Goal: Task Accomplishment & Management: Manage account settings

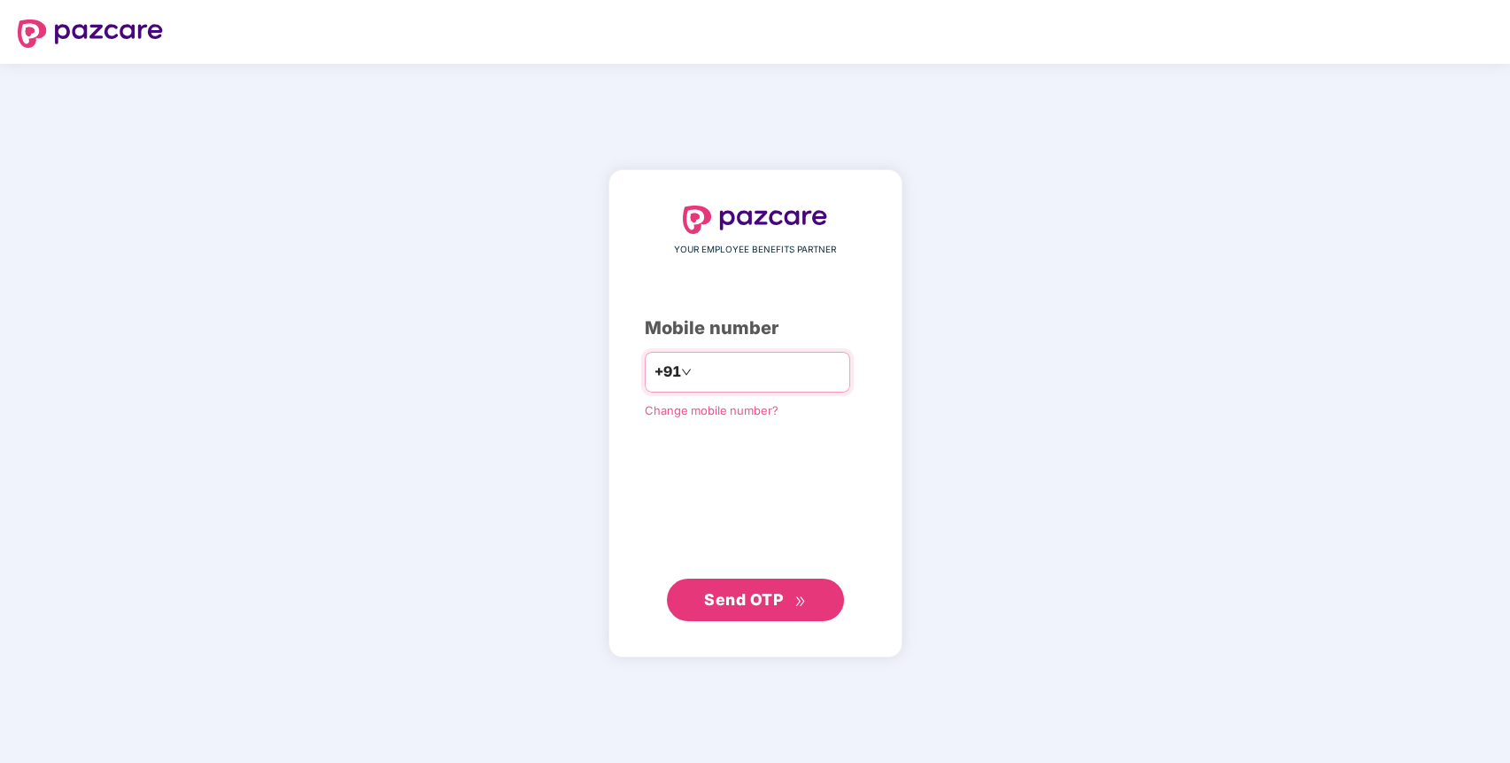
type input "**********"
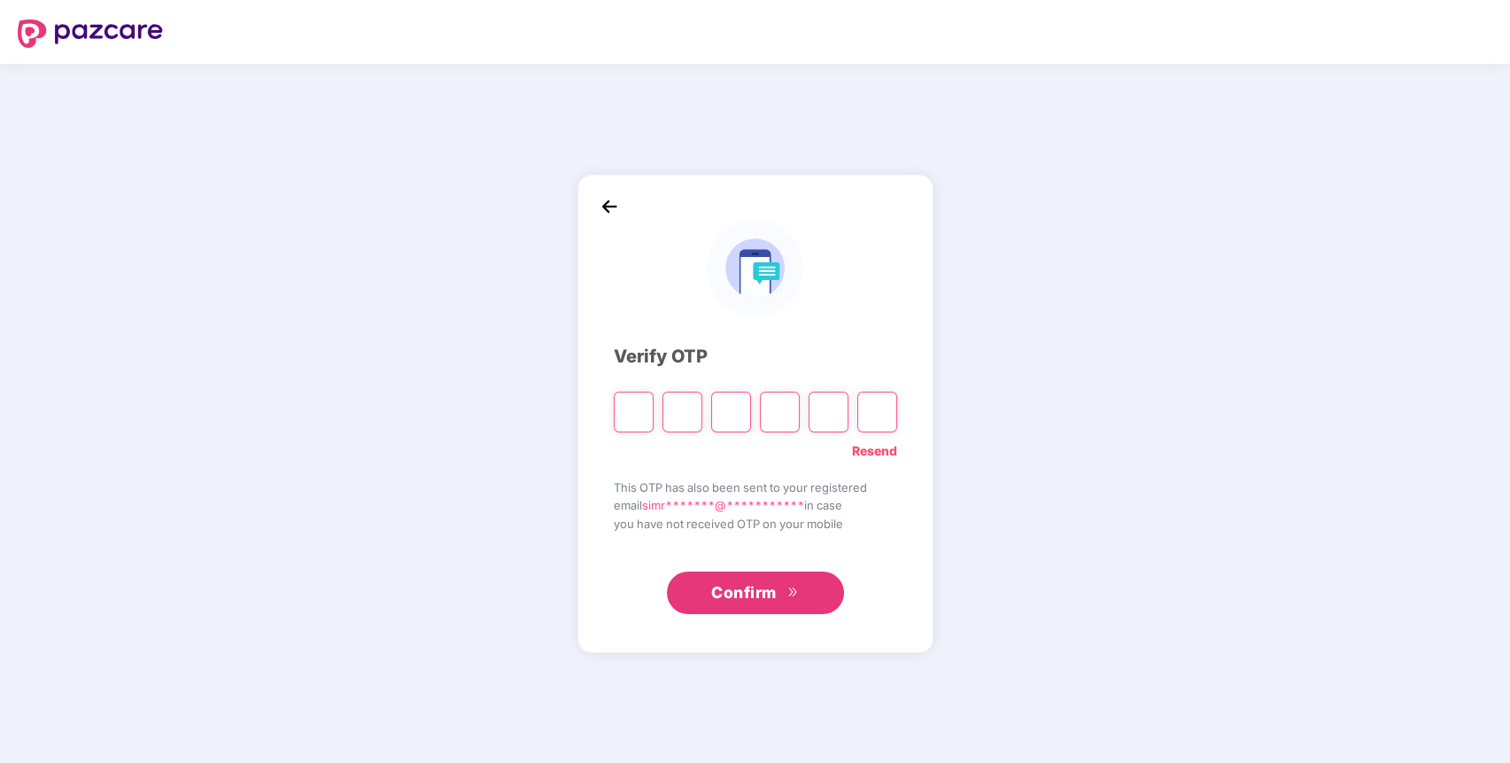
type input "*"
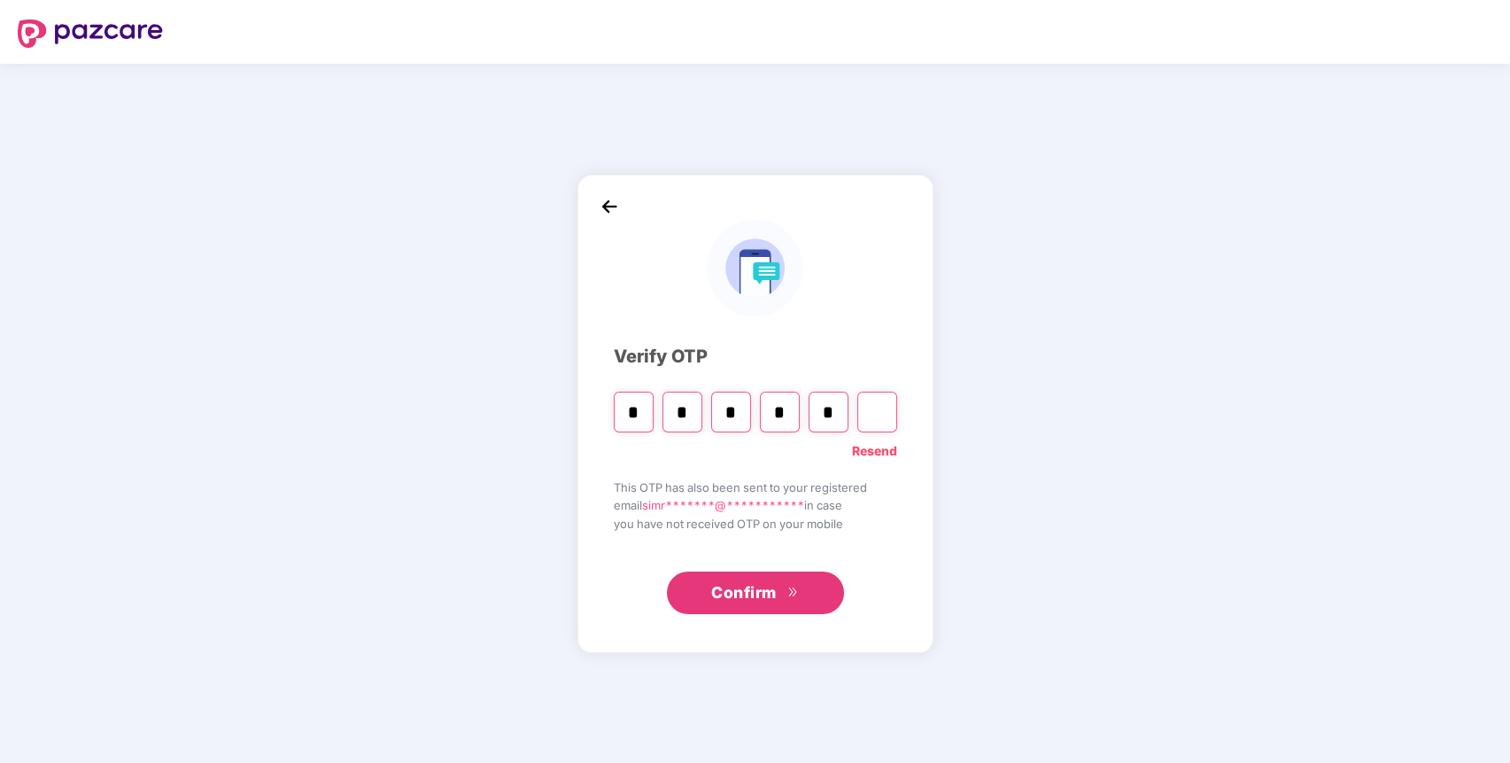
type input "*"
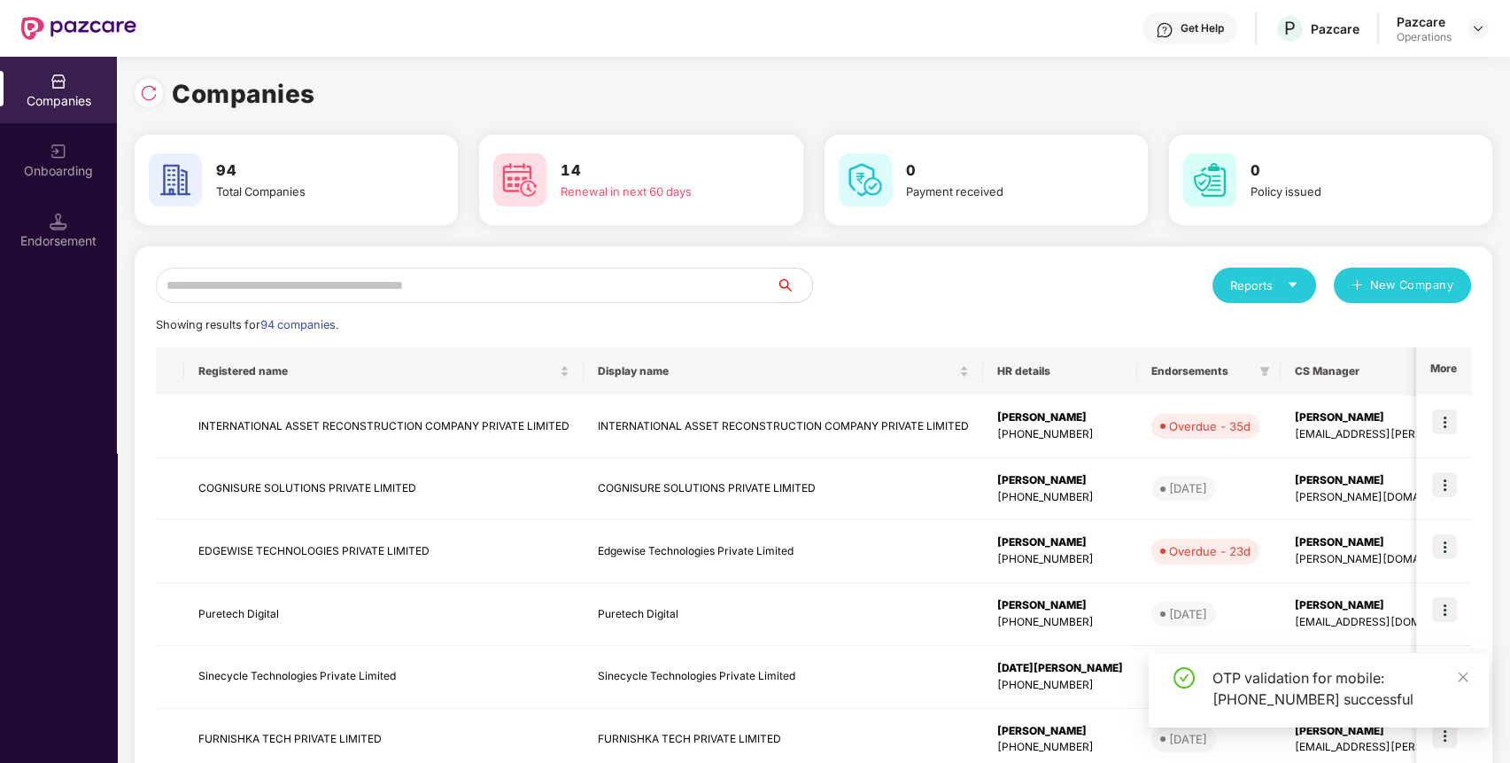
click at [578, 272] on input "text" at bounding box center [466, 285] width 621 height 35
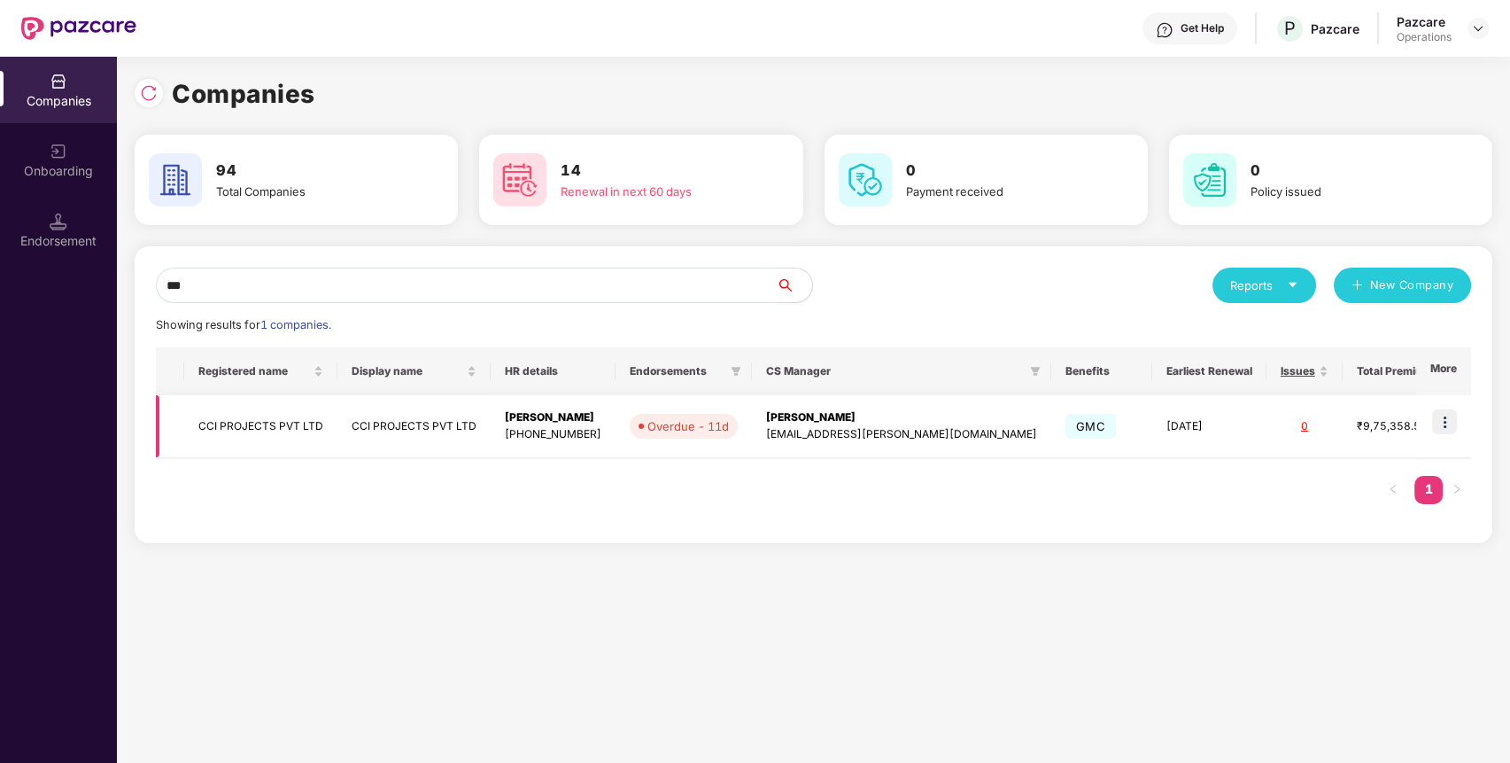
type input "***"
click at [1452, 420] on img at bounding box center [1444, 421] width 25 height 25
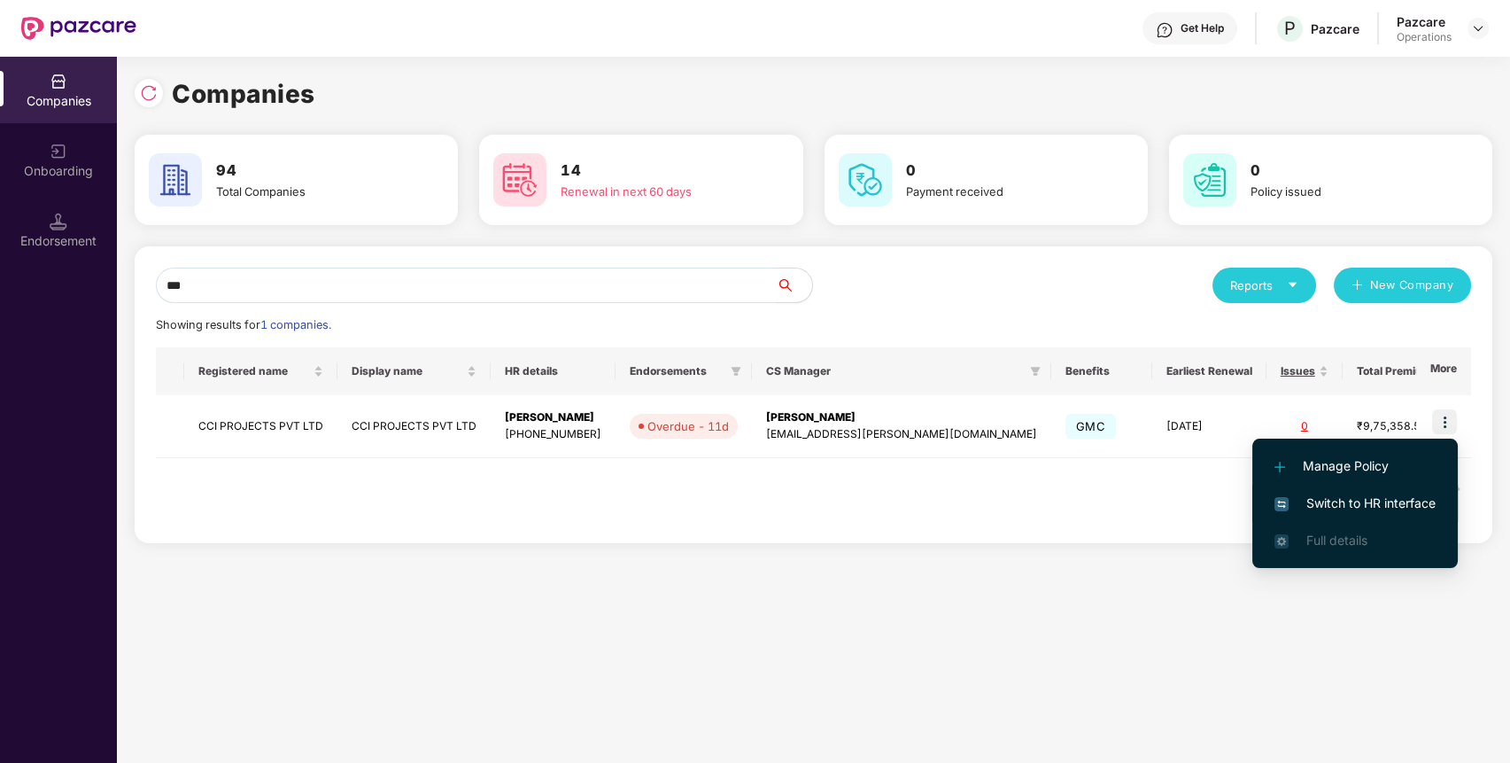
click at [1362, 496] on span "Switch to HR interface" at bounding box center [1355, 502] width 161 height 19
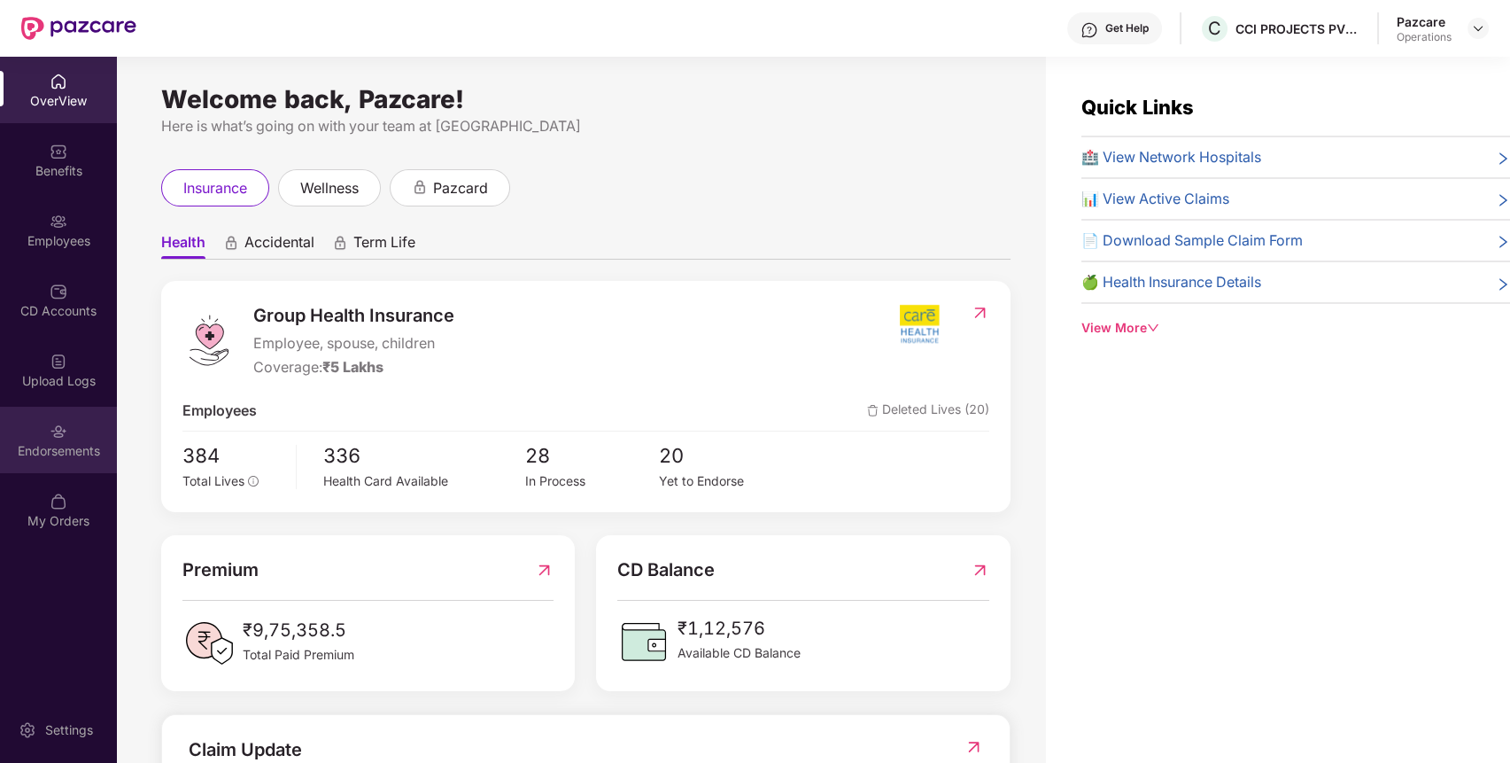
click at [60, 411] on div "Endorsements" at bounding box center [58, 440] width 117 height 66
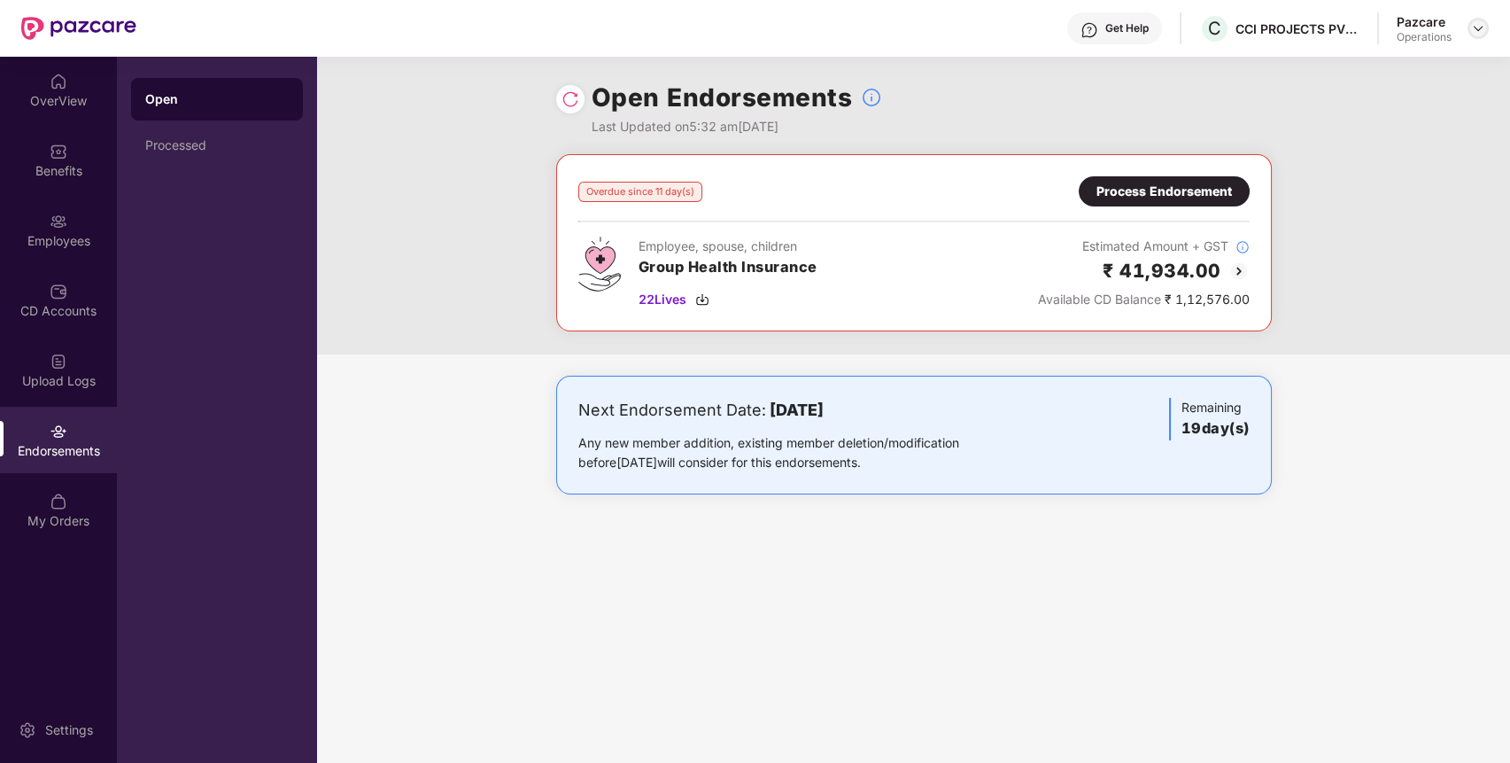
click at [1478, 22] on img at bounding box center [1478, 28] width 14 height 14
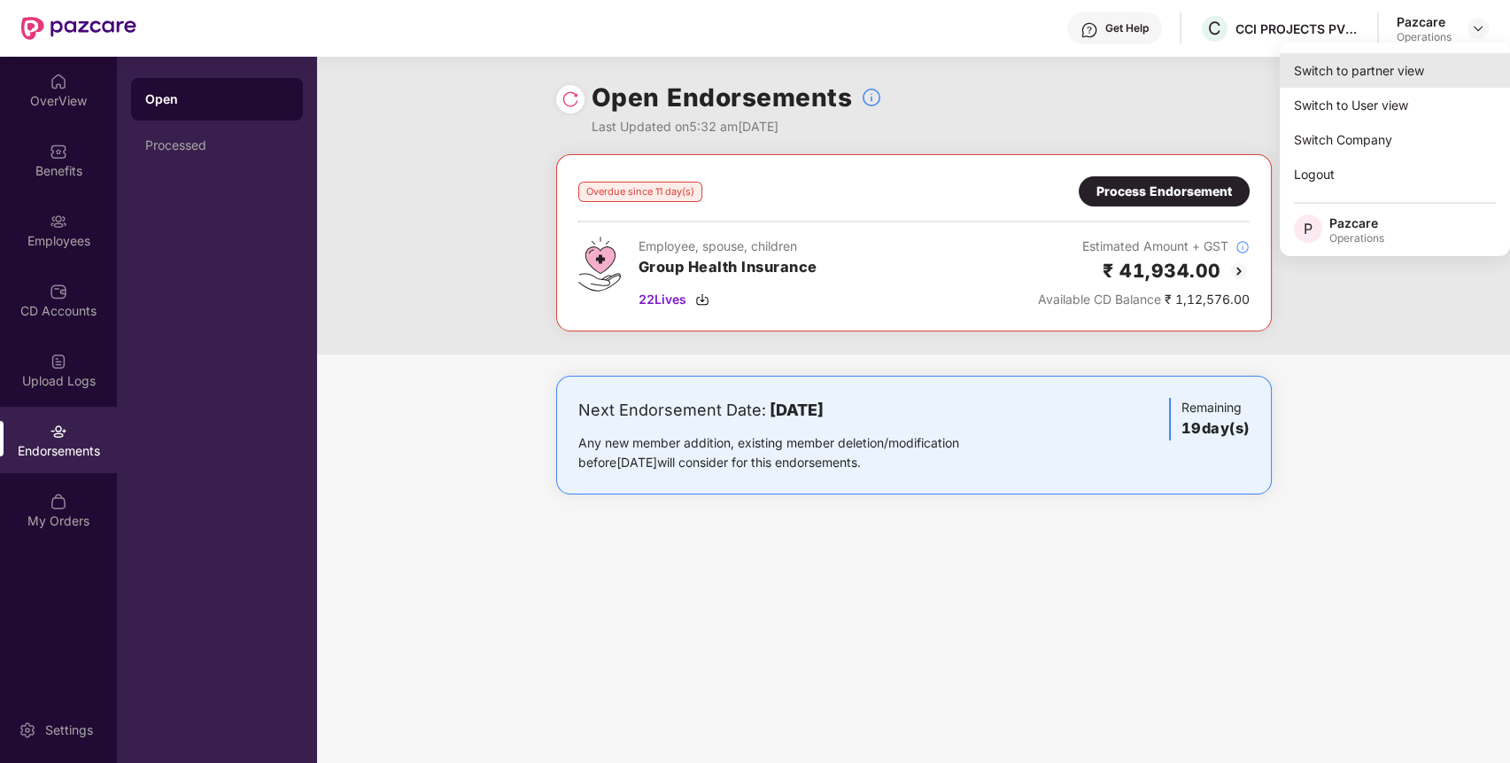
click at [1428, 63] on div "Switch to partner view" at bounding box center [1395, 70] width 230 height 35
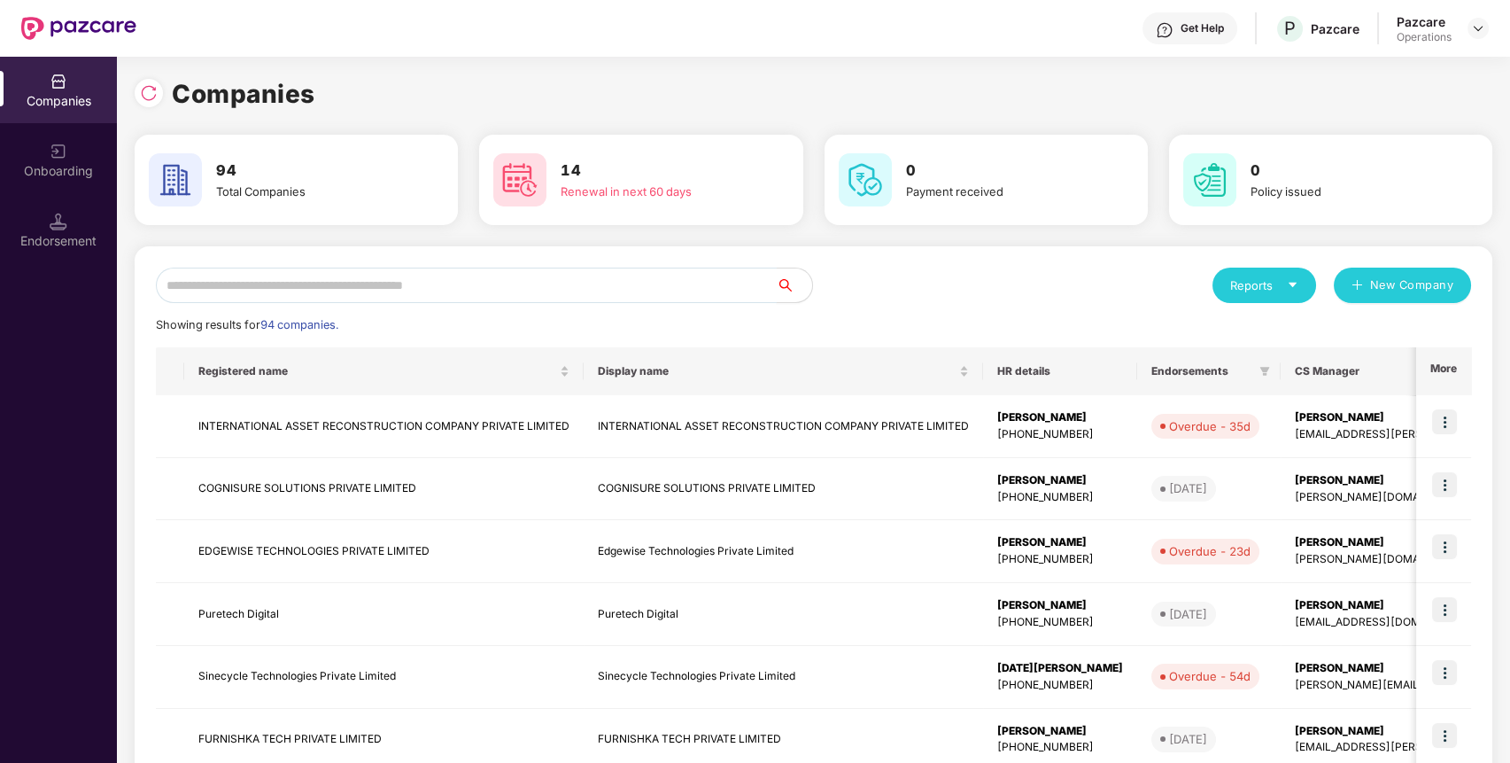
click at [704, 290] on input "text" at bounding box center [466, 285] width 621 height 35
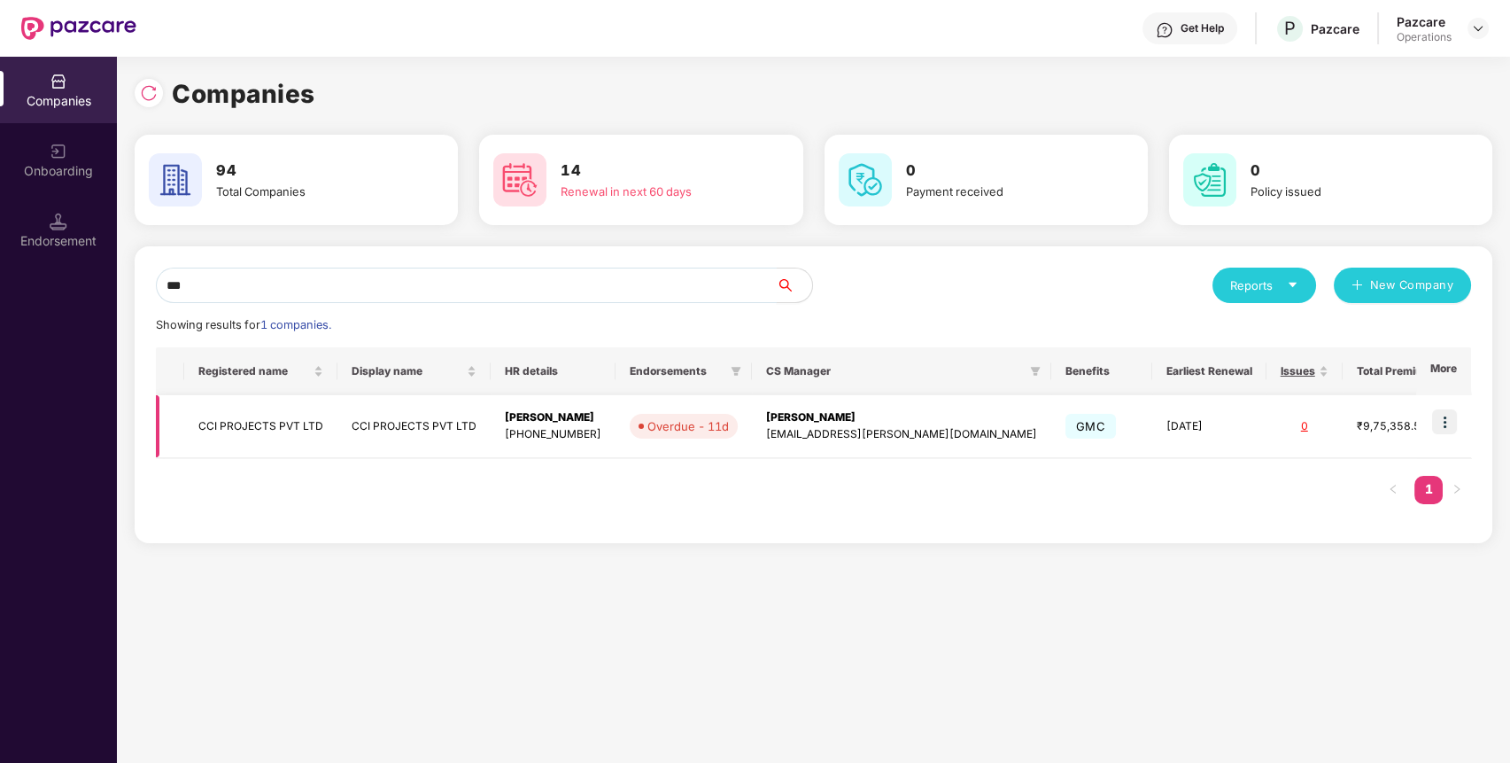
type input "***"
click at [305, 433] on td "CCI PROJECTS PVT LTD" at bounding box center [260, 426] width 153 height 63
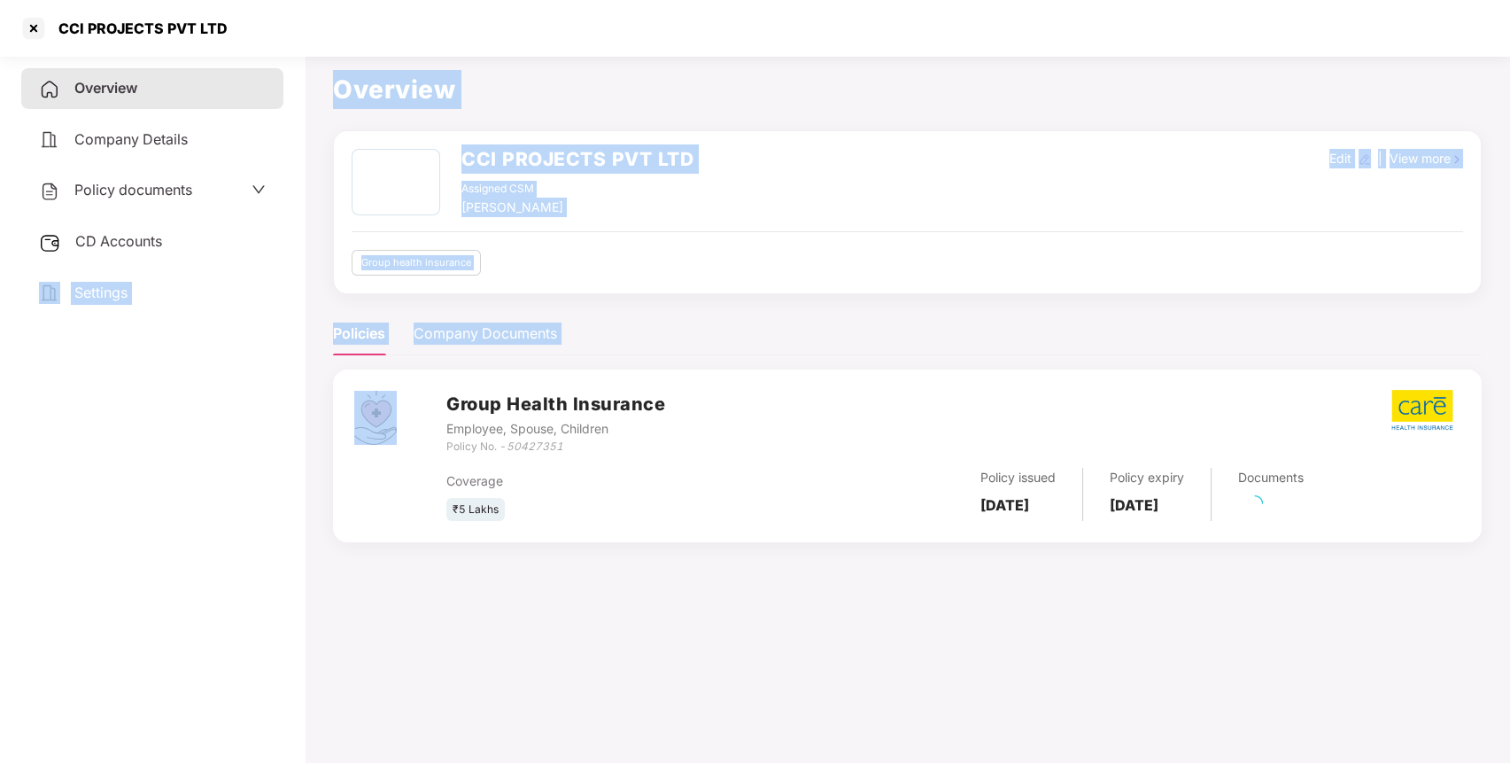
drag, startPoint x: 305, startPoint y: 433, endPoint x: 186, endPoint y: 254, distance: 214.7
click at [186, 254] on div "Overview Company Details Policy documents CD Accounts Settings Overview CCI PRO…" at bounding box center [755, 430] width 1510 height 763
click at [186, 254] on div "CD Accounts" at bounding box center [152, 241] width 262 height 41
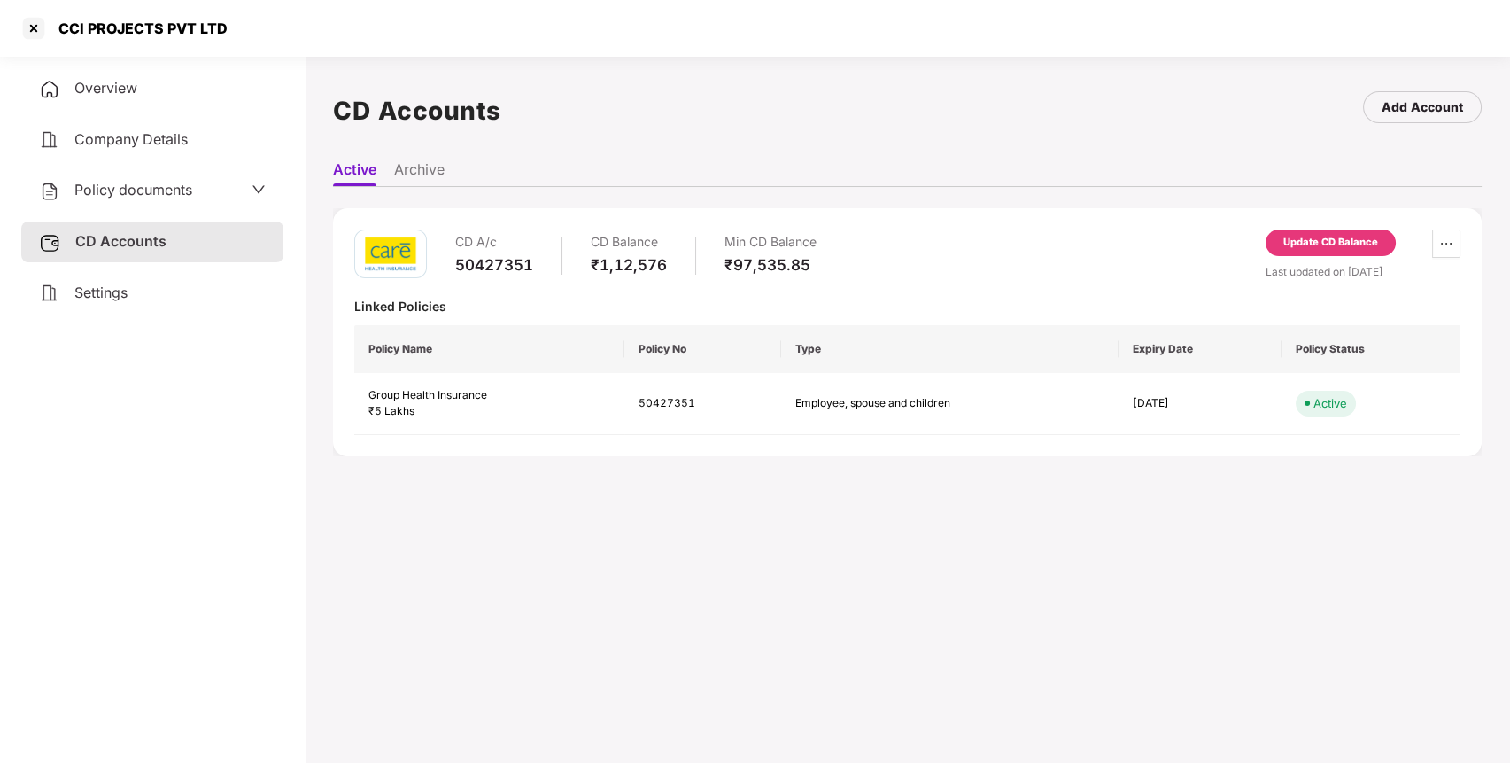
click at [1310, 252] on div "Update CD Balance" at bounding box center [1331, 242] width 130 height 27
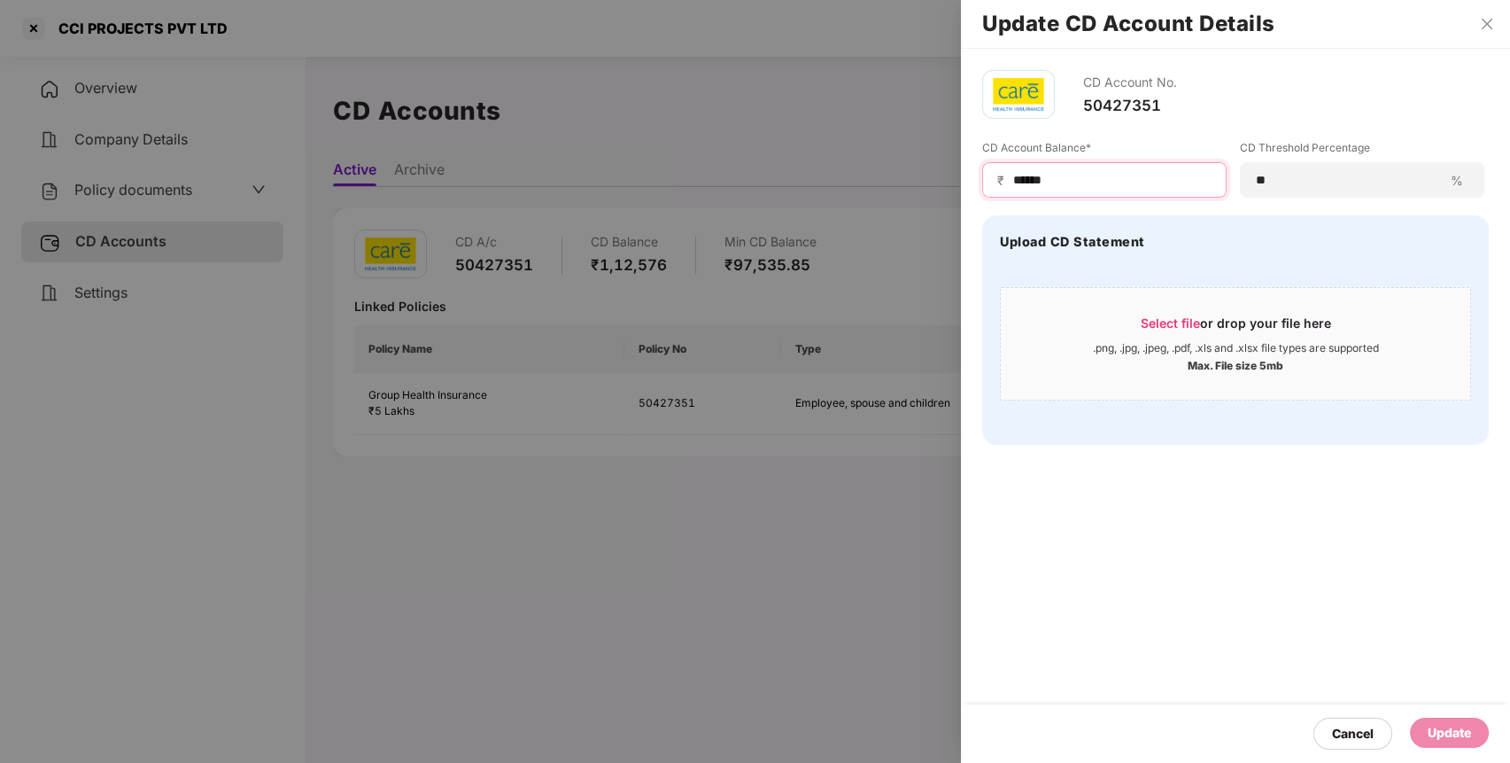
click at [1035, 177] on input "******" at bounding box center [1112, 180] width 200 height 19
type input "******"
click at [1480, 732] on div "Update" at bounding box center [1449, 732] width 79 height 30
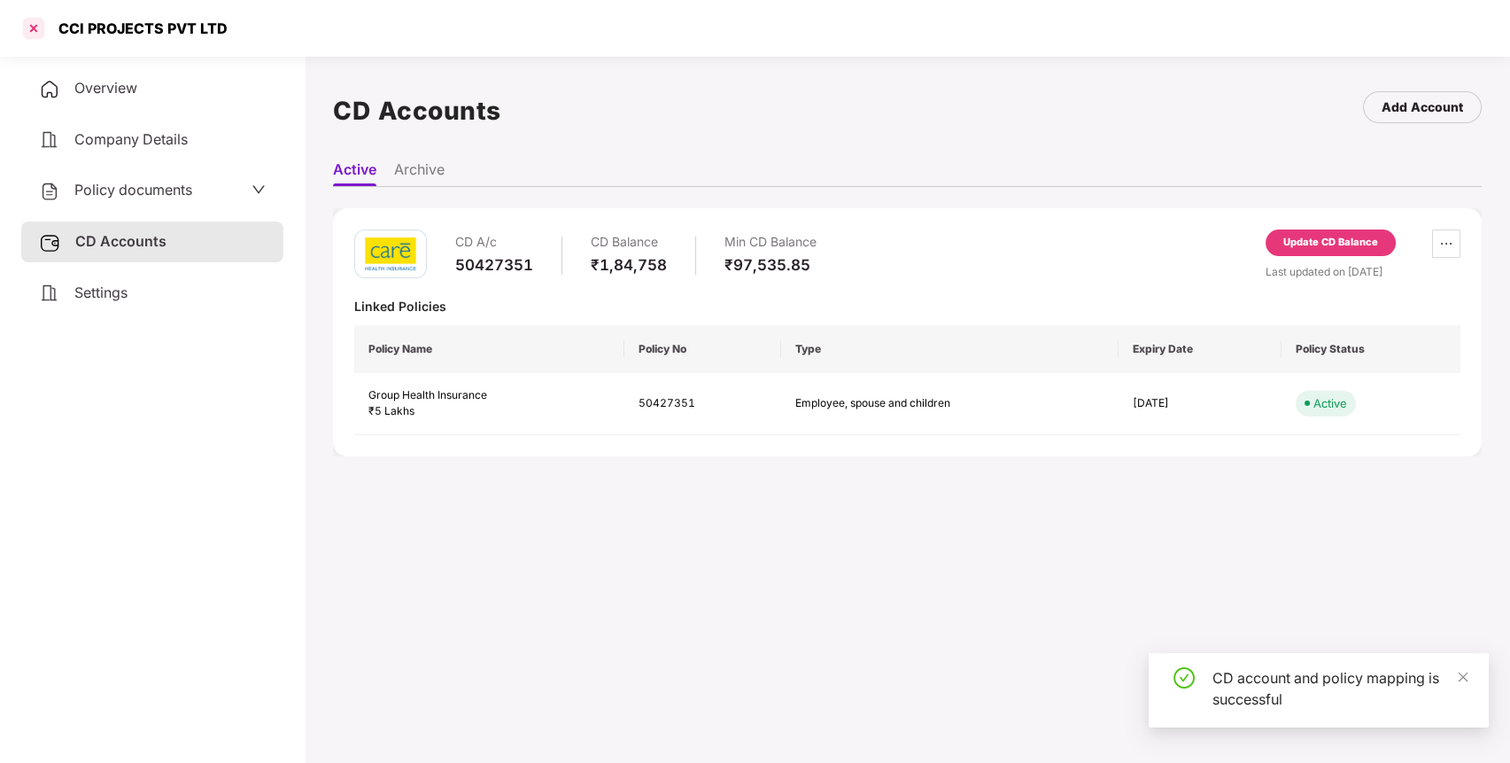
click at [24, 26] on div at bounding box center [33, 28] width 28 height 28
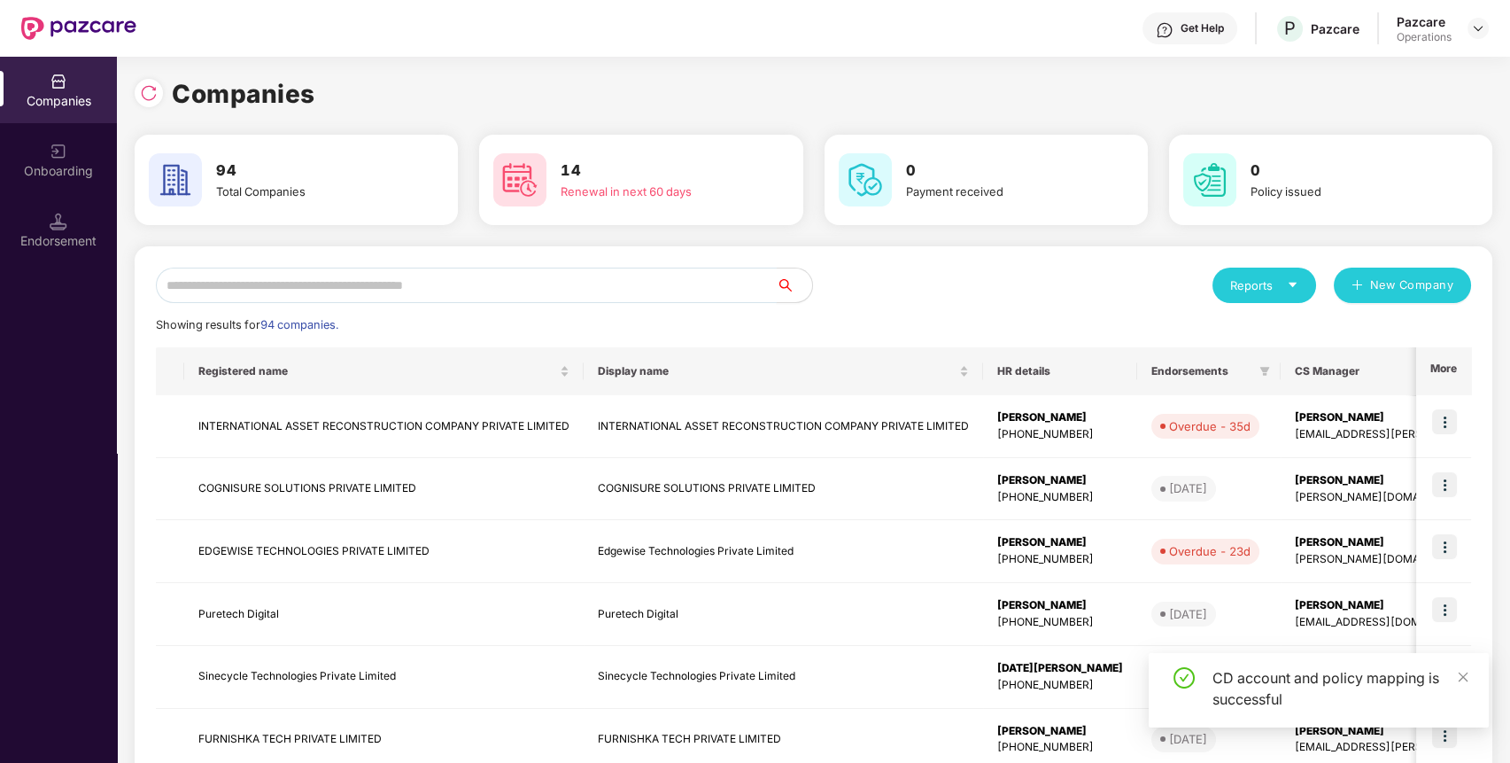
click at [351, 282] on input "text" at bounding box center [466, 285] width 621 height 35
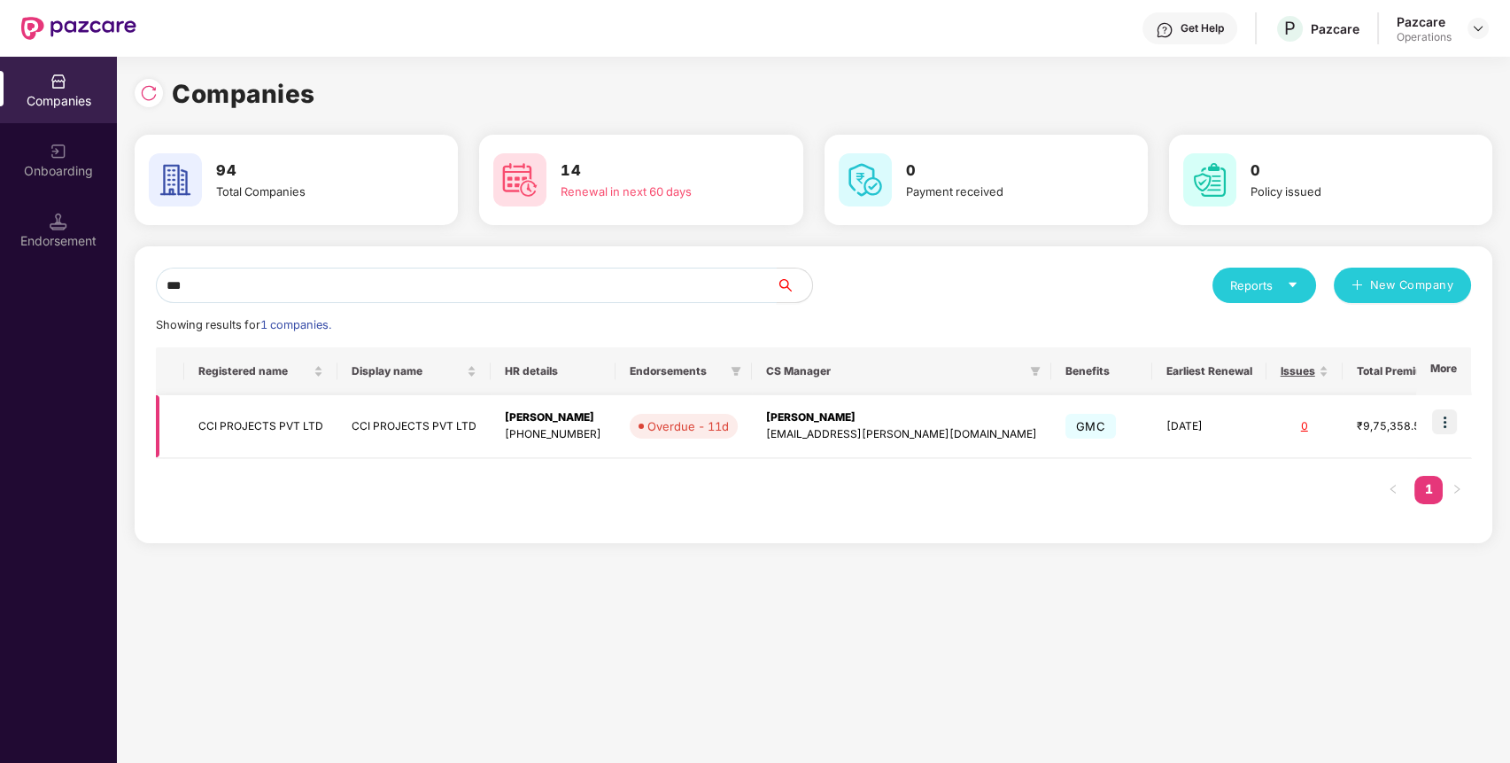
type input "***"
click at [1446, 415] on img at bounding box center [1444, 421] width 25 height 25
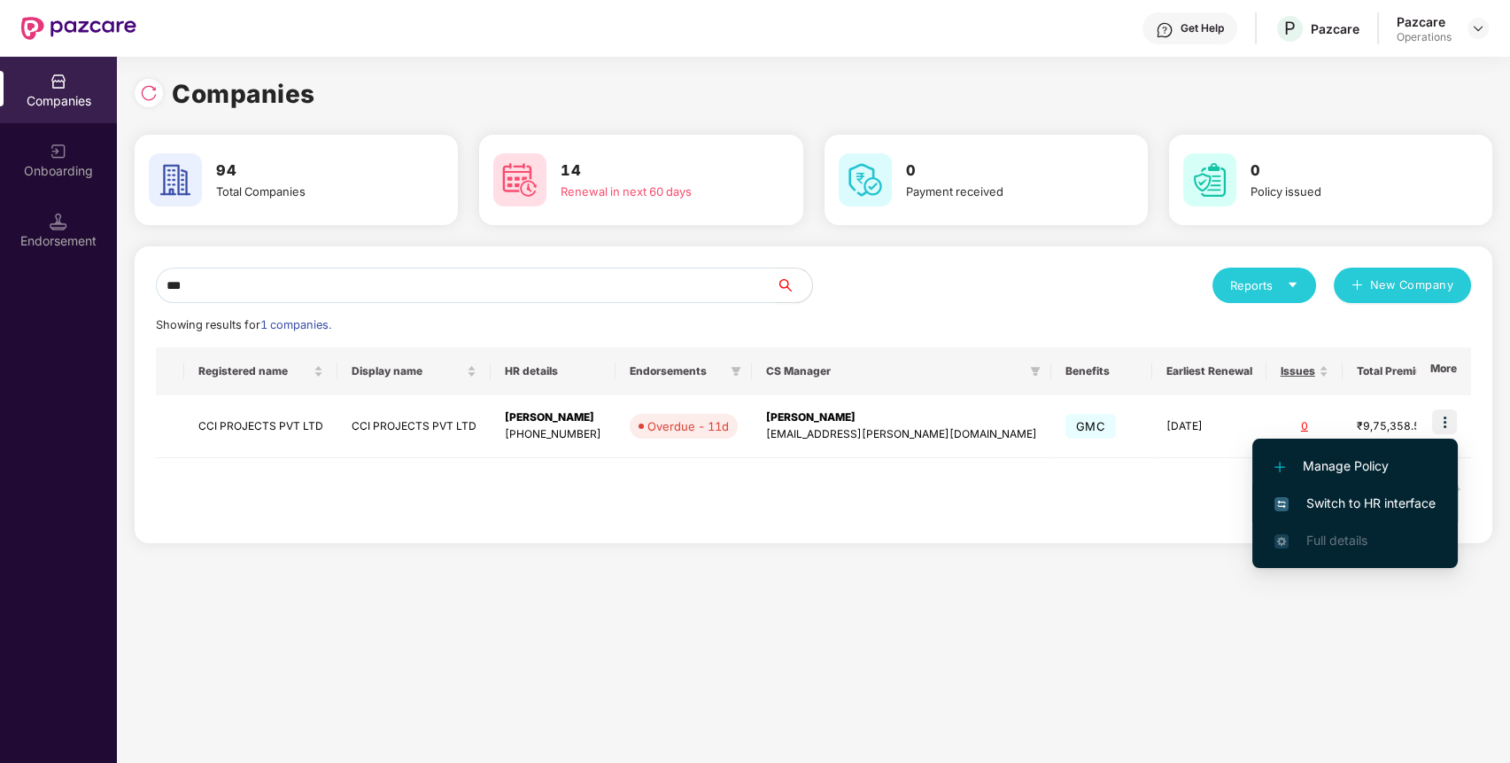
click at [1419, 501] on span "Switch to HR interface" at bounding box center [1355, 502] width 161 height 19
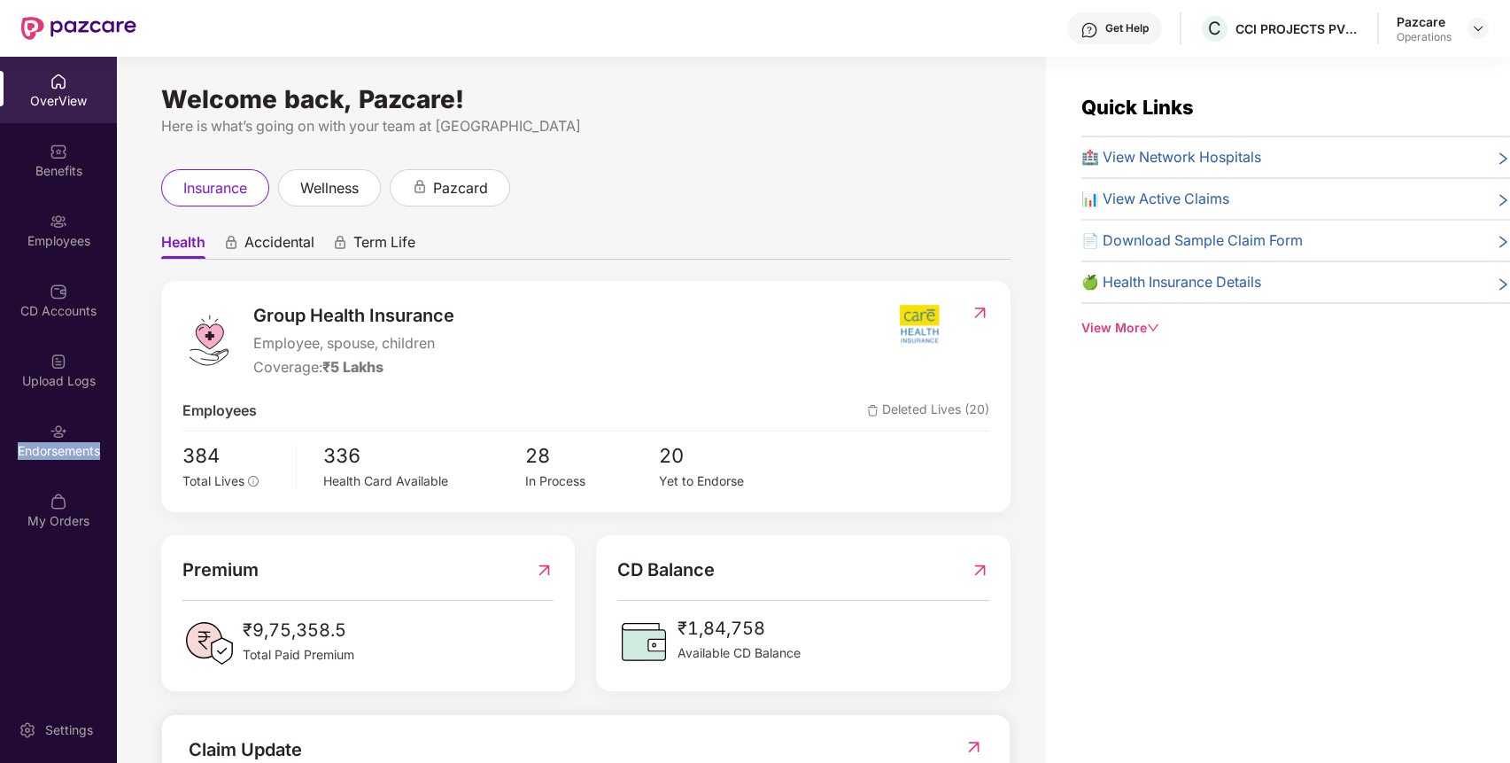
click at [45, 446] on div "Endorsements" at bounding box center [58, 451] width 117 height 18
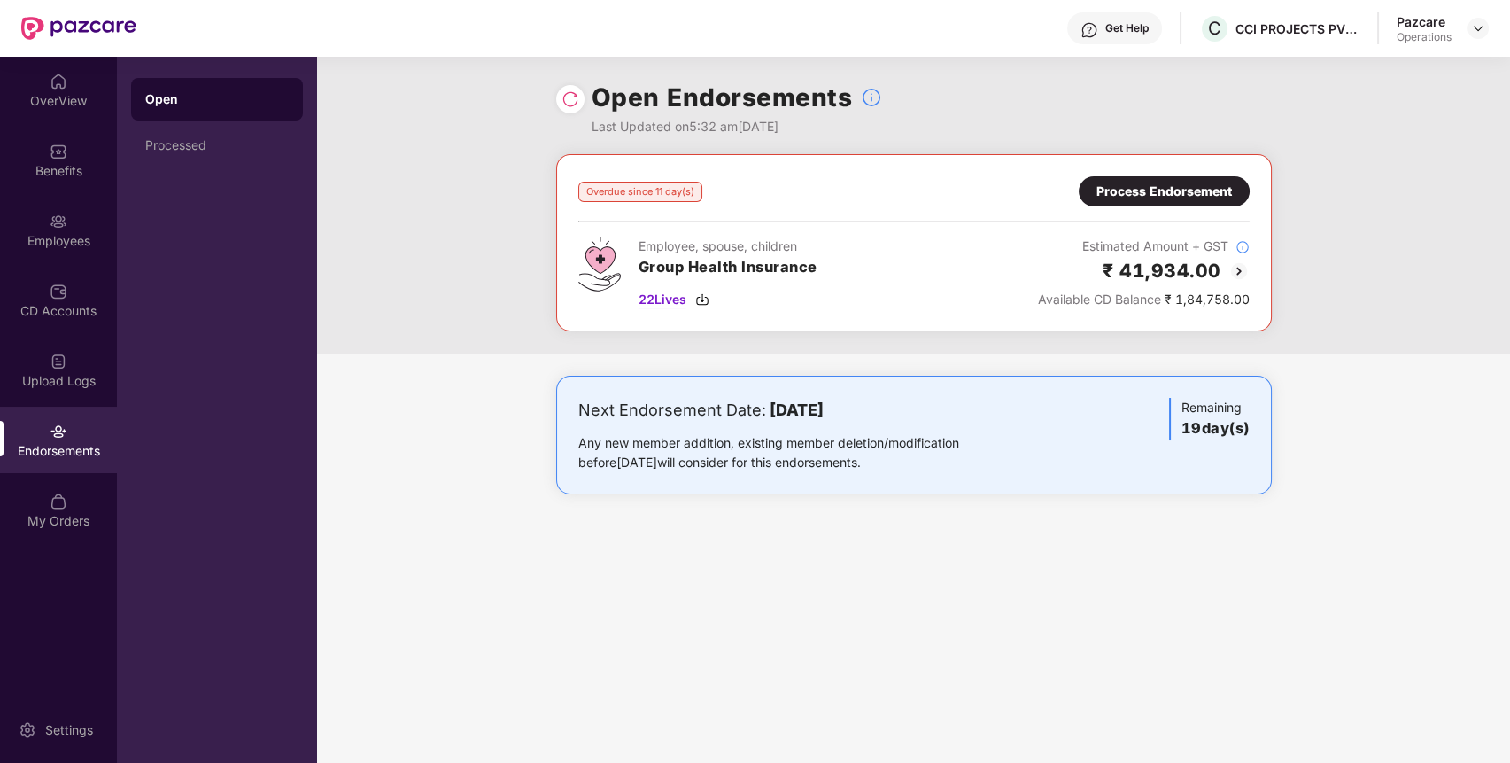
click at [658, 297] on span "22 Lives" at bounding box center [663, 299] width 48 height 19
click at [75, 176] on div "Benefits" at bounding box center [58, 171] width 117 height 18
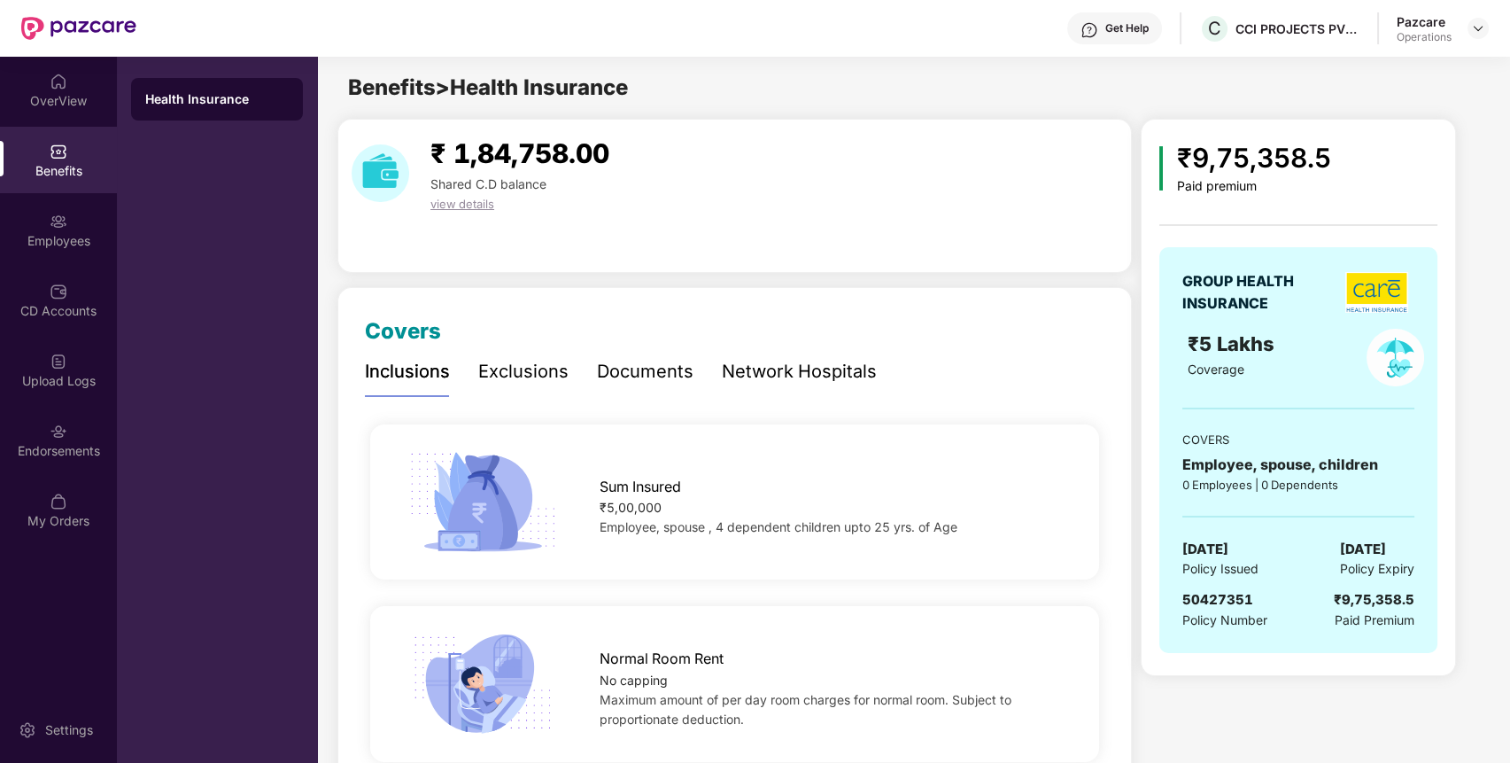
click at [1206, 600] on span "50427351" at bounding box center [1218, 599] width 71 height 17
copy span "50427351"
click at [1206, 600] on span "50427351" at bounding box center [1218, 599] width 71 height 17
click at [40, 439] on div "Endorsements" at bounding box center [58, 440] width 117 height 66
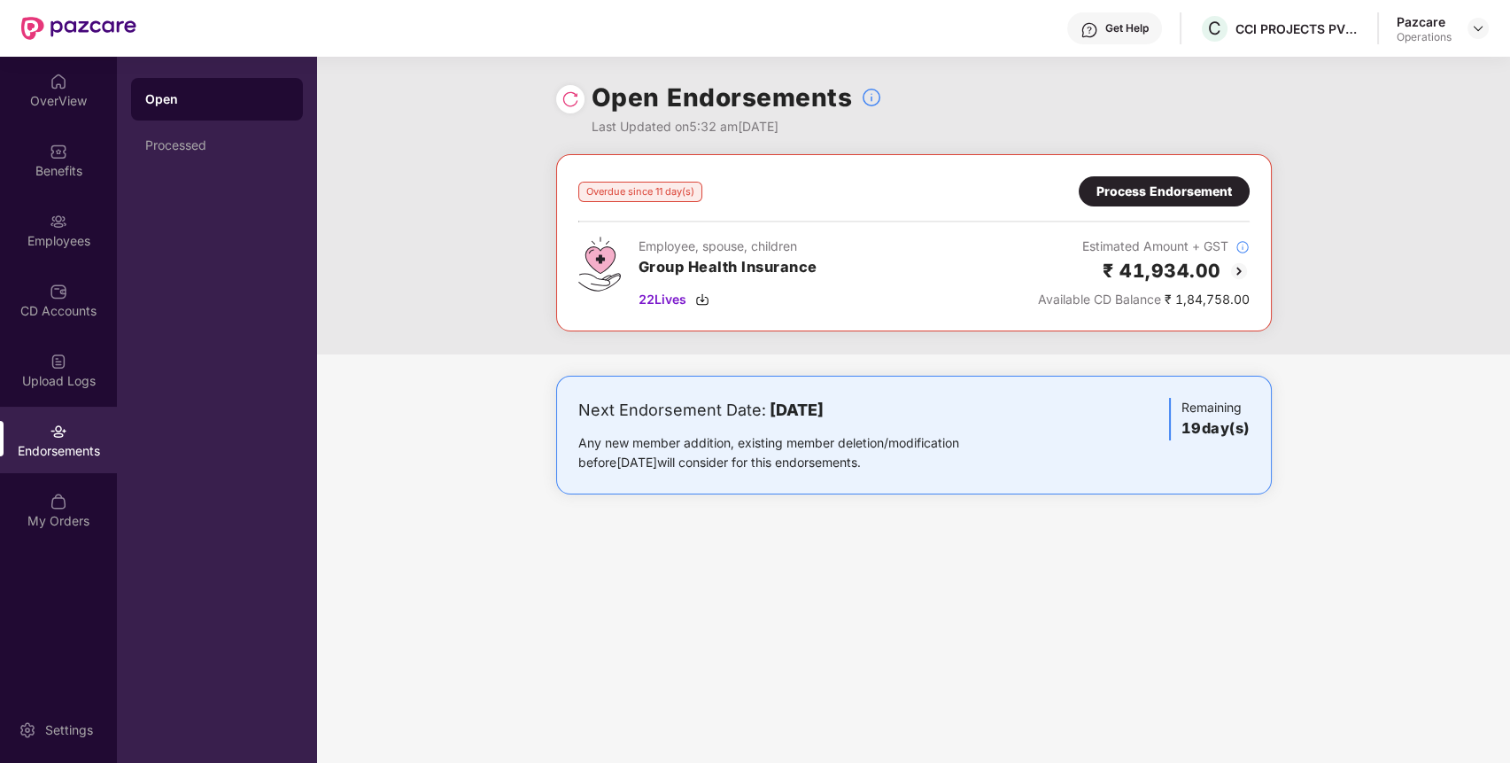
click at [1130, 192] on div "Process Endorsement" at bounding box center [1165, 191] width 136 height 19
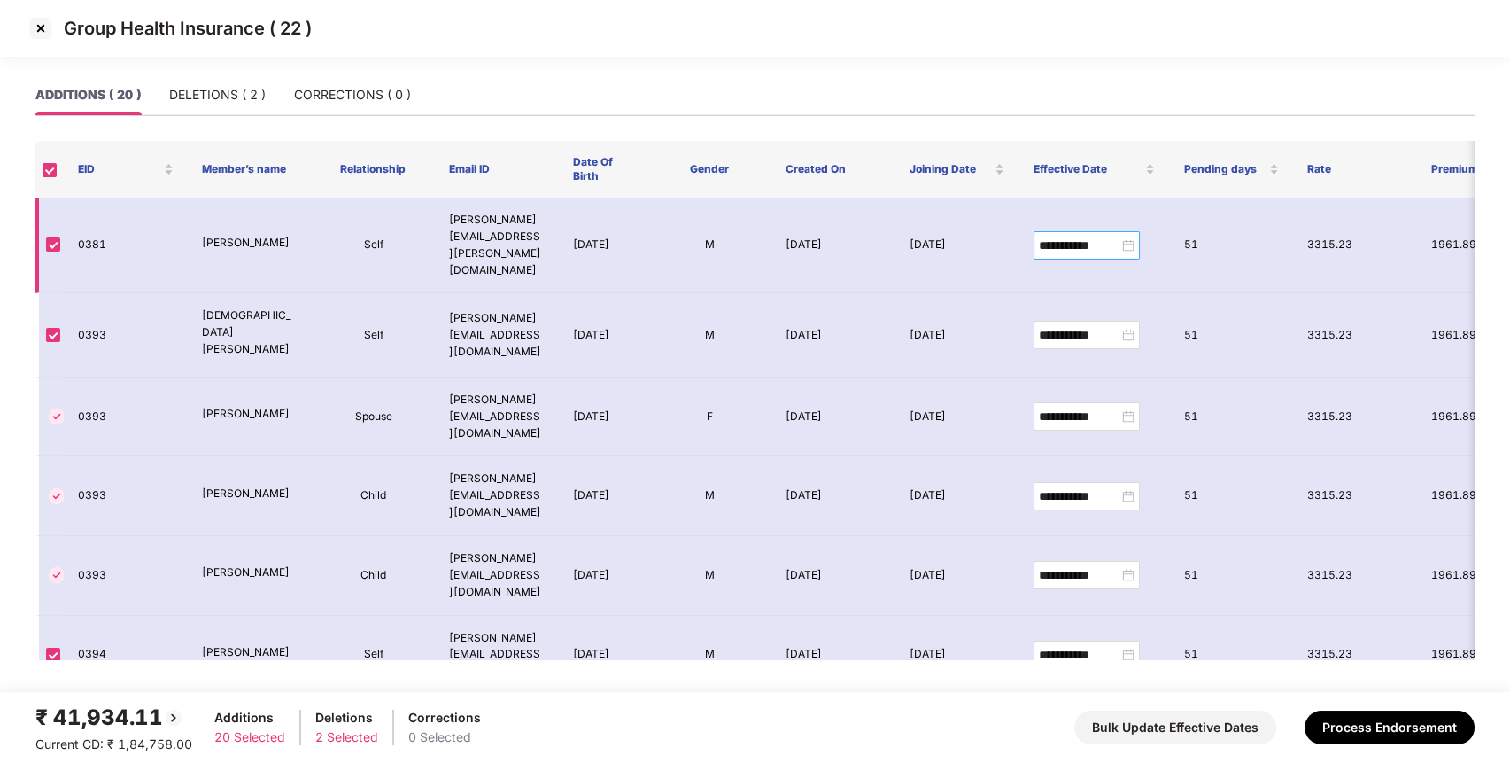
click at [1131, 236] on div "**********" at bounding box center [1087, 245] width 96 height 19
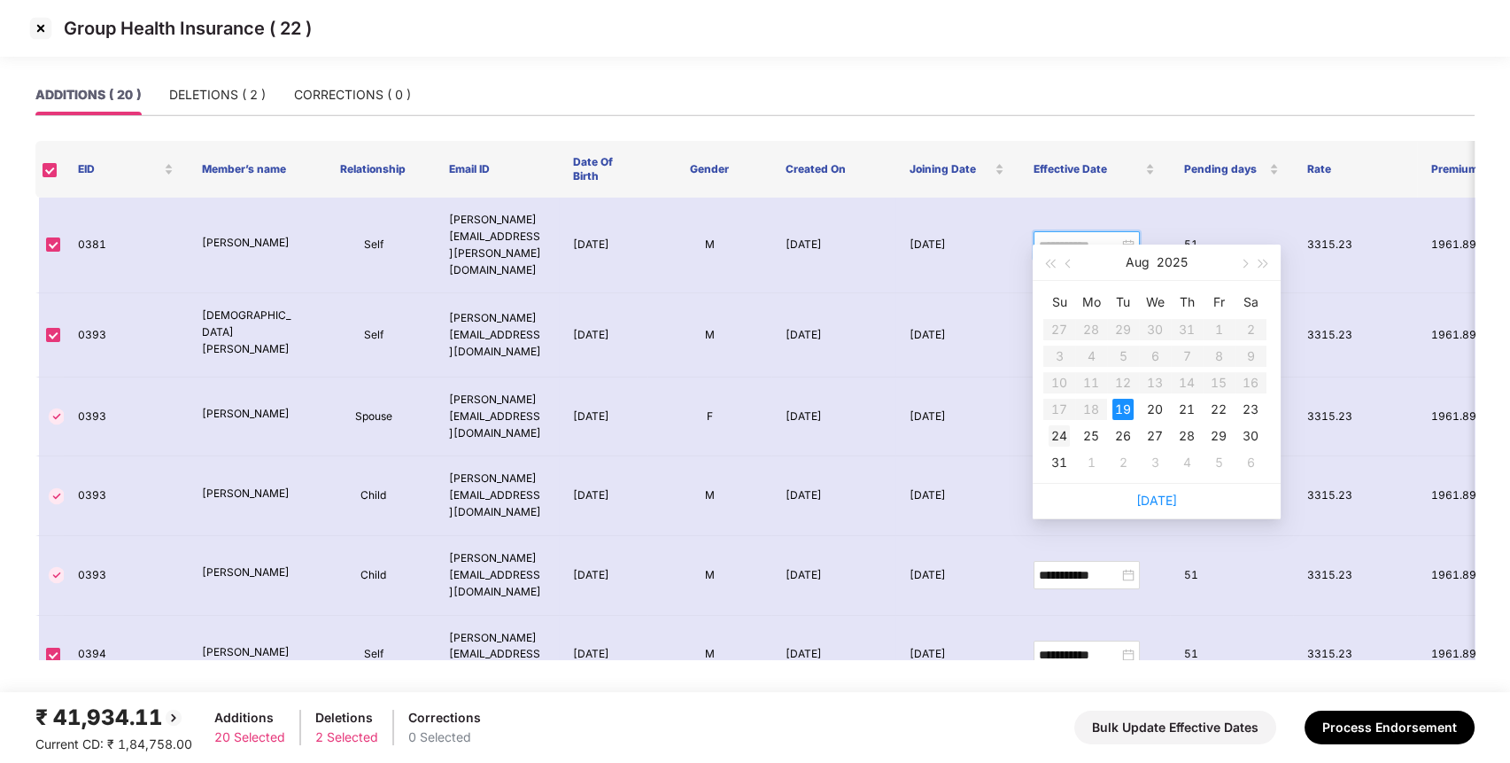
type input "**********"
click at [1059, 430] on div "24" at bounding box center [1059, 435] width 21 height 21
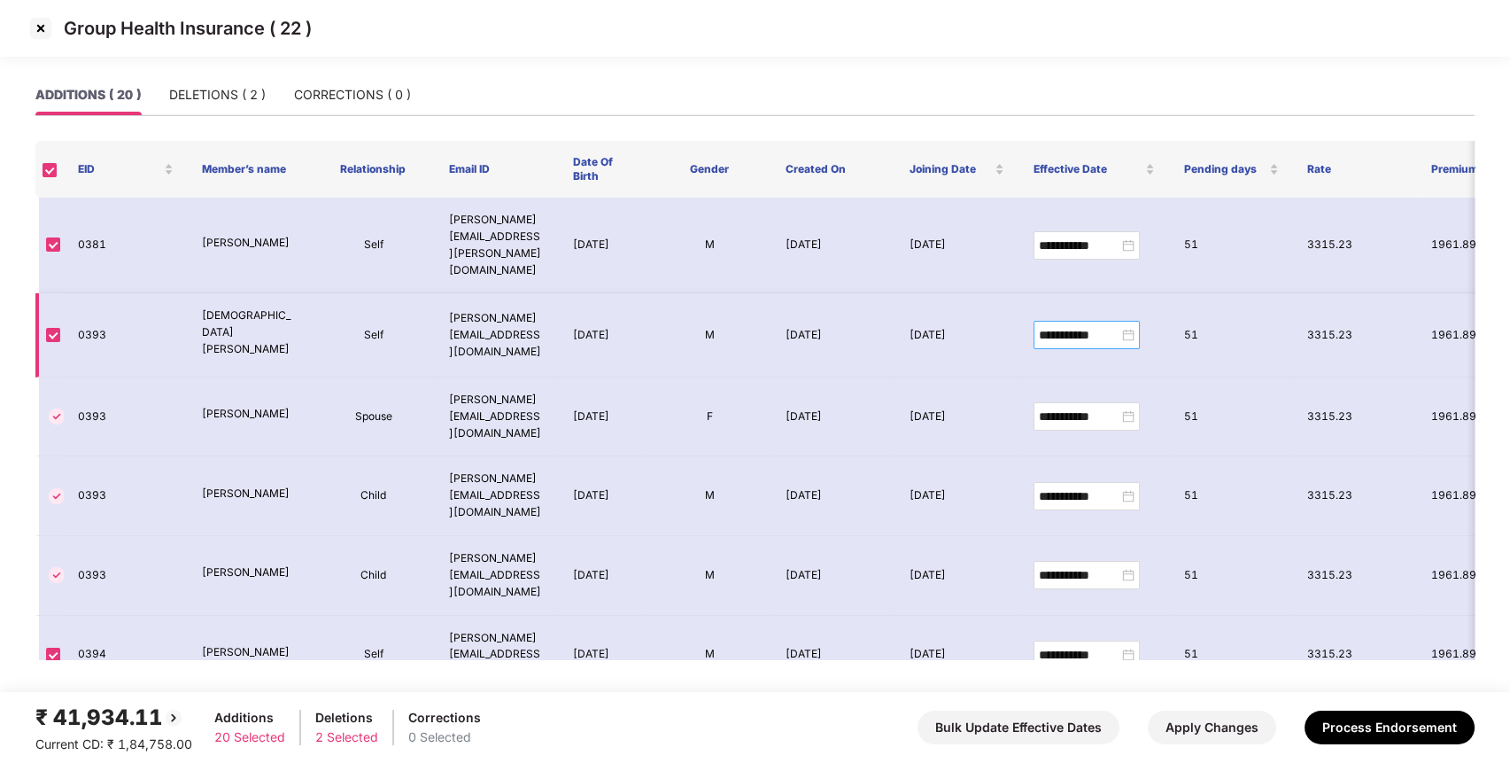
click at [1131, 325] on div "**********" at bounding box center [1087, 334] width 96 height 19
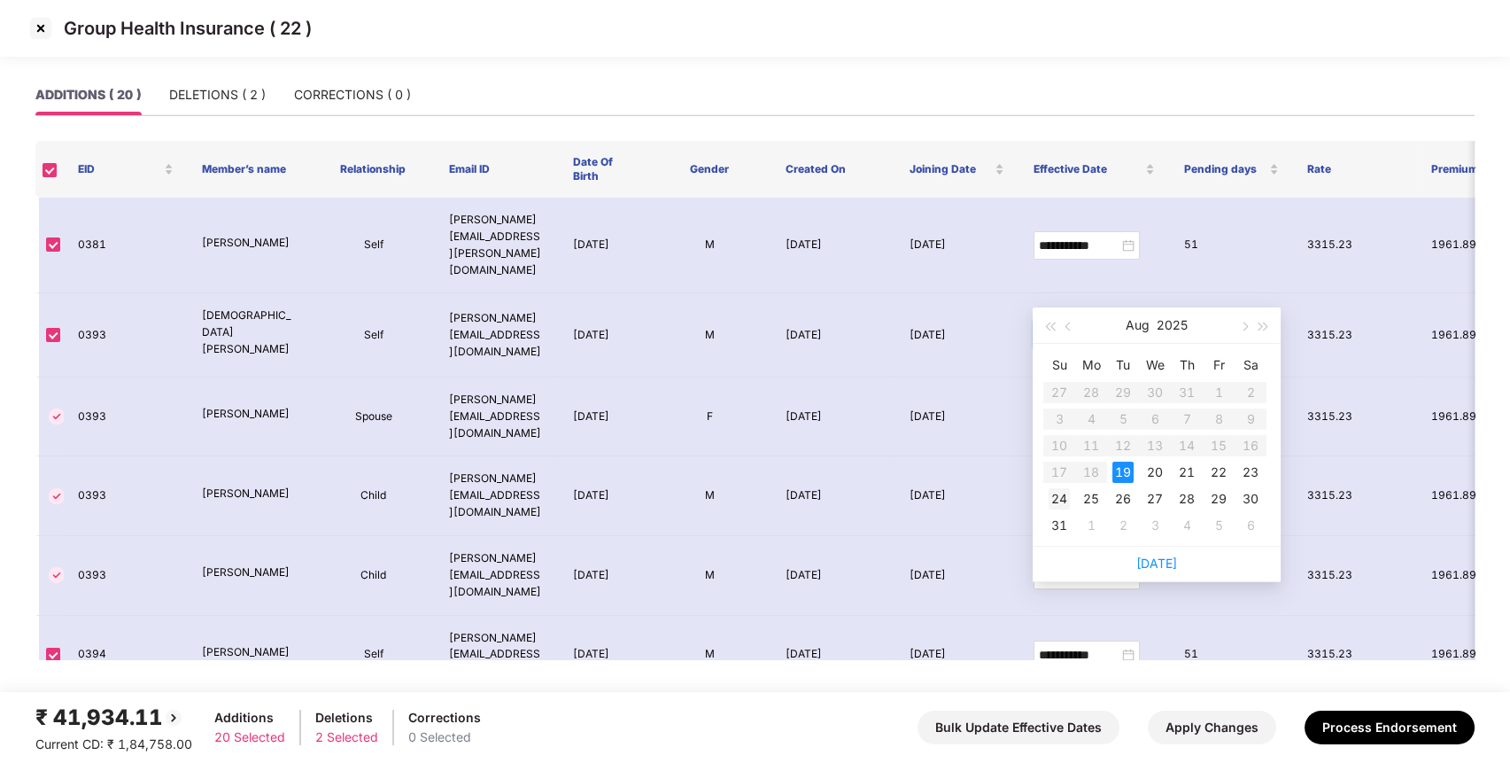
type input "**********"
click at [1049, 501] on div "24" at bounding box center [1059, 498] width 21 height 21
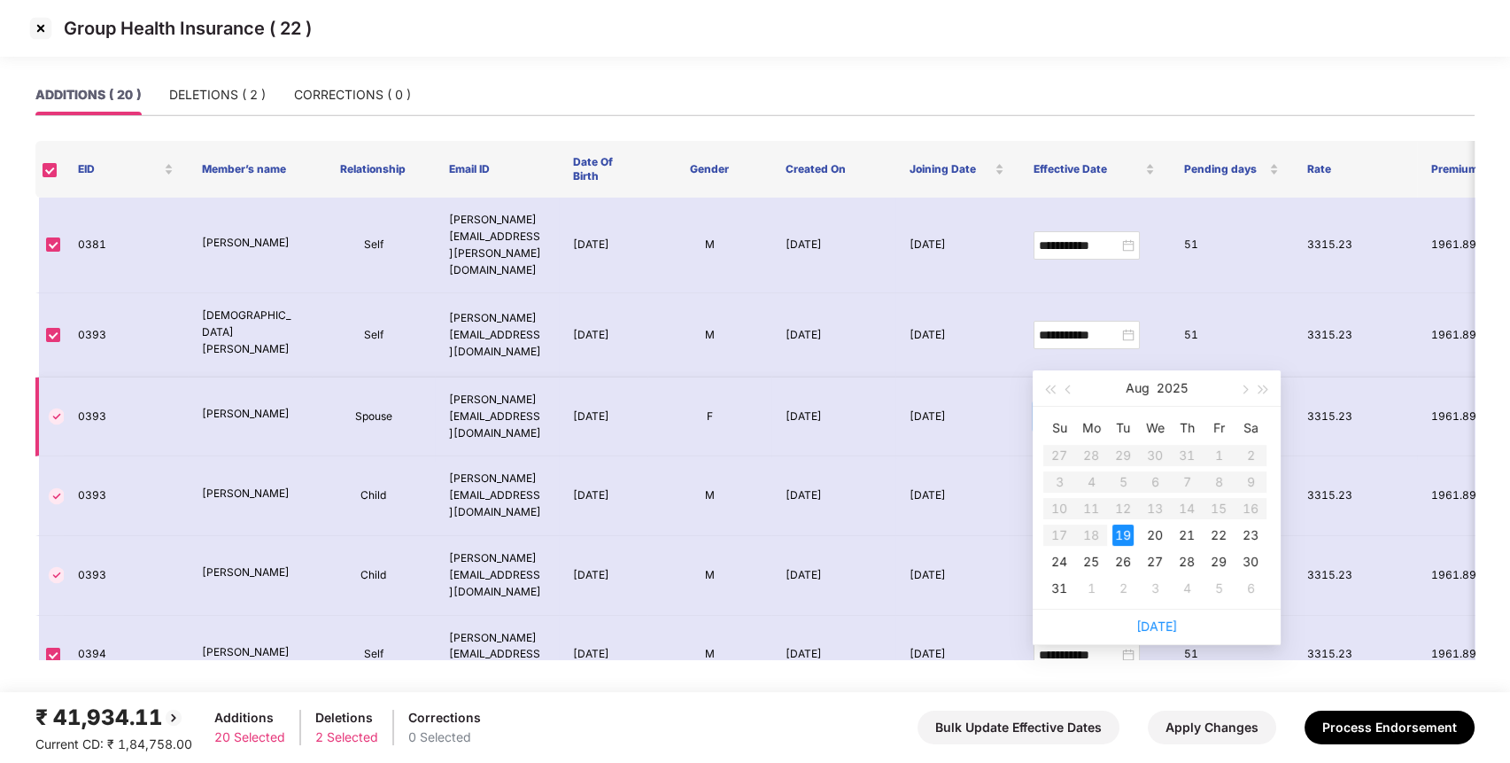
click at [1116, 407] on input "**********" at bounding box center [1079, 416] width 80 height 19
type input "**********"
click at [1054, 555] on div "24" at bounding box center [1059, 561] width 21 height 21
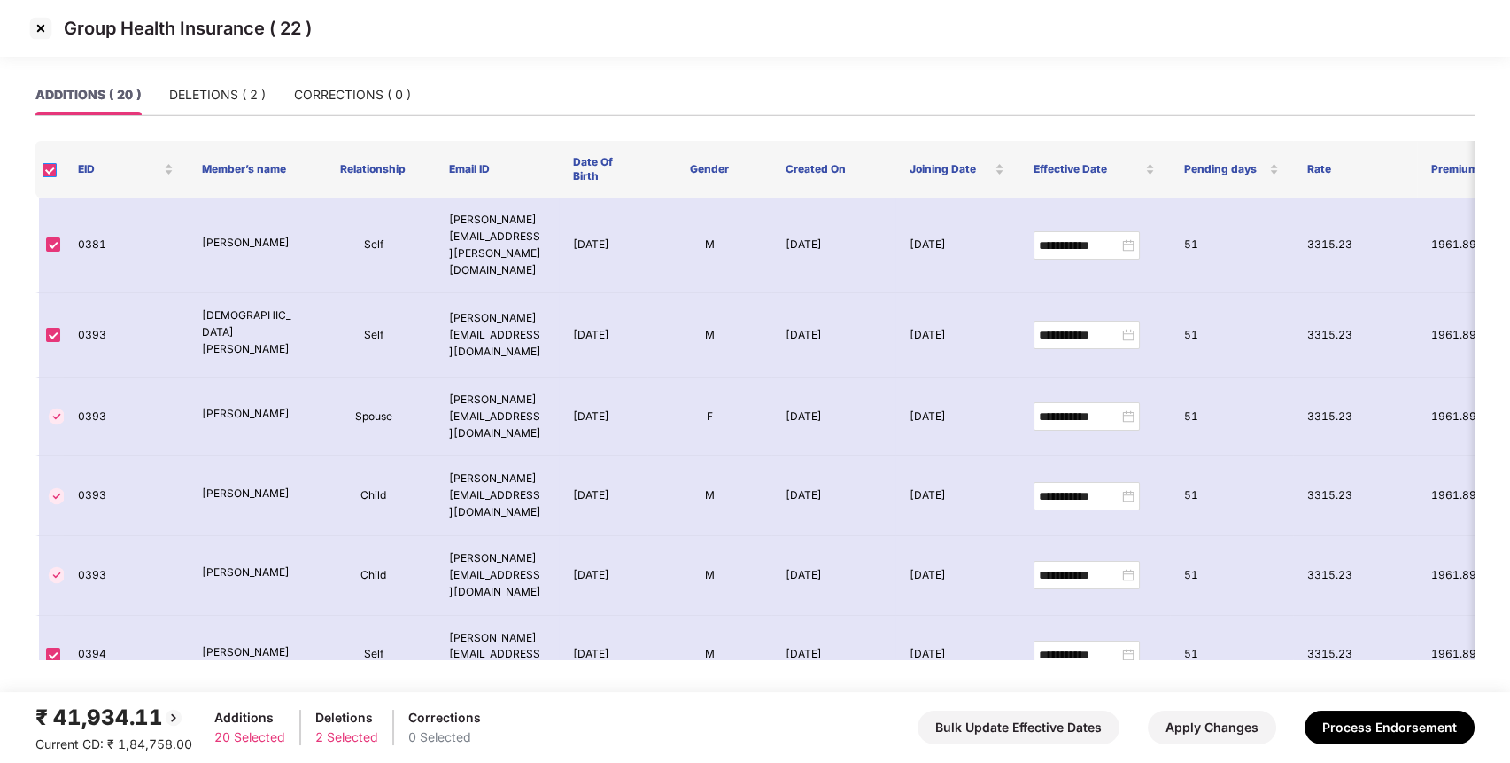
click at [46, 177] on label at bounding box center [50, 168] width 14 height 17
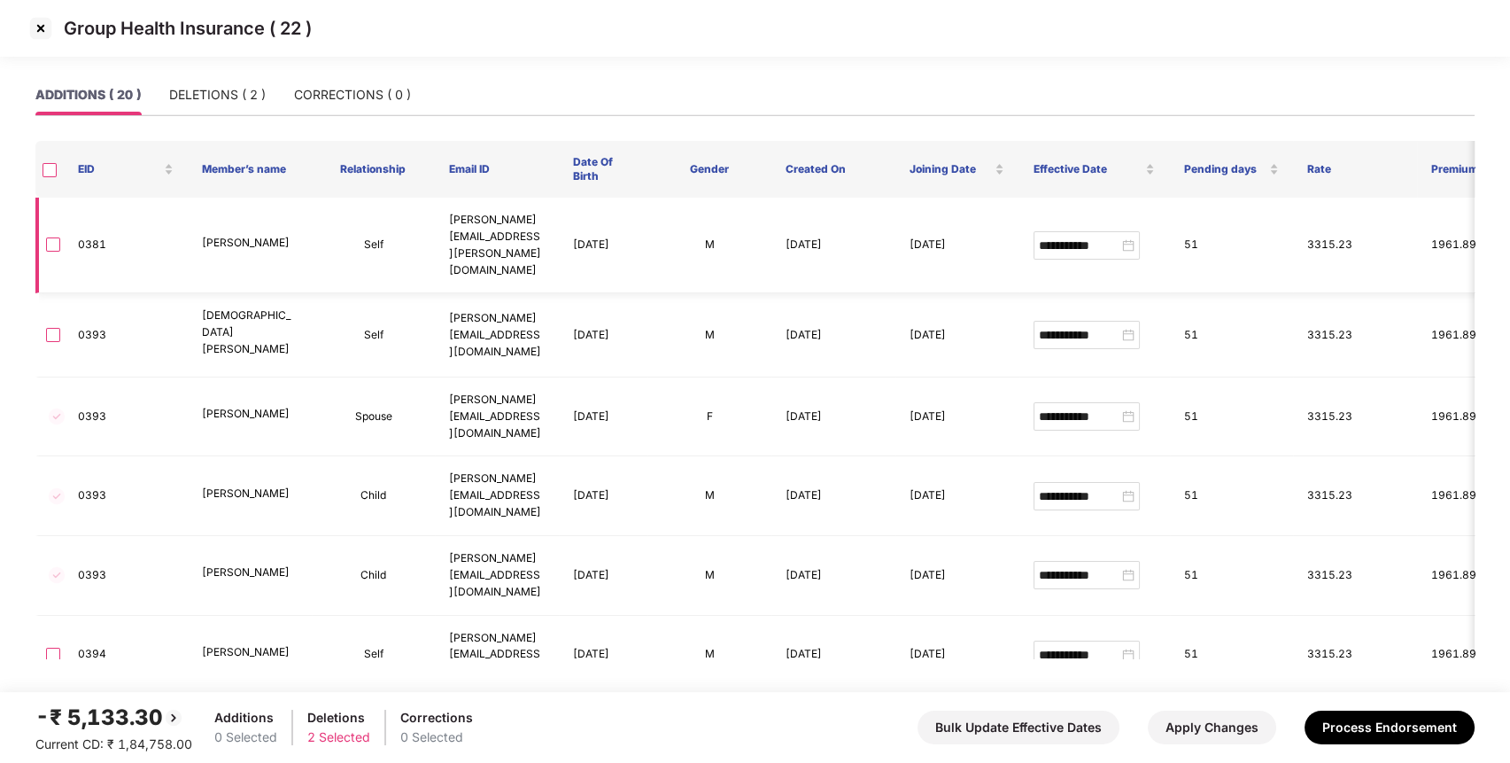
click at [51, 216] on td at bounding box center [49, 246] width 28 height 96
click at [59, 229] on td at bounding box center [49, 246] width 28 height 96
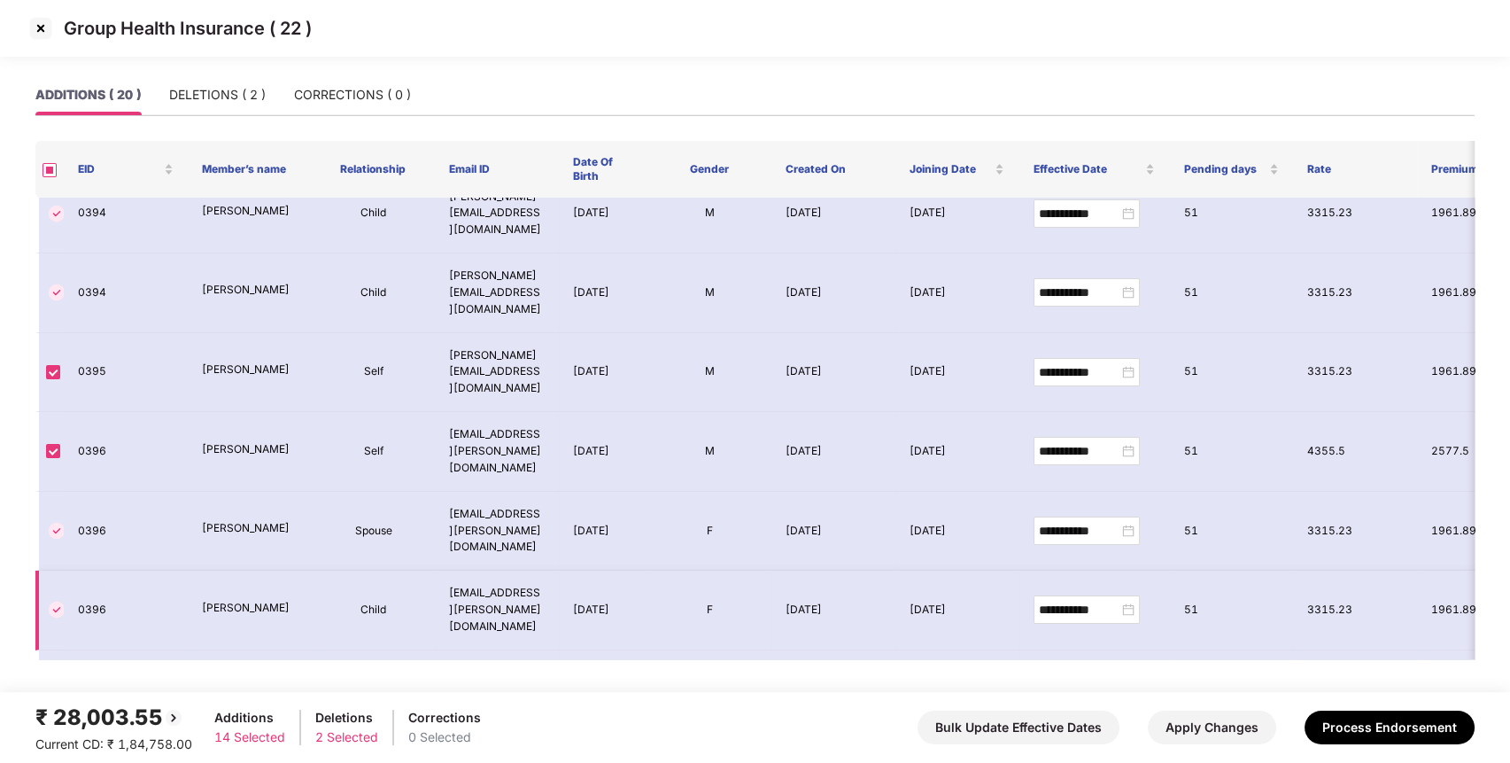
scroll to position [601, 0]
click at [1071, 731] on button "Bulk Update Effective Dates" at bounding box center [1019, 727] width 202 height 34
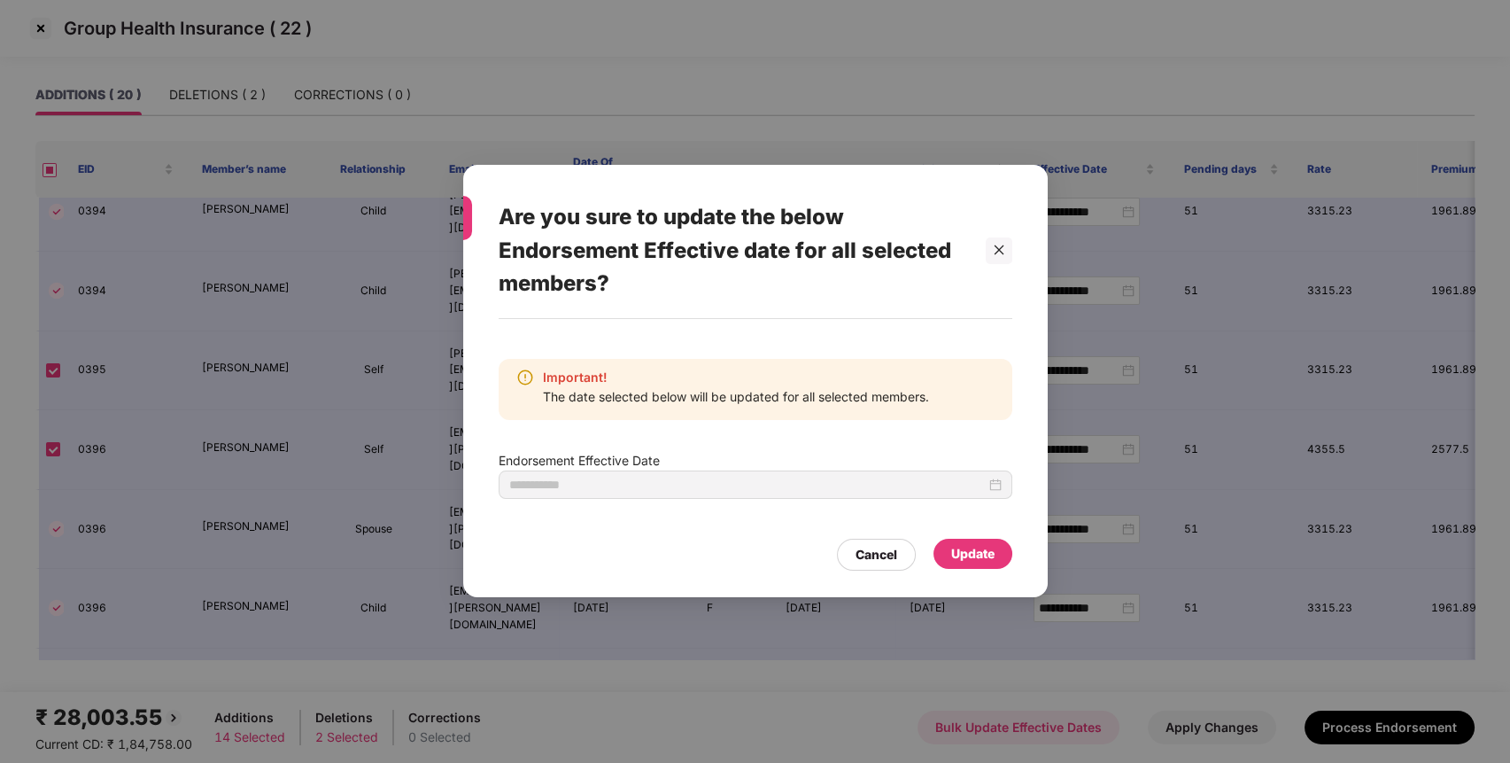
click at [1071, 731] on div "Are you sure to update the below Endorsement Effective date for all selected me…" at bounding box center [755, 381] width 1510 height 763
click at [996, 482] on div at bounding box center [755, 485] width 492 height 19
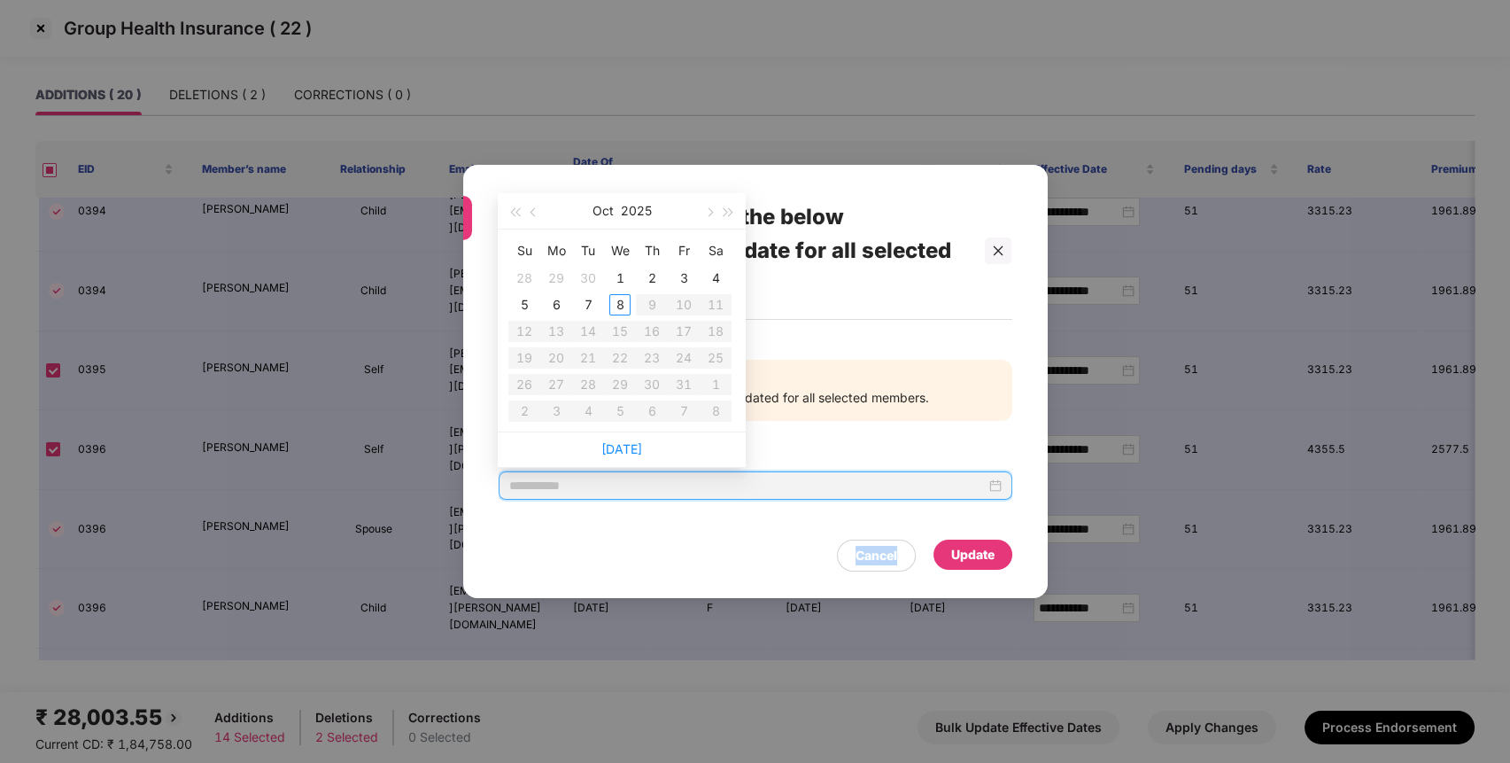
click at [996, 482] on div at bounding box center [755, 485] width 492 height 19
type input "**********"
click at [542, 200] on button "button" at bounding box center [533, 210] width 19 height 35
type input "**********"
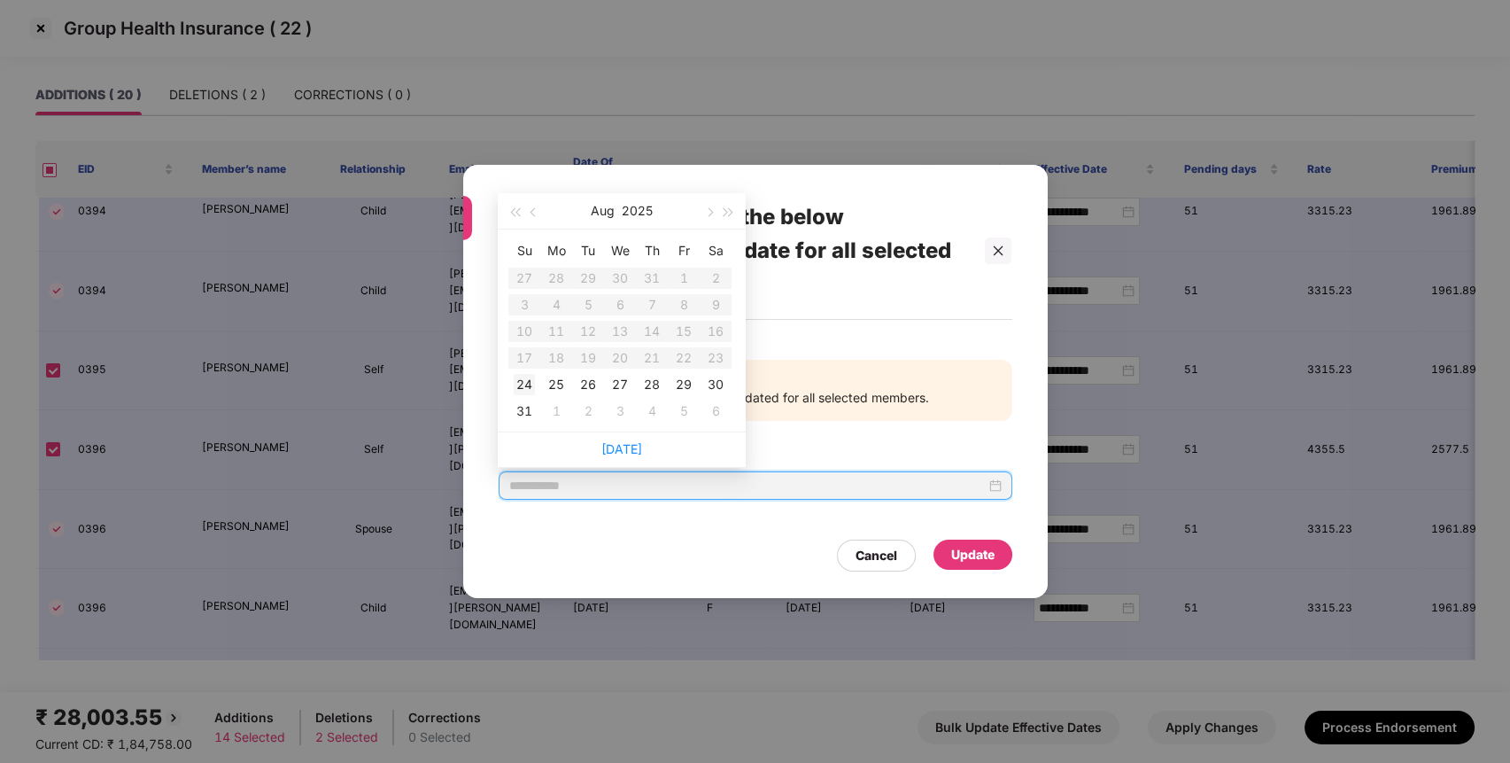
click at [524, 383] on div "24" at bounding box center [524, 384] width 21 height 21
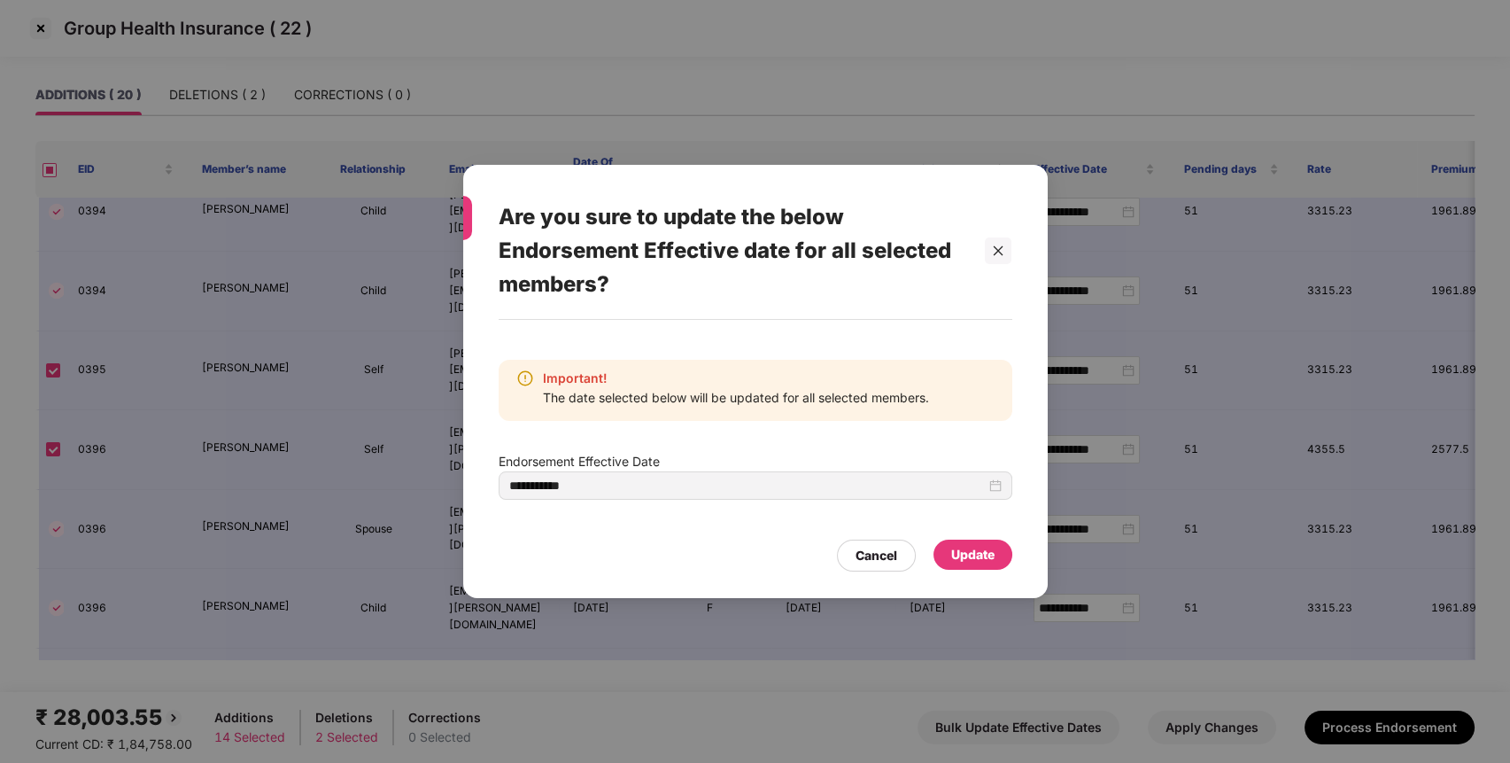
click at [975, 552] on div "Update" at bounding box center [972, 554] width 43 height 19
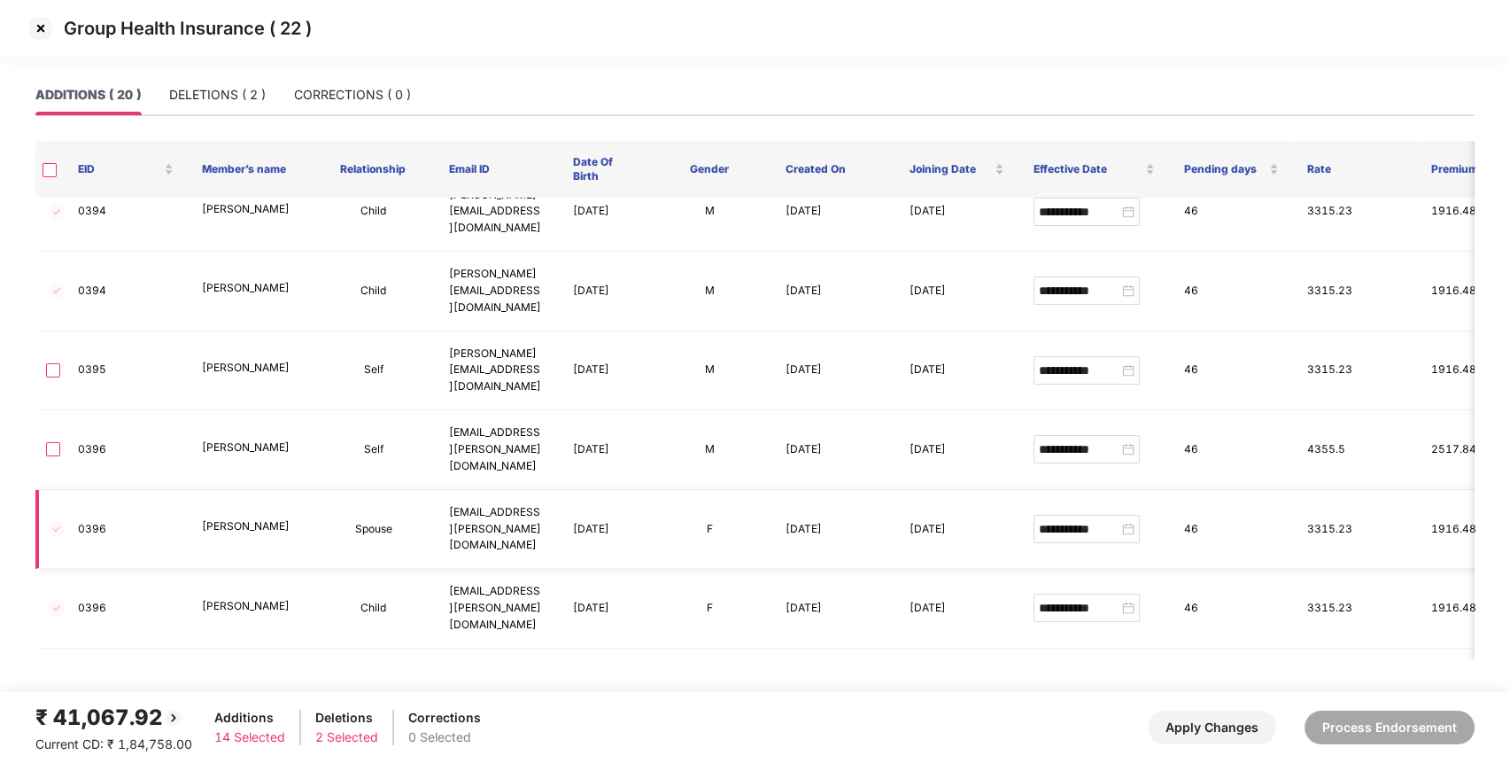
type input "**********"
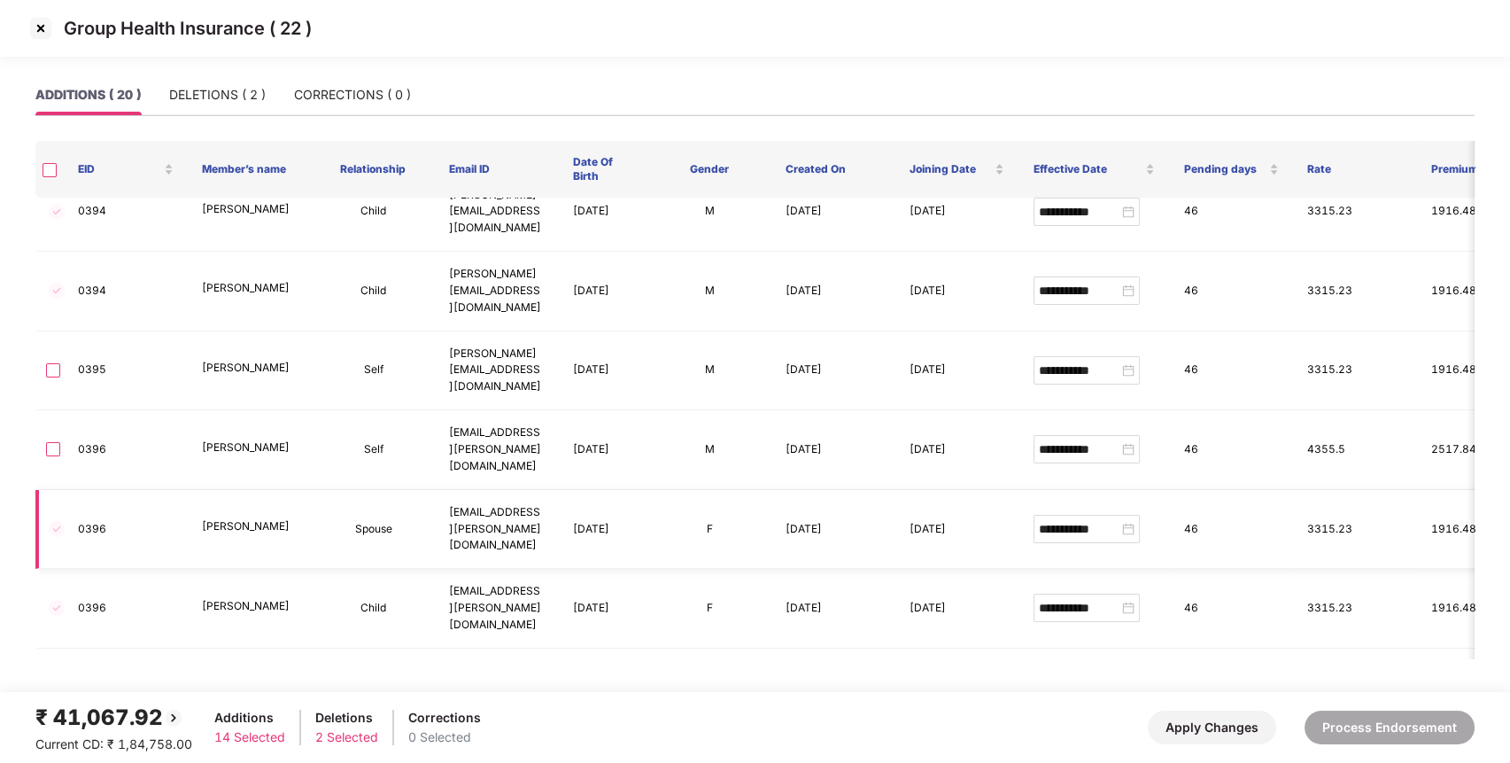
type input "**********"
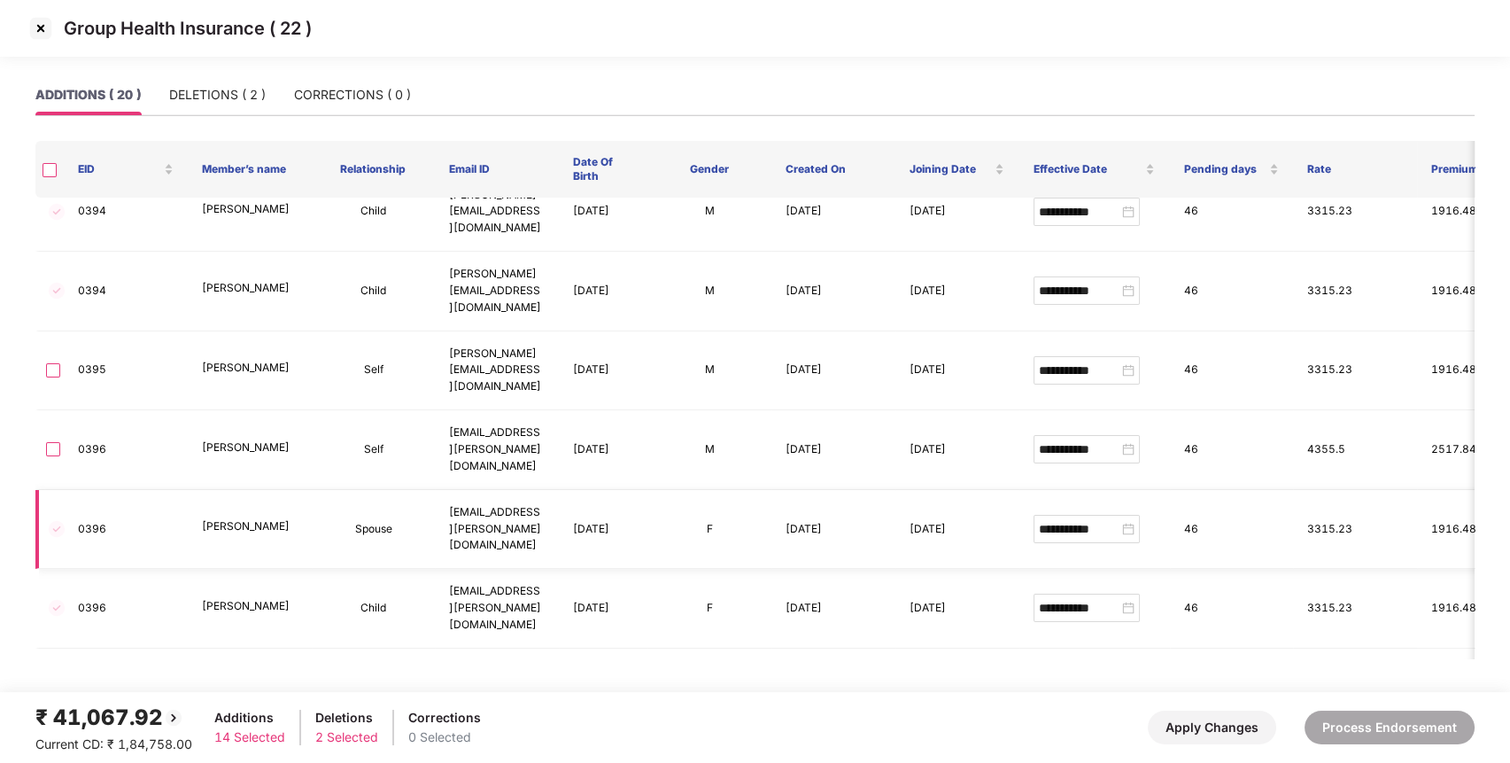
type input "**********"
click at [41, 23] on img at bounding box center [41, 28] width 28 height 28
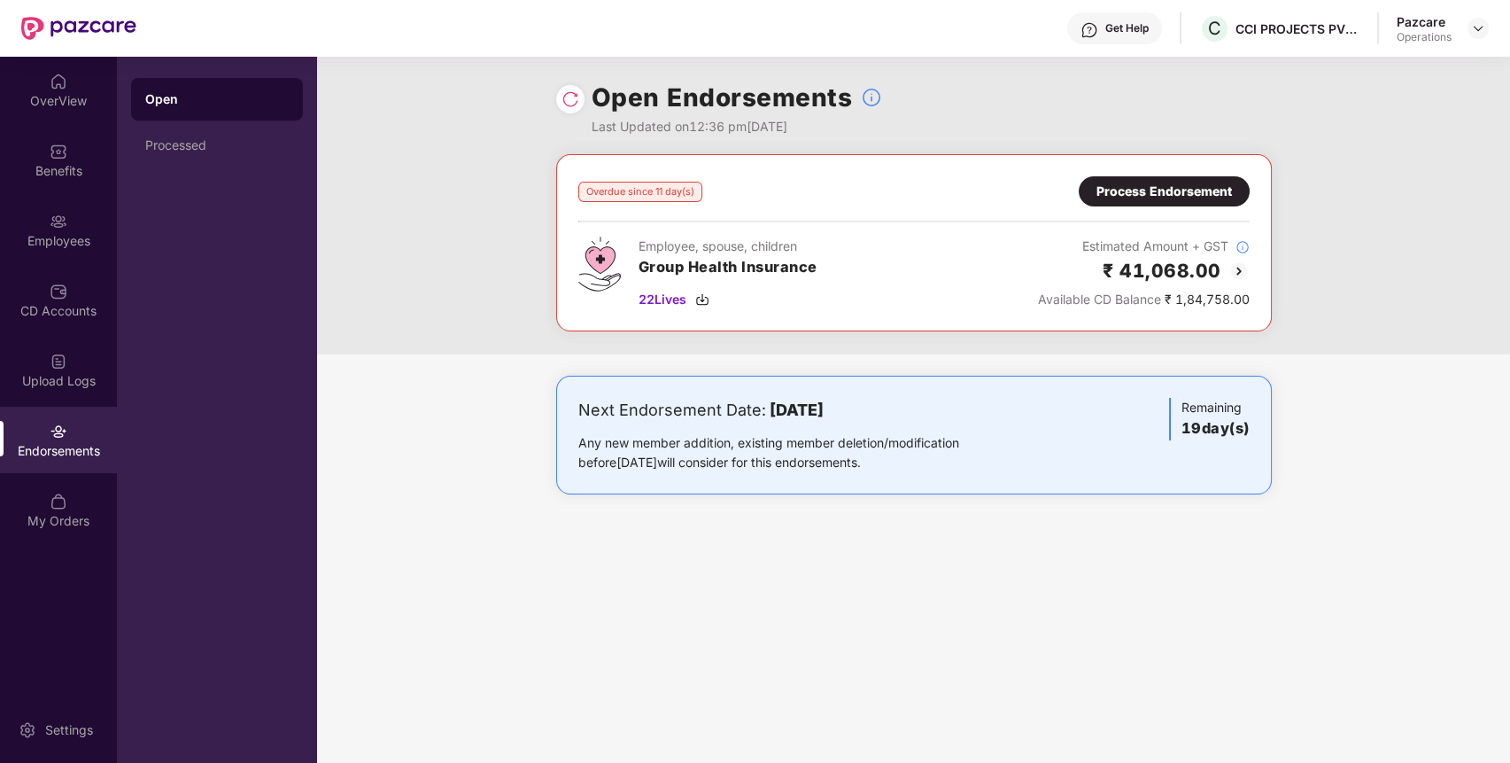
click at [1109, 198] on div "Process Endorsement" at bounding box center [1165, 191] width 136 height 19
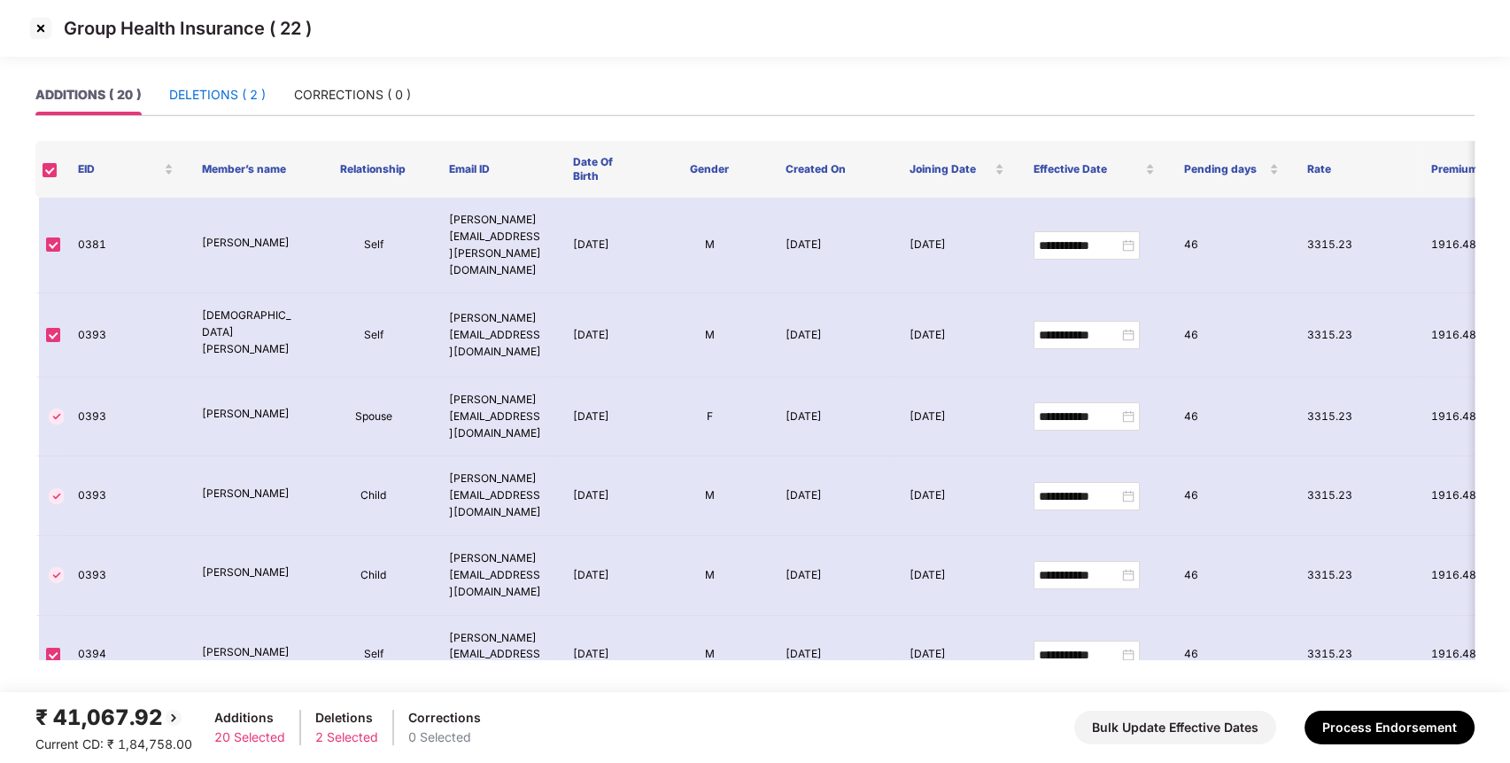
click at [256, 99] on div "DELETIONS ( 2 )" at bounding box center [217, 94] width 97 height 19
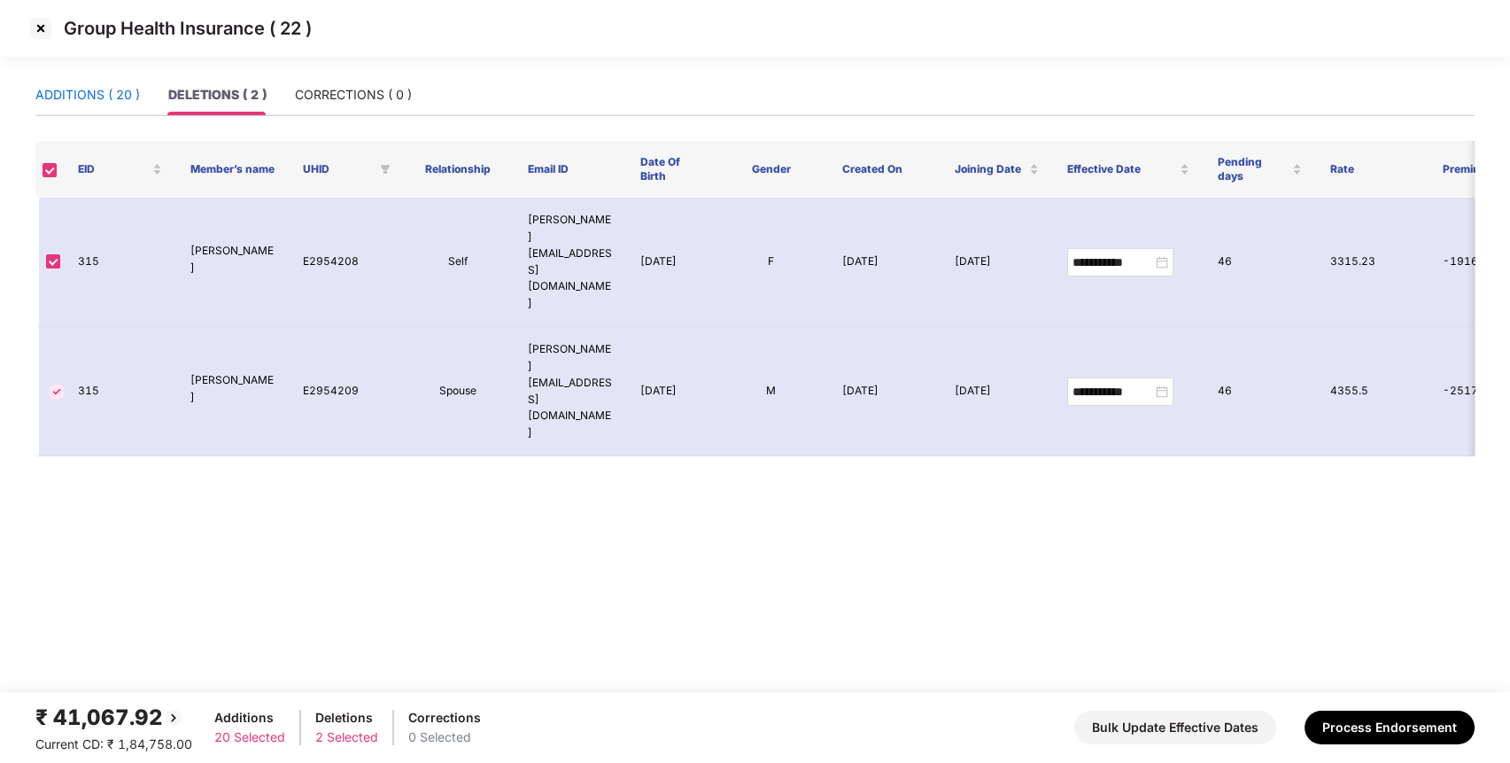
click at [108, 97] on div "ADDITIONS ( 20 )" at bounding box center [87, 94] width 105 height 19
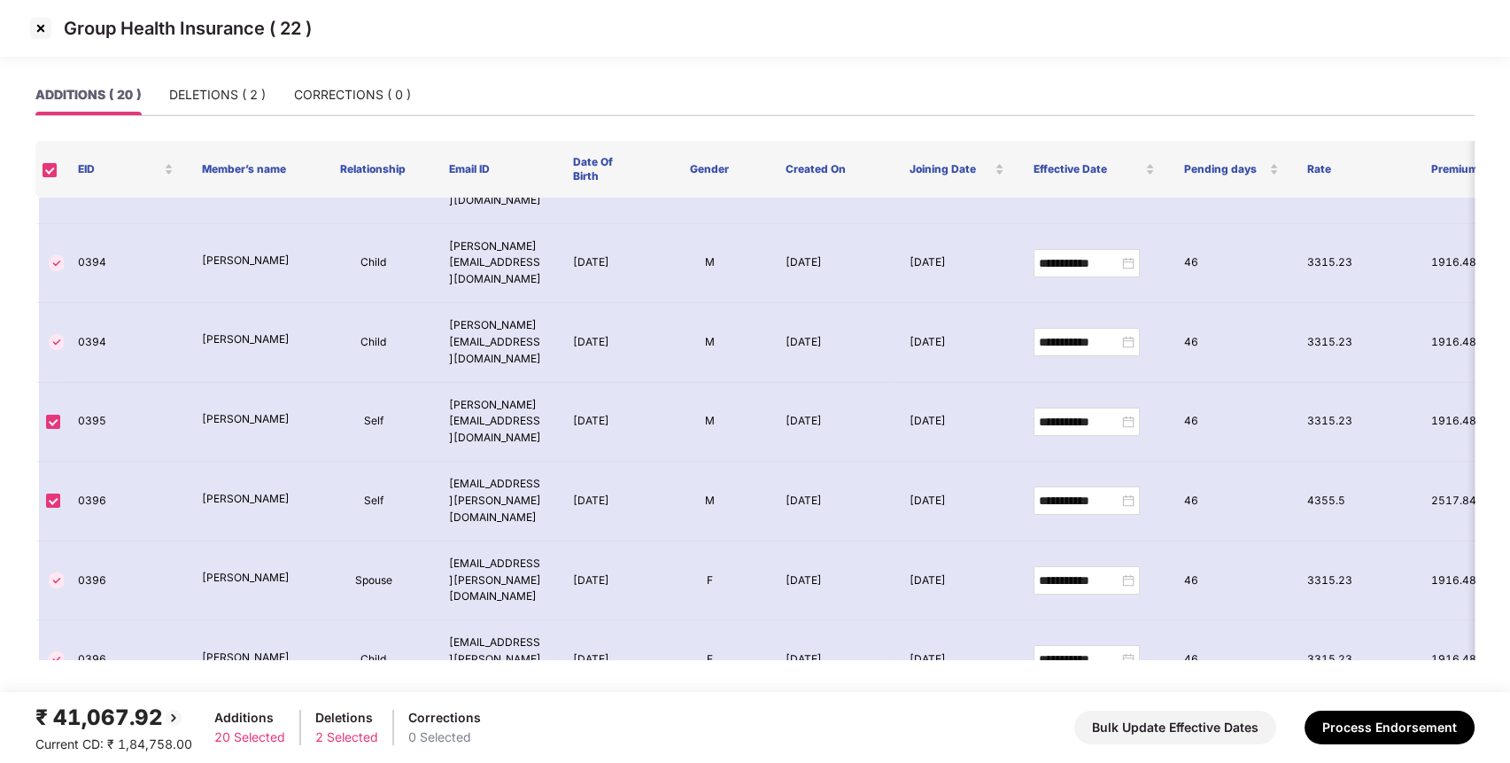
scroll to position [801, 0]
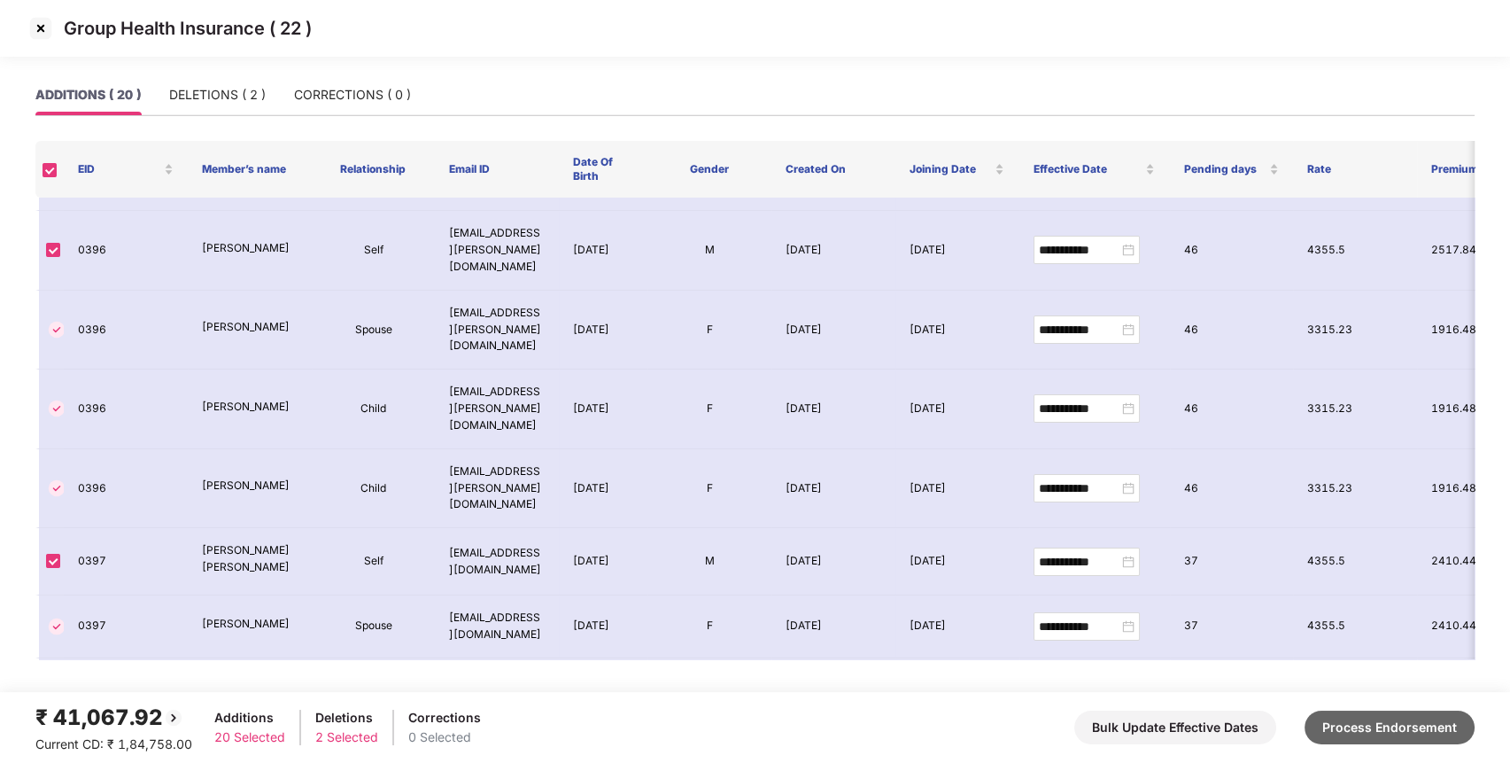
click at [1388, 737] on button "Process Endorsement" at bounding box center [1390, 727] width 170 height 34
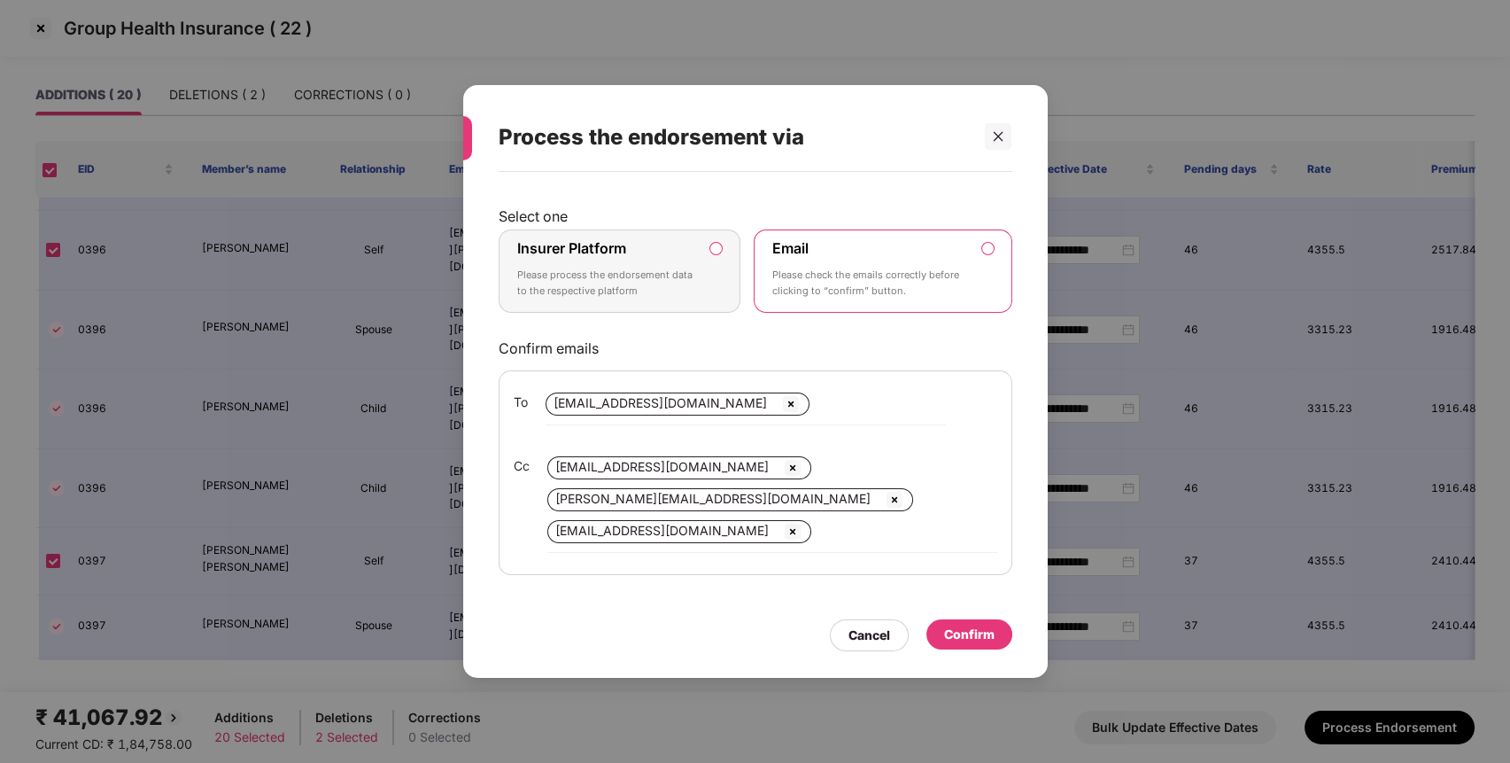
click at [658, 275] on p "Please process the endorsement data to the respective platform" at bounding box center [607, 283] width 181 height 31
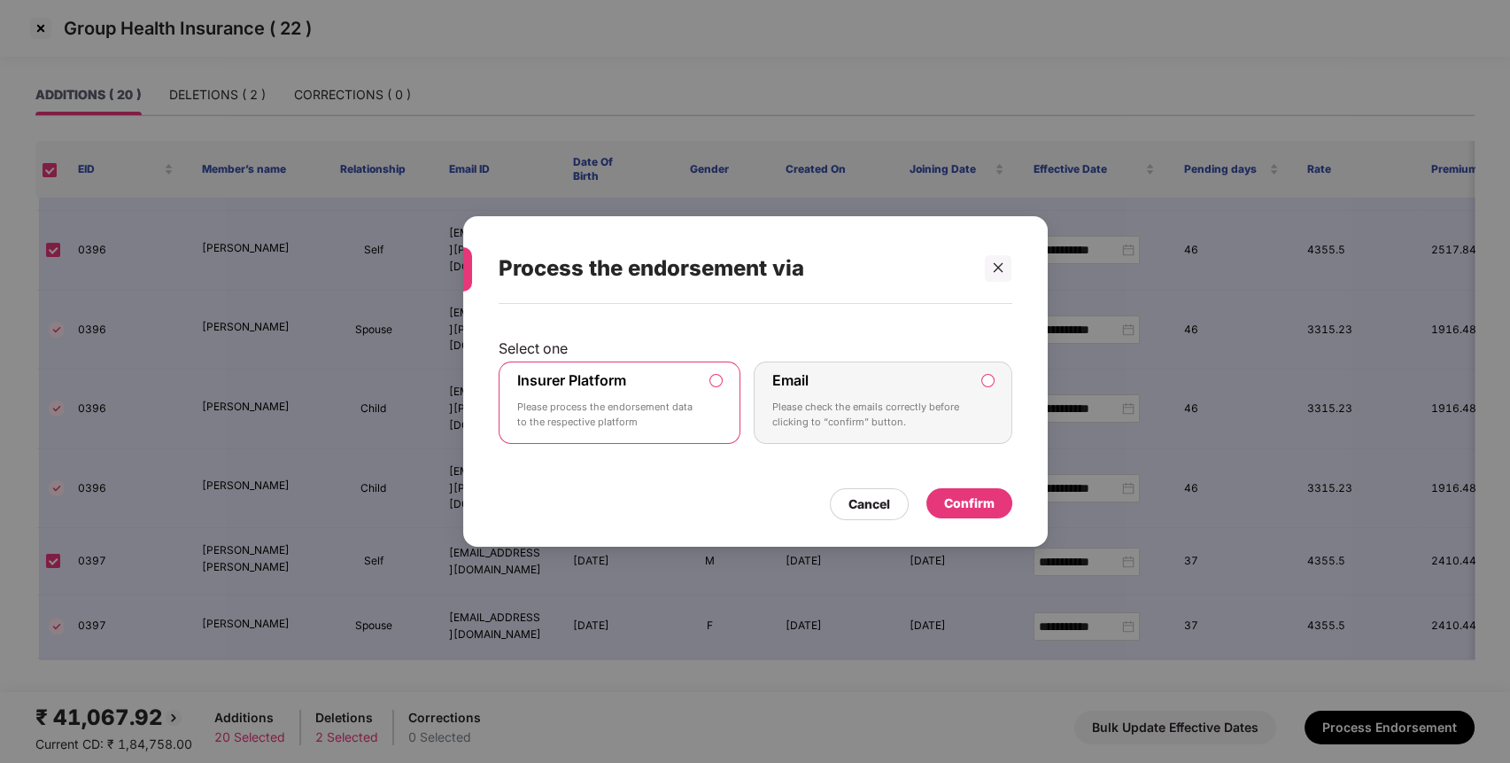
click at [969, 500] on div "Confirm" at bounding box center [969, 502] width 50 height 19
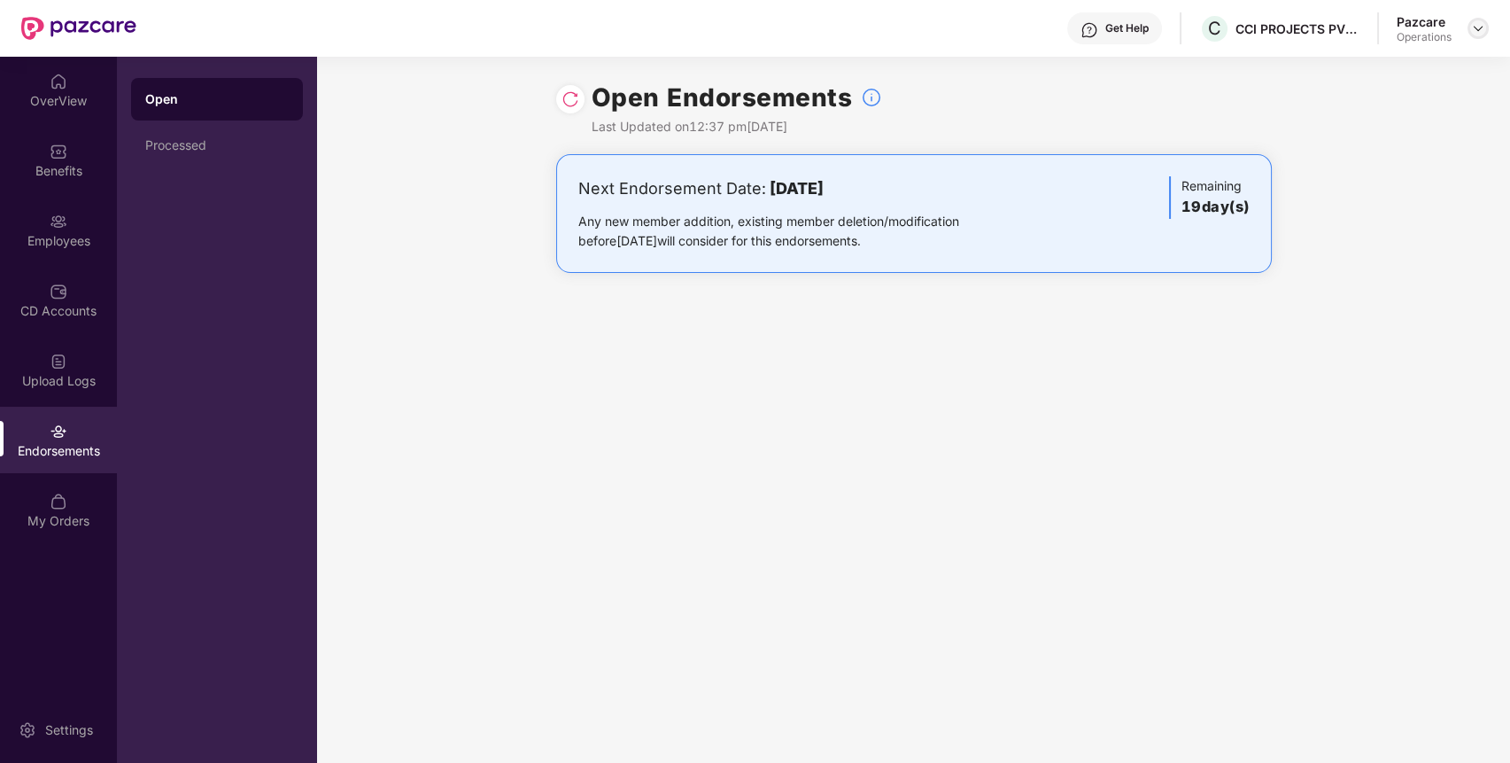
click at [1482, 29] on img at bounding box center [1478, 28] width 14 height 14
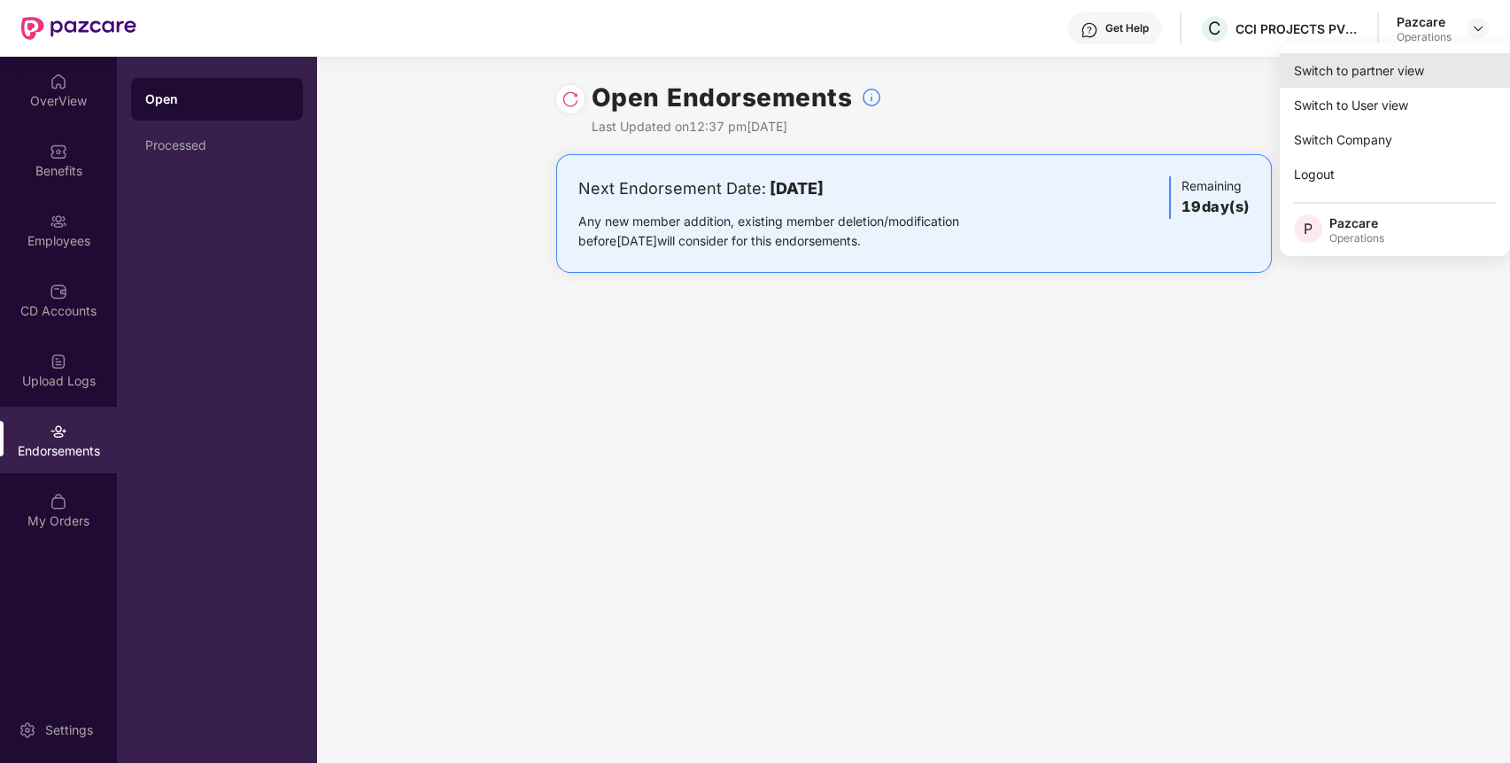
click at [1360, 76] on div "Switch to partner view" at bounding box center [1395, 70] width 230 height 35
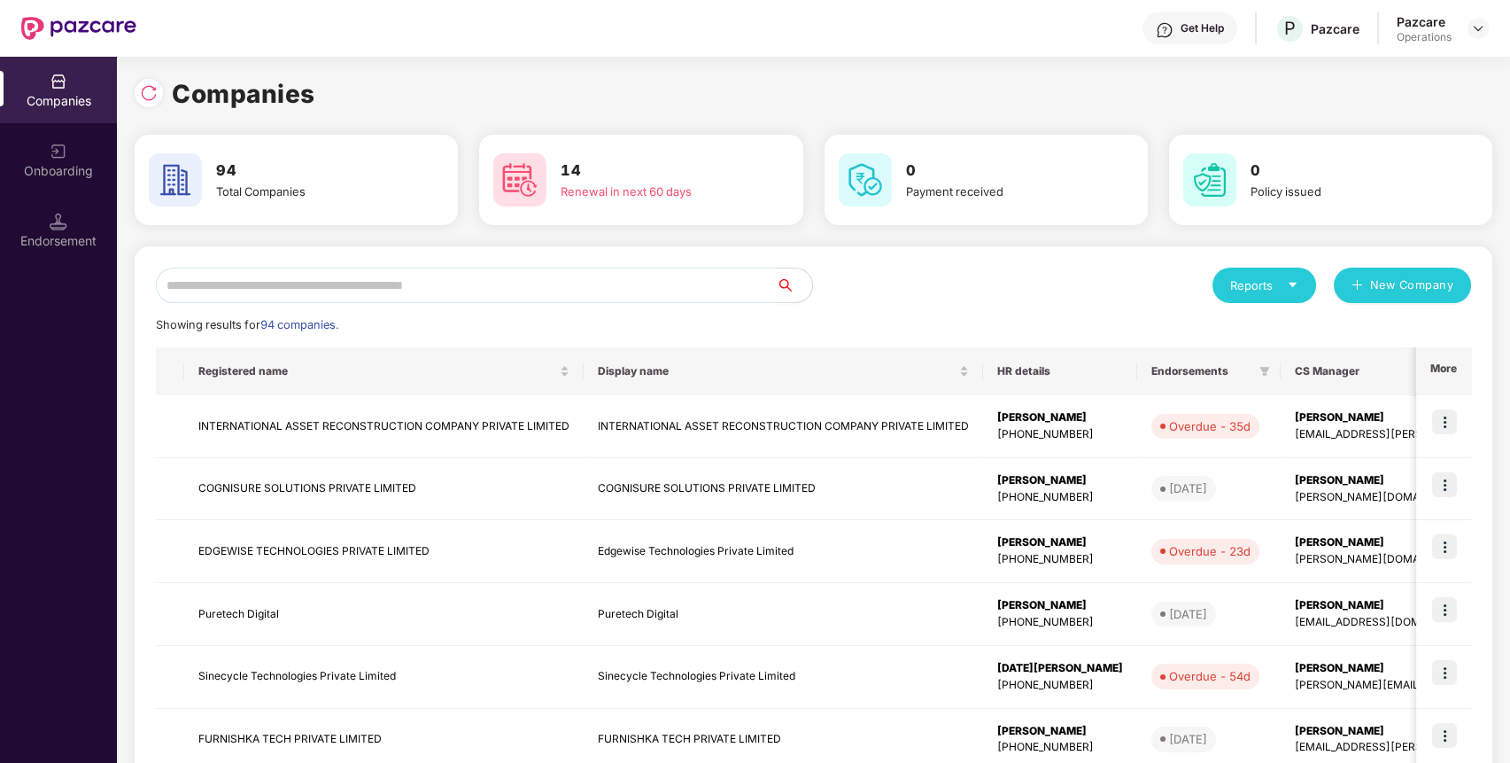
click at [693, 291] on input "text" at bounding box center [466, 285] width 621 height 35
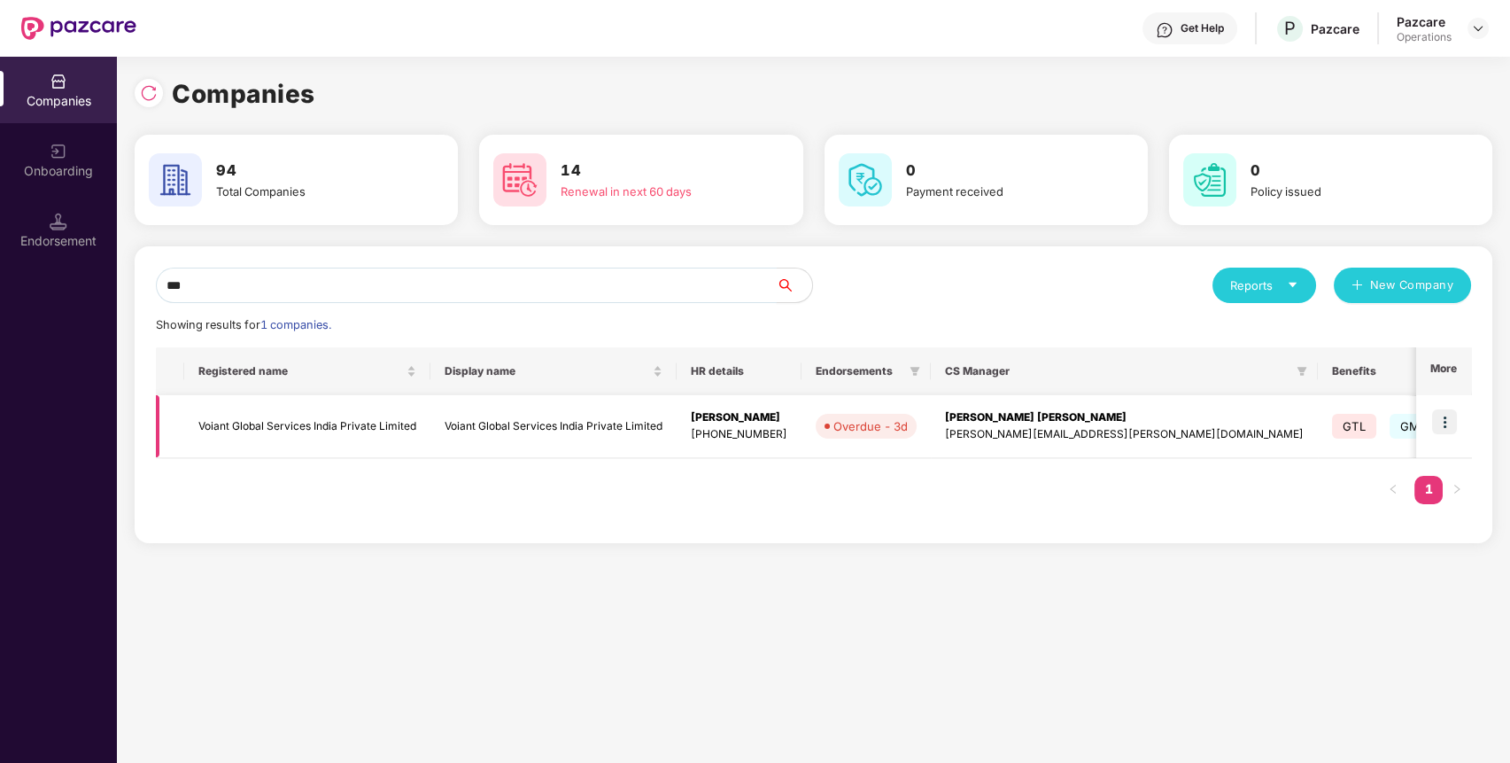
type input "***"
click at [1447, 407] on td at bounding box center [1443, 426] width 55 height 63
click at [1446, 425] on img at bounding box center [1444, 421] width 25 height 25
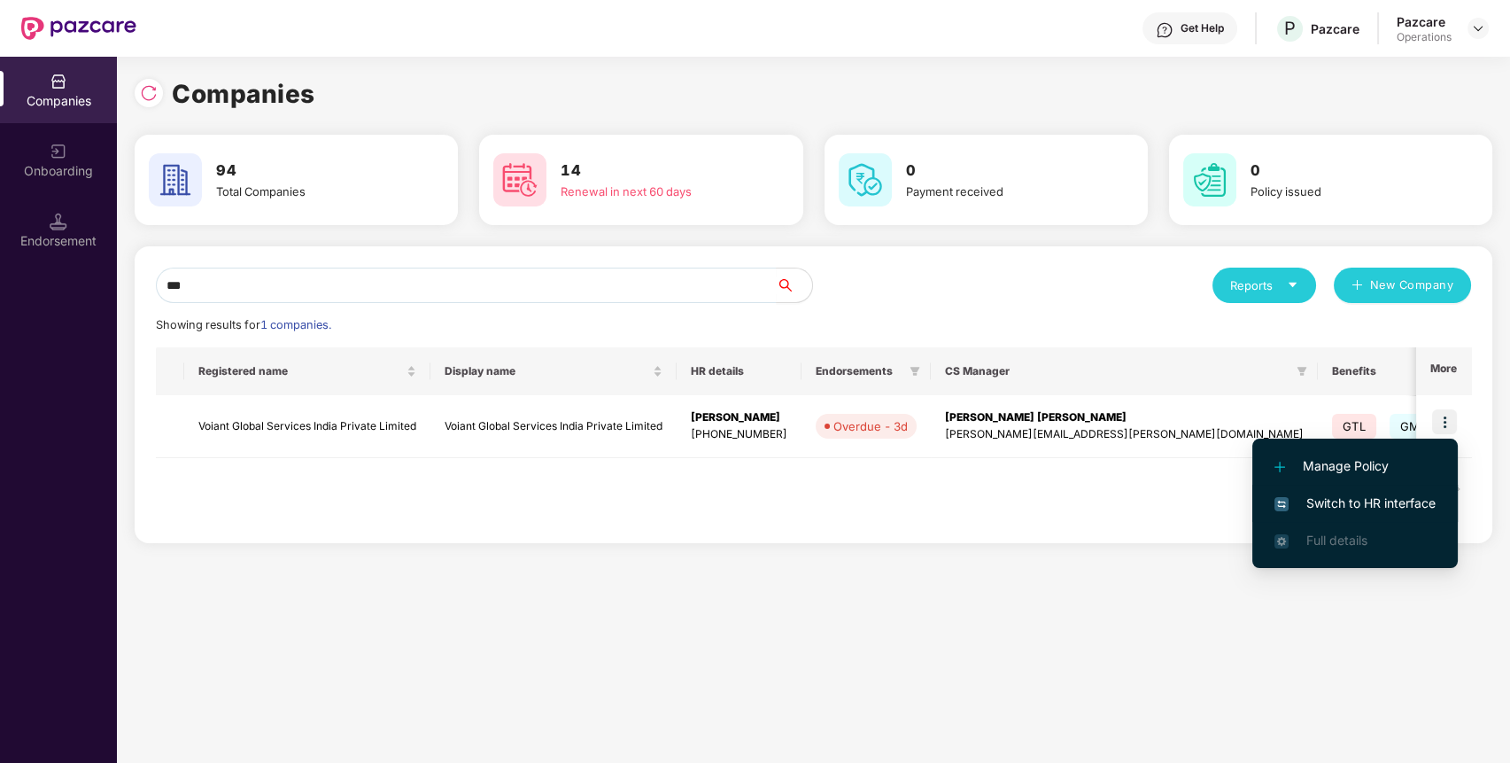
click at [1384, 500] on span "Switch to HR interface" at bounding box center [1355, 502] width 161 height 19
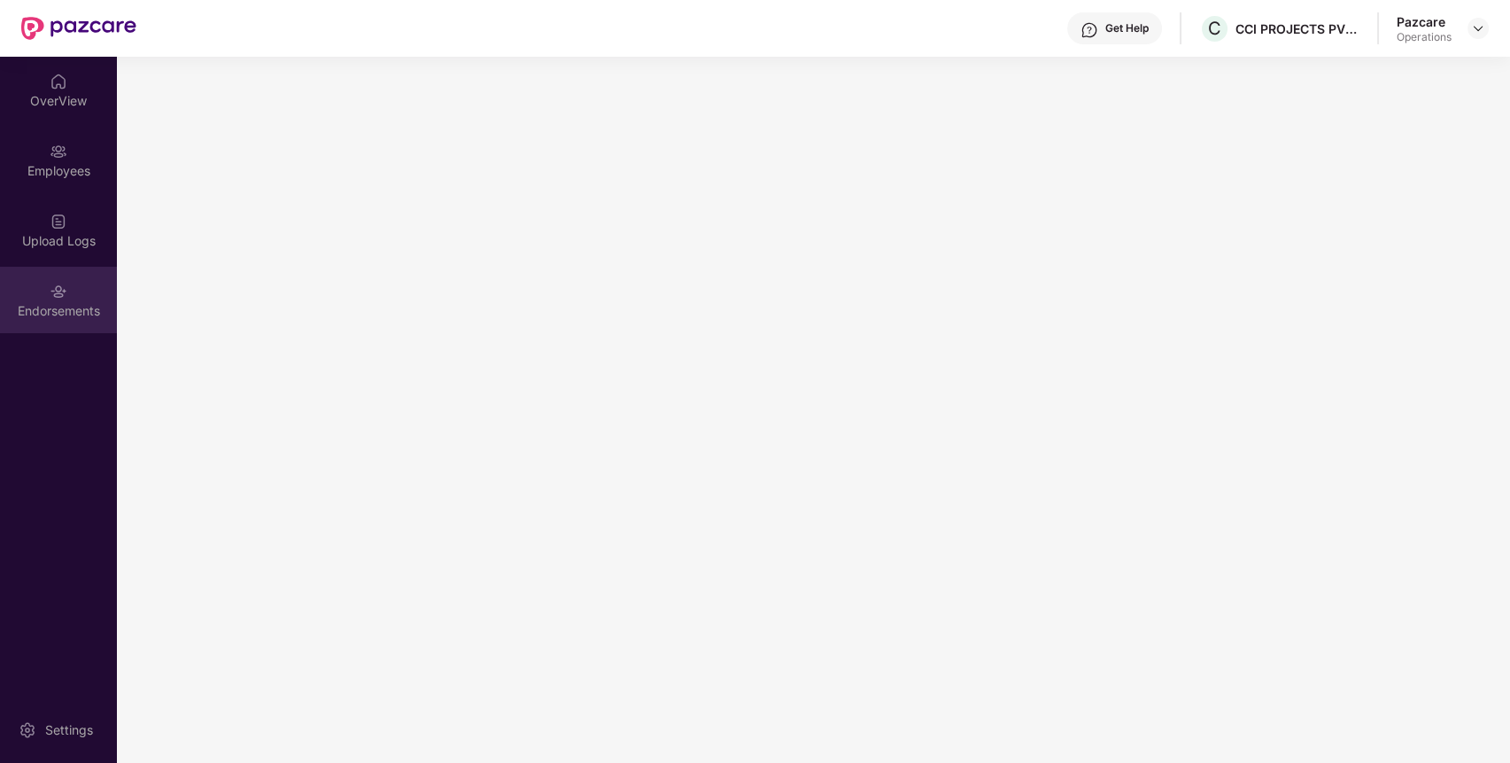
click at [55, 309] on div "Endorsements" at bounding box center [58, 311] width 117 height 18
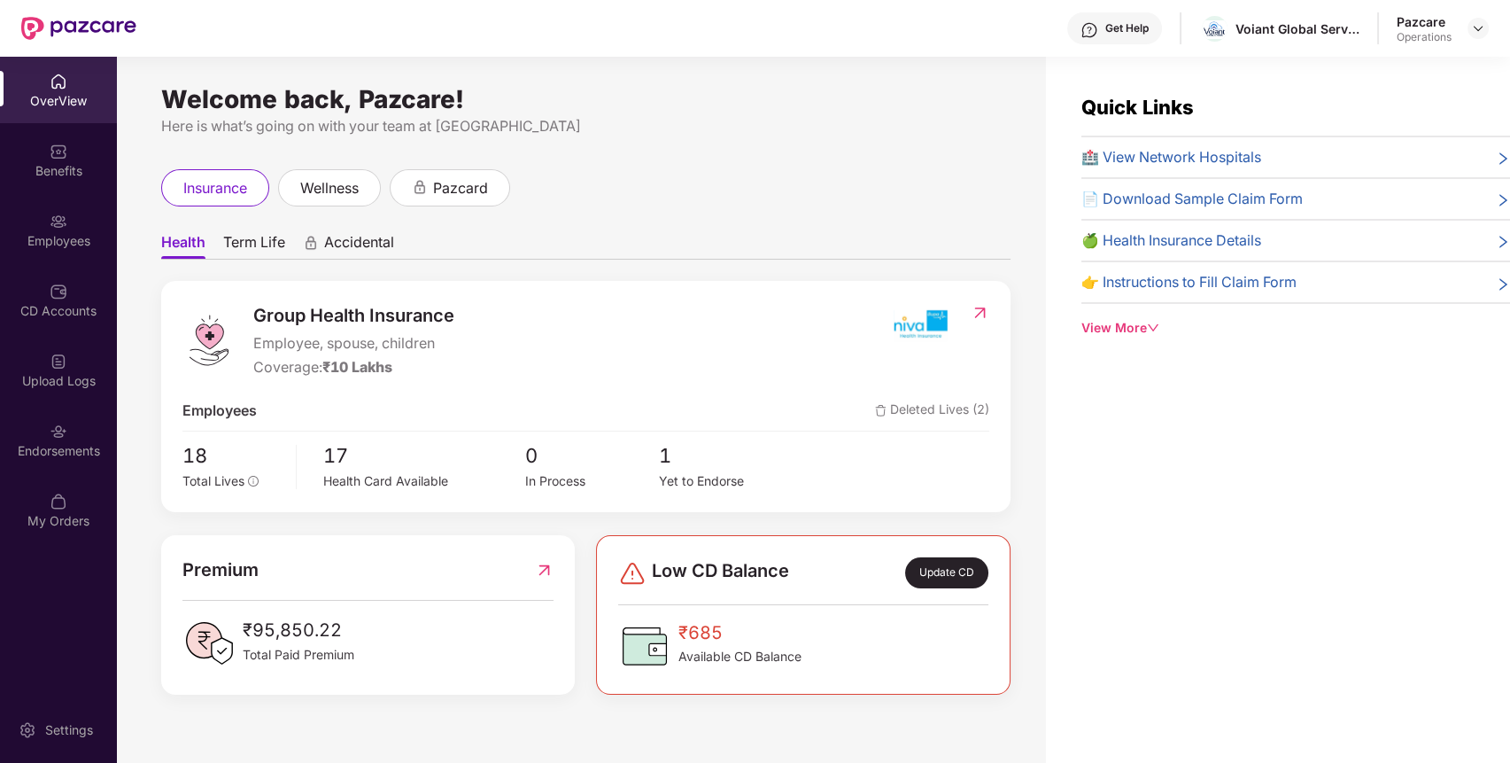
click at [64, 436] on img at bounding box center [59, 432] width 18 height 18
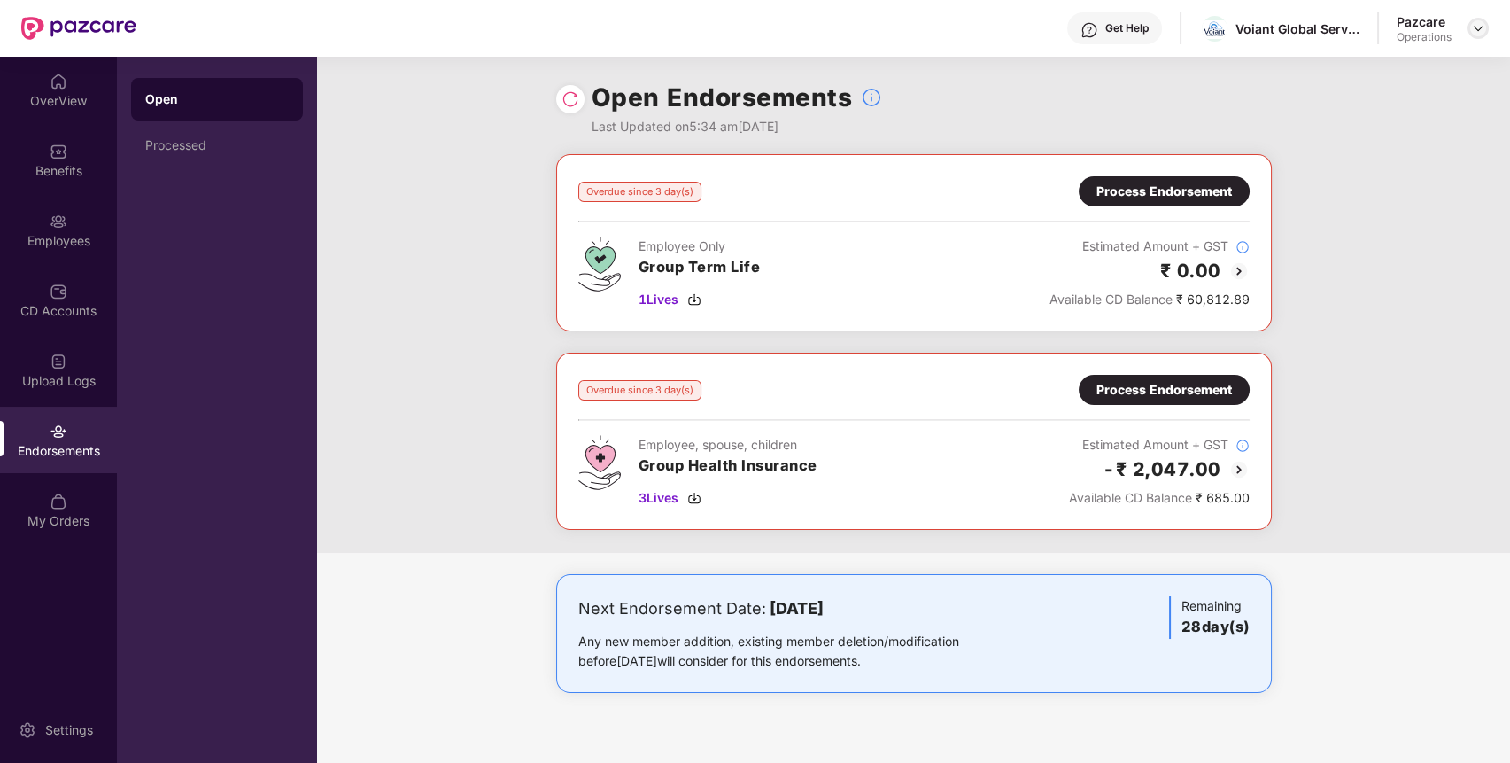
click at [1477, 18] on div at bounding box center [1478, 28] width 21 height 21
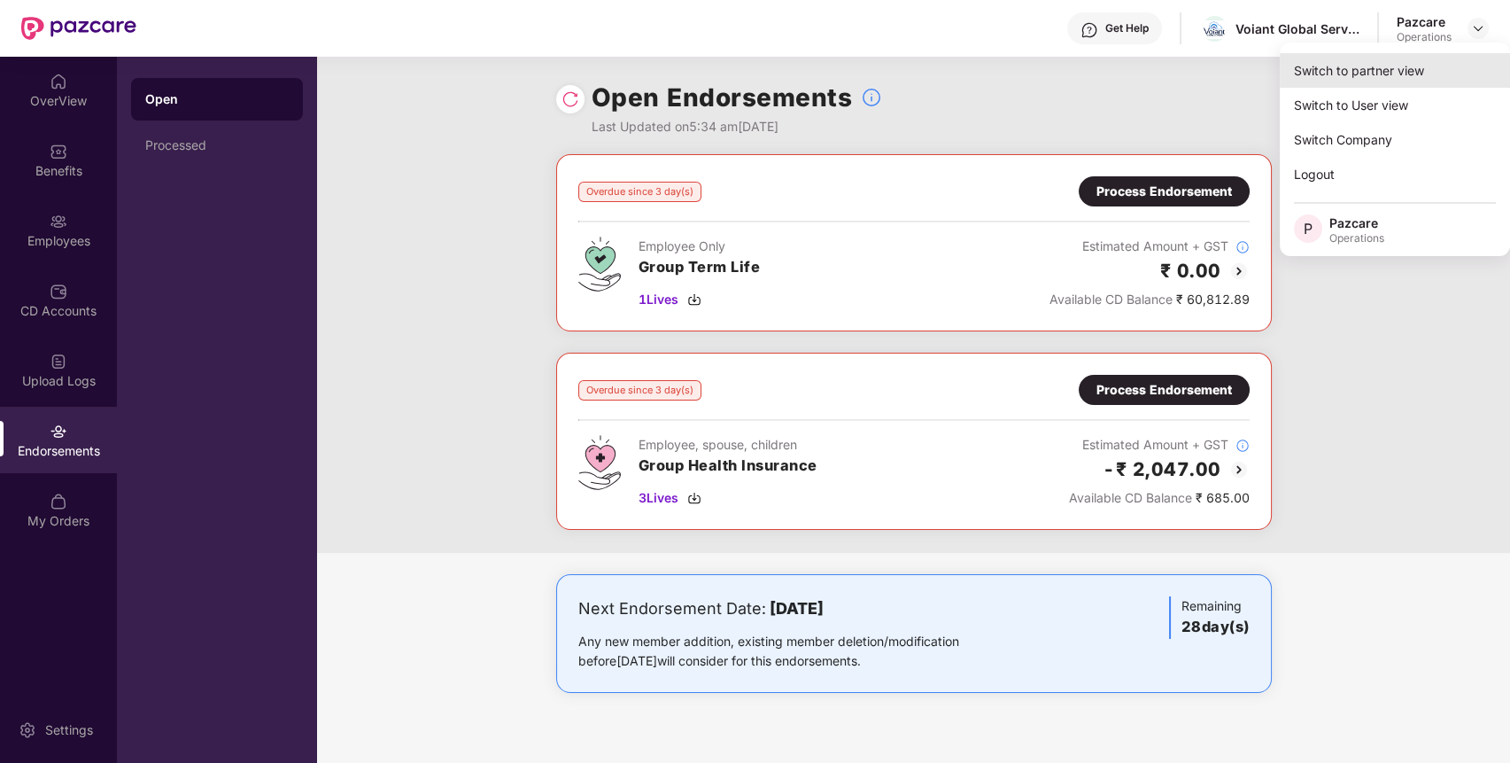
click at [1384, 69] on div "Switch to partner view" at bounding box center [1395, 70] width 230 height 35
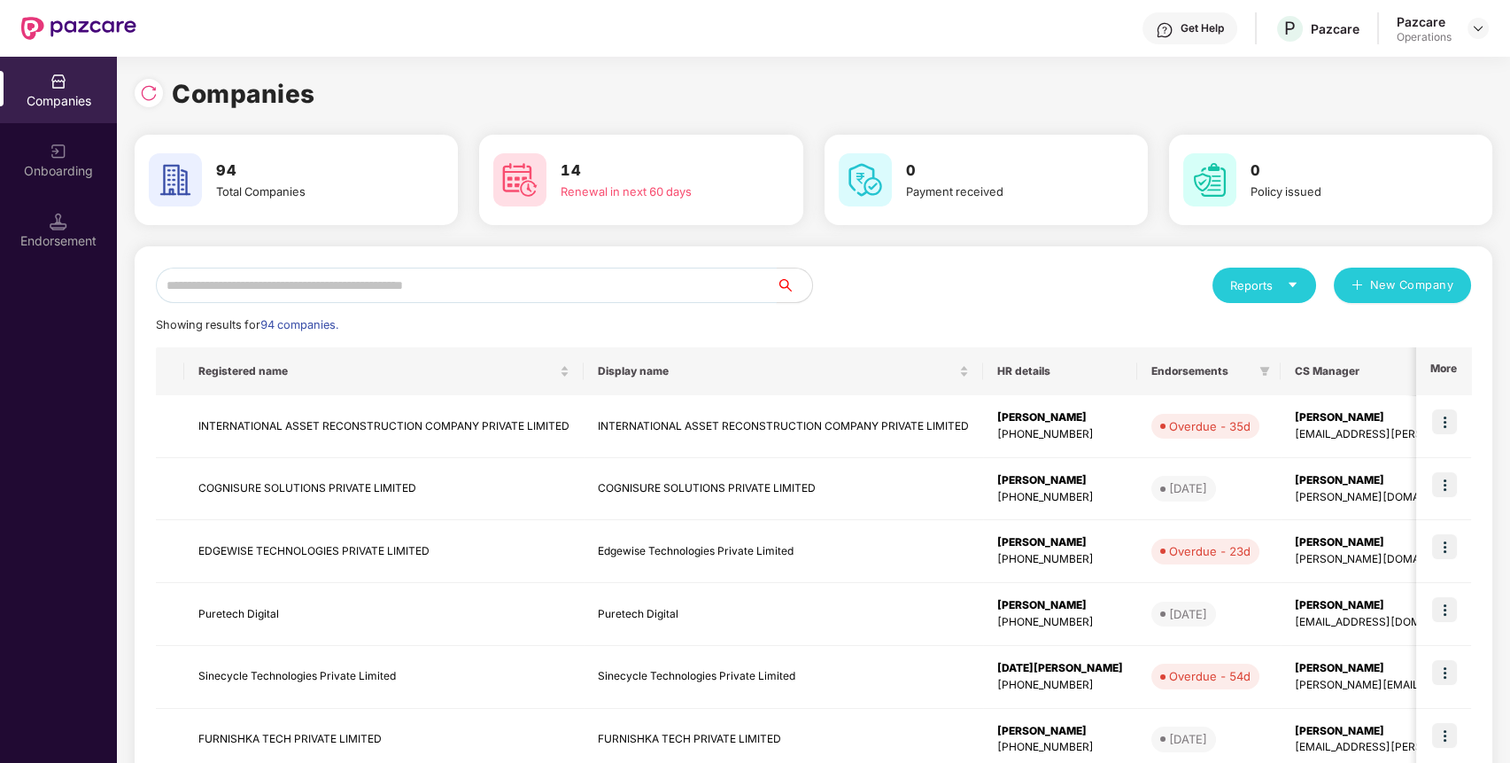
click at [572, 297] on input "text" at bounding box center [466, 285] width 621 height 35
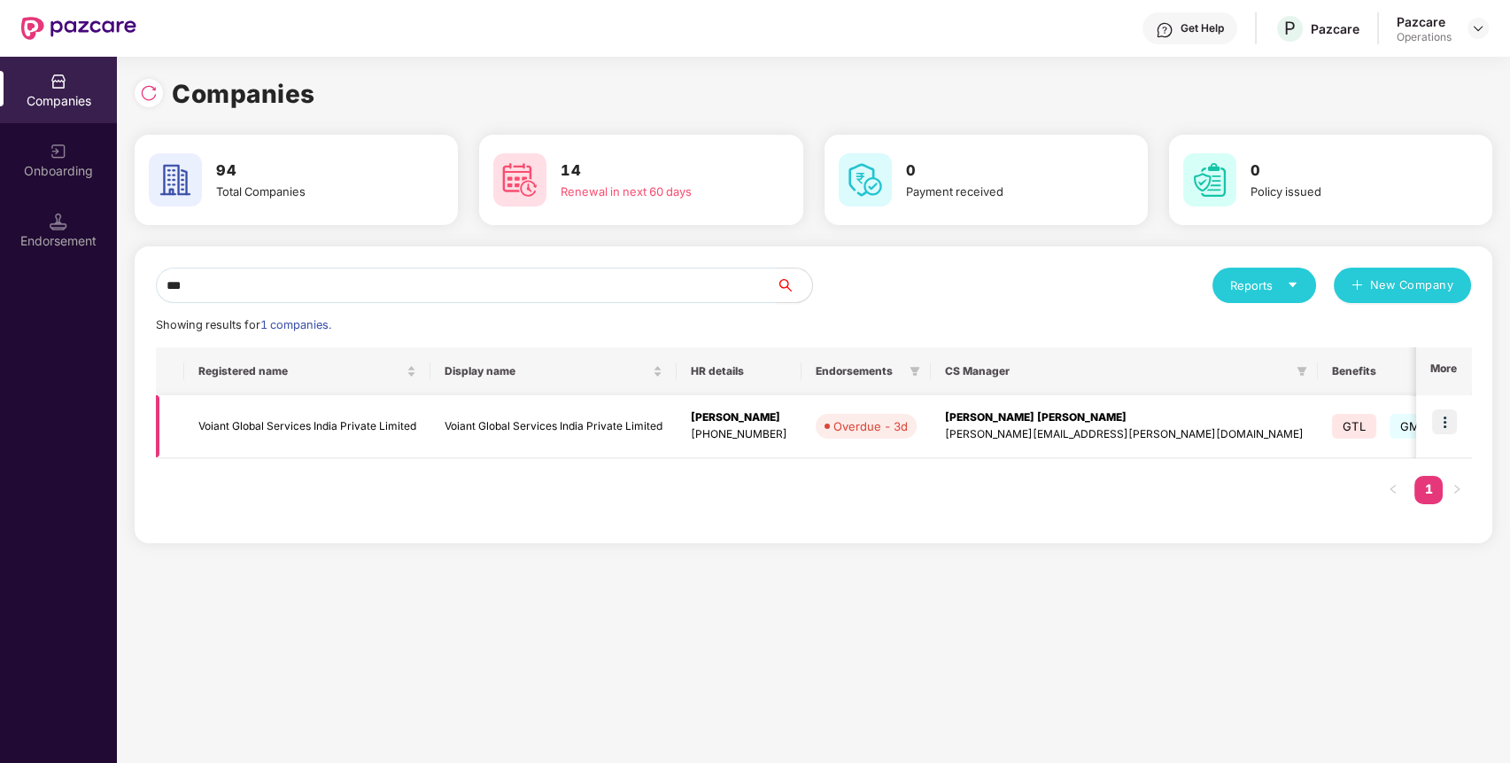
type input "***"
click at [289, 425] on td "Voiant Global Services India Private Limited" at bounding box center [307, 426] width 246 height 63
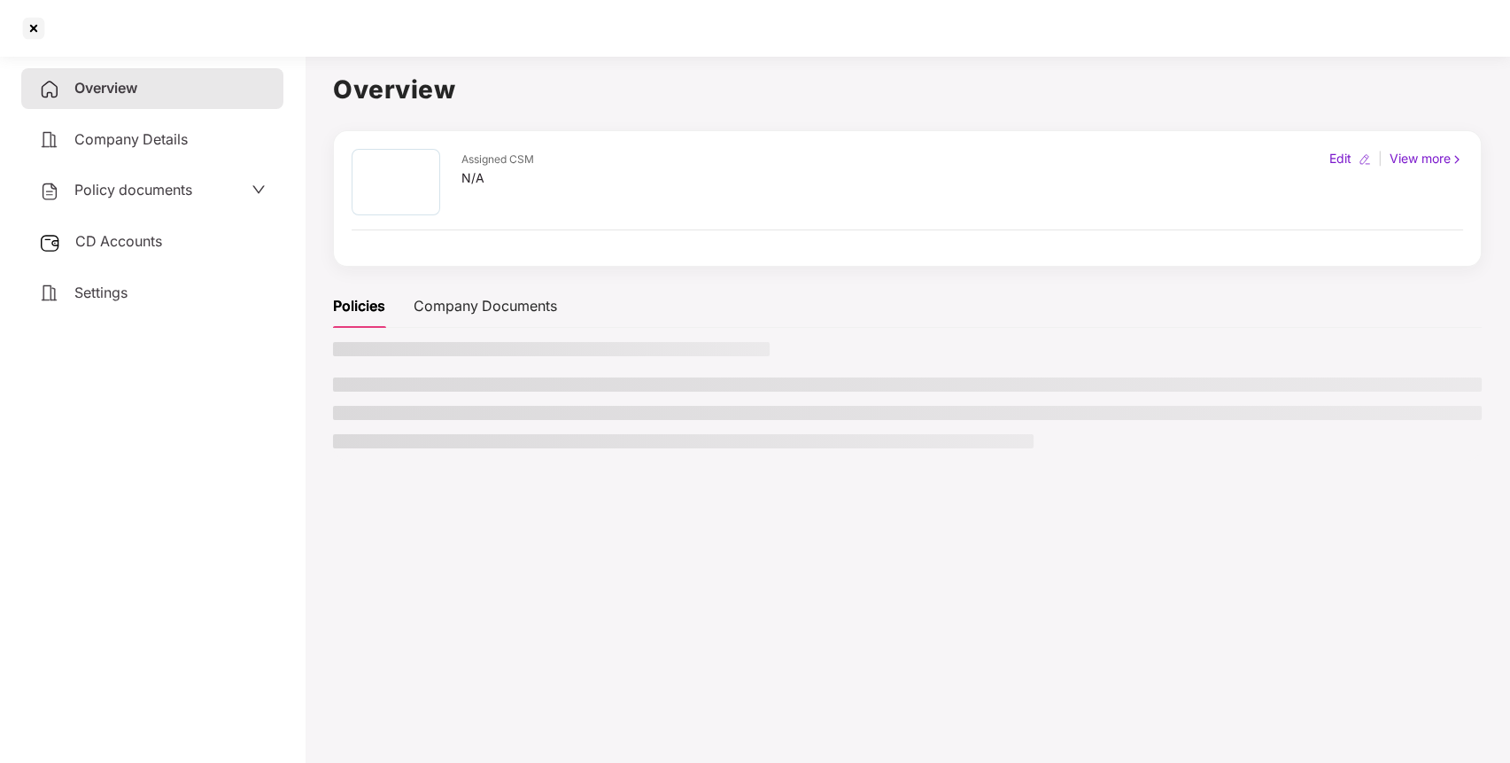
click at [163, 287] on div "Settings" at bounding box center [152, 293] width 262 height 41
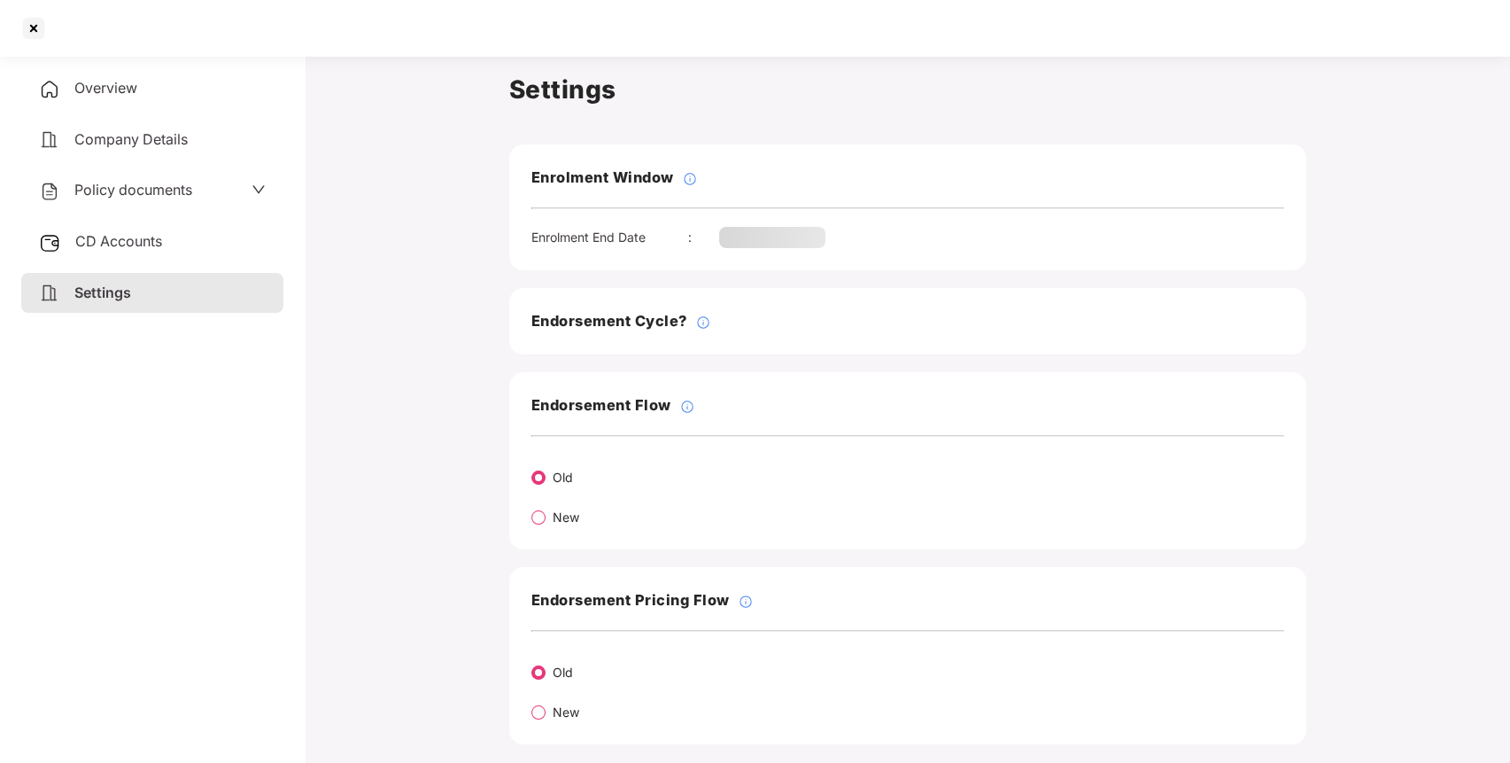
click at [163, 287] on div "Settings" at bounding box center [152, 293] width 262 height 41
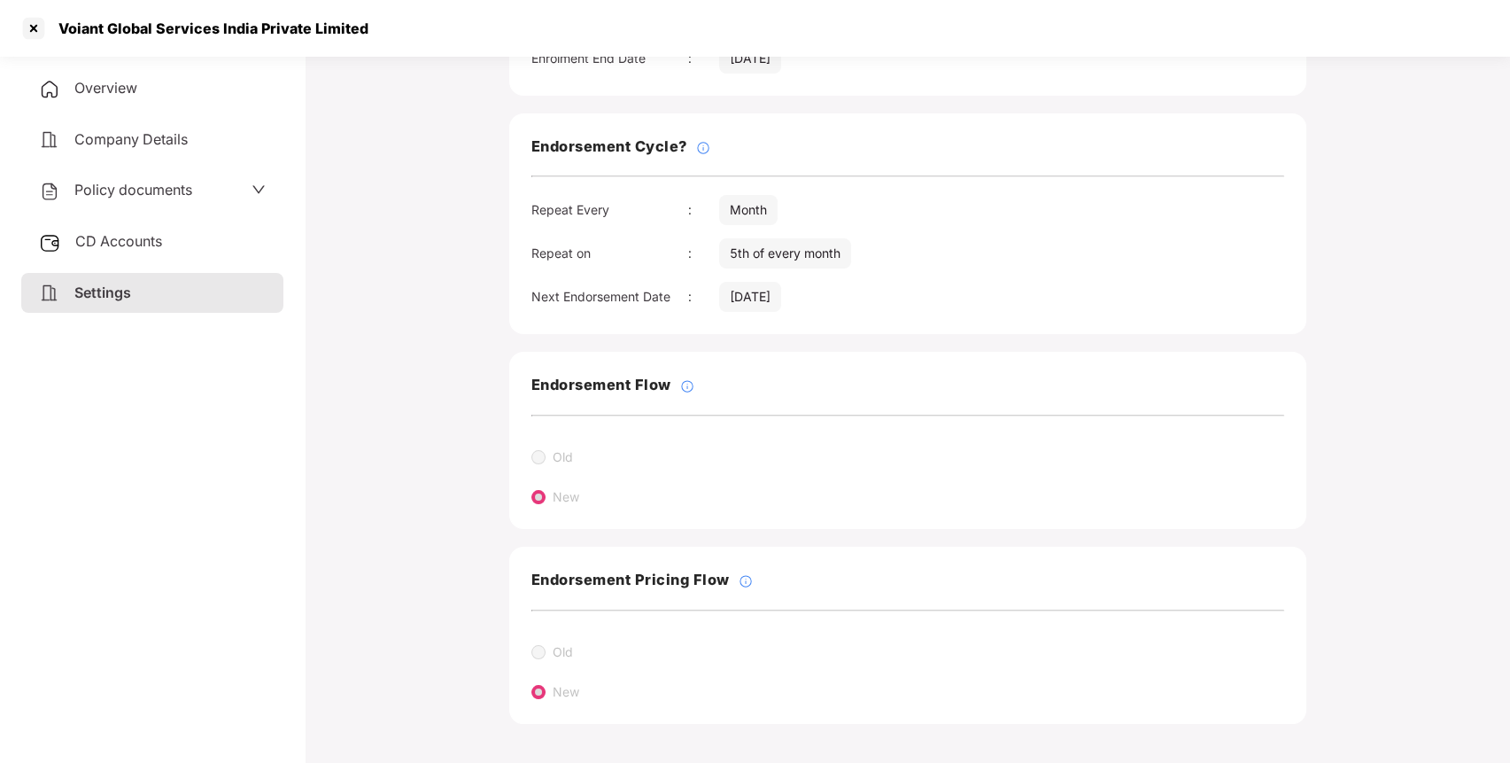
scroll to position [0, 0]
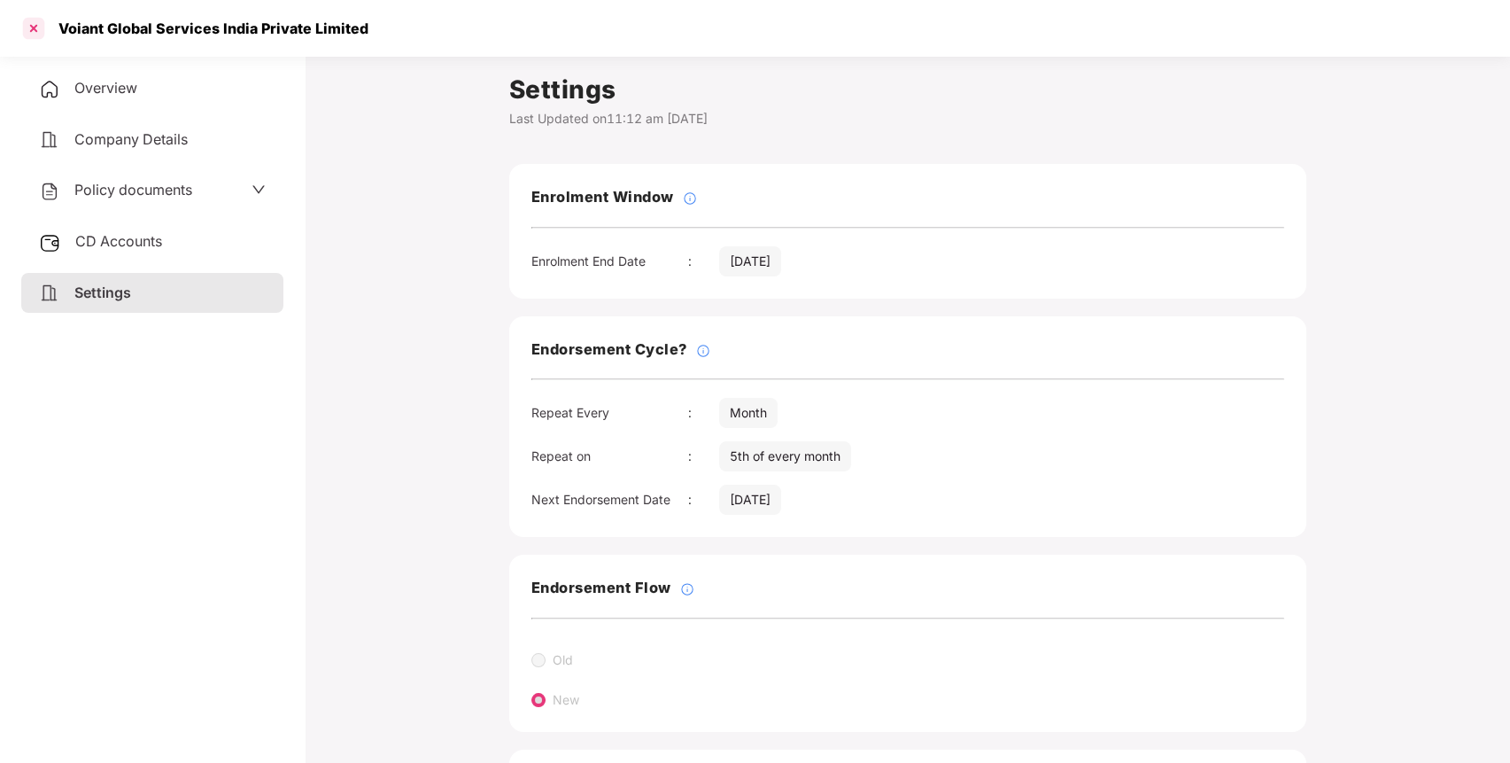
click at [36, 23] on div at bounding box center [33, 28] width 28 height 28
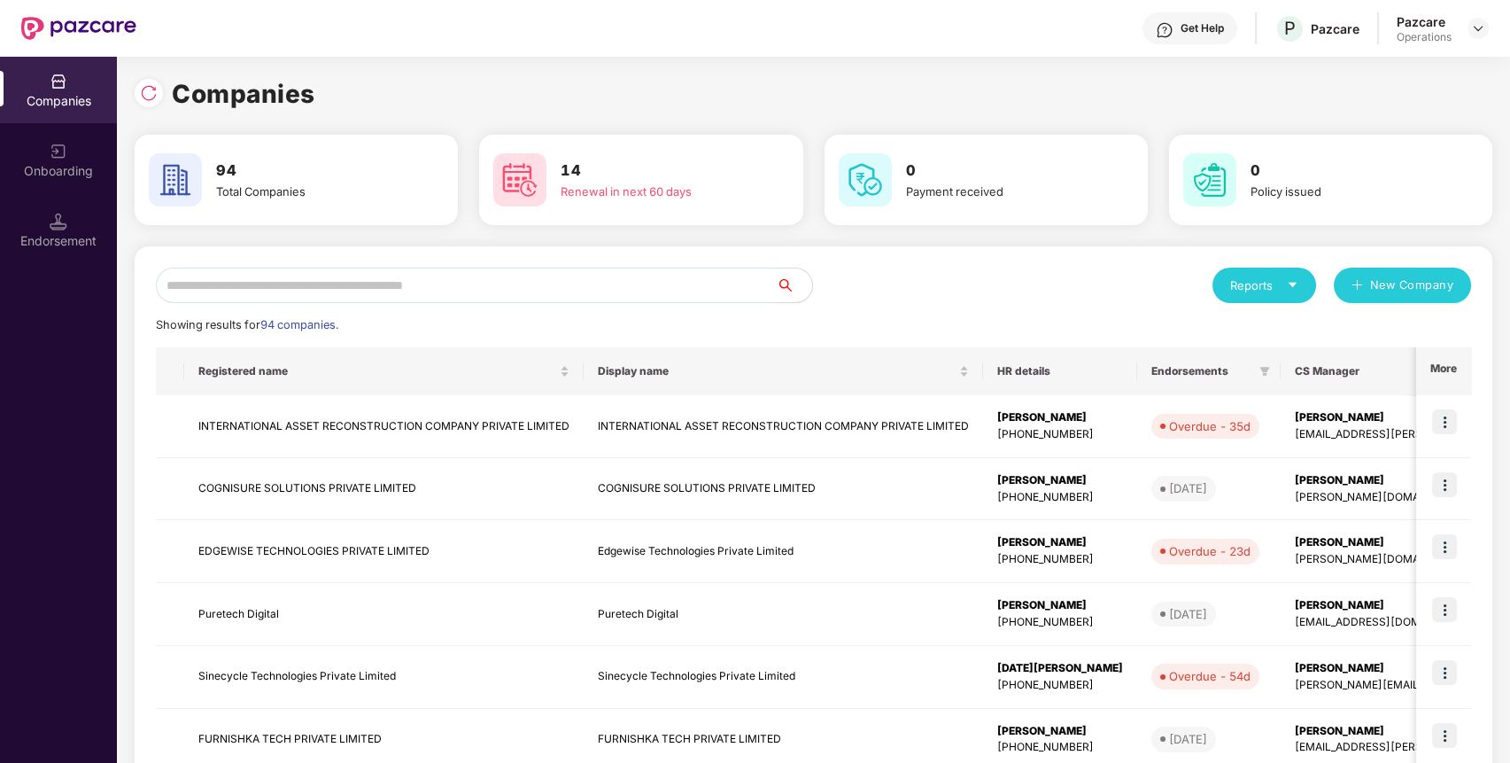
click at [531, 287] on input "text" at bounding box center [466, 285] width 621 height 35
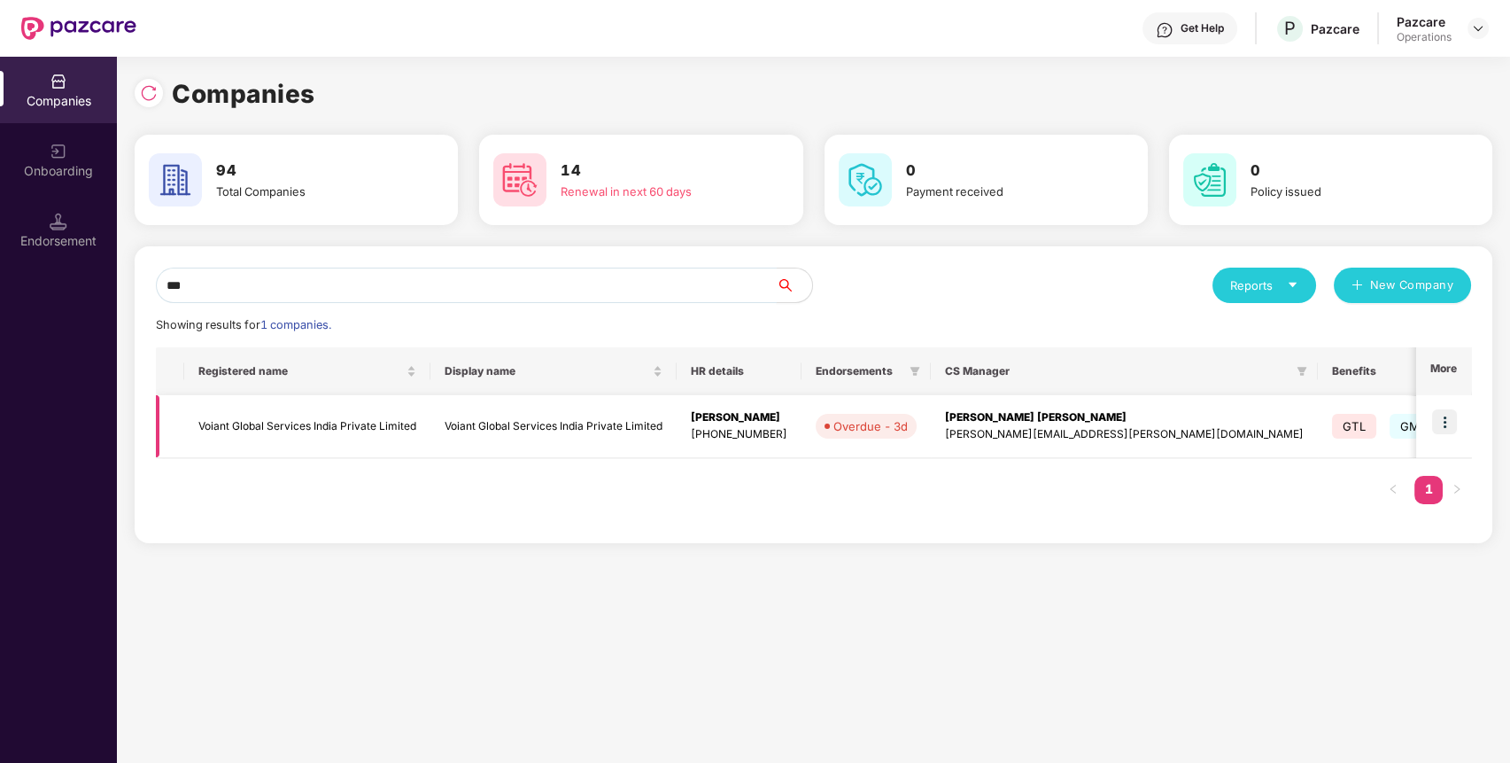
type input "***"
click at [1446, 423] on img at bounding box center [1444, 421] width 25 height 25
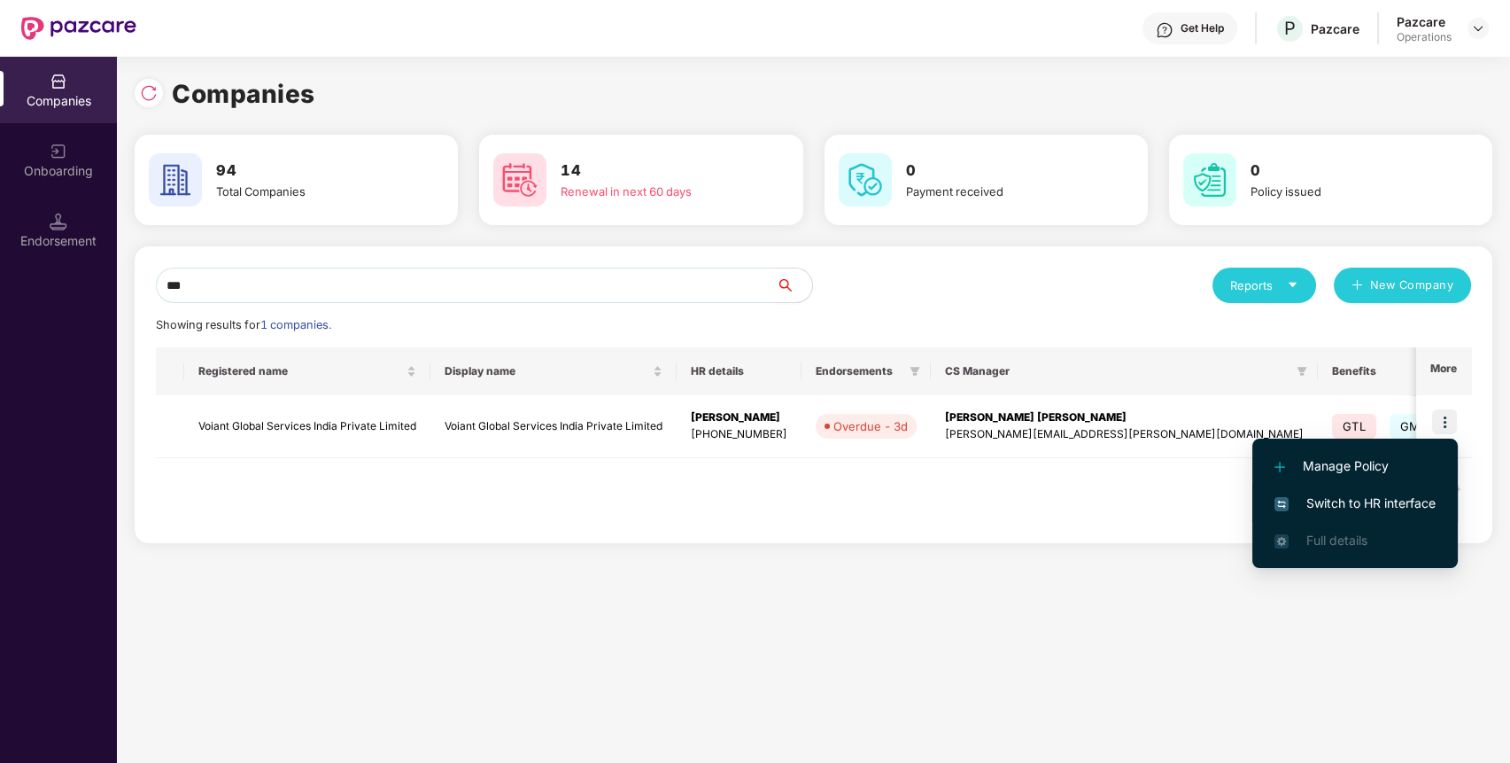
click at [1396, 503] on span "Switch to HR interface" at bounding box center [1355, 502] width 161 height 19
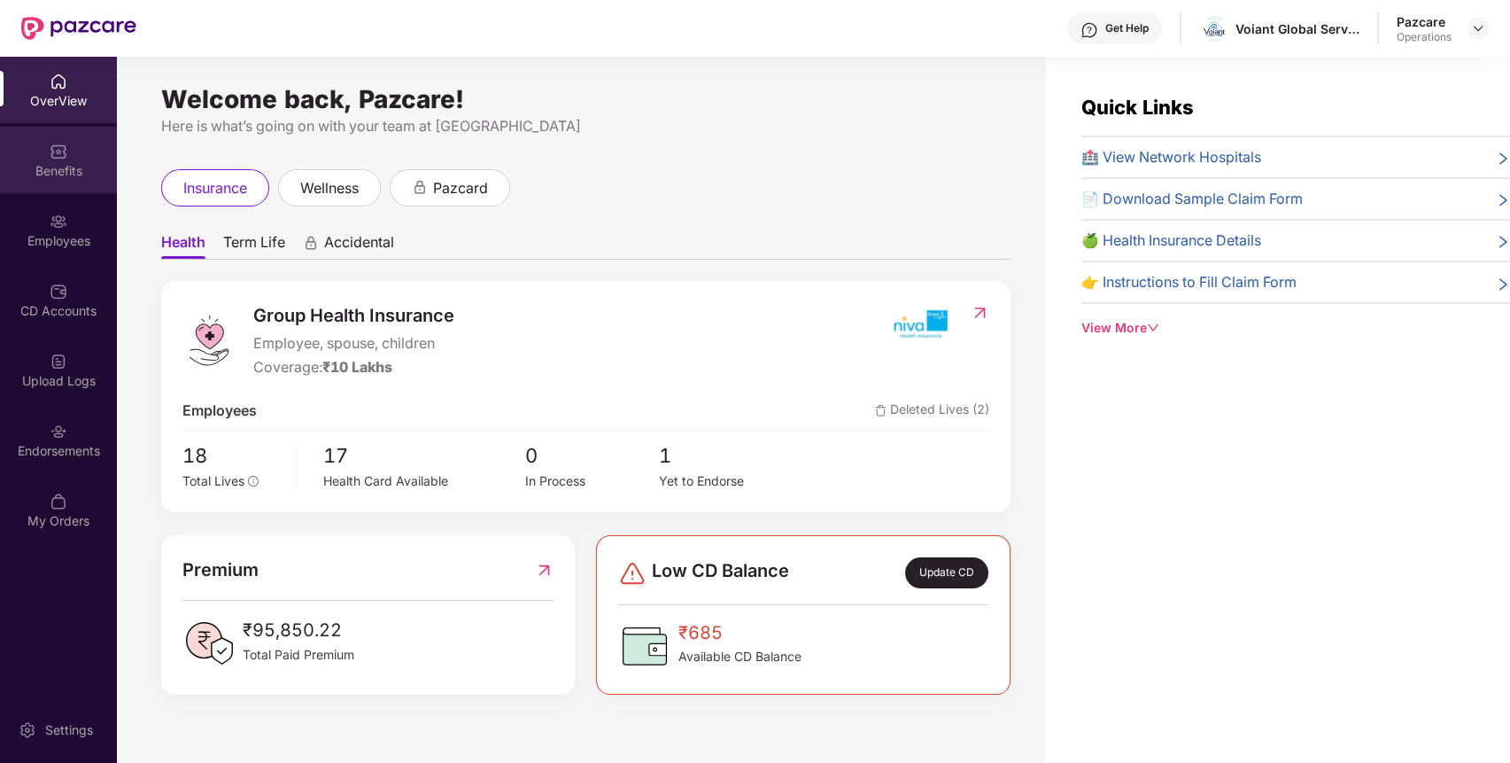
click at [60, 164] on div "Benefits" at bounding box center [58, 171] width 117 height 18
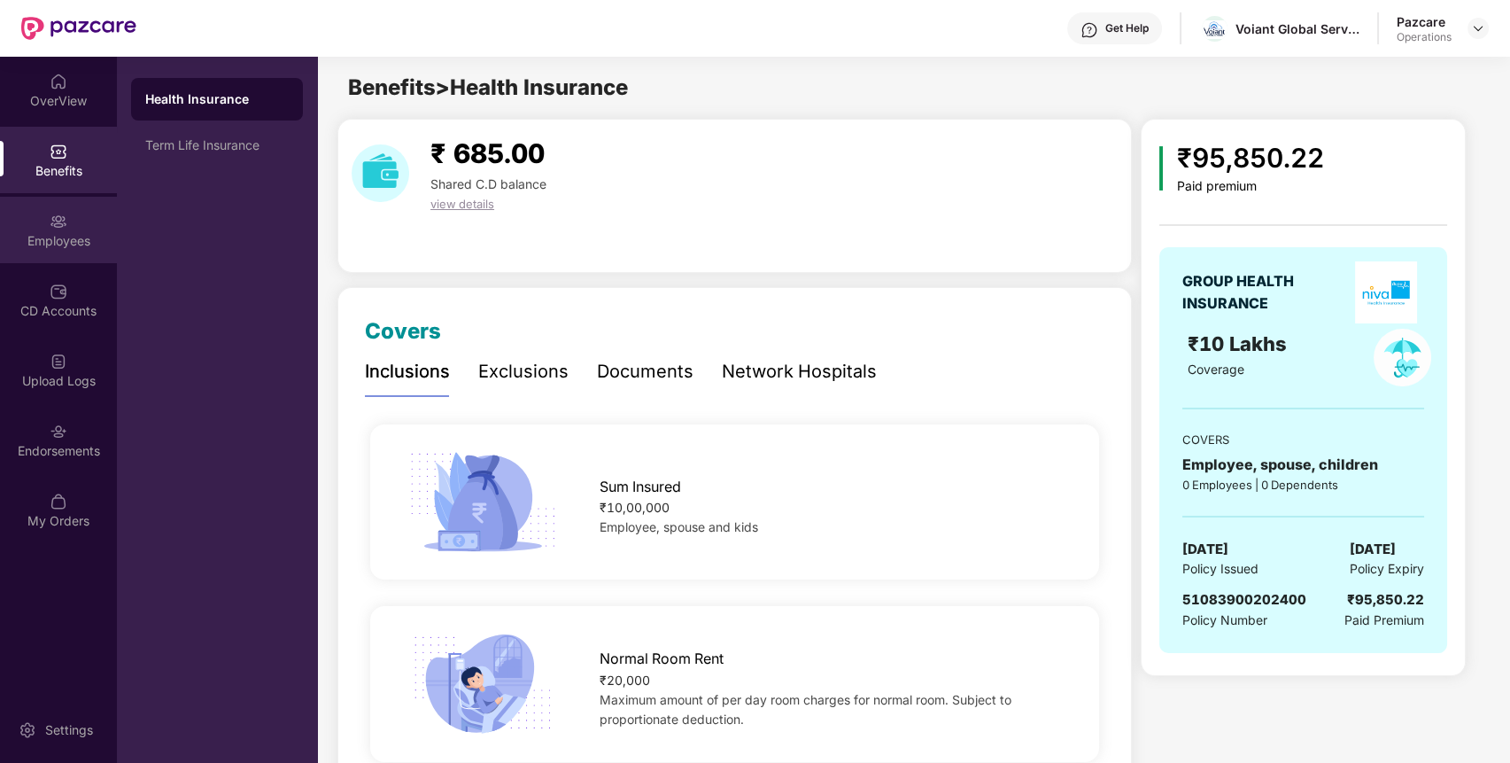
click at [82, 206] on div "Employees" at bounding box center [58, 230] width 117 height 66
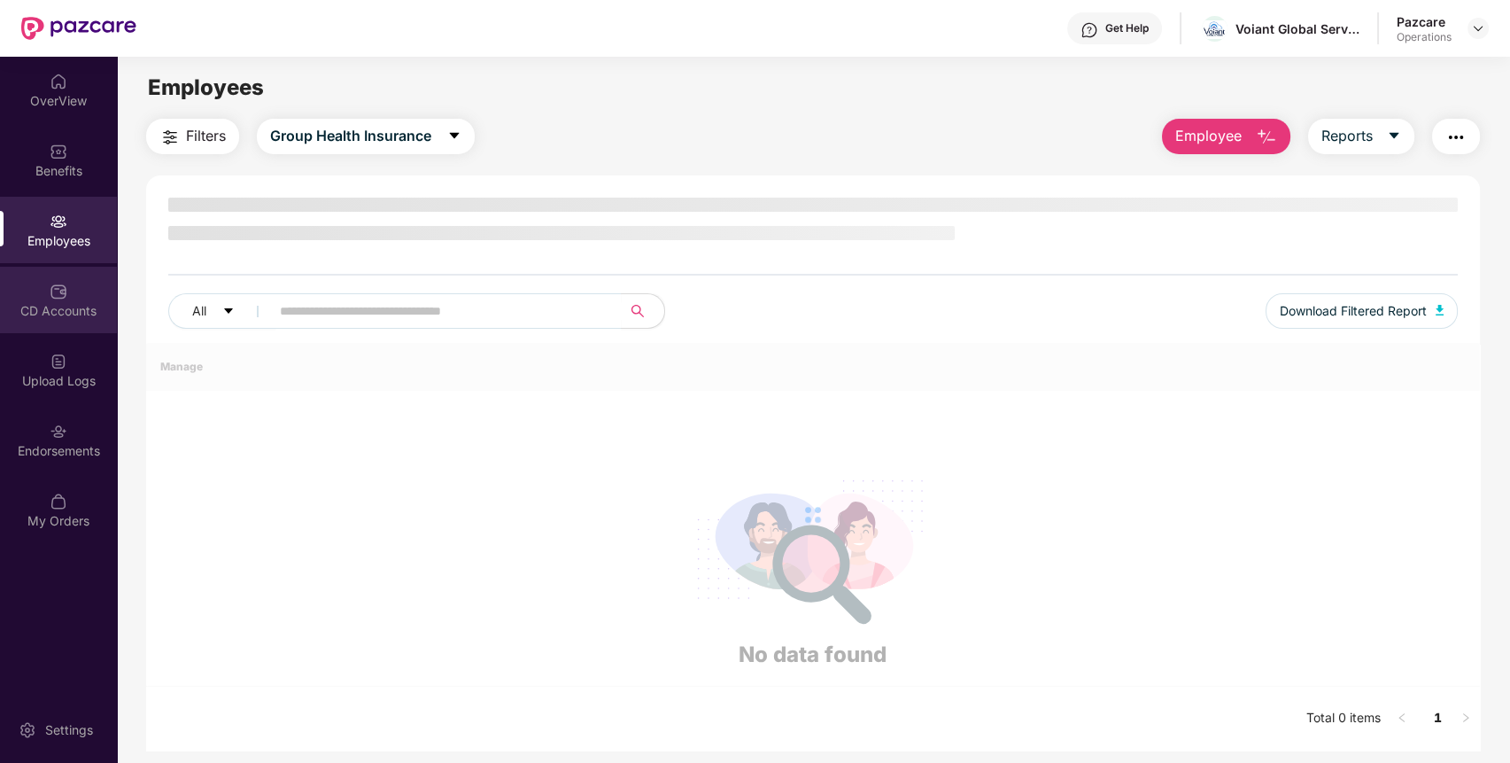
click at [84, 293] on div "CD Accounts" at bounding box center [58, 300] width 117 height 66
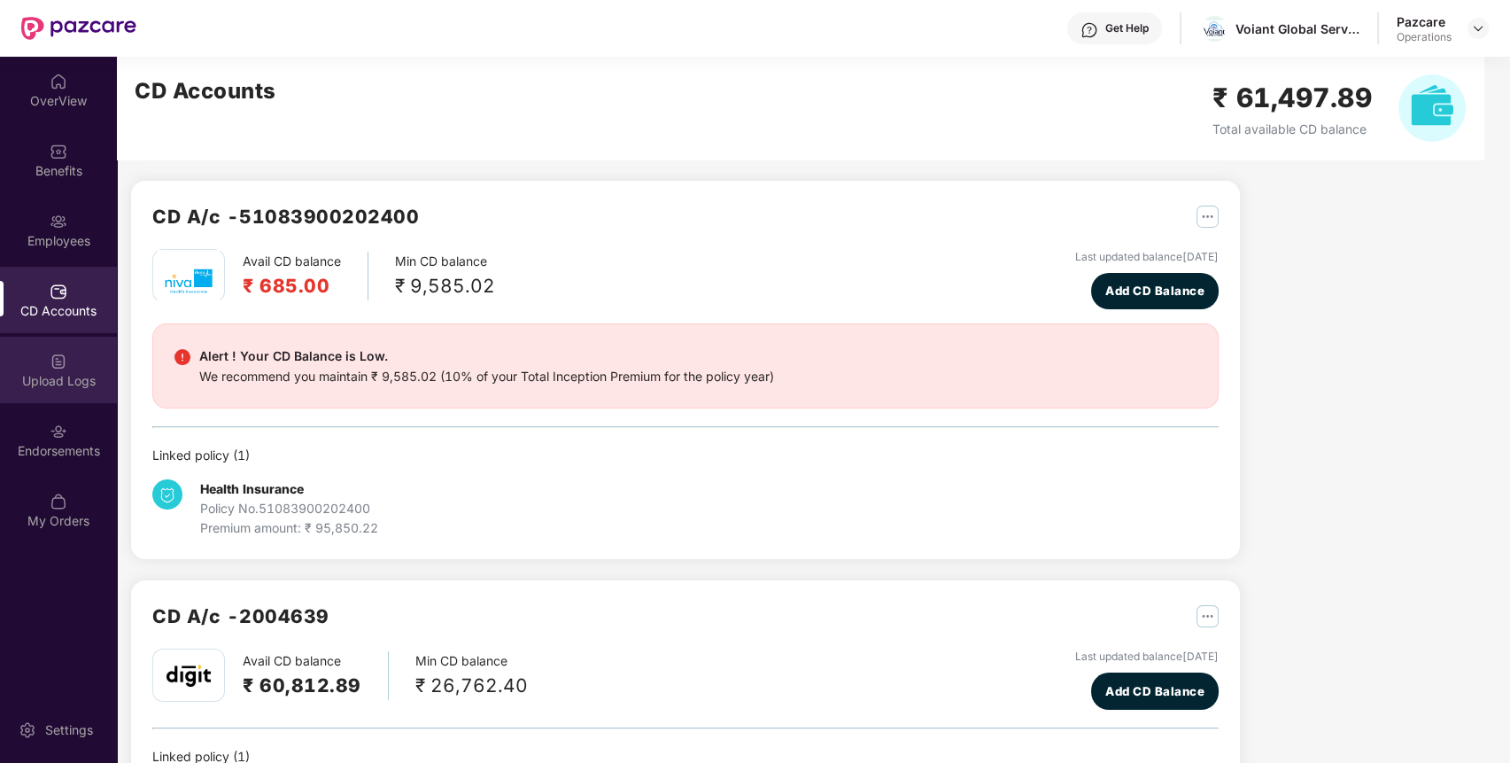
click at [66, 361] on img at bounding box center [59, 362] width 18 height 18
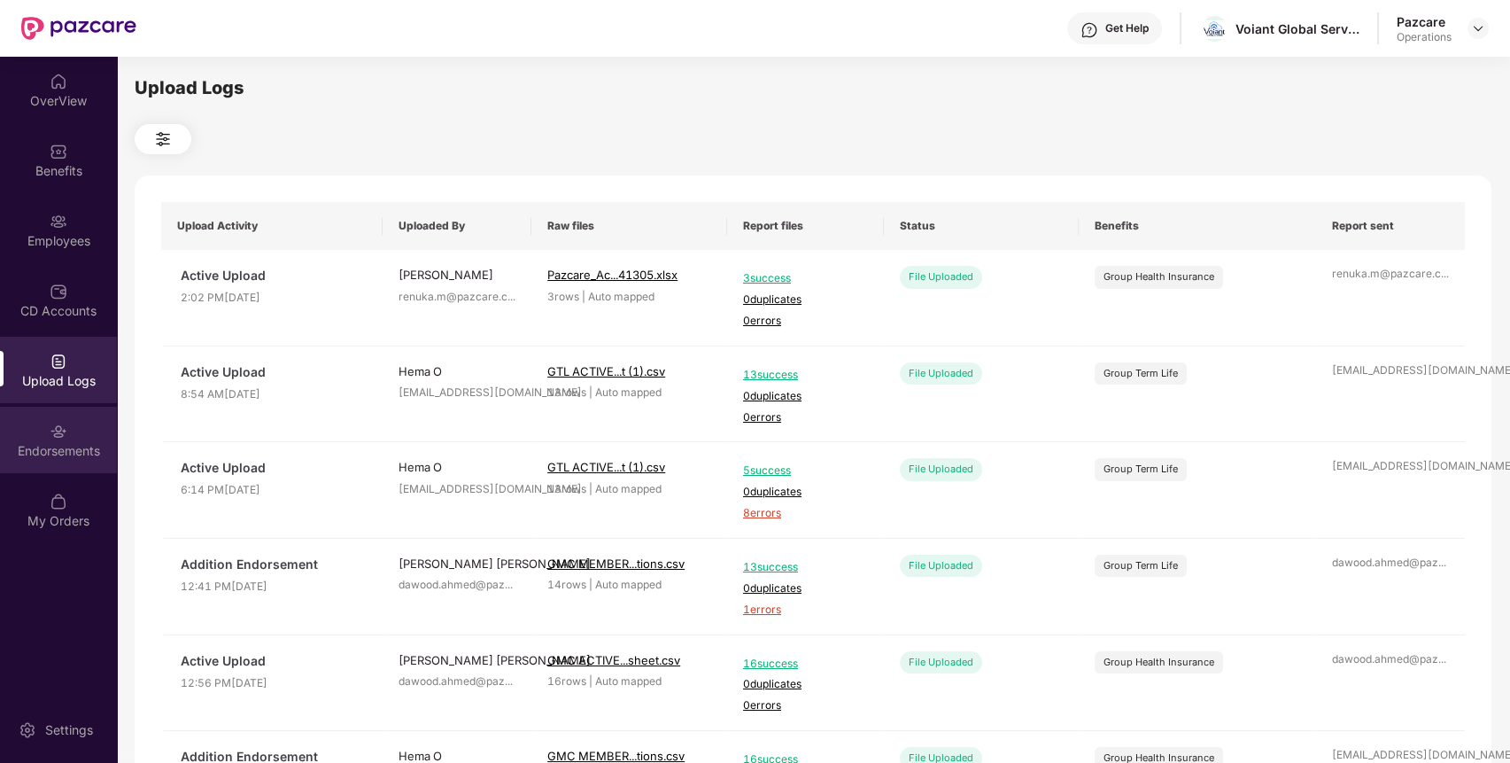
click at [69, 442] on div "Endorsements" at bounding box center [58, 451] width 117 height 18
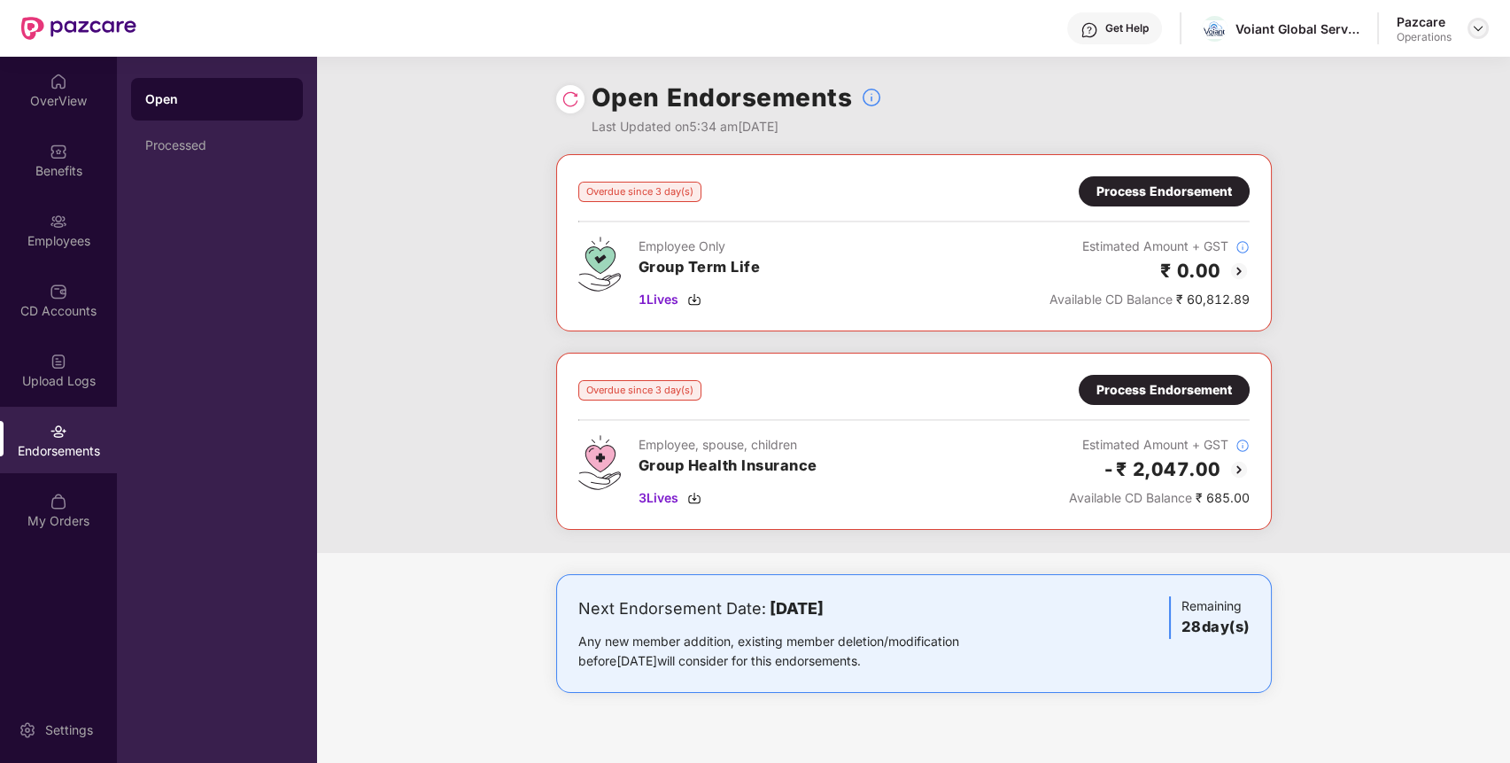
click at [1483, 37] on div at bounding box center [1478, 28] width 21 height 21
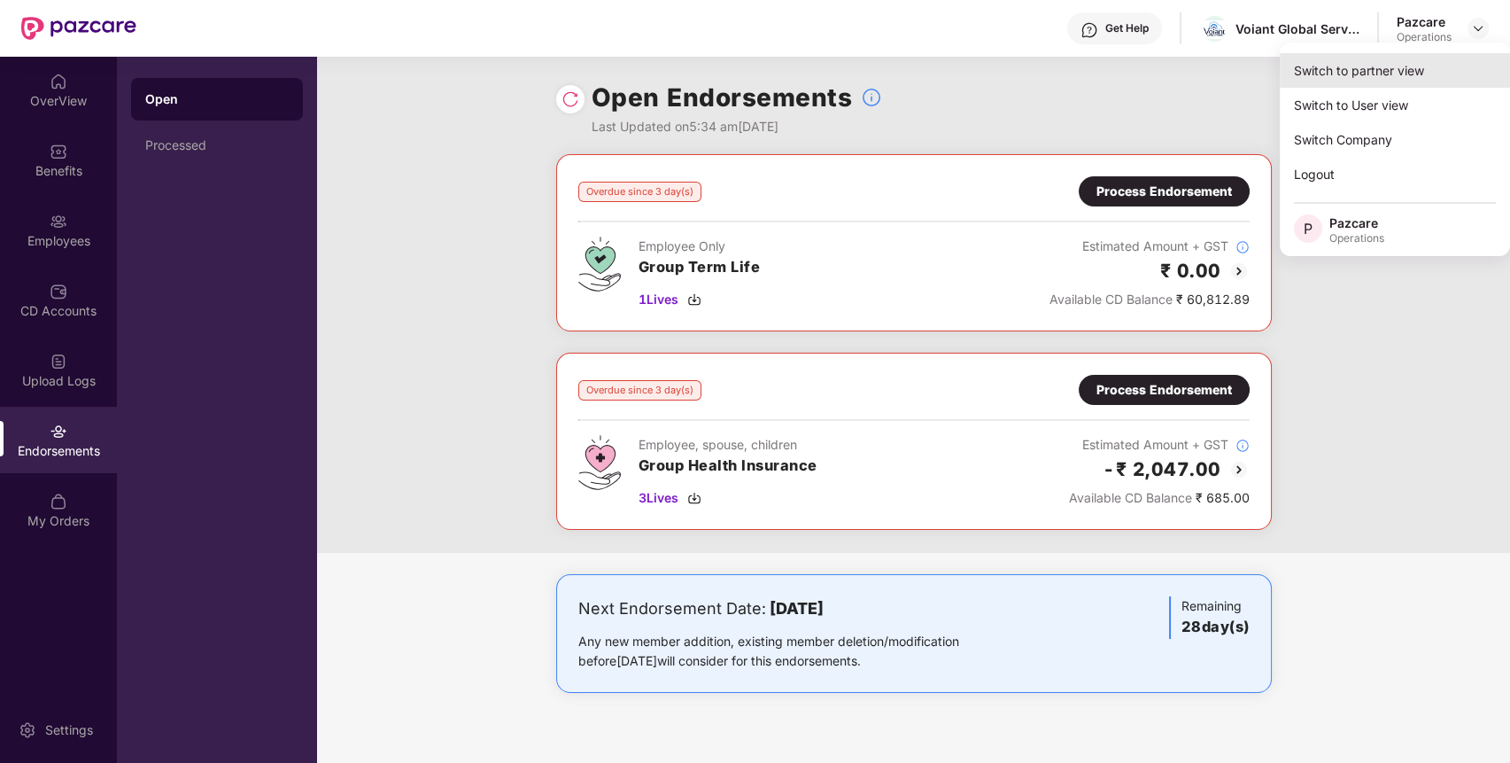
click at [1412, 76] on div "Switch to partner view" at bounding box center [1395, 70] width 230 height 35
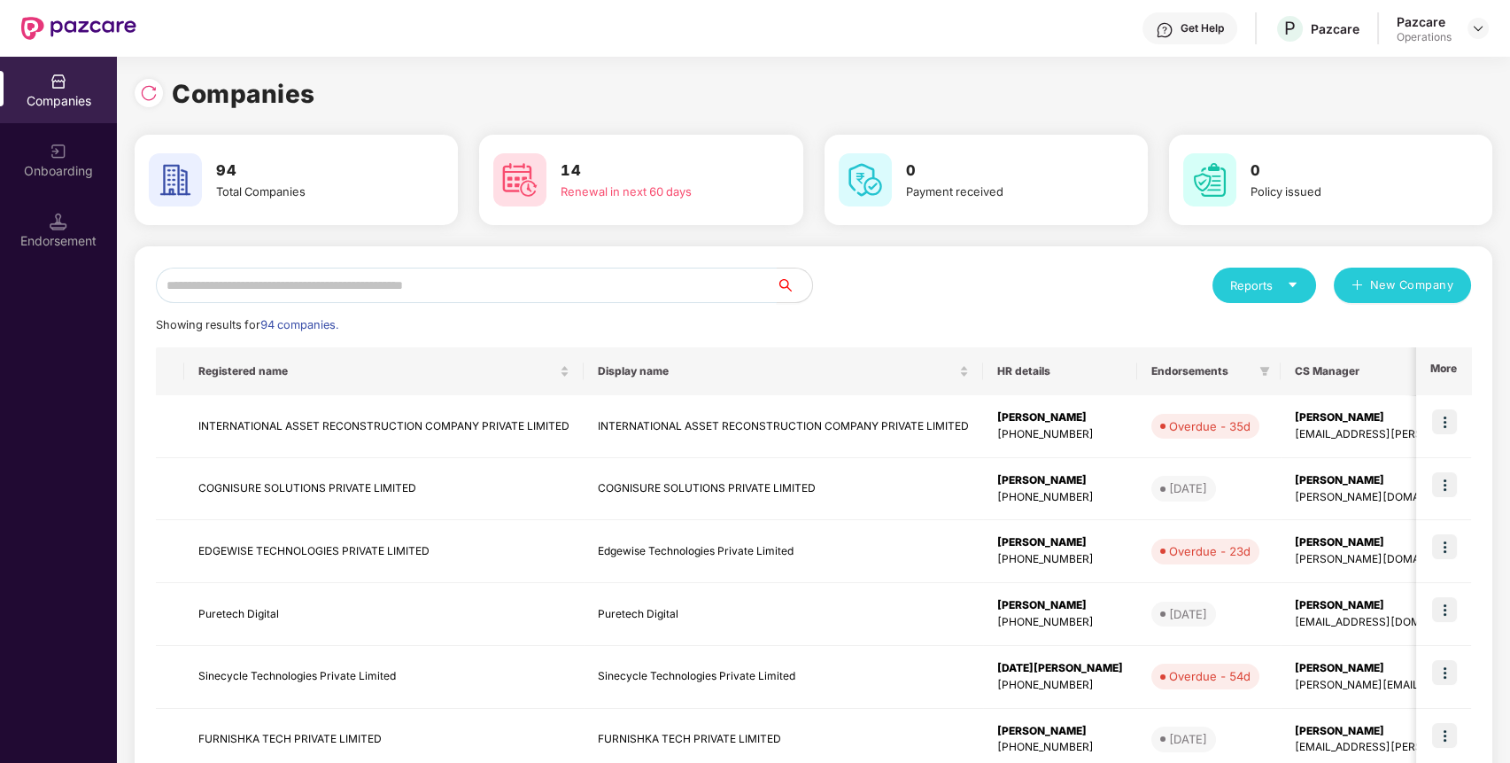
click at [557, 299] on input "text" at bounding box center [466, 285] width 621 height 35
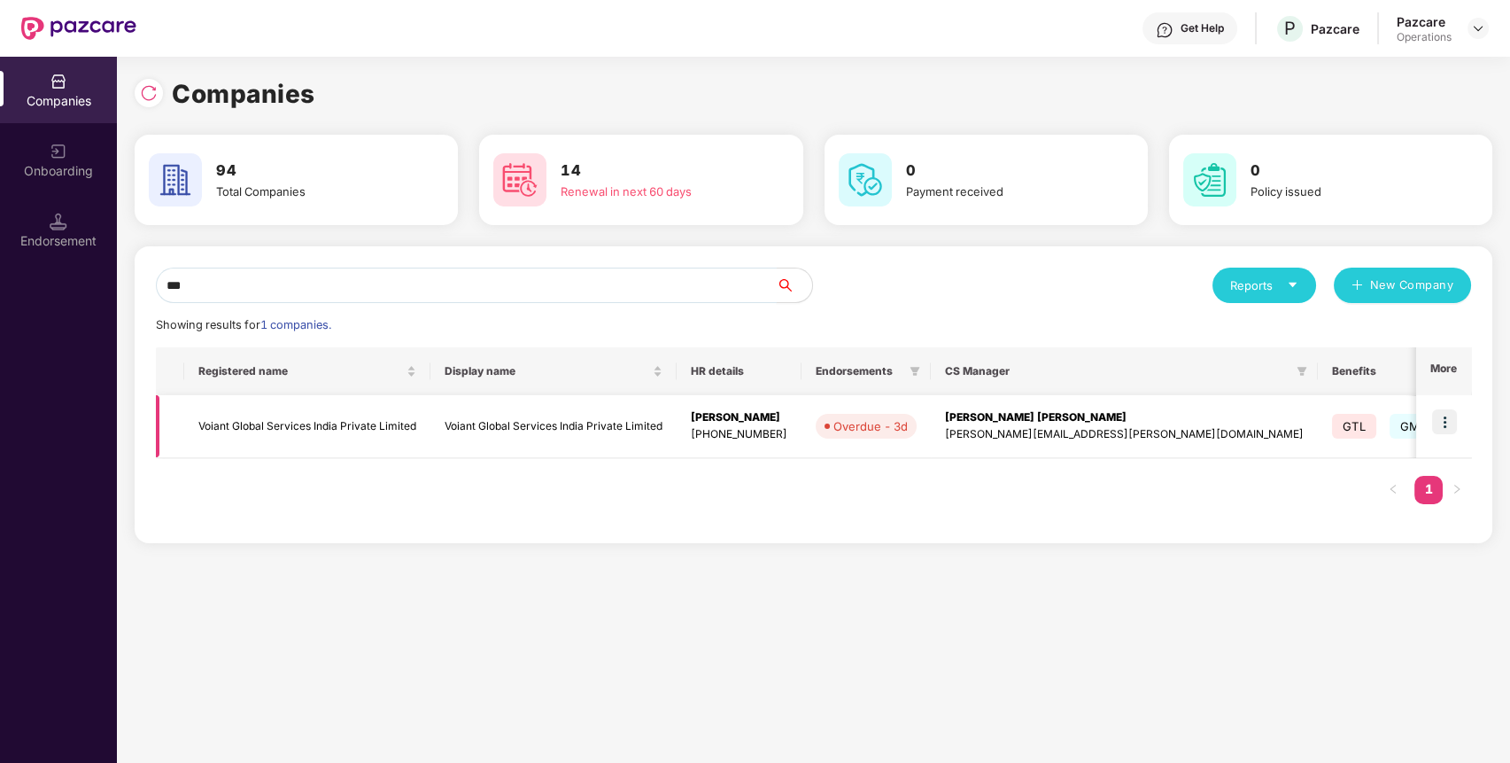
type input "***"
click at [1453, 428] on img at bounding box center [1444, 421] width 25 height 25
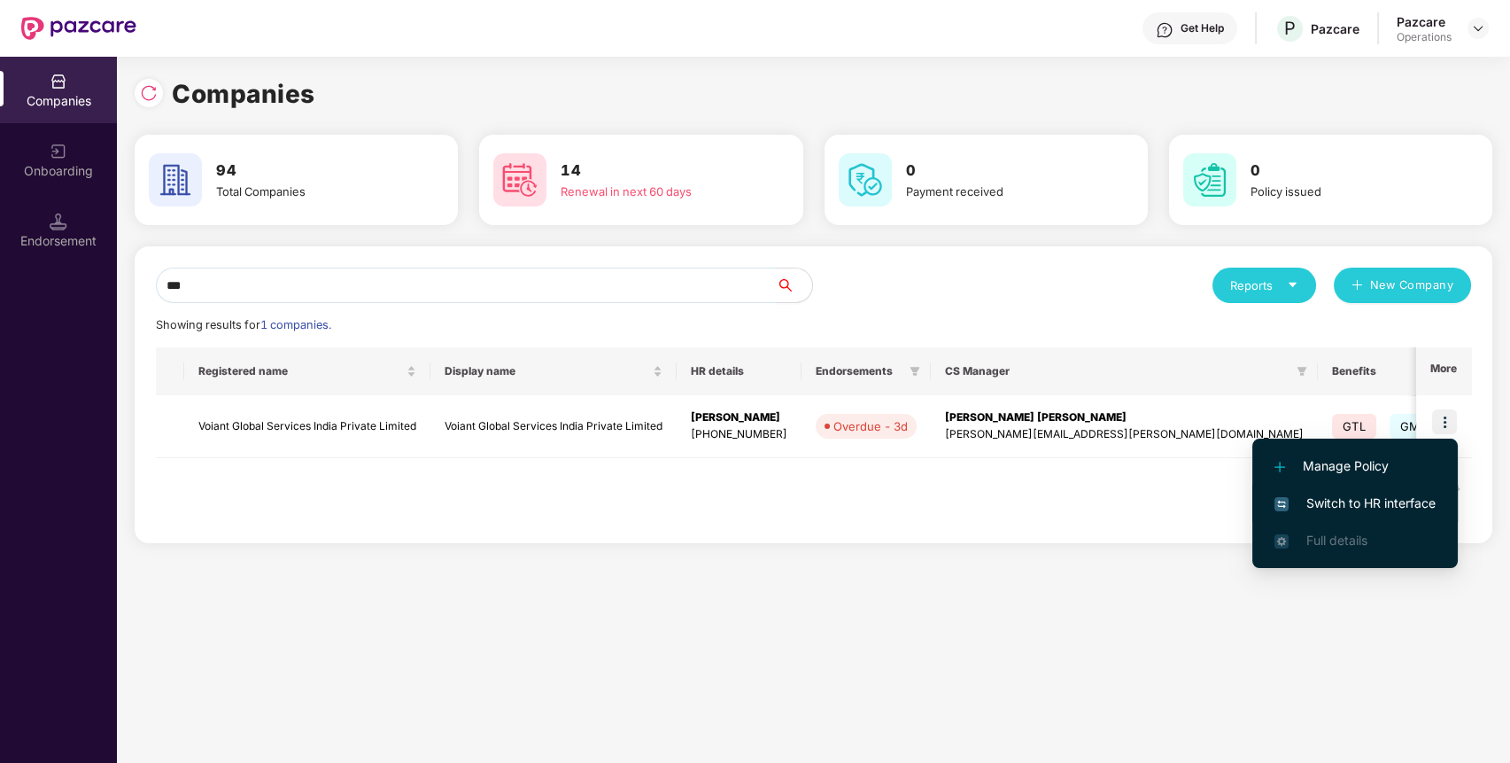
click at [1357, 508] on span "Switch to HR interface" at bounding box center [1355, 502] width 161 height 19
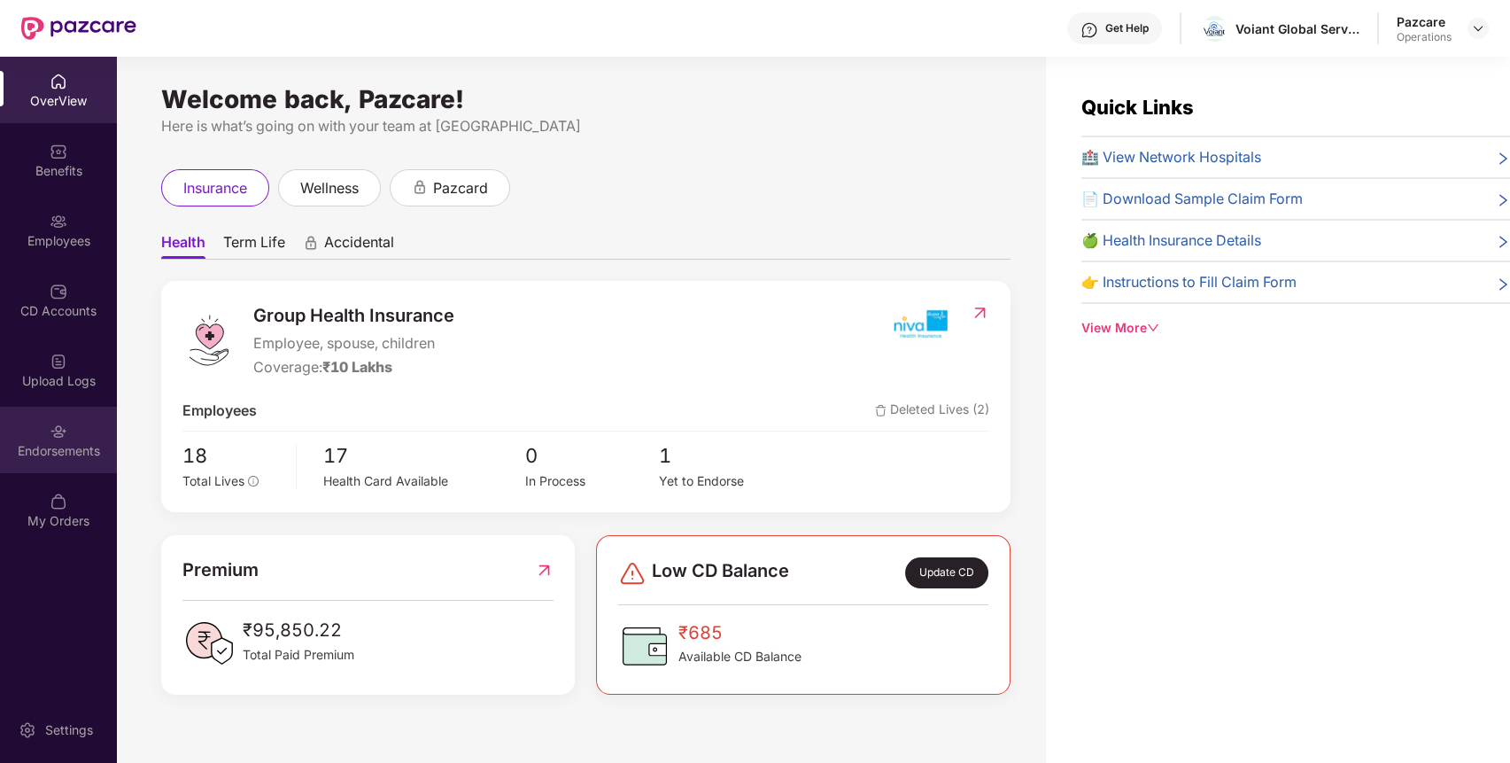
click at [48, 418] on div "Endorsements" at bounding box center [58, 440] width 117 height 66
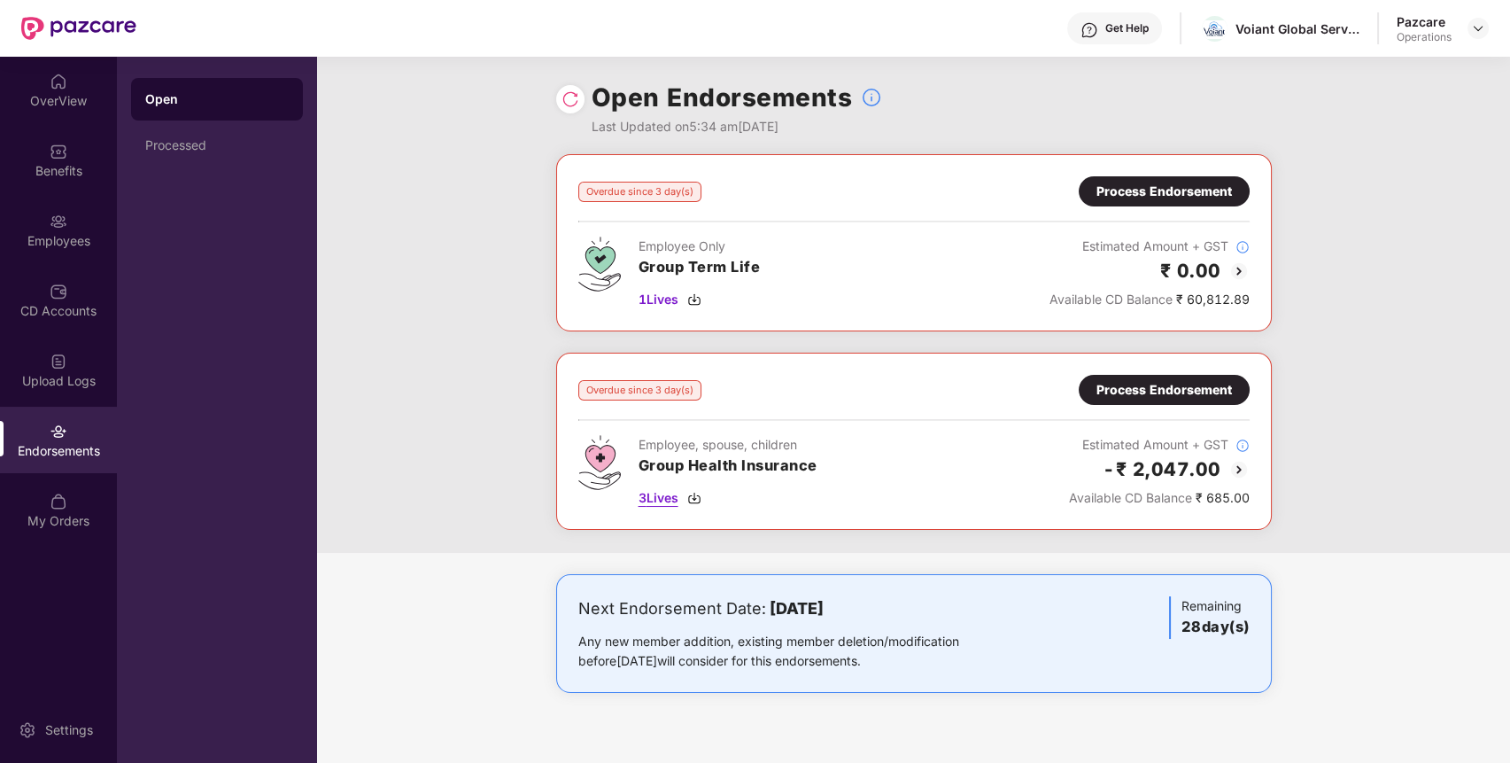
click at [667, 494] on span "3 Lives" at bounding box center [659, 497] width 40 height 19
click at [1476, 23] on img at bounding box center [1478, 28] width 14 height 14
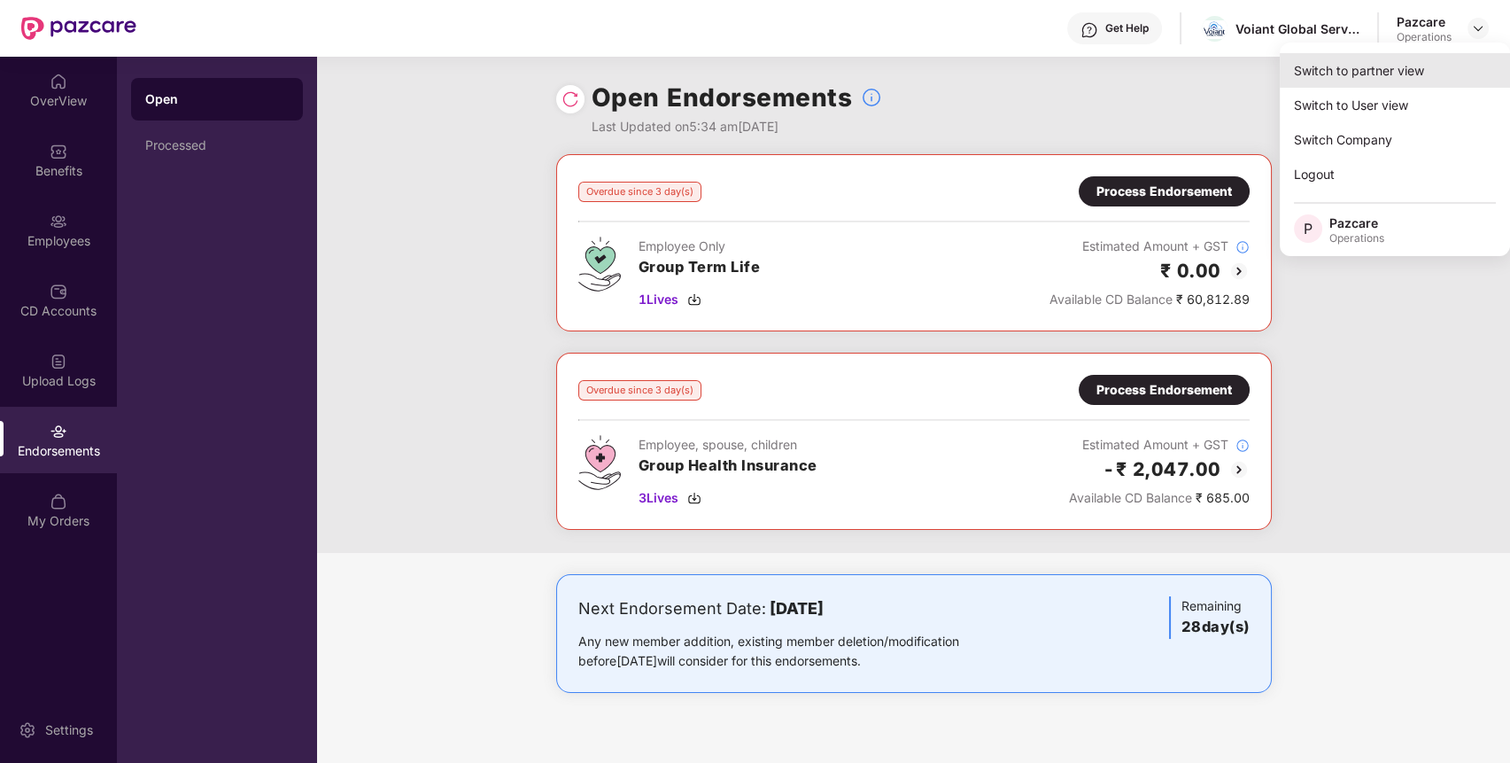
click at [1420, 71] on div "Switch to partner view" at bounding box center [1395, 70] width 230 height 35
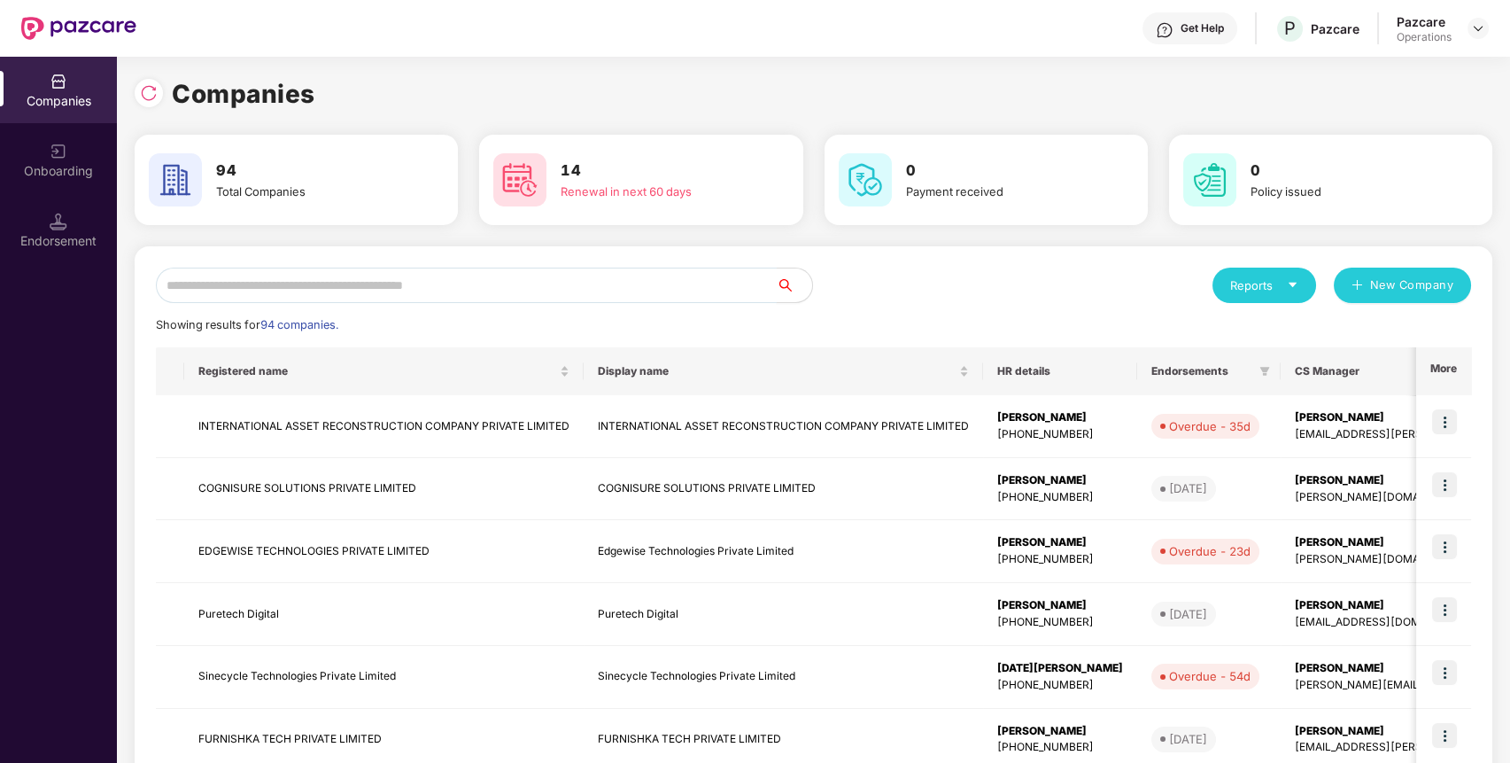
click at [714, 291] on input "text" at bounding box center [466, 285] width 621 height 35
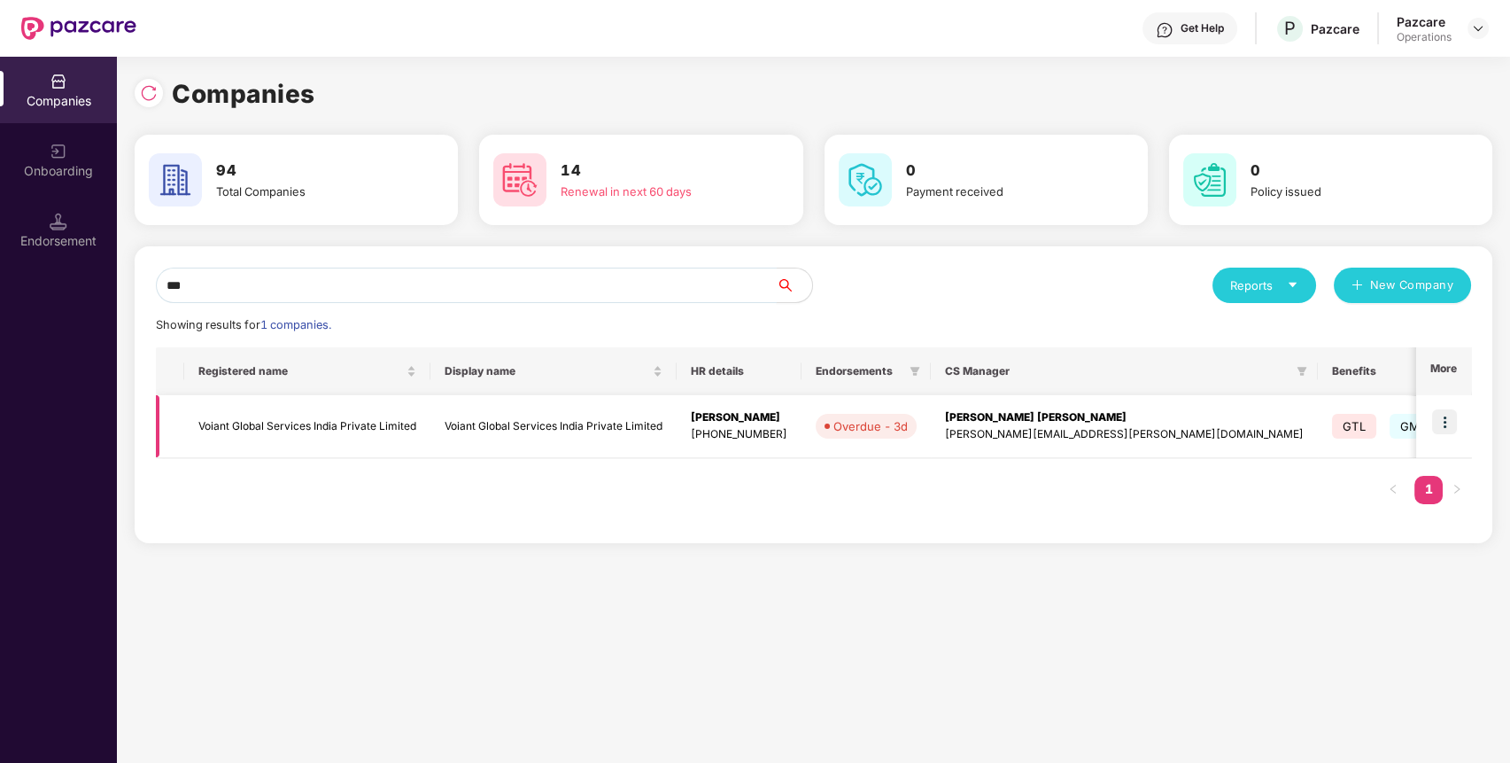
type input "***"
click at [405, 425] on td "Voiant Global Services India Private Limited" at bounding box center [307, 426] width 246 height 63
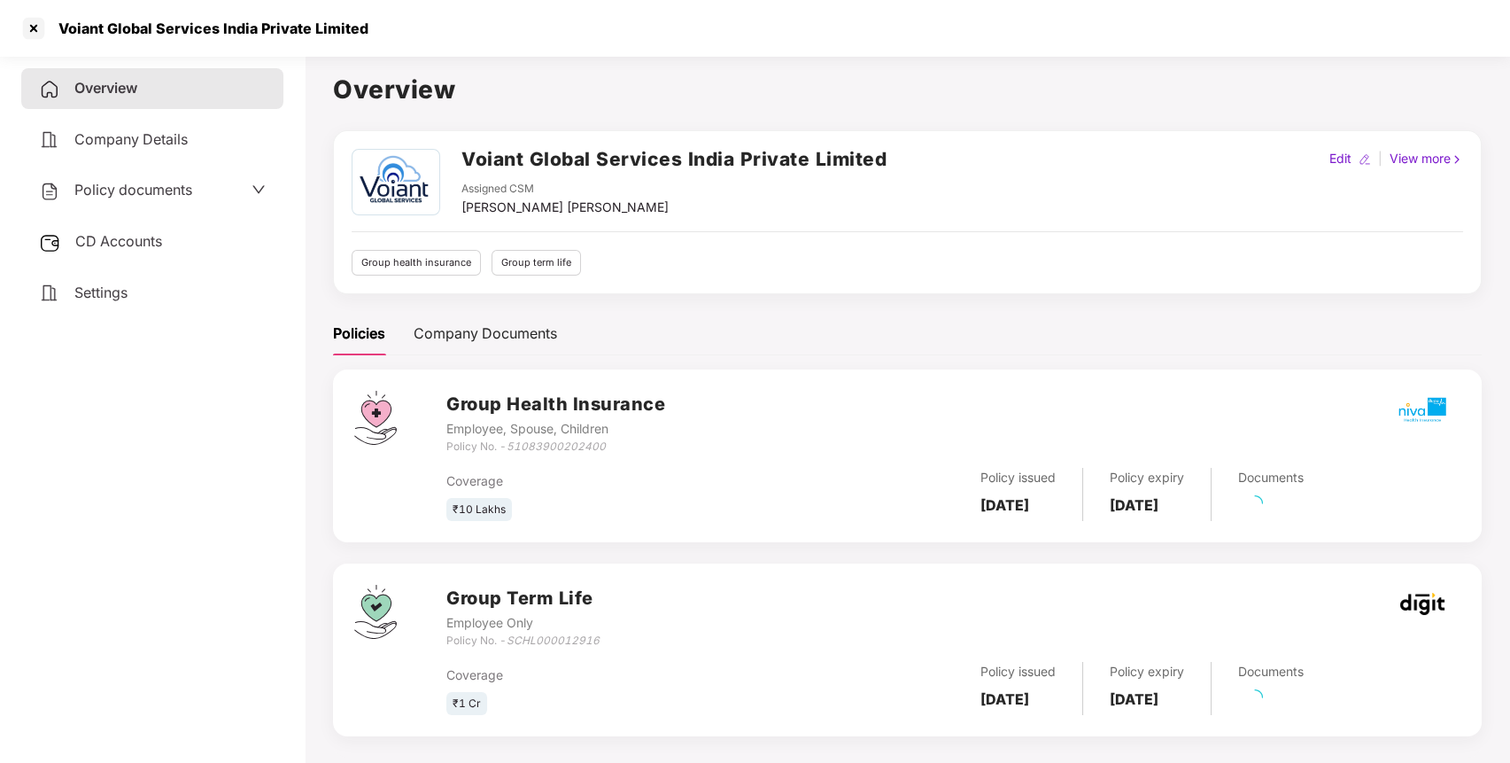
click at [119, 176] on div "Policy documents" at bounding box center [152, 190] width 262 height 41
click at [121, 191] on span "Policy documents" at bounding box center [133, 190] width 118 height 18
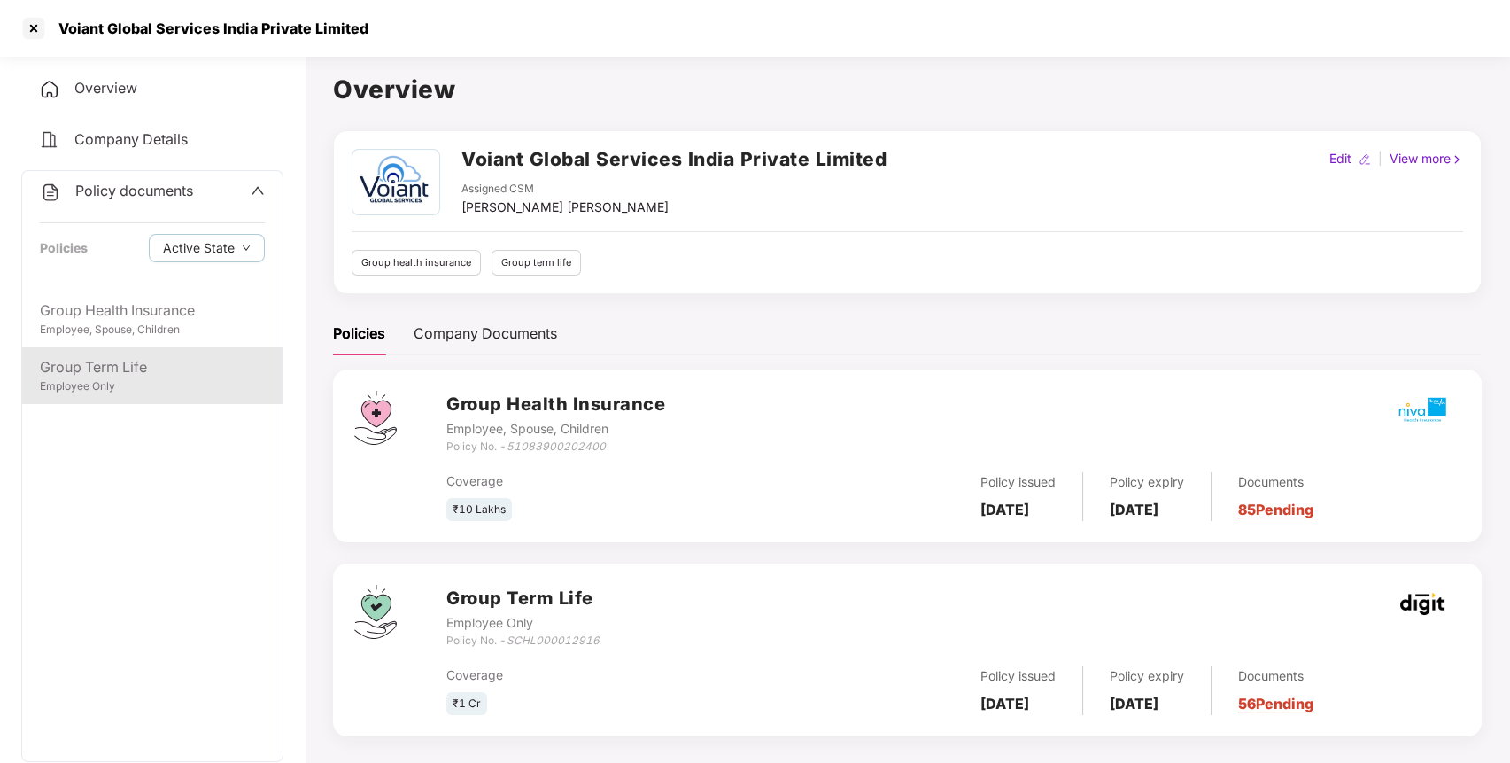
click at [111, 369] on div "Group Term Life" at bounding box center [152, 367] width 225 height 22
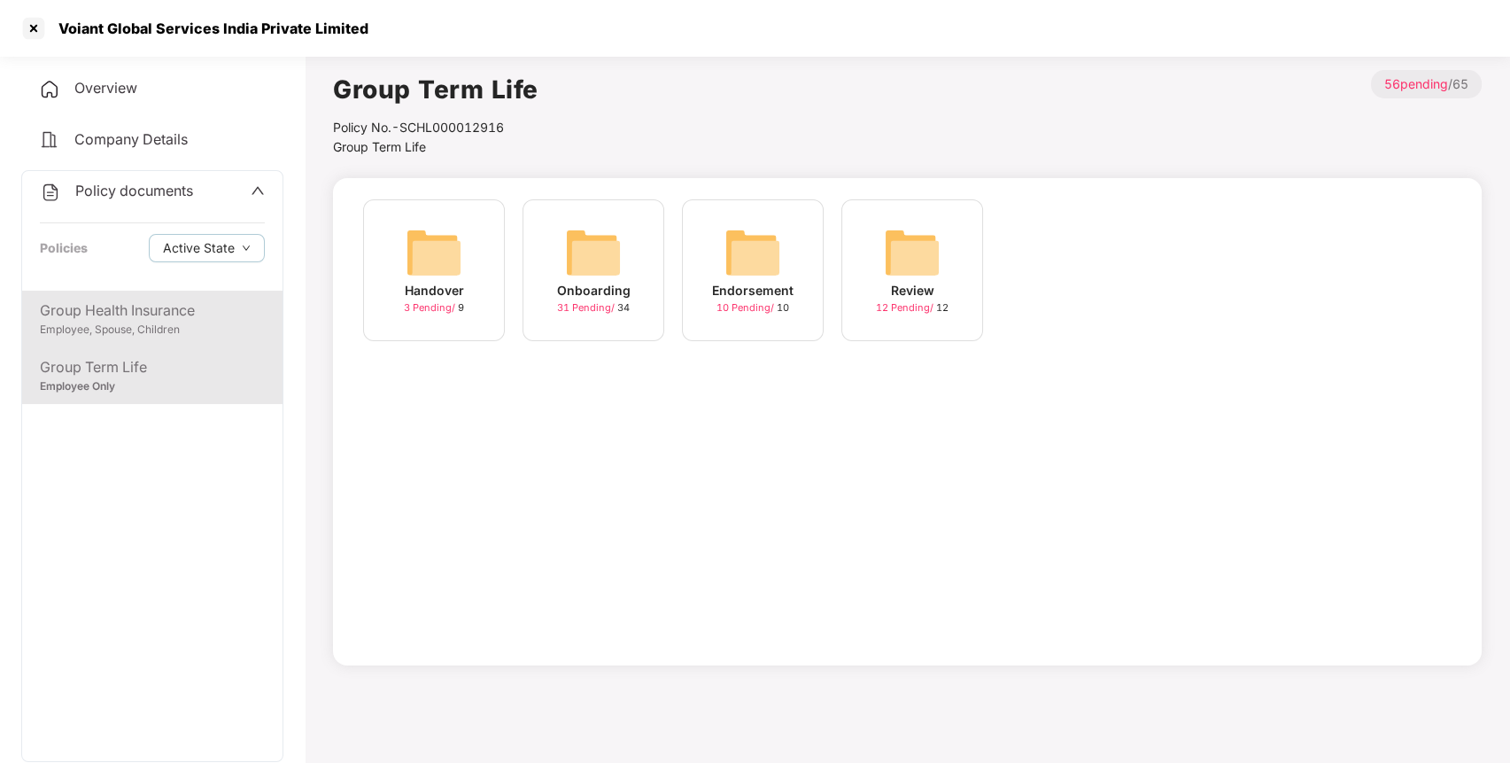
click at [195, 299] on div "Group Health Insurance" at bounding box center [152, 310] width 225 height 22
click at [183, 368] on div "Group Term Life" at bounding box center [152, 367] width 225 height 22
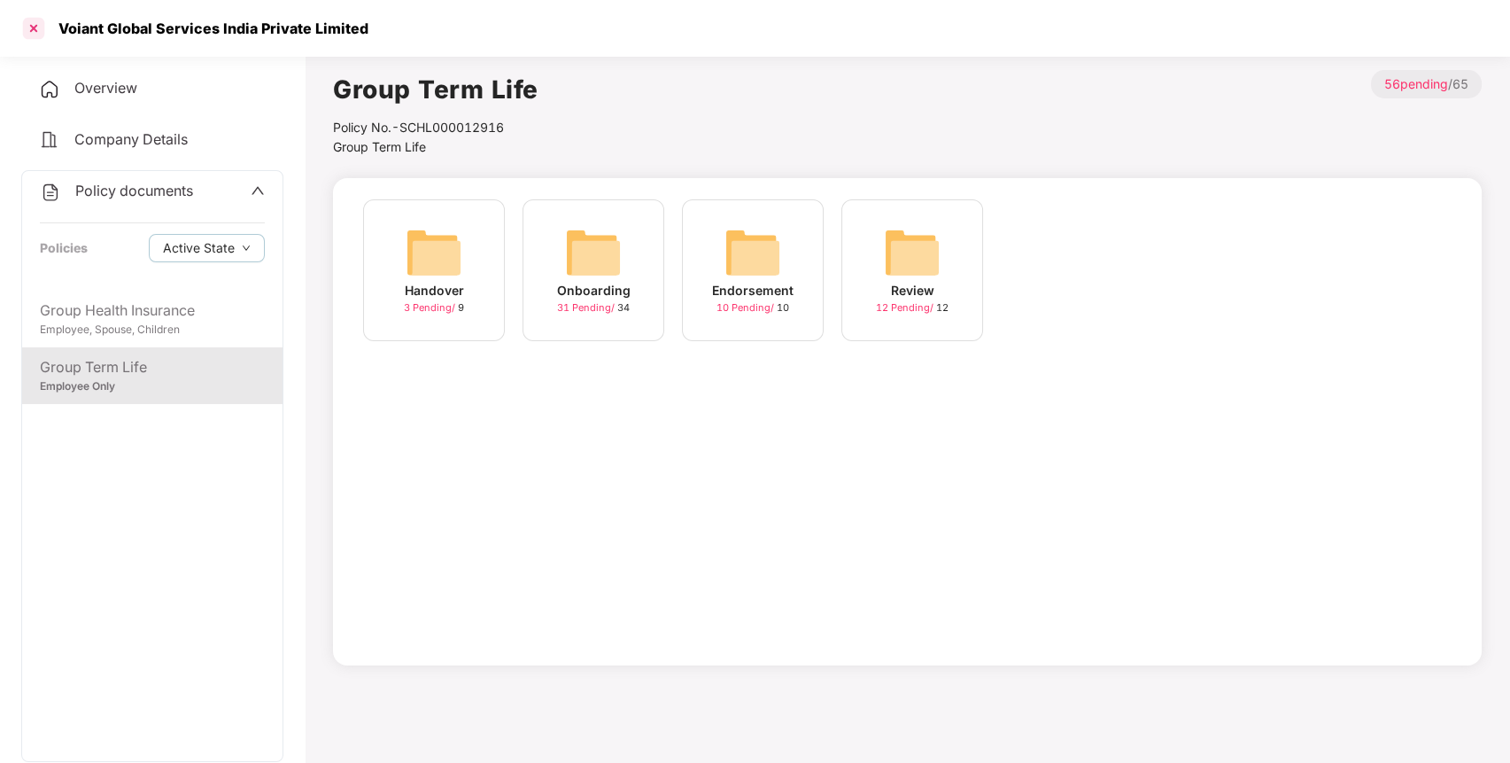
click at [26, 35] on div at bounding box center [33, 28] width 28 height 28
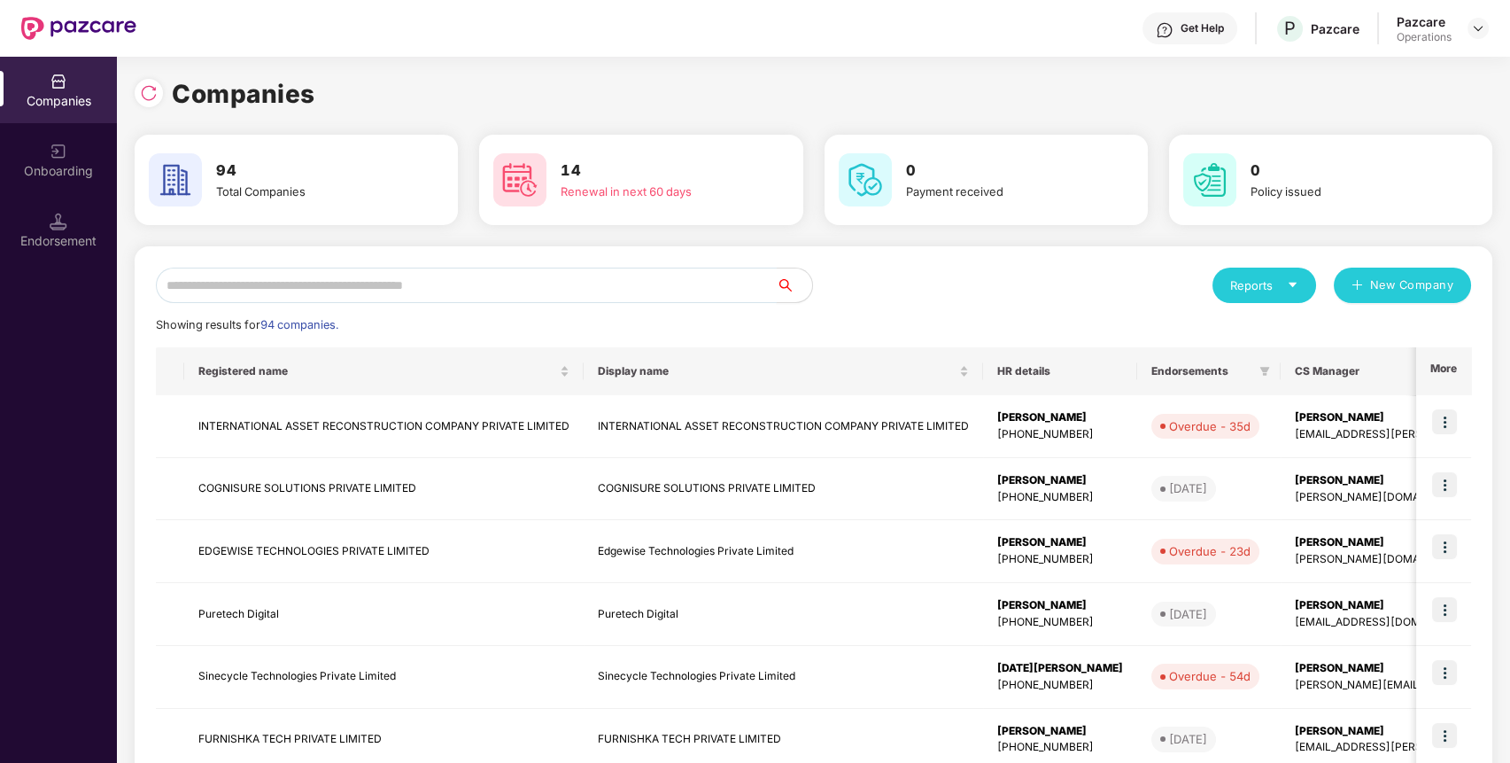
click at [247, 293] on input "text" at bounding box center [466, 285] width 621 height 35
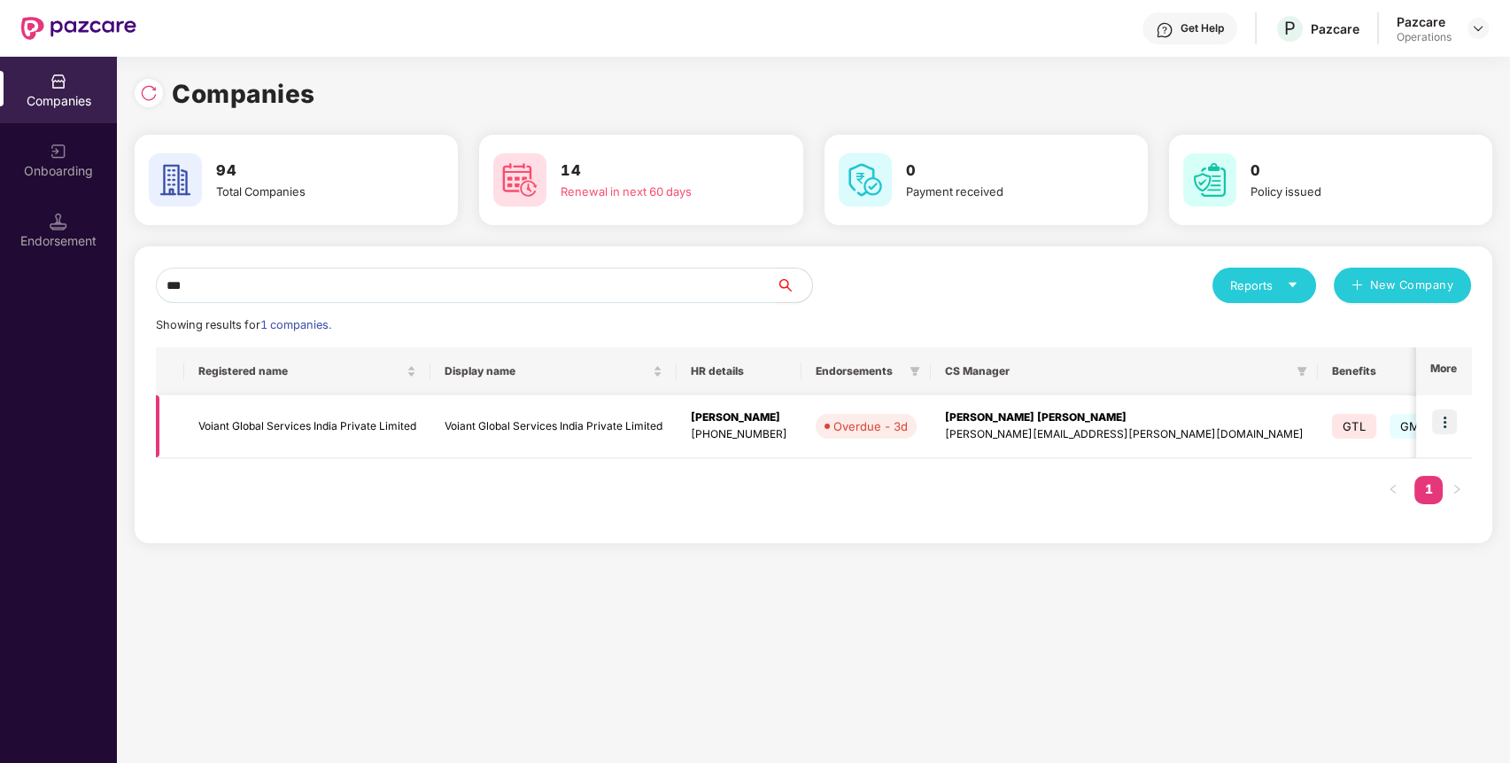
type input "***"
click at [1446, 425] on img at bounding box center [1444, 421] width 25 height 25
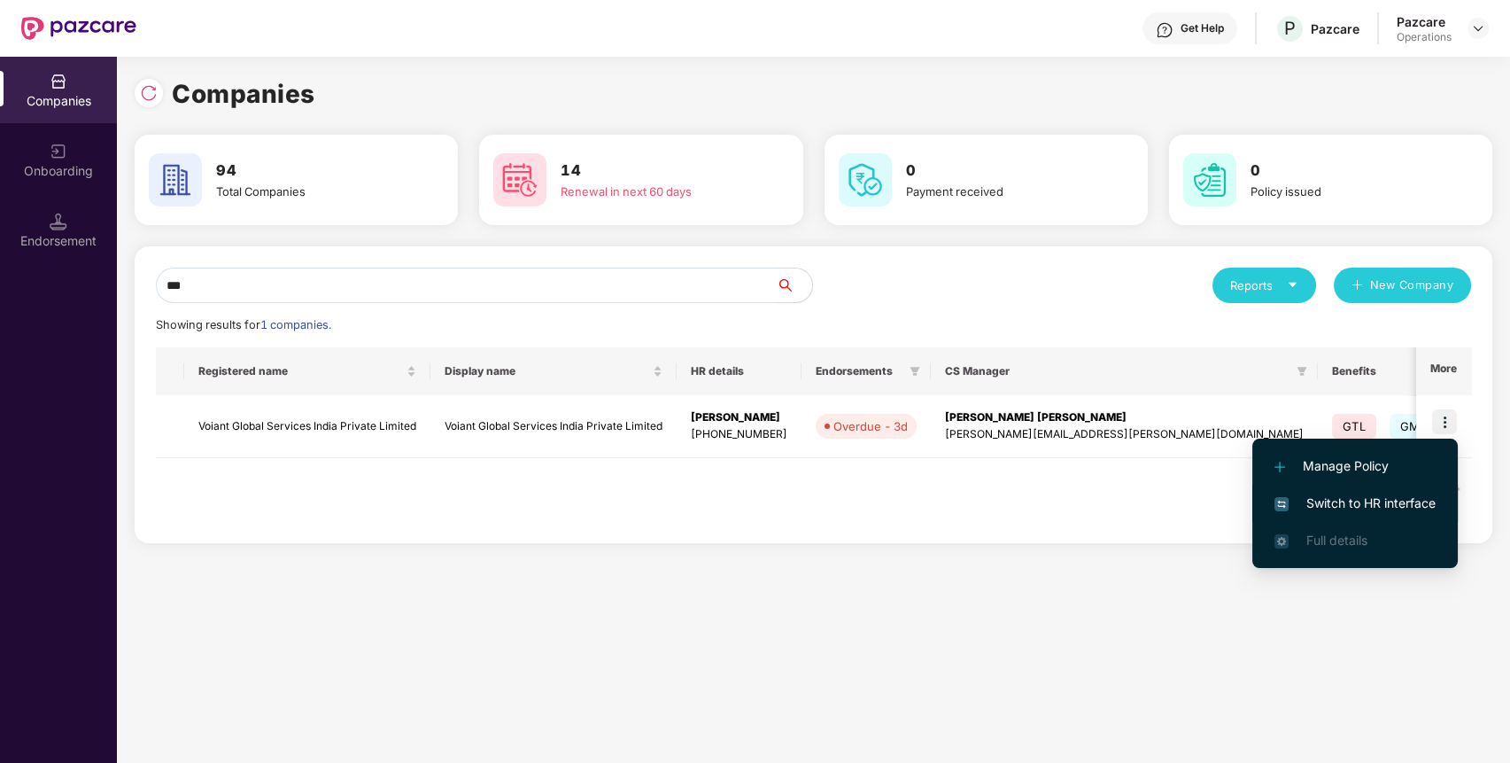
click at [1389, 498] on span "Switch to HR interface" at bounding box center [1355, 502] width 161 height 19
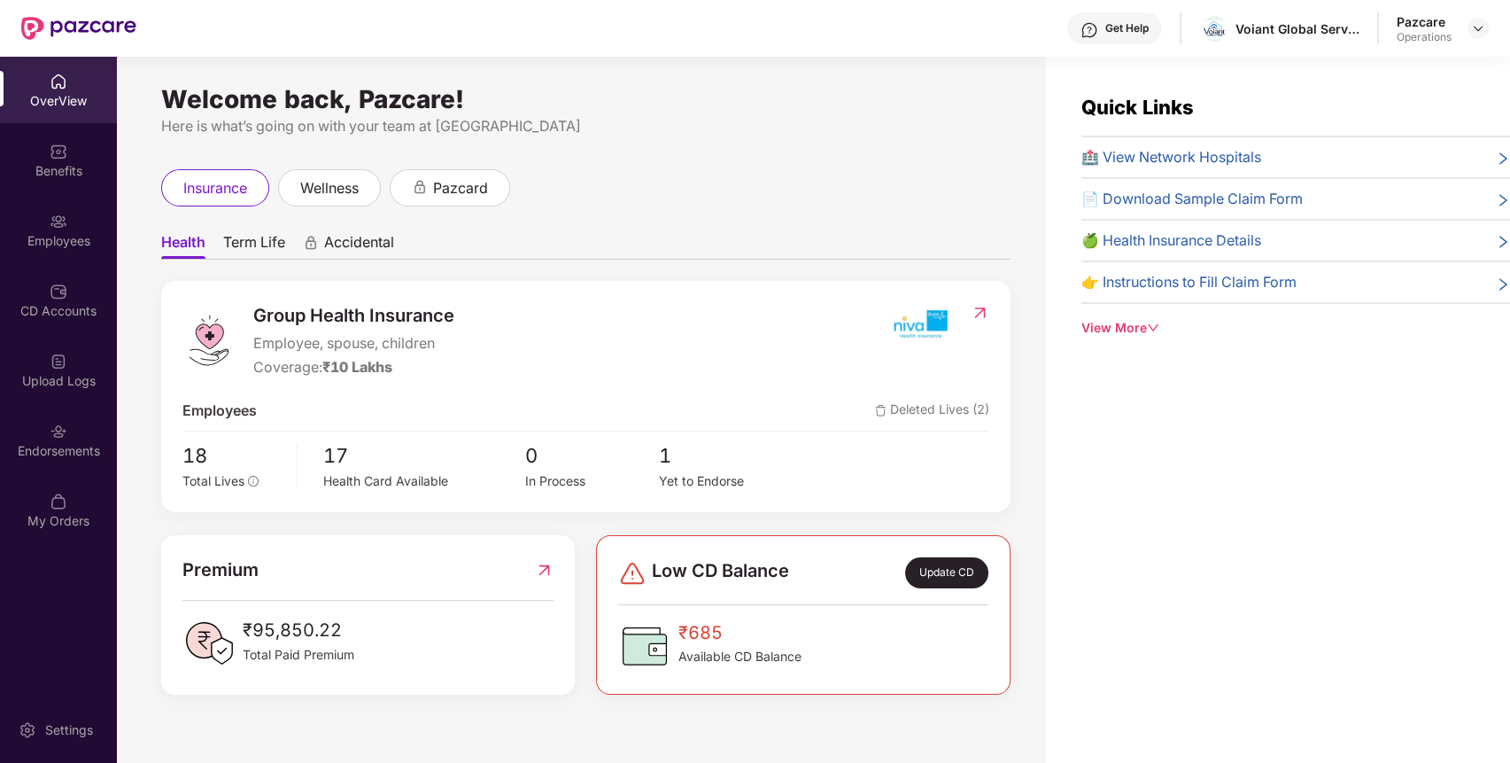
click at [54, 437] on img at bounding box center [59, 432] width 18 height 18
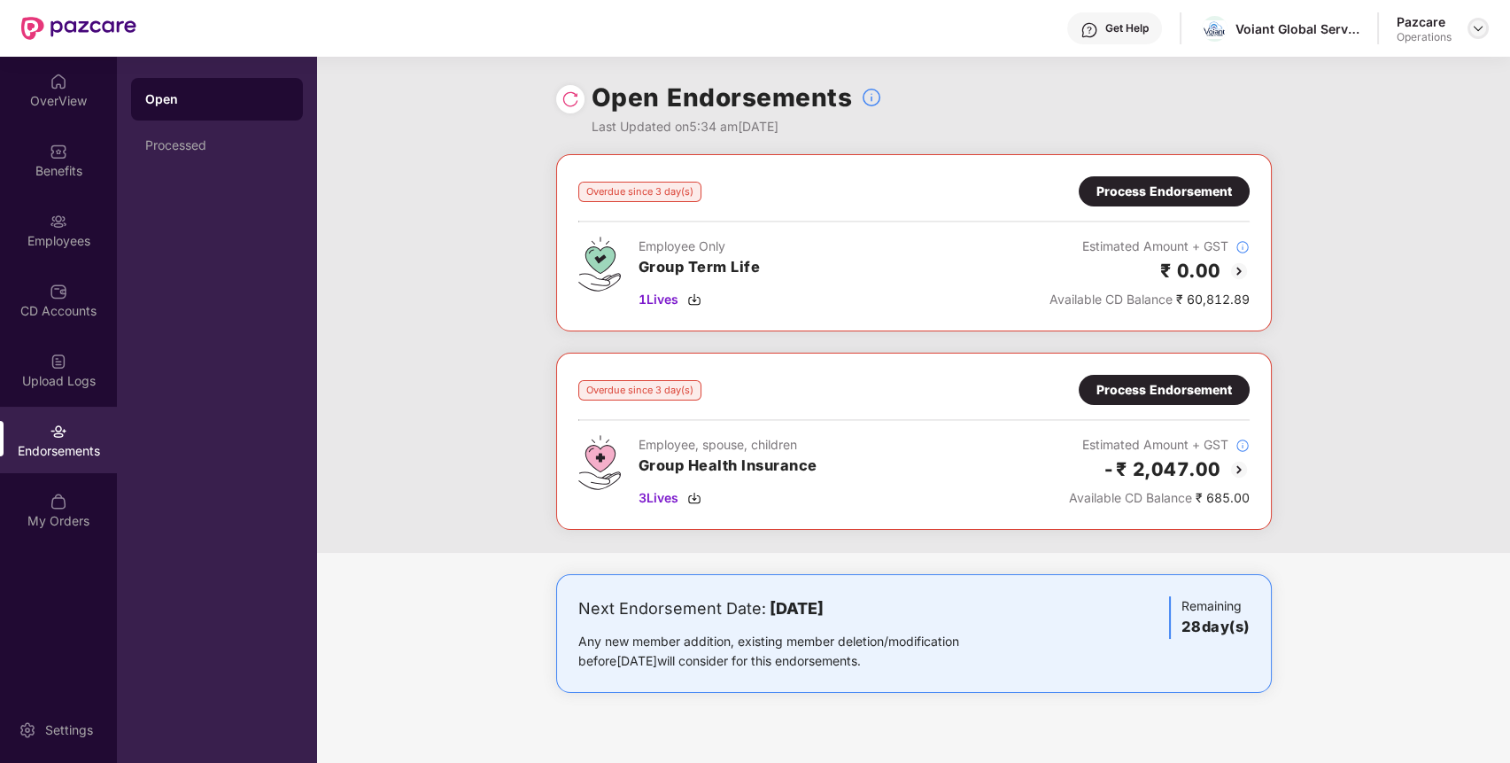
click at [1480, 28] on img at bounding box center [1478, 28] width 14 height 14
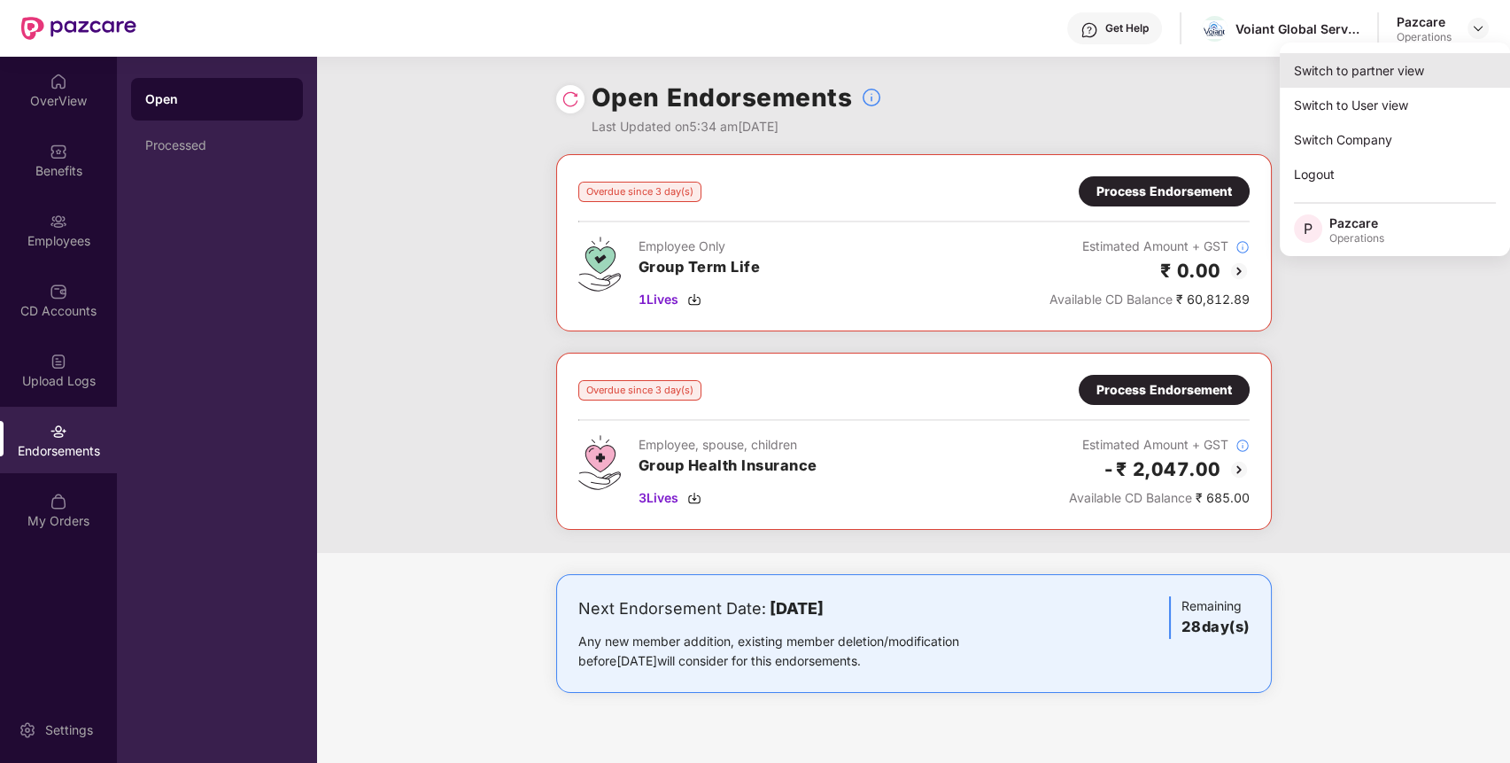
click at [1400, 71] on div "Switch to partner view" at bounding box center [1395, 70] width 230 height 35
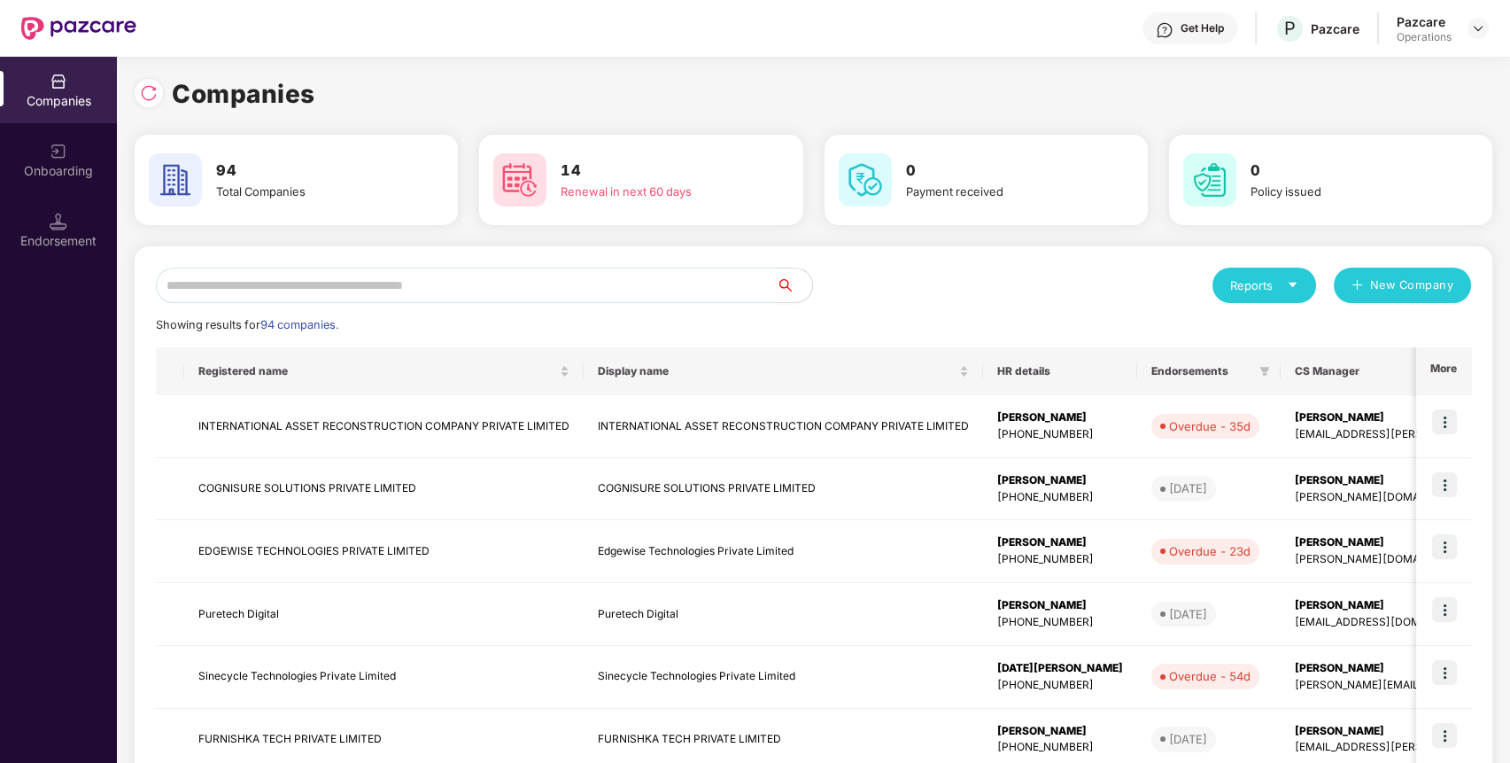
click at [702, 289] on input "text" at bounding box center [466, 285] width 621 height 35
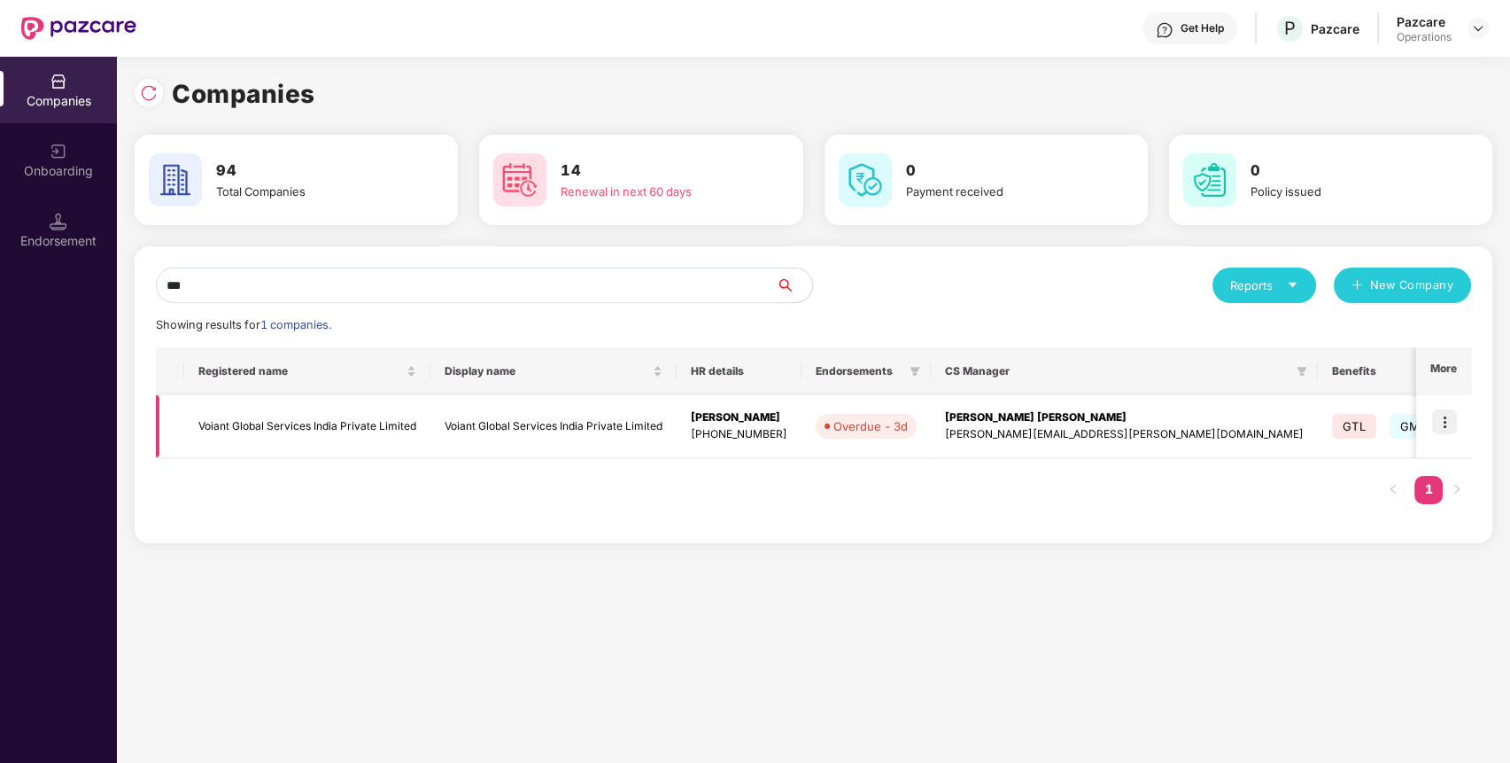
type input "***"
click at [362, 415] on td "Voiant Global Services India Private Limited" at bounding box center [307, 426] width 246 height 63
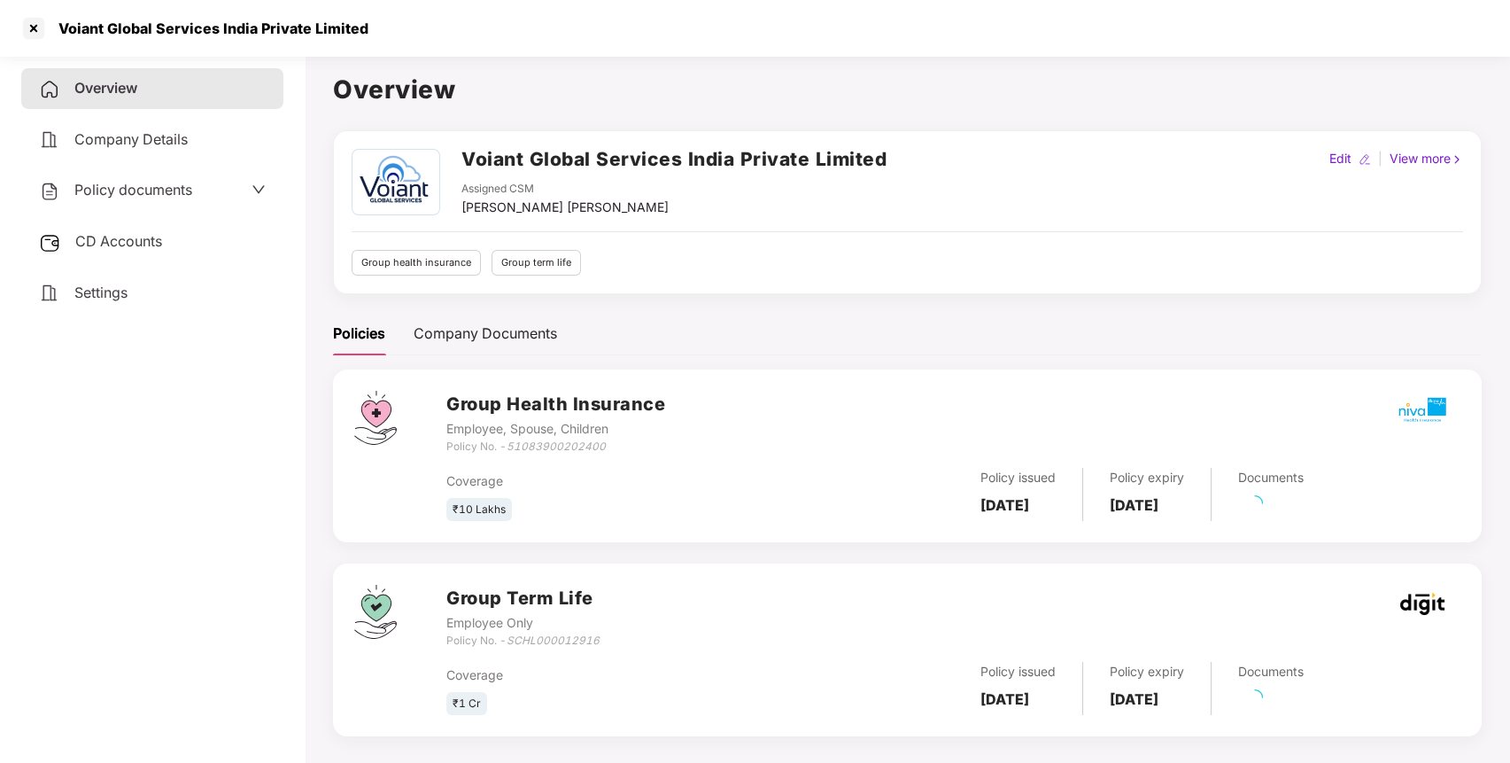
click at [155, 185] on span "Policy documents" at bounding box center [133, 190] width 118 height 18
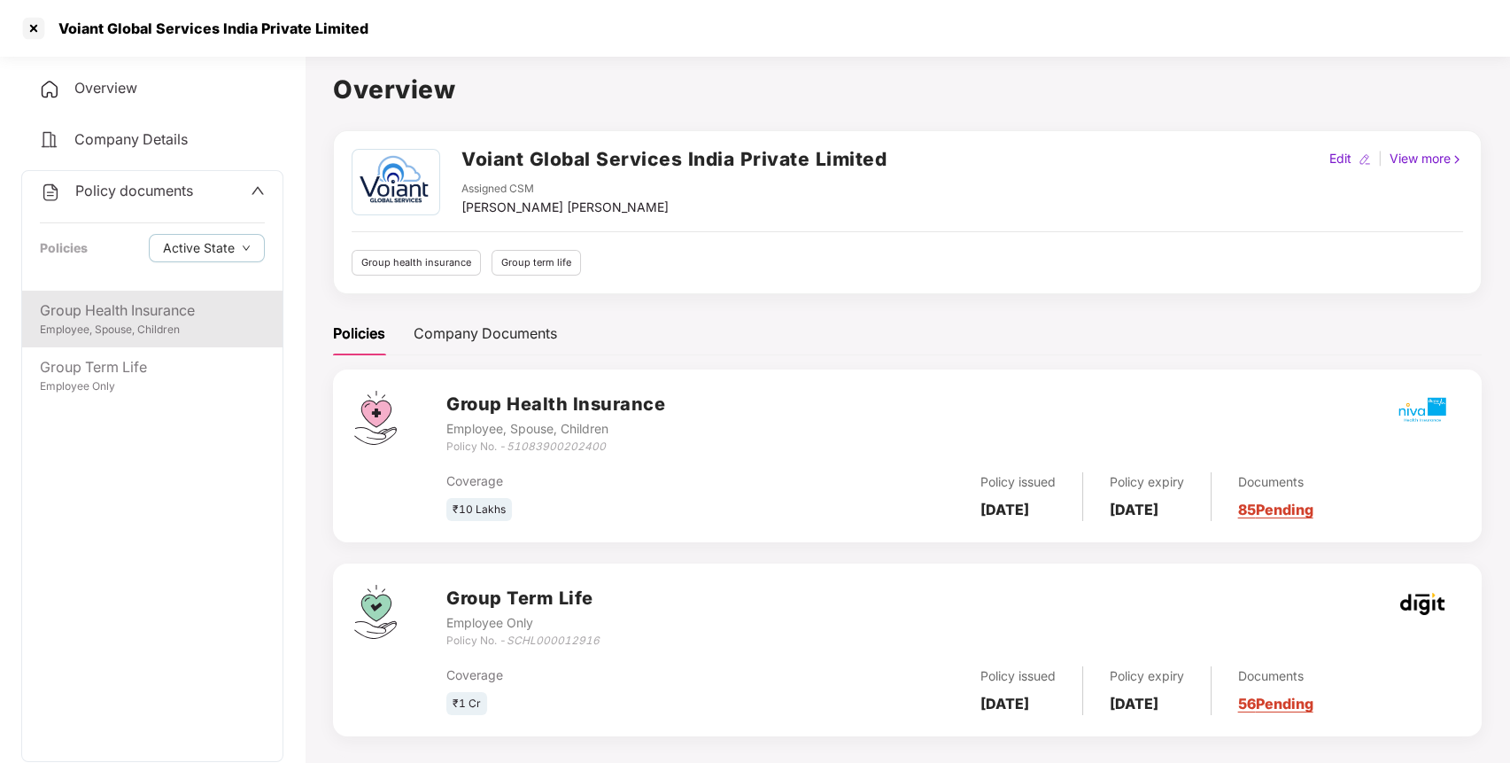
click at [153, 307] on div "Group Health Insurance" at bounding box center [152, 310] width 225 height 22
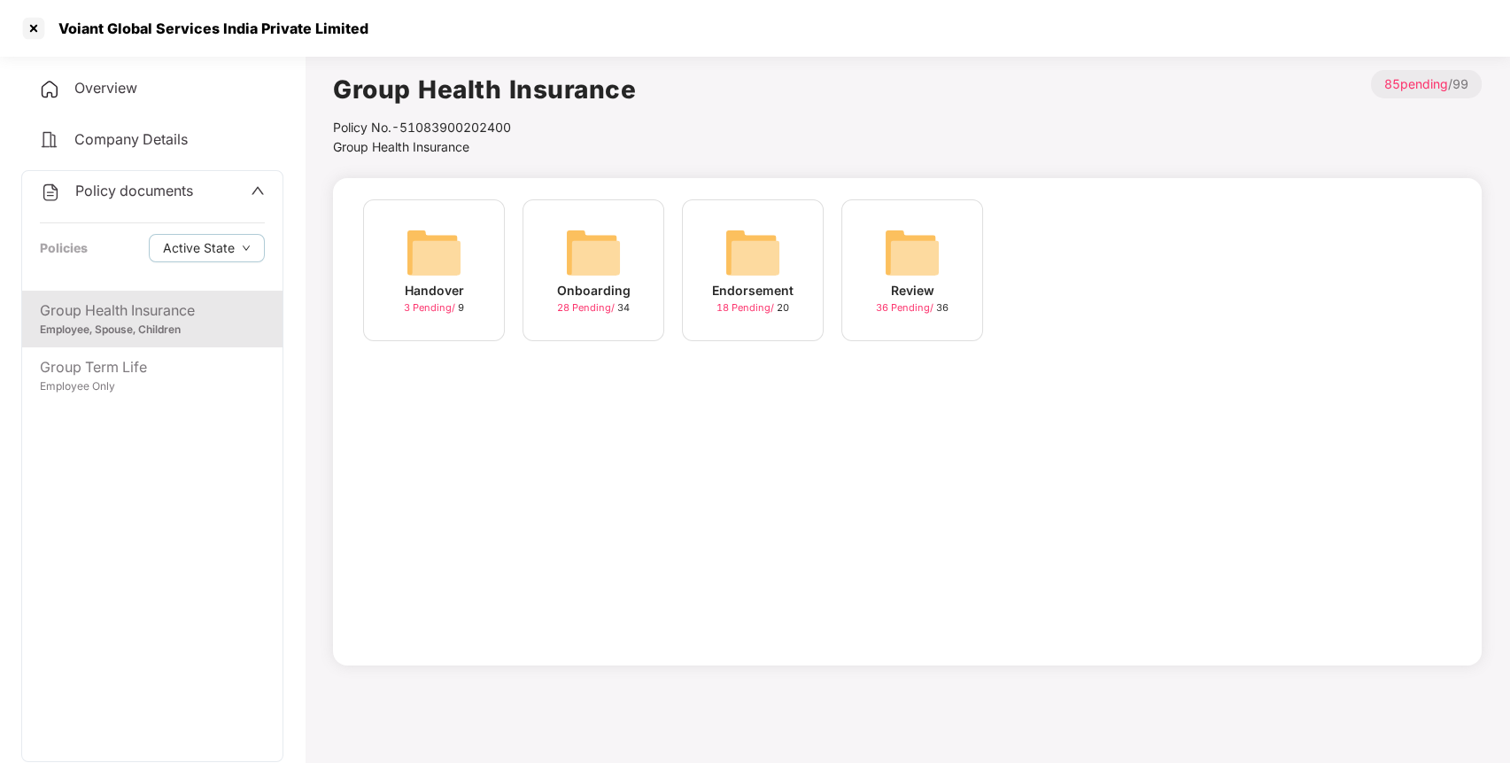
click at [598, 260] on img at bounding box center [593, 252] width 57 height 57
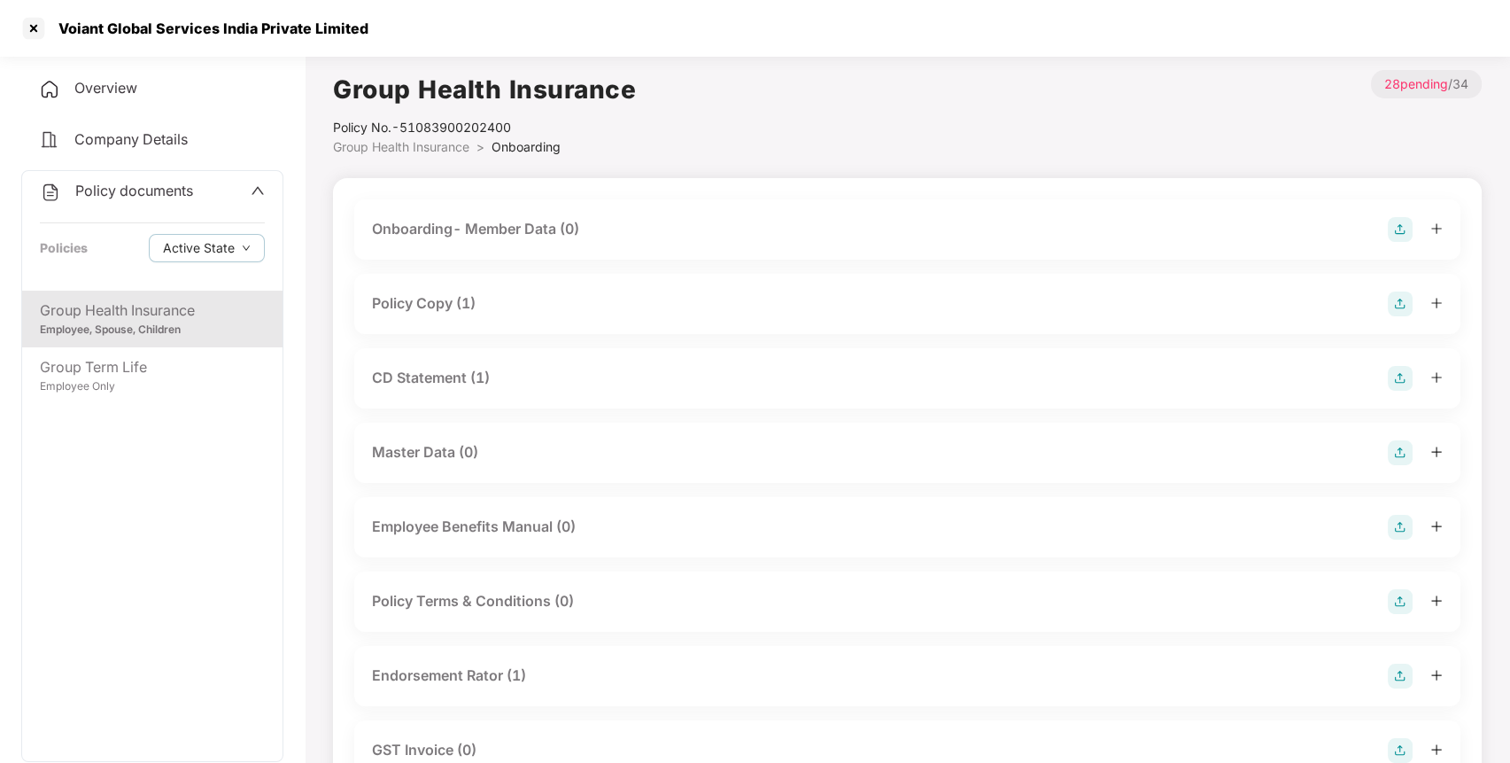
click at [460, 306] on div "Policy Copy (1)" at bounding box center [424, 303] width 104 height 22
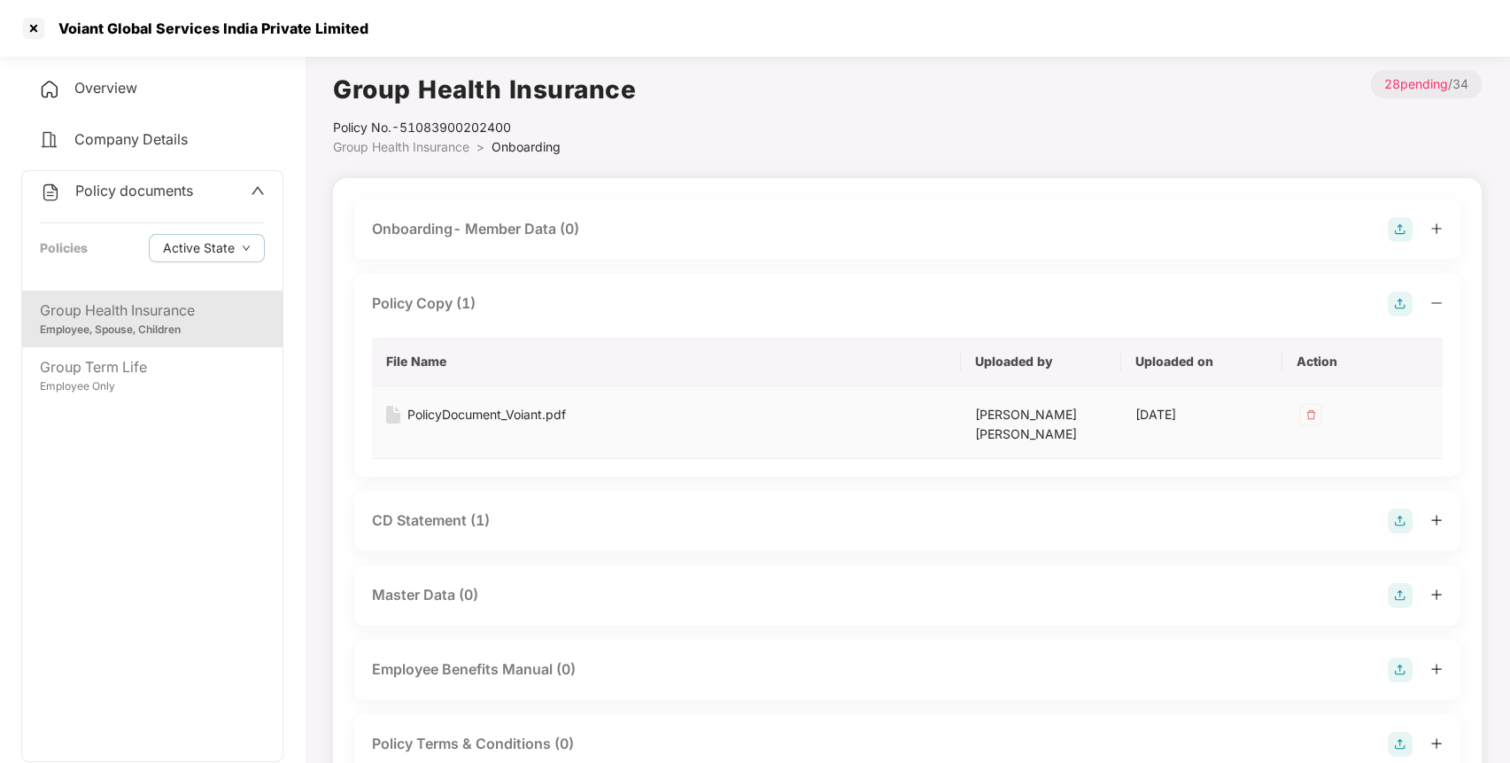
click at [496, 414] on div "PolicyDocument_Voiant.pdf" at bounding box center [486, 414] width 159 height 19
click at [181, 174] on div "Policy documents Policies Active State" at bounding box center [152, 231] width 260 height 120
click at [147, 89] on div "Overview" at bounding box center [152, 88] width 262 height 41
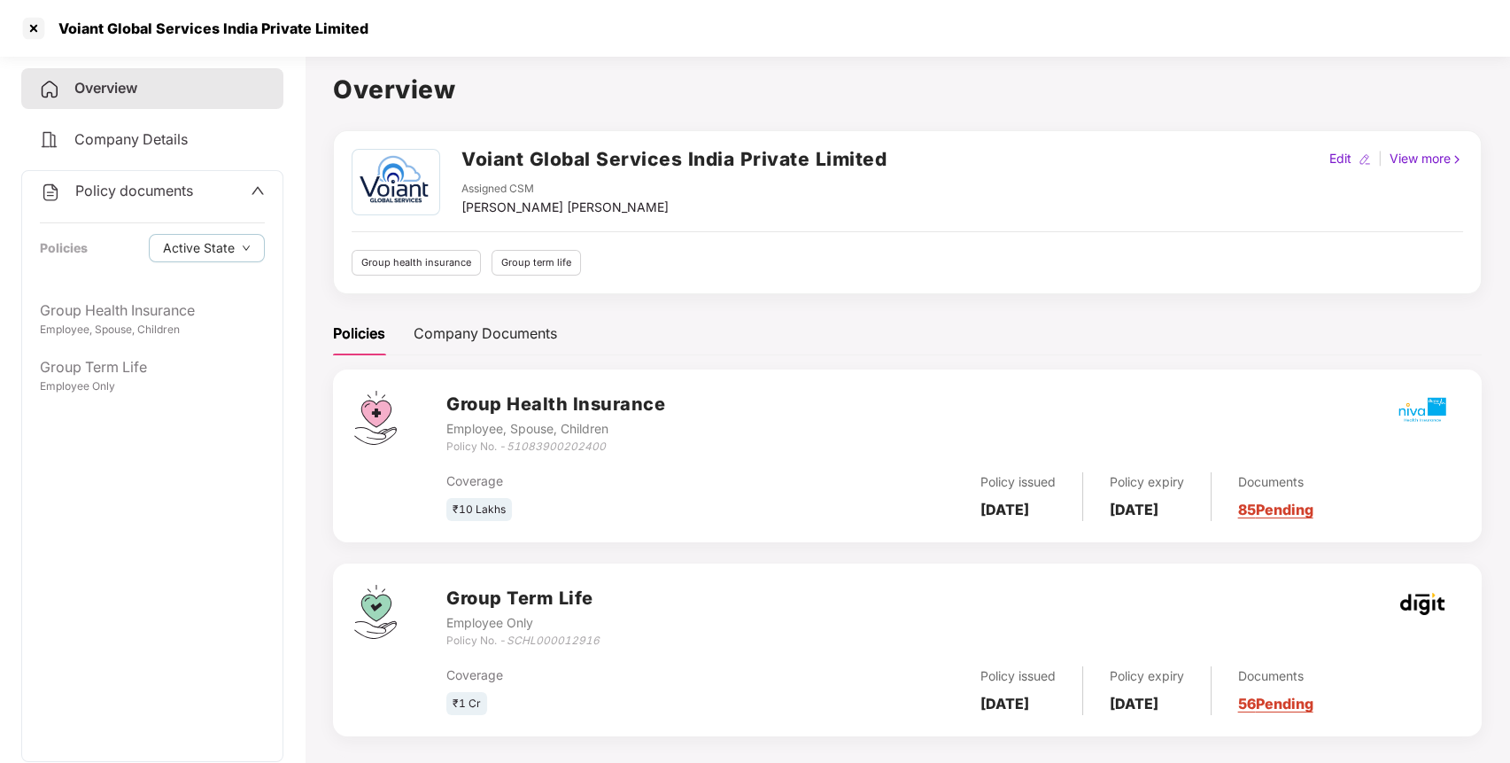
scroll to position [49, 0]
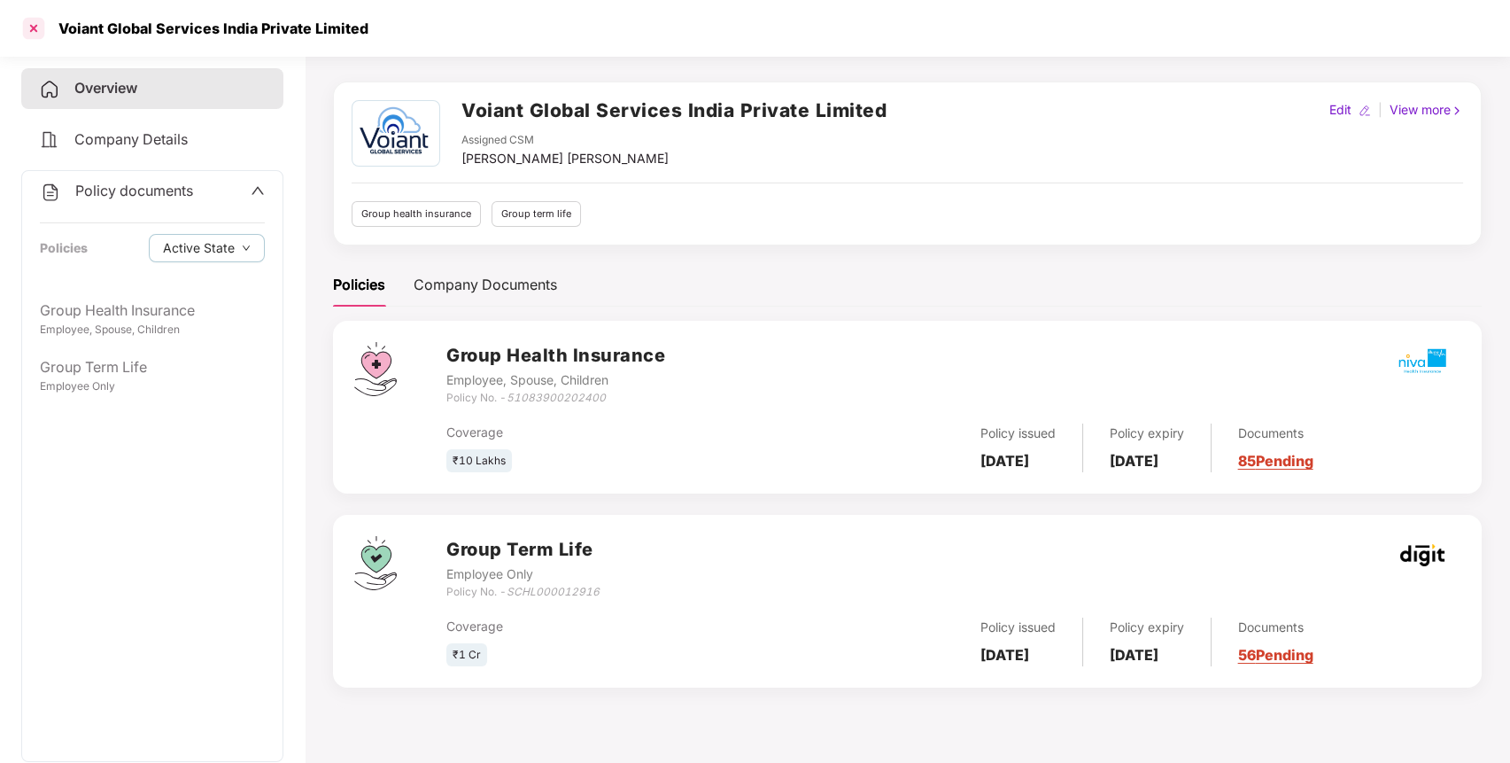
click at [32, 27] on div at bounding box center [33, 28] width 28 height 28
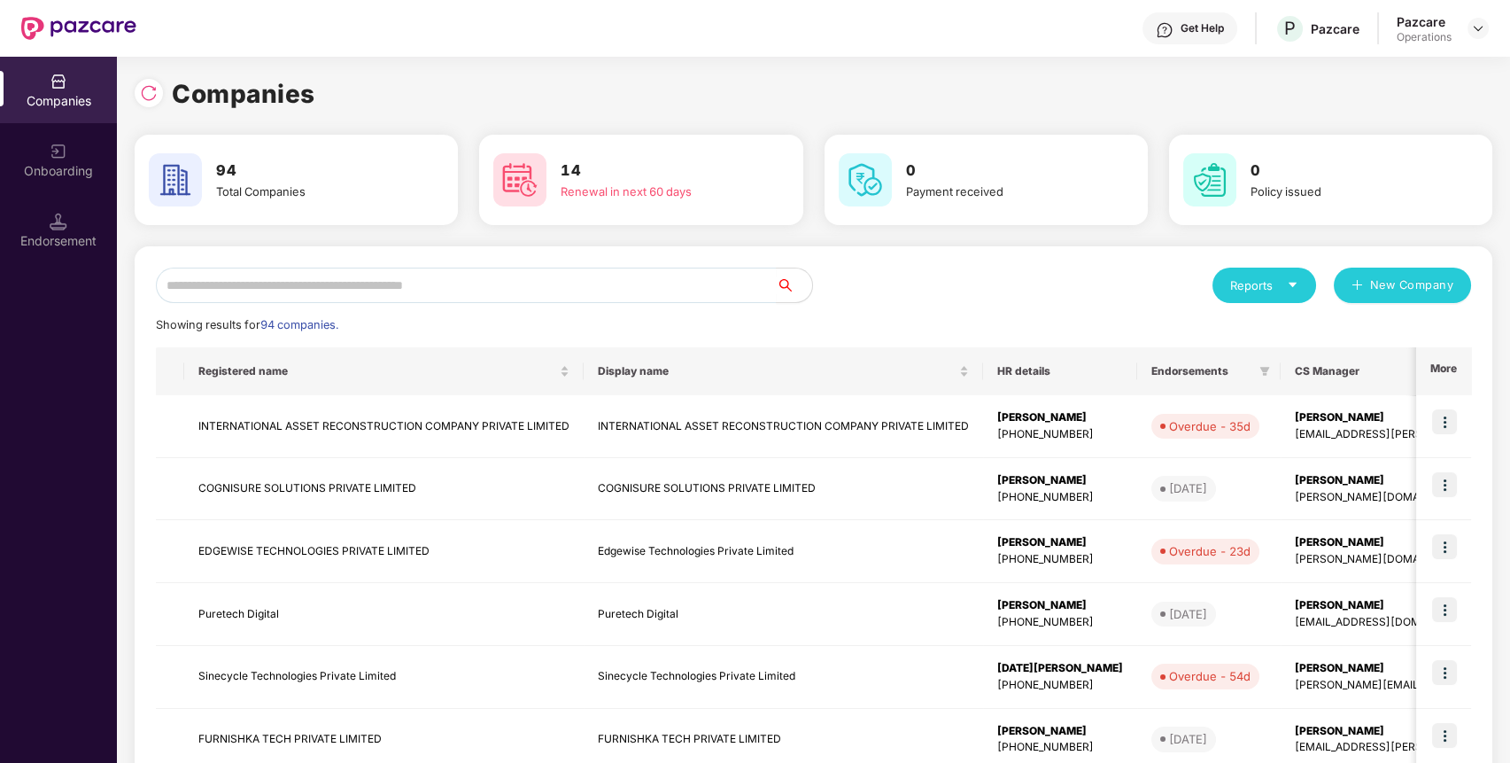
scroll to position [0, 0]
click at [410, 283] on input "text" at bounding box center [466, 285] width 621 height 35
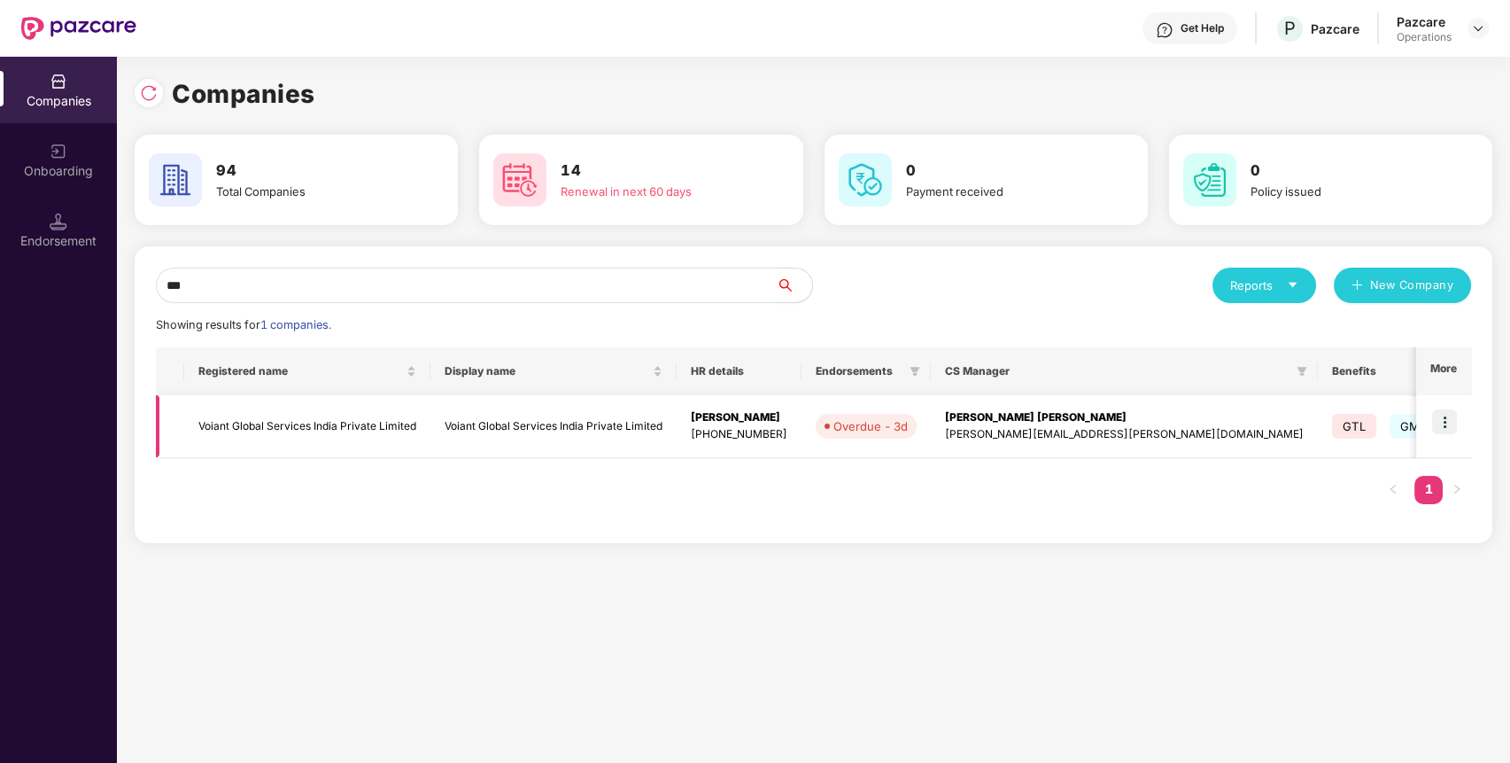
type input "***"
click at [1449, 420] on img at bounding box center [1444, 421] width 25 height 25
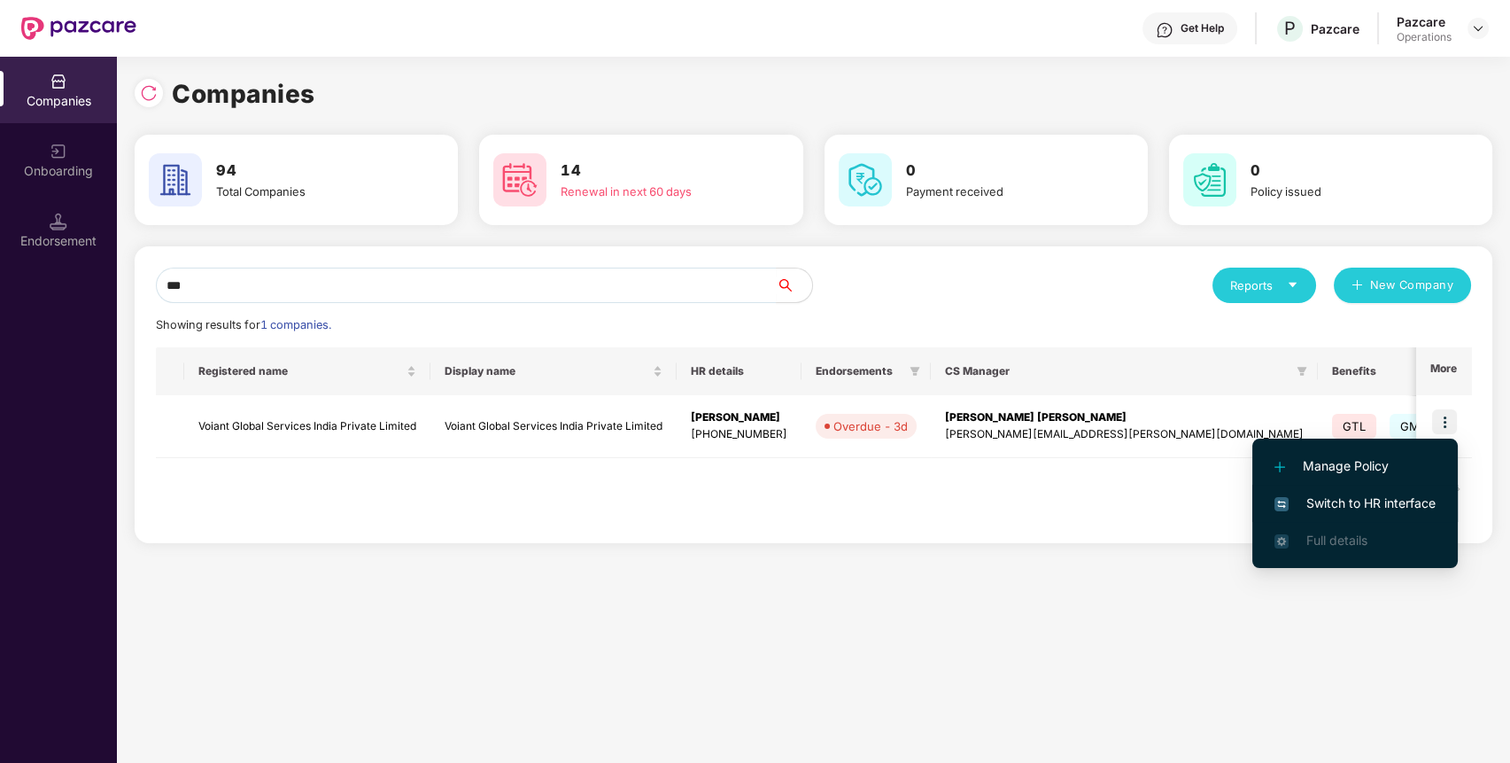
click at [1413, 502] on span "Switch to HR interface" at bounding box center [1355, 502] width 161 height 19
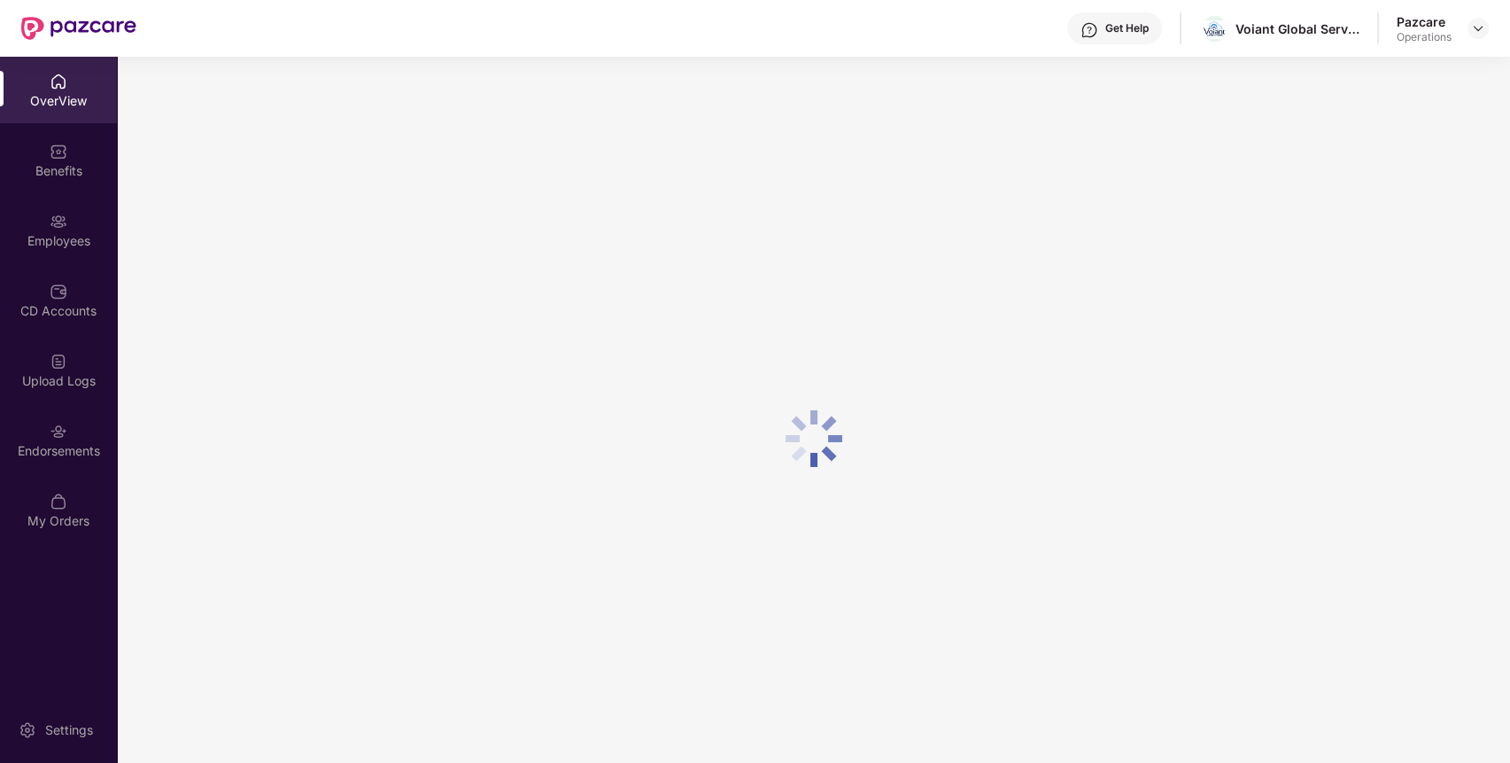
click at [48, 475] on div "OverView Benefits Employees CD Accounts Upload Logs Endorsements My Orders" at bounding box center [58, 302] width 117 height 490
click at [69, 438] on div "Endorsements" at bounding box center [58, 440] width 117 height 66
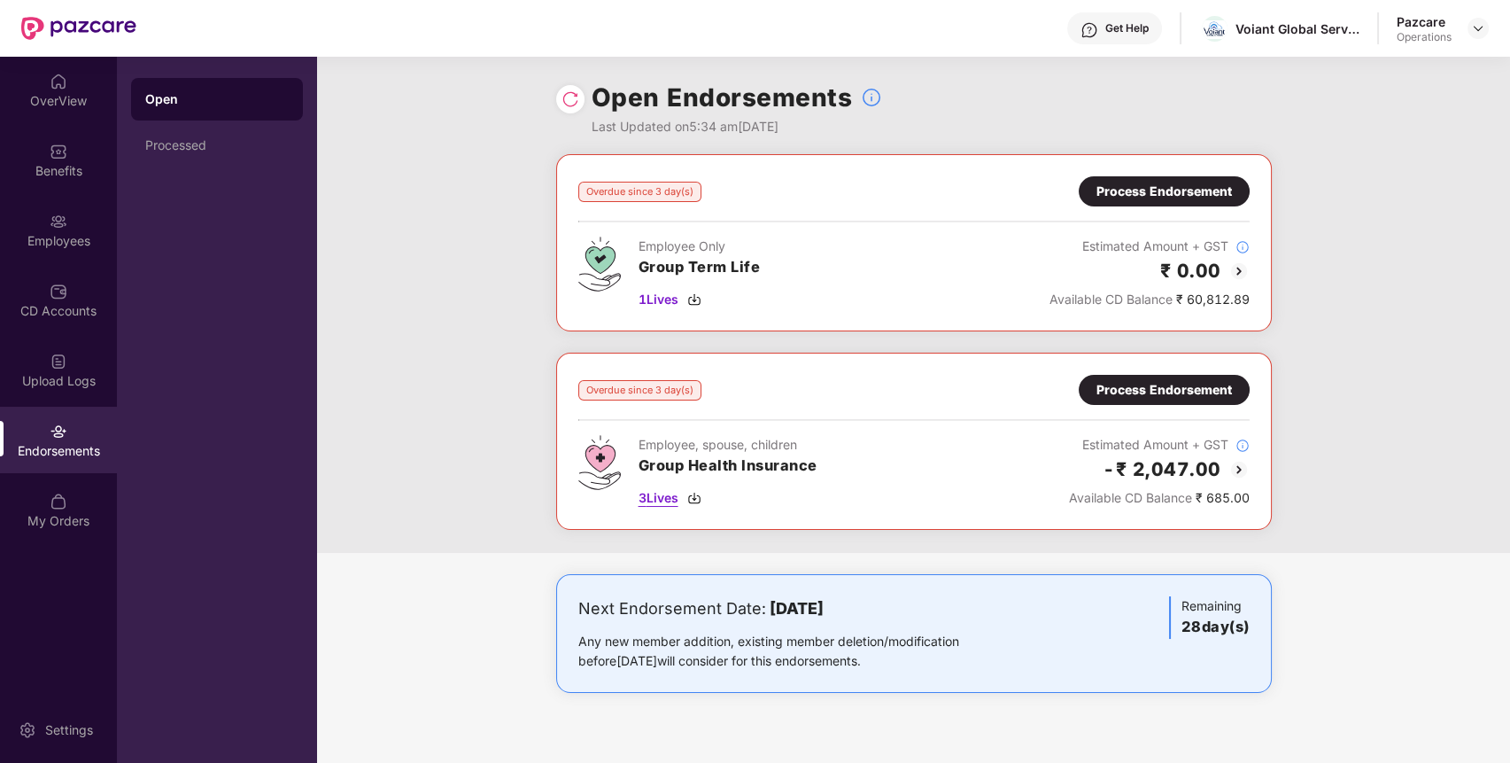
click at [653, 500] on span "3 Lives" at bounding box center [659, 497] width 40 height 19
click at [857, 286] on div "Employee Only Group Term Life 1 Lives Estimated Amount + GST ₹ 0.00 Available C…" at bounding box center [913, 273] width 671 height 73
click at [1214, 390] on div "Process Endorsement" at bounding box center [1165, 389] width 136 height 19
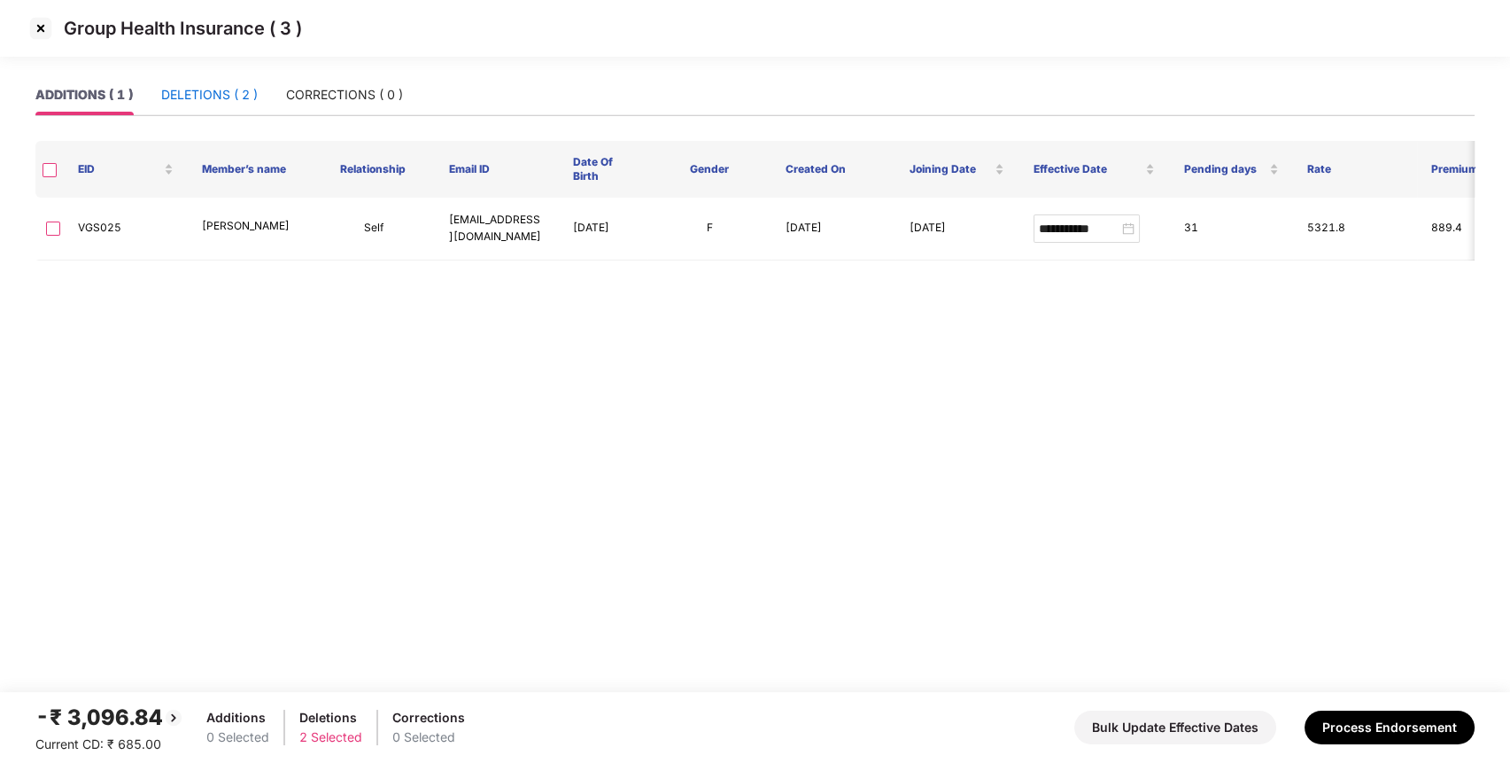
click at [213, 99] on div "DELETIONS ( 2 )" at bounding box center [209, 94] width 97 height 19
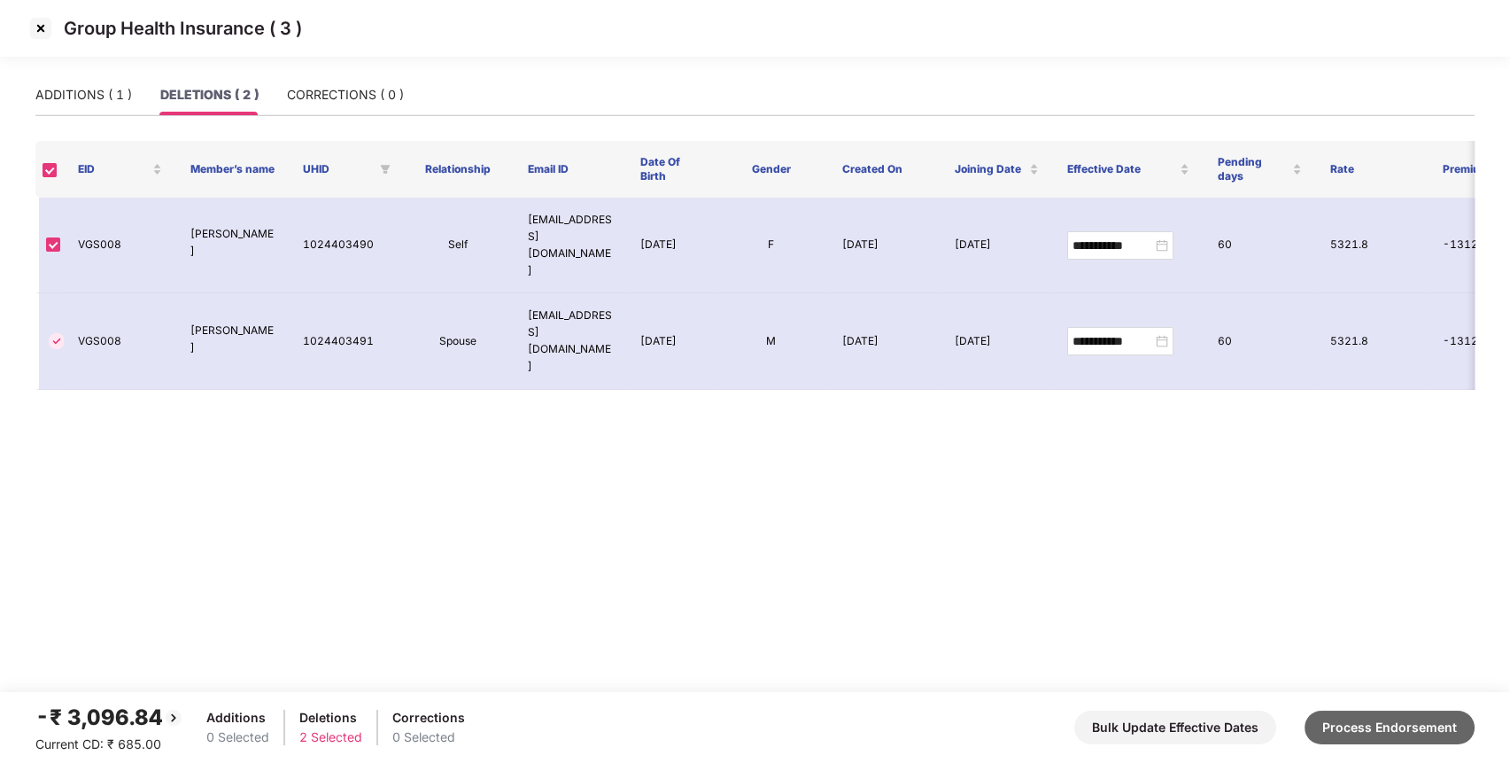
click at [1375, 726] on button "Process Endorsement" at bounding box center [1390, 727] width 170 height 34
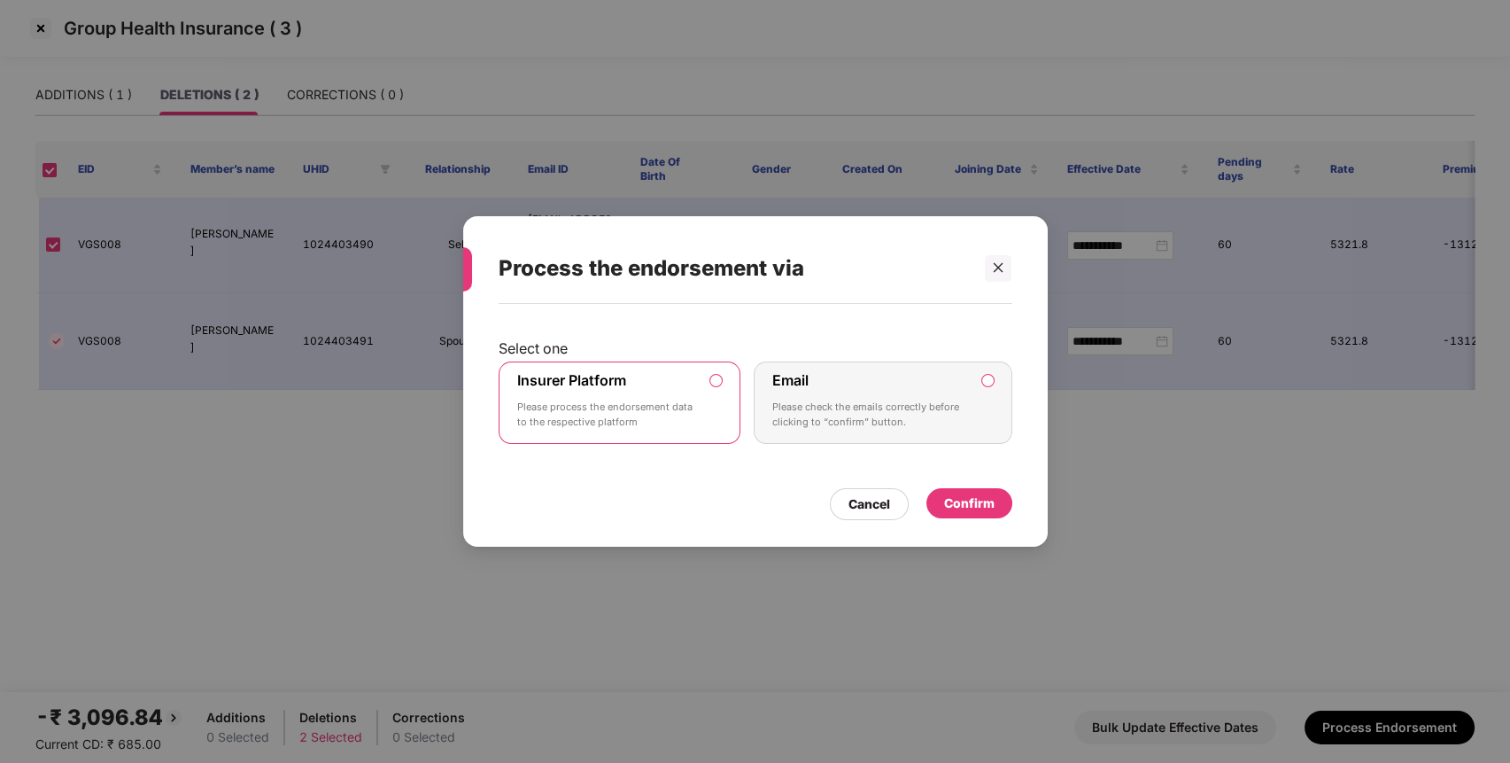
click at [970, 500] on div "Confirm" at bounding box center [969, 502] width 50 height 19
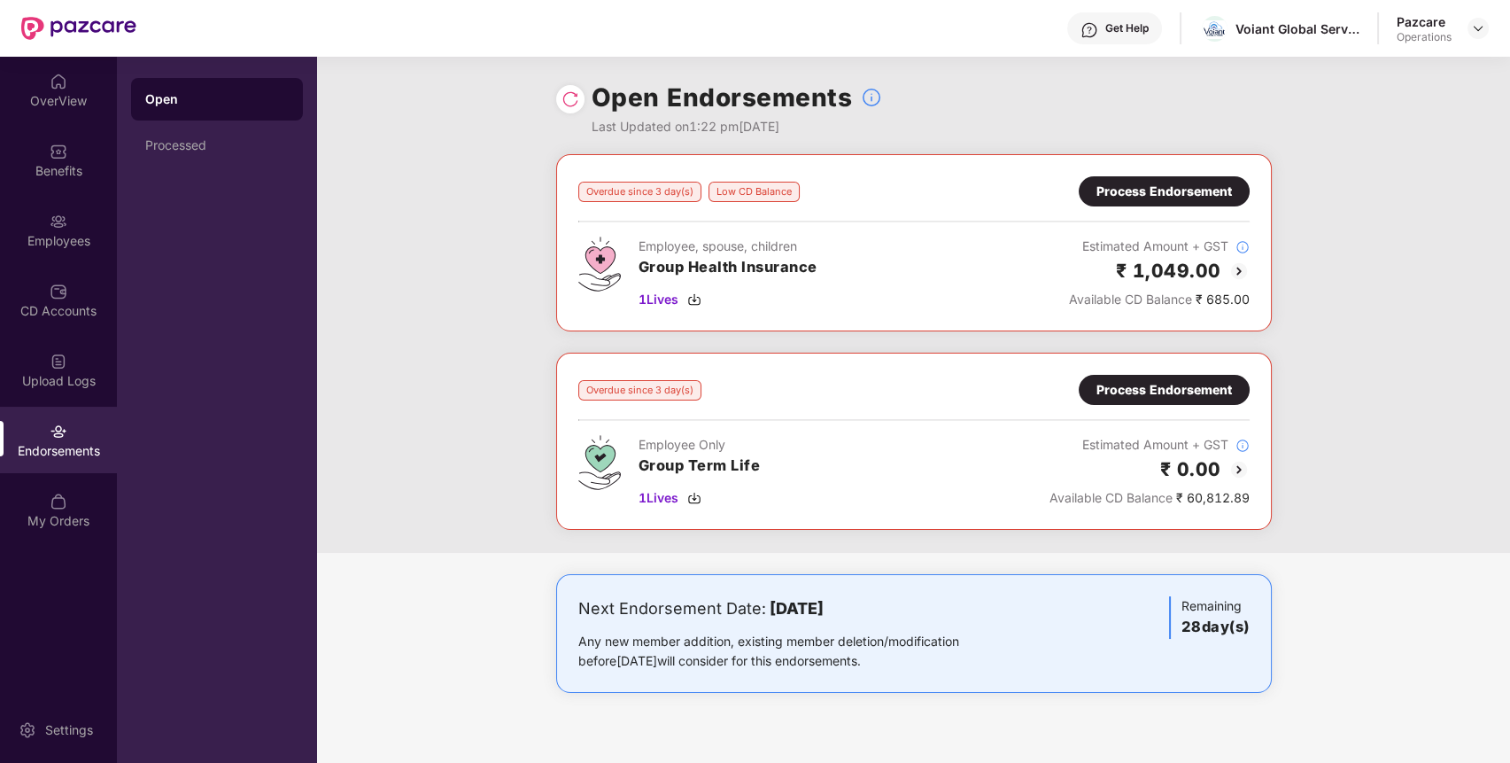
click at [1130, 391] on div "Process Endorsement" at bounding box center [1165, 389] width 136 height 19
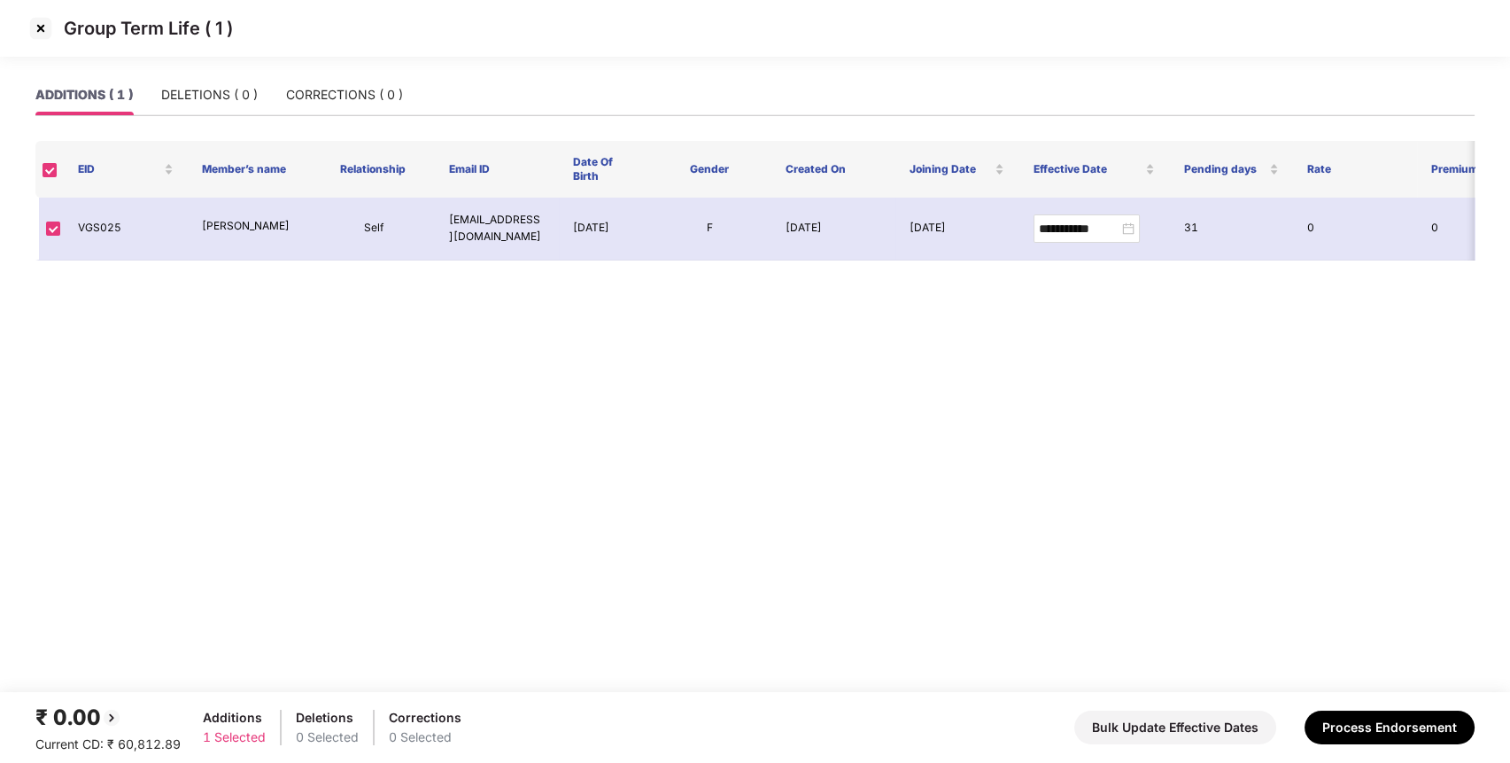
click at [42, 25] on img at bounding box center [41, 28] width 28 height 28
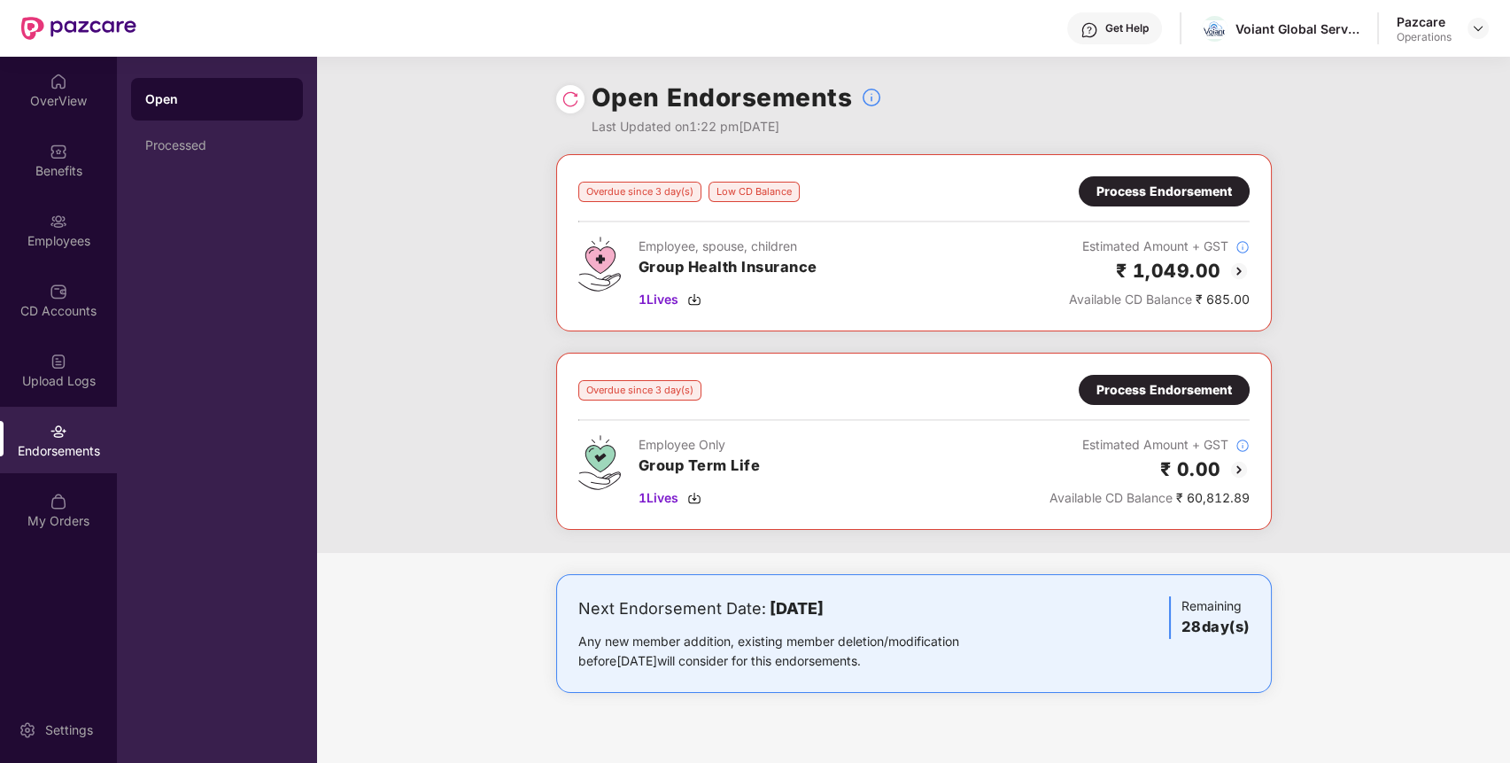
click at [1415, 491] on div "Overdue since 3 day(s) Low CD Balance Process Endorsement Employee, spouse, chi…" at bounding box center [913, 353] width 1193 height 399
click at [1476, 35] on div at bounding box center [1478, 28] width 21 height 21
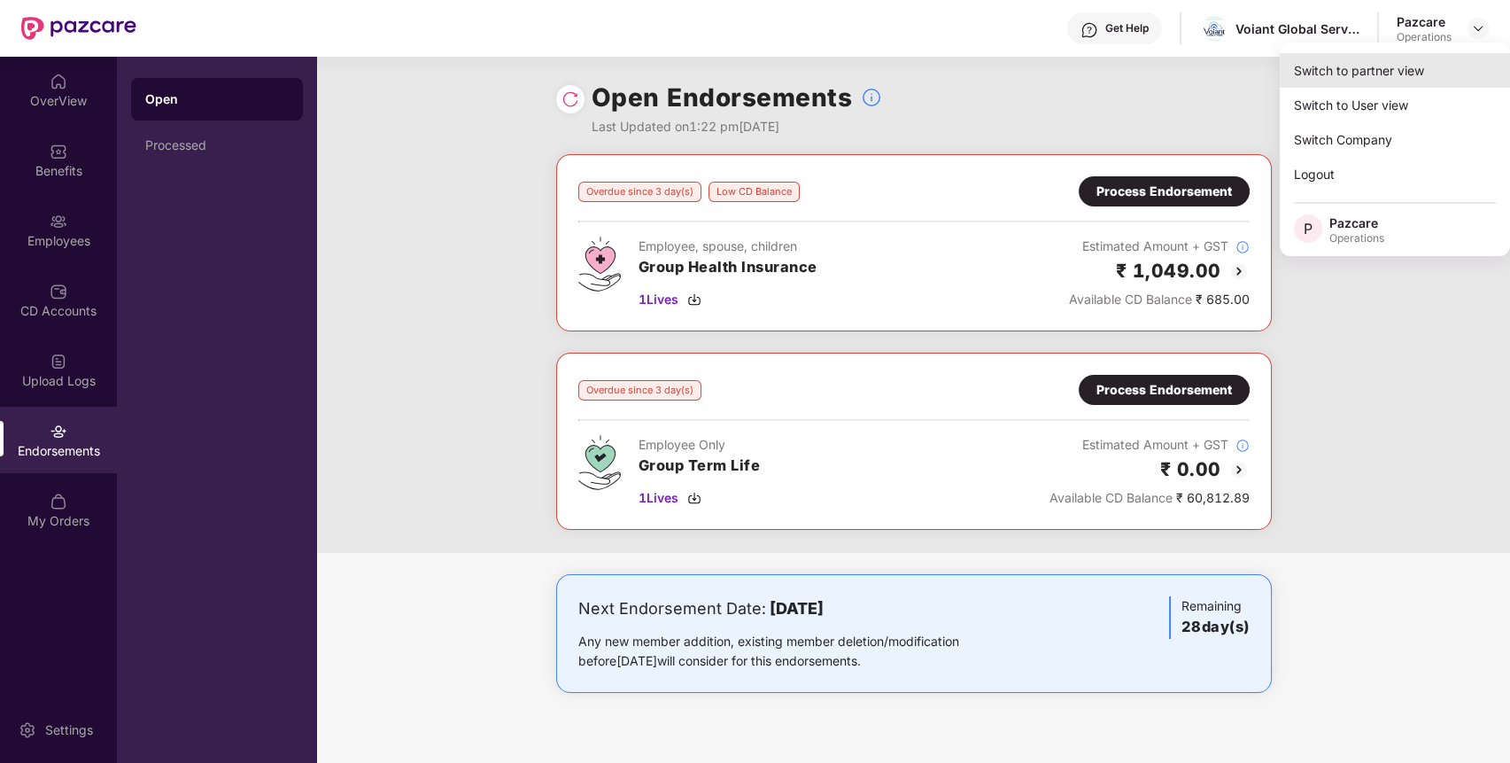
click at [1431, 78] on div "Switch to partner view" at bounding box center [1395, 70] width 230 height 35
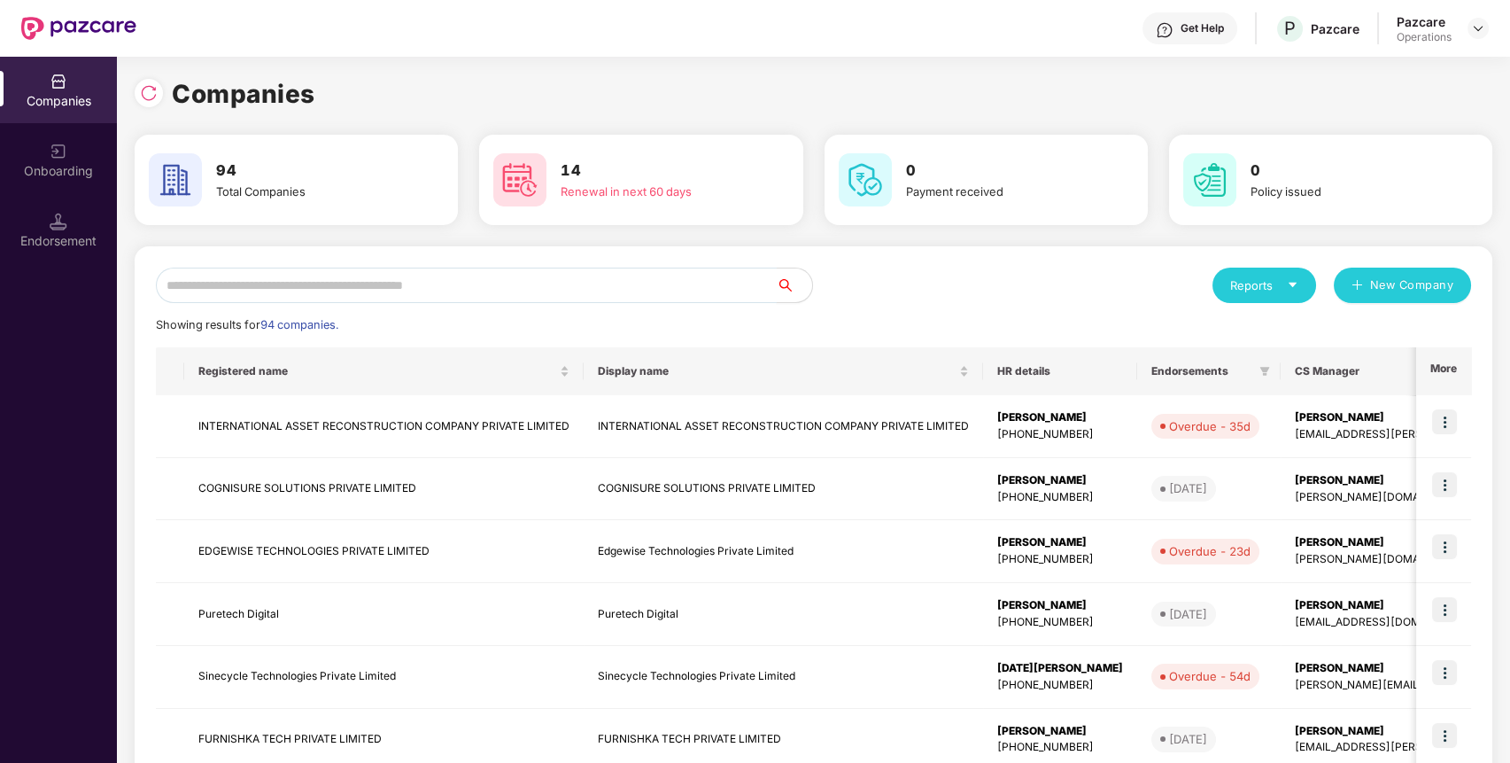
click at [687, 283] on input "text" at bounding box center [466, 285] width 621 height 35
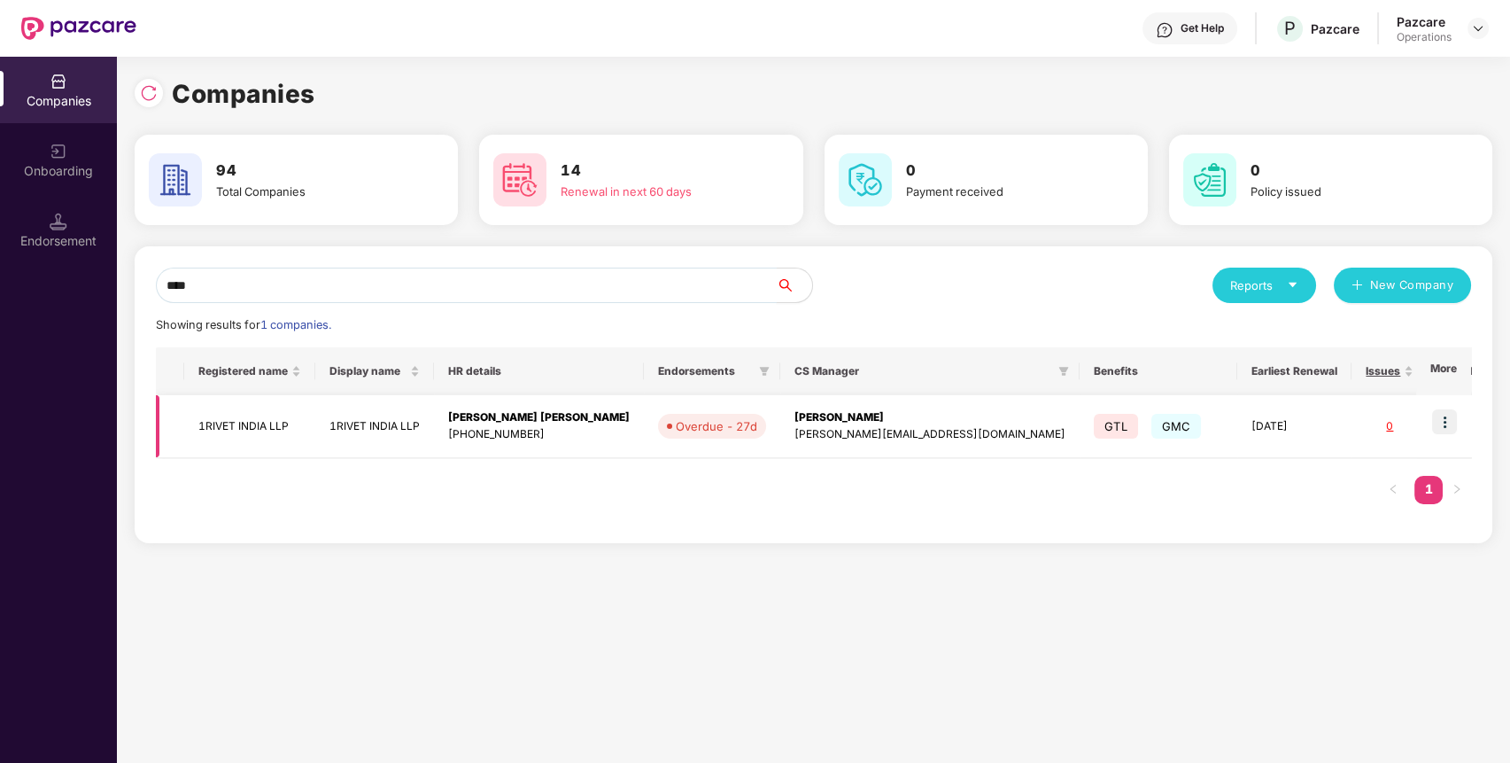
type input "****"
click at [1452, 425] on img at bounding box center [1444, 421] width 25 height 25
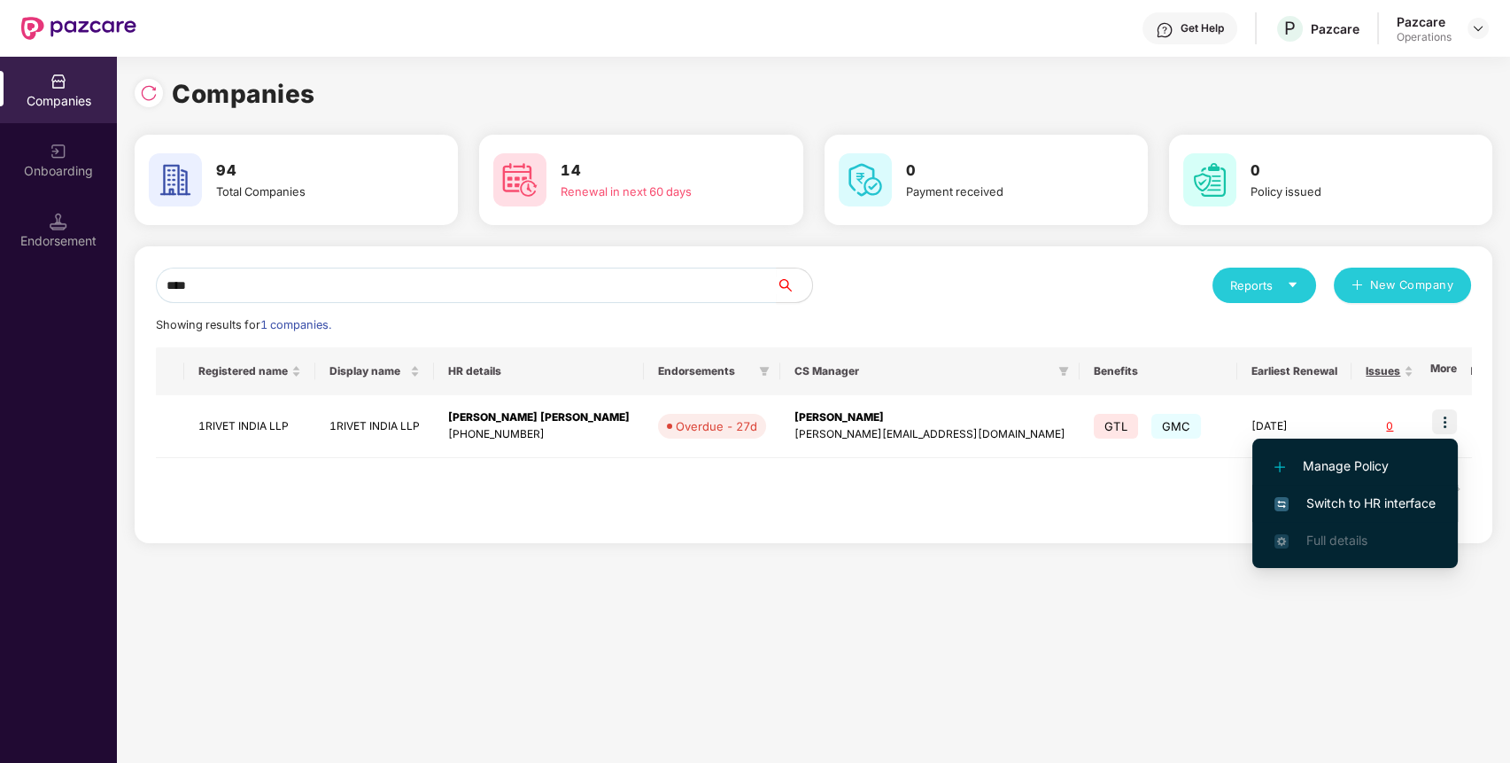
click at [1409, 503] on span "Switch to HR interface" at bounding box center [1355, 502] width 161 height 19
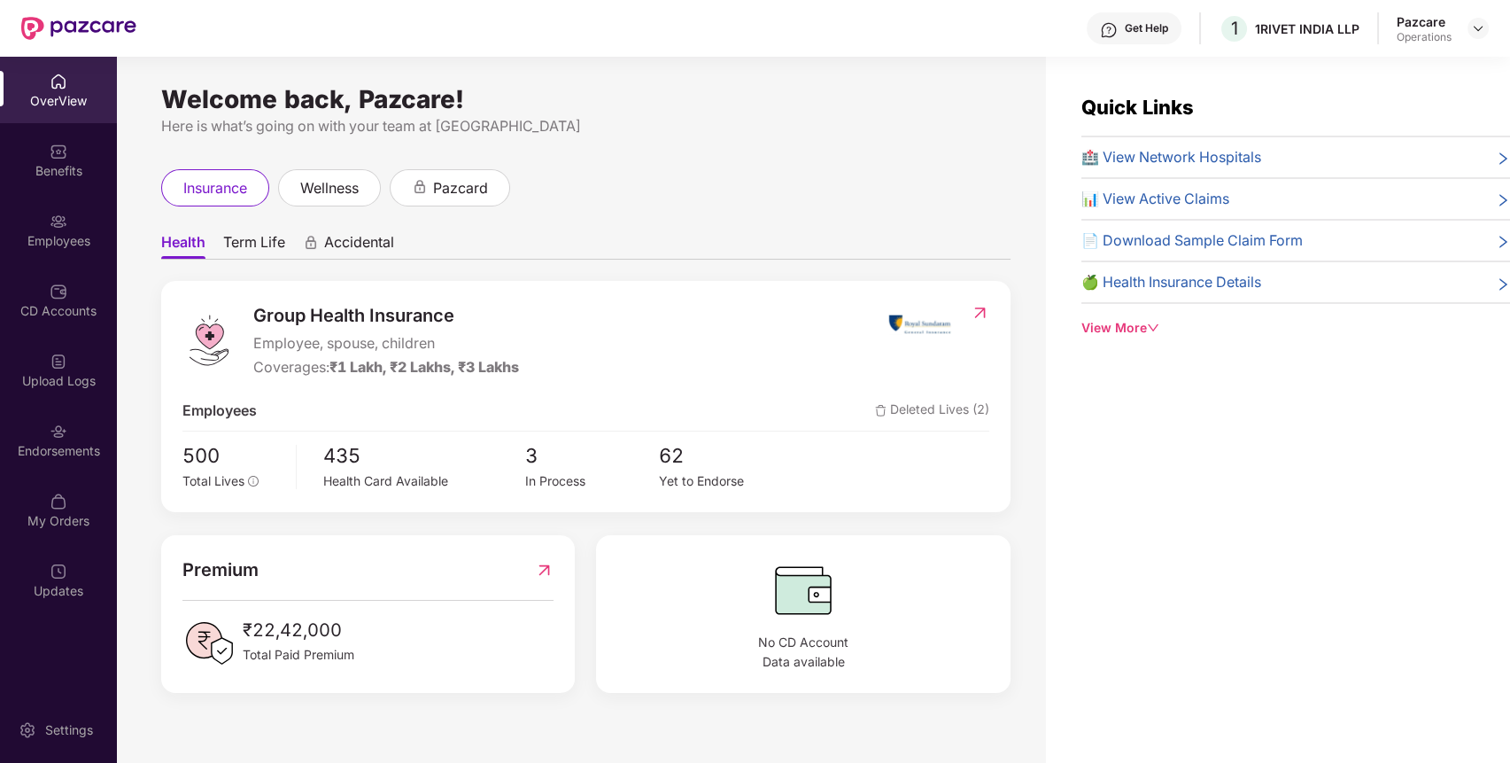
click at [61, 411] on div "Endorsements" at bounding box center [58, 440] width 117 height 66
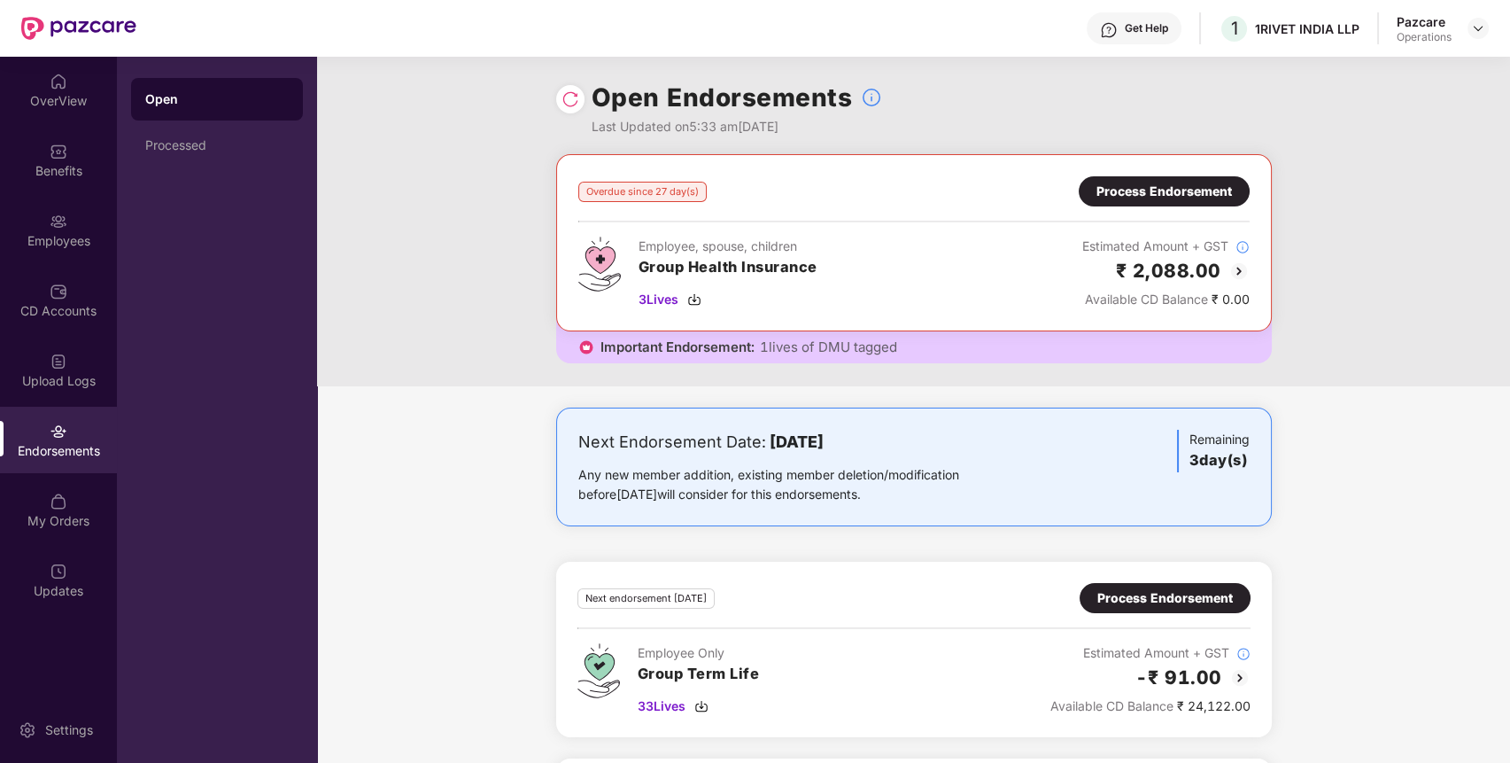
click at [1162, 192] on div "Process Endorsement" at bounding box center [1165, 191] width 136 height 19
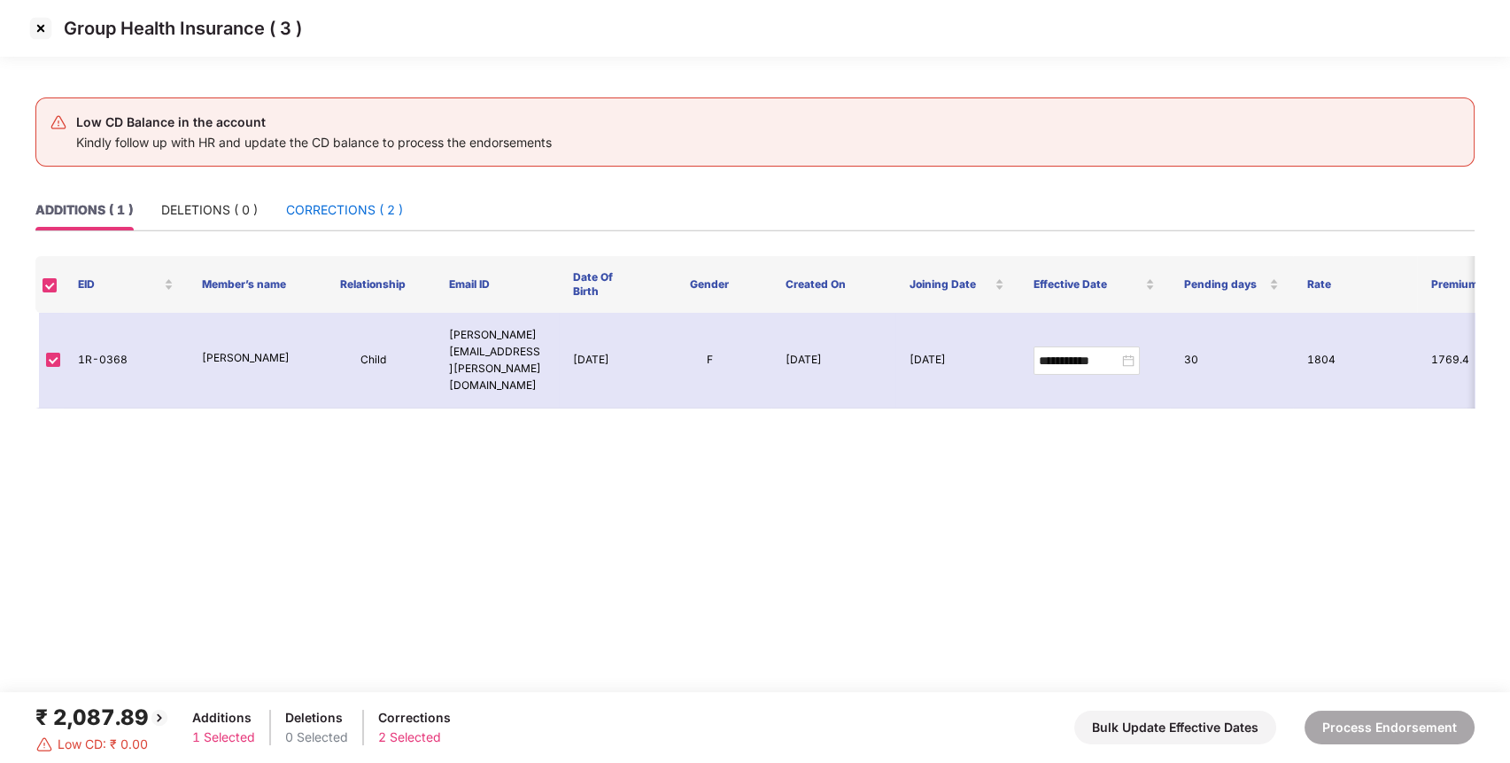
click at [373, 214] on div "CORRECTIONS ( 2 )" at bounding box center [344, 209] width 117 height 19
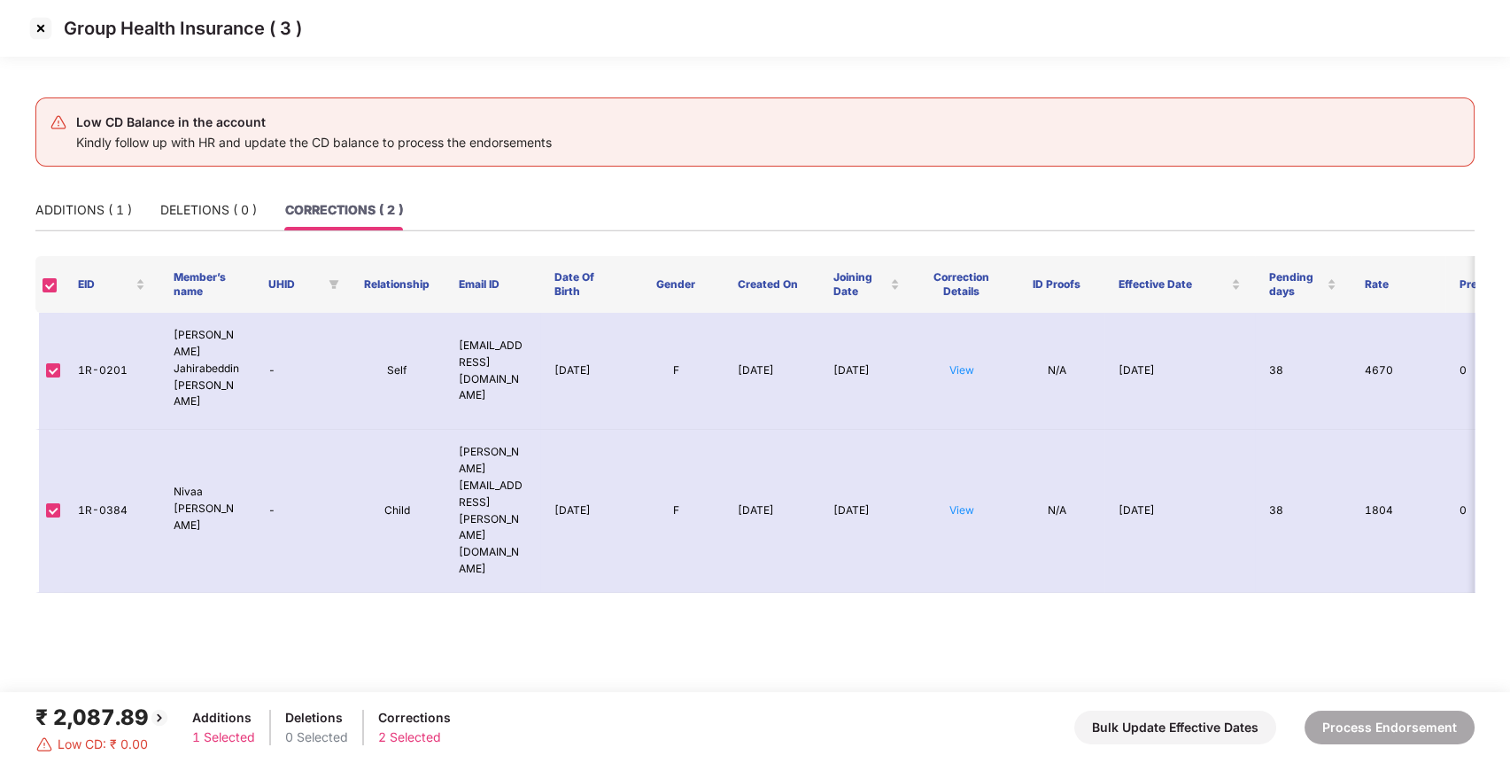
click at [41, 21] on img at bounding box center [41, 28] width 28 height 28
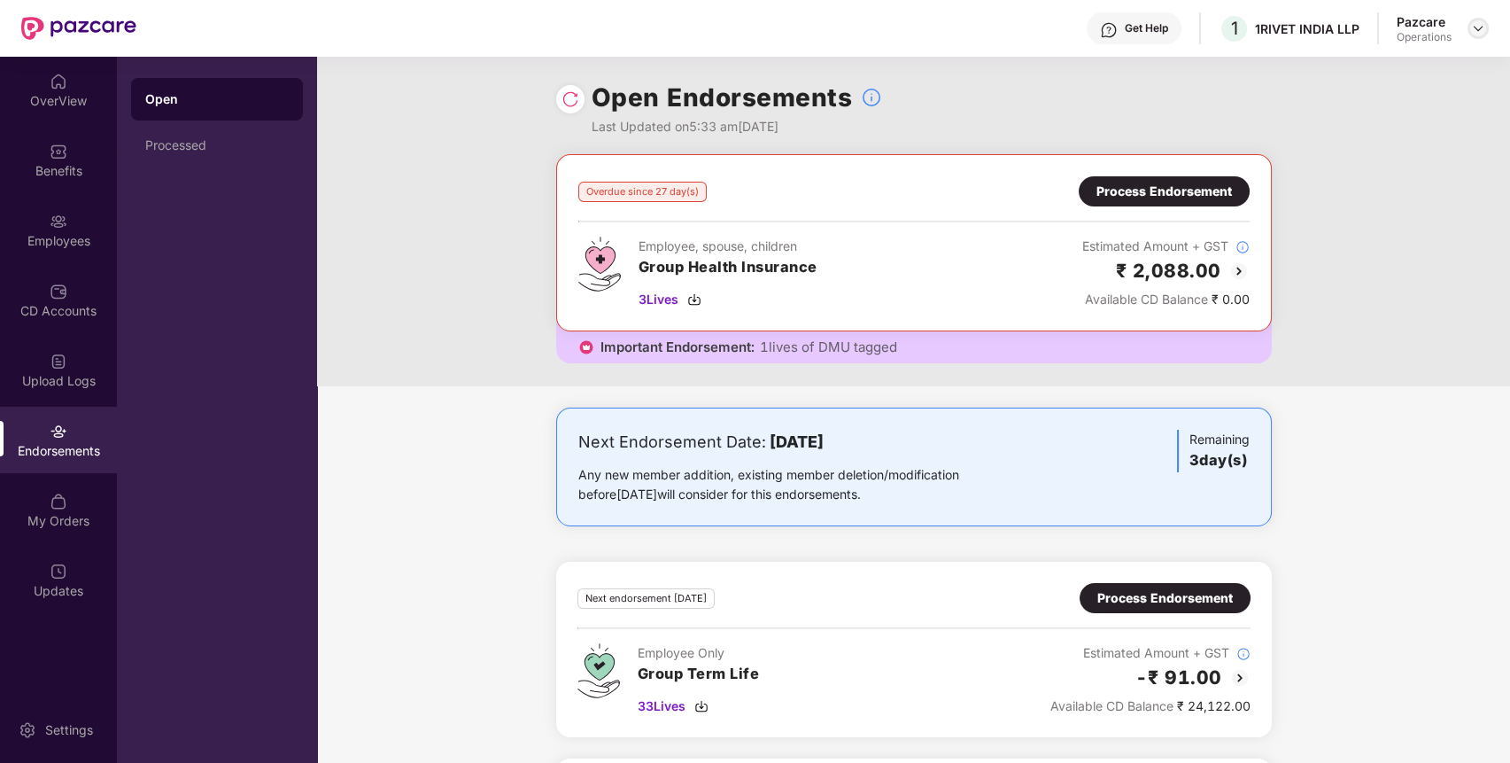
click at [1474, 27] on img at bounding box center [1478, 28] width 14 height 14
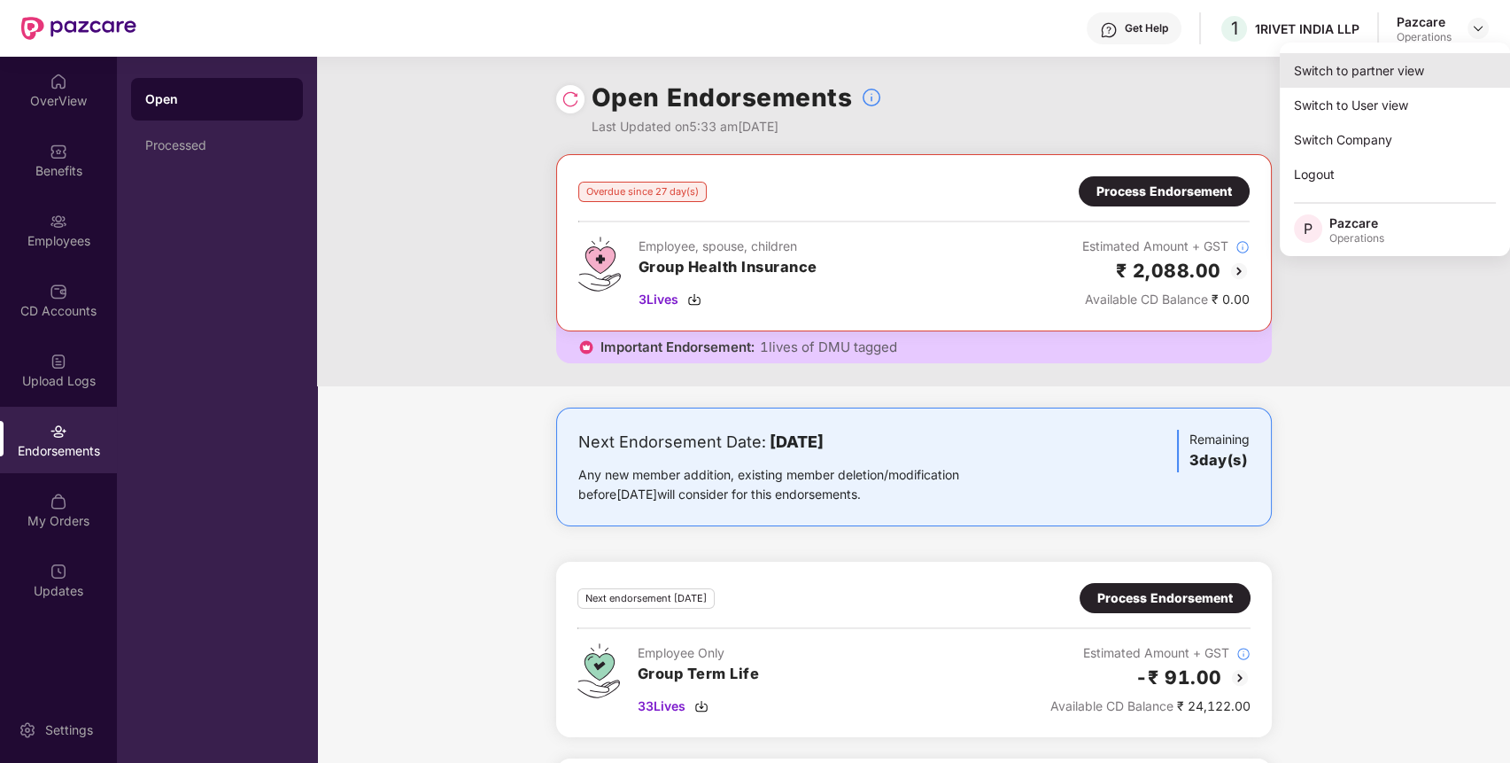
click at [1445, 71] on div "Switch to partner view" at bounding box center [1395, 70] width 230 height 35
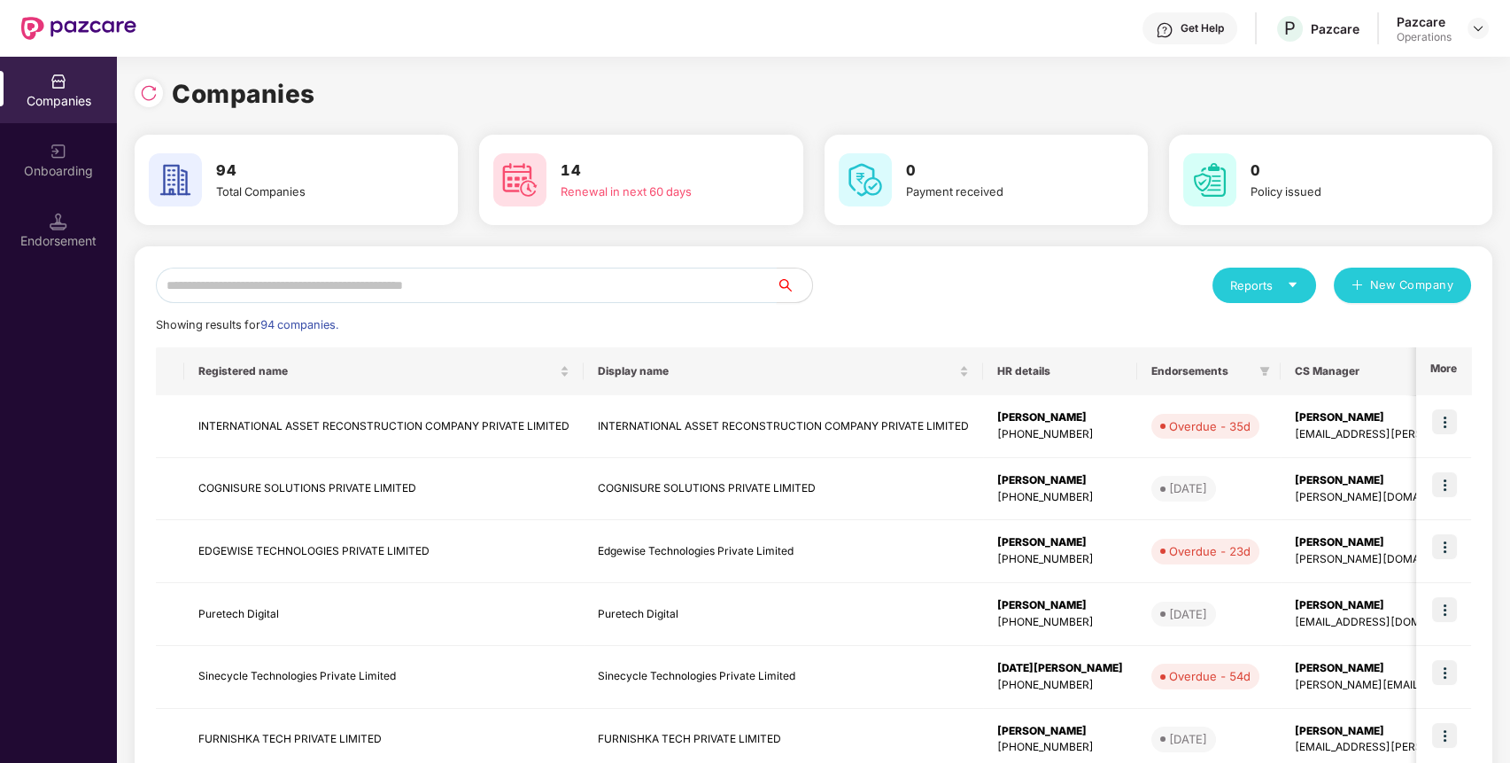
click at [687, 286] on input "text" at bounding box center [466, 285] width 621 height 35
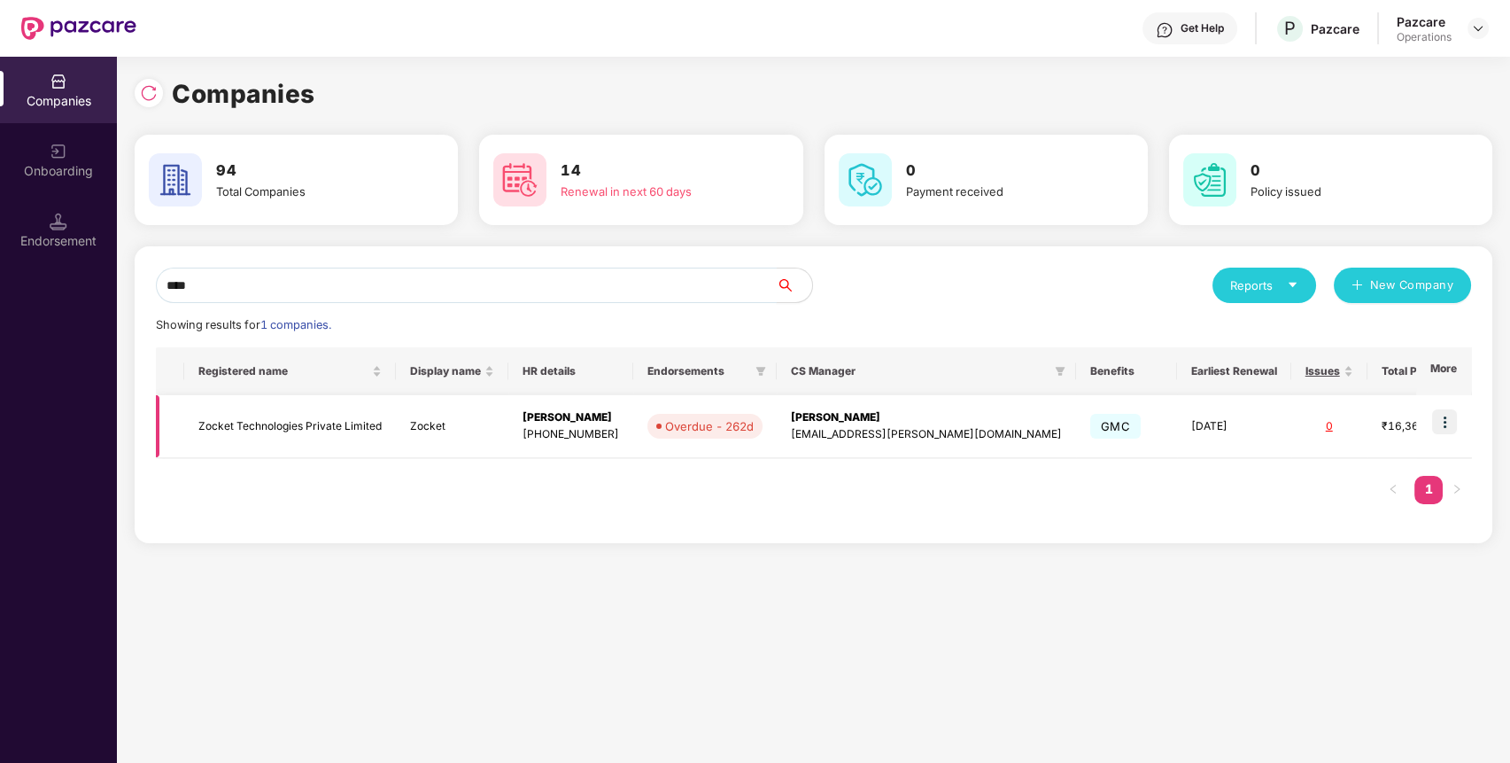
type input "****"
click at [1444, 430] on img at bounding box center [1444, 421] width 25 height 25
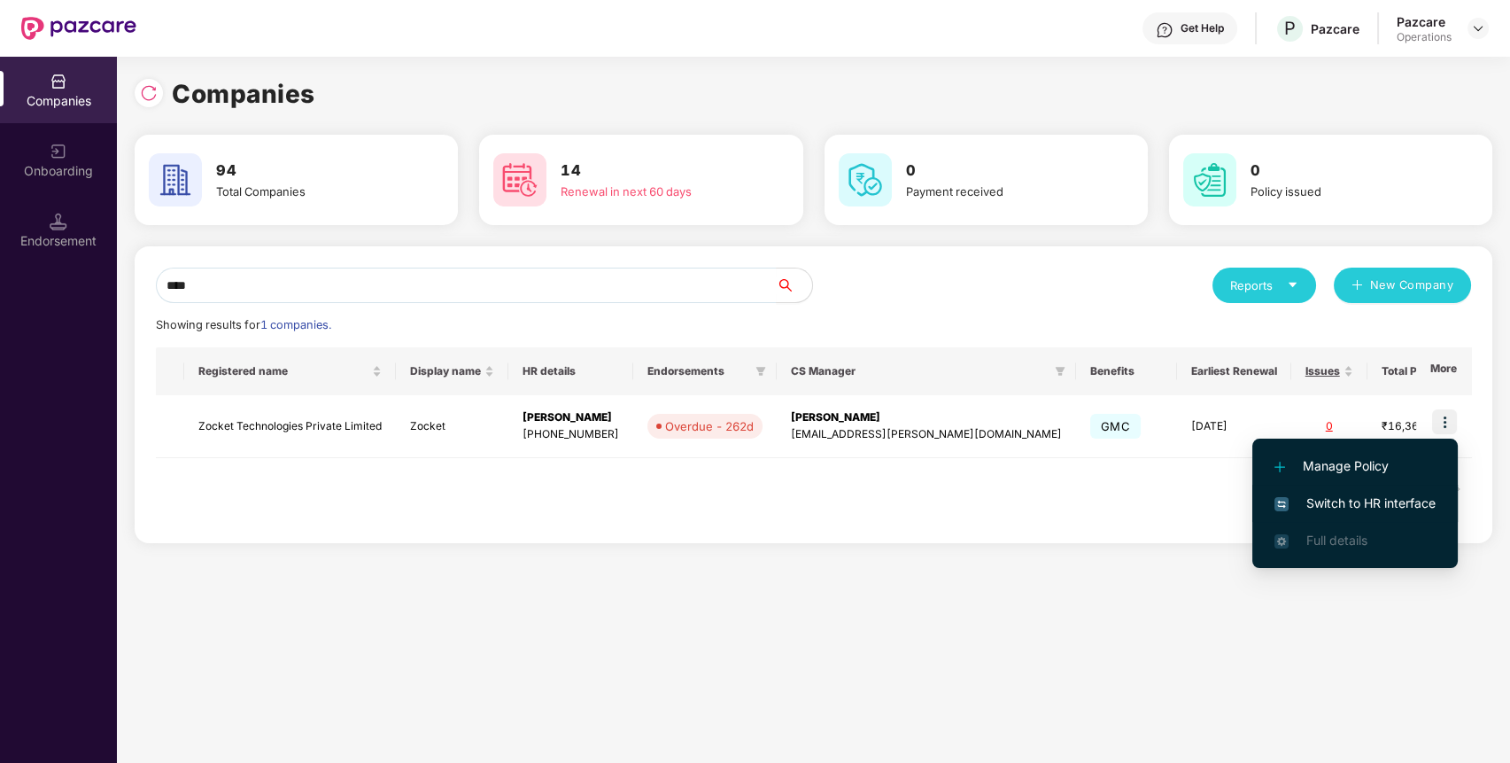
click at [1382, 497] on span "Switch to HR interface" at bounding box center [1355, 502] width 161 height 19
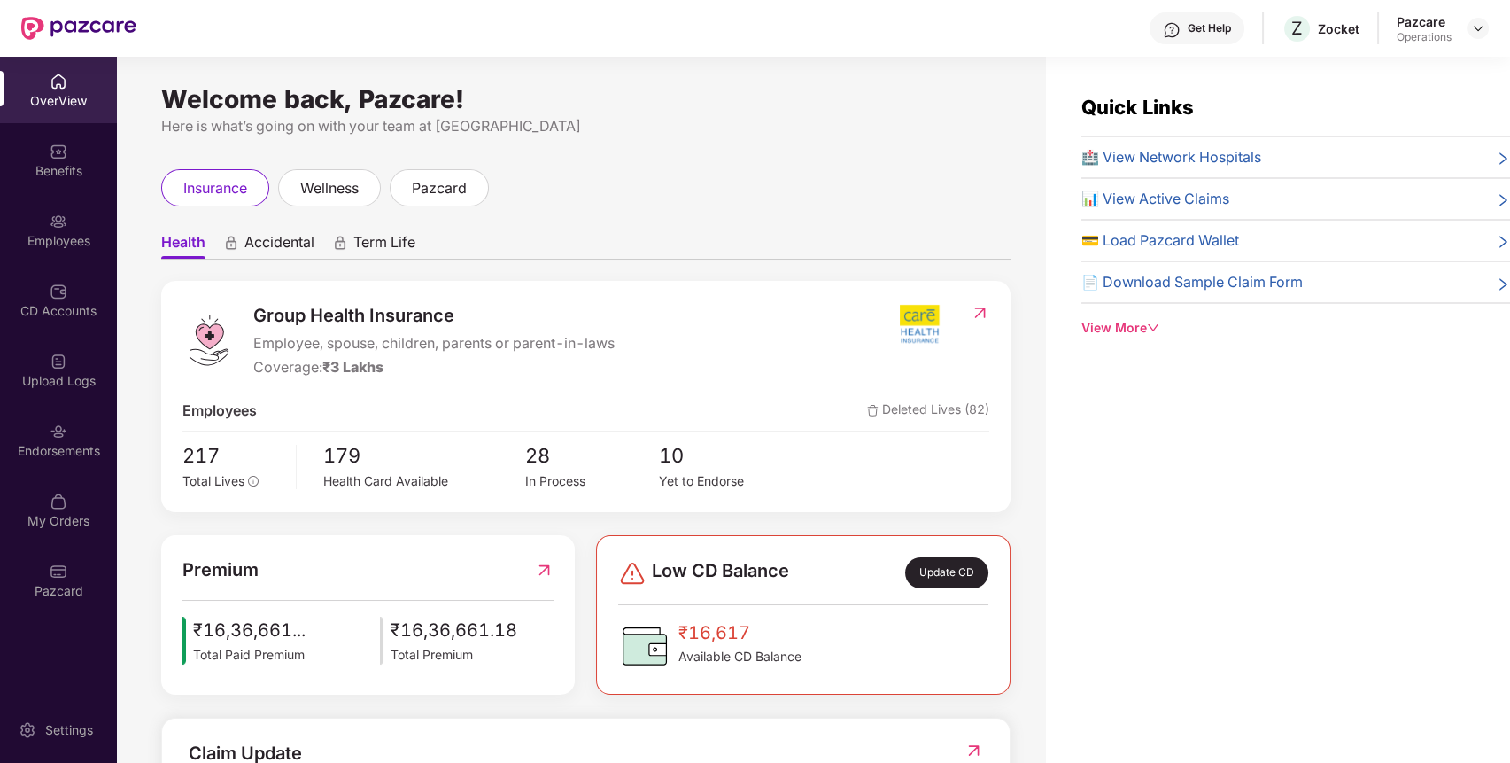
click at [60, 447] on div "Endorsements" at bounding box center [58, 451] width 117 height 18
